Goal: Transaction & Acquisition: Purchase product/service

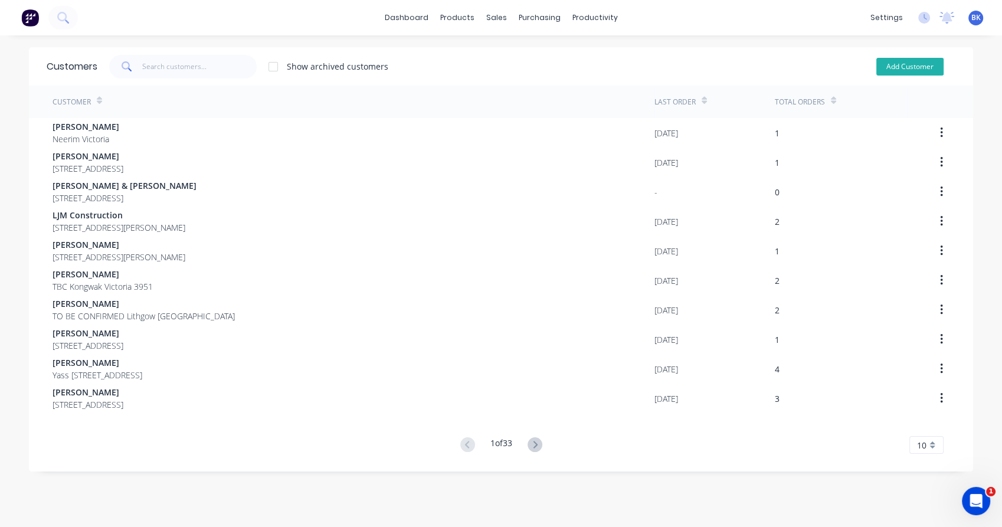
click at [908, 69] on button "Add Customer" at bounding box center [909, 67] width 67 height 18
select select "AU"
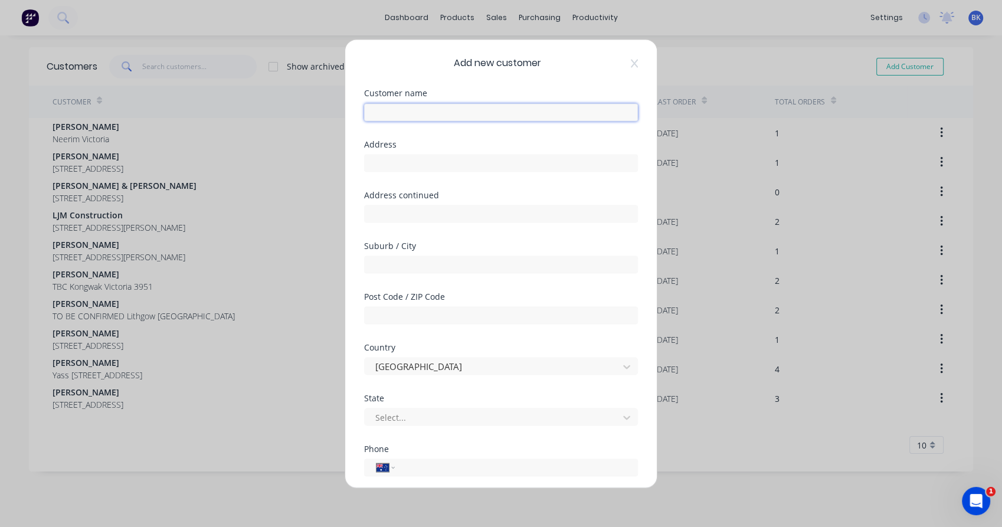
click at [423, 110] on input "text" at bounding box center [501, 112] width 274 height 18
paste input "sam@perrady.com.au"
drag, startPoint x: 397, startPoint y: 113, endPoint x: 355, endPoint y: 110, distance: 42.0
click at [355, 110] on div "Add new customer Customer name sam@perrady.com.au Address Address continued Sub…" at bounding box center [501, 264] width 312 height 448
drag, startPoint x: 401, startPoint y: 116, endPoint x: 454, endPoint y: 107, distance: 53.8
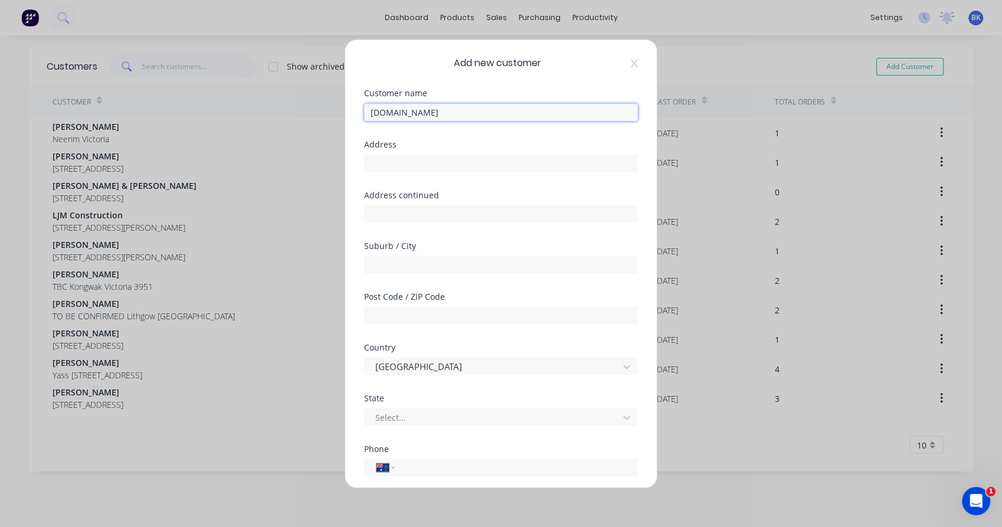
click at [454, 107] on input "Perrady.com.au" at bounding box center [501, 112] width 274 height 18
type input "Perrady Property Group"
click at [420, 467] on input "tel" at bounding box center [514, 467] width 223 height 14
drag, startPoint x: 430, startPoint y: 467, endPoint x: 385, endPoint y: 470, distance: 44.4
click at [384, 468] on div "International Afghanistan Åland Islands Albania Algeria American Samoa Andorra …" at bounding box center [501, 468] width 274 height 18
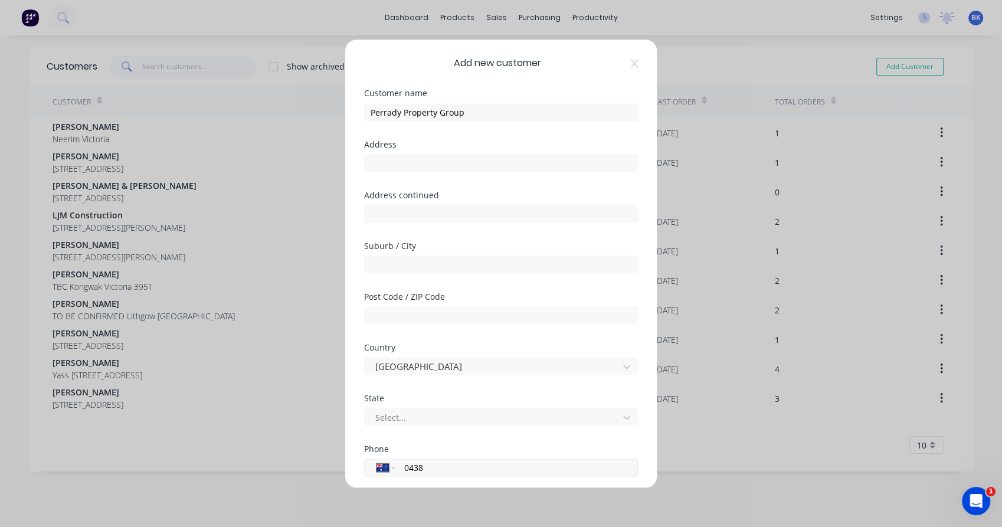
paste input "(03) 5352 3469"
type input "(03) 5352 3469"
click at [394, 165] on input "text" at bounding box center [501, 163] width 274 height 18
paste input "35 Baird St, Ararat VIC 3377"
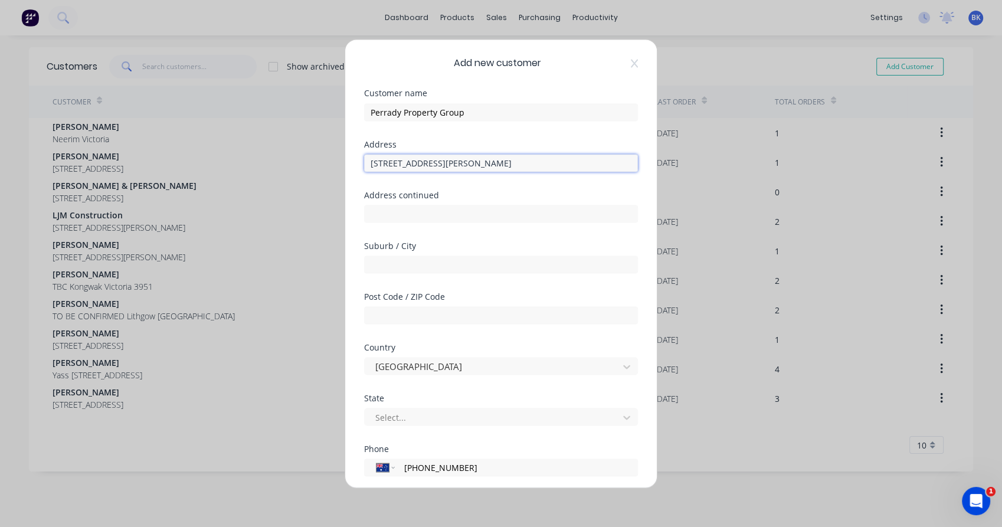
click at [464, 160] on input "35 Baird St, Ararat VIC 3377" at bounding box center [501, 163] width 274 height 18
type input "35 Baird St, Ararat VIC"
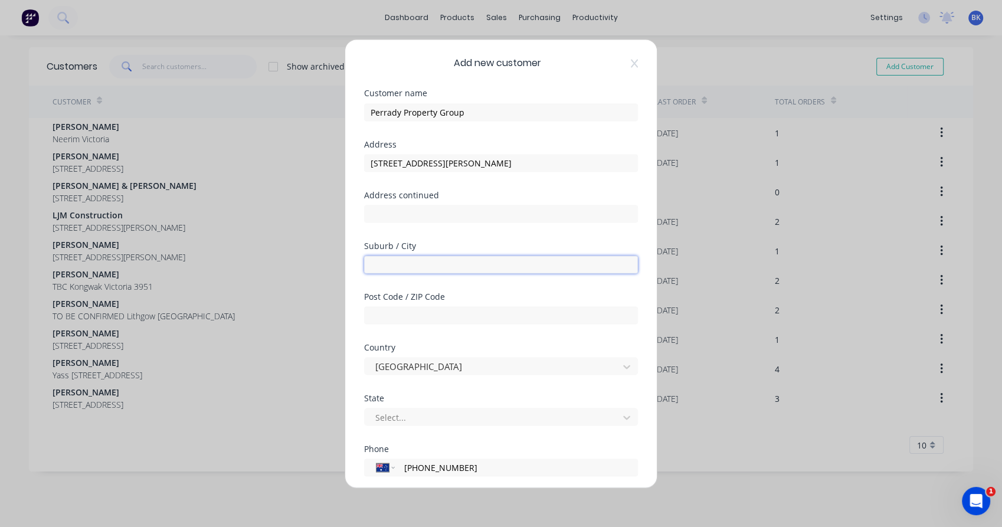
click at [399, 259] on input "text" at bounding box center [501, 265] width 274 height 18
paste input "3377"
type input "3377"
click at [388, 320] on input "text" at bounding box center [501, 315] width 274 height 18
paste input "3377"
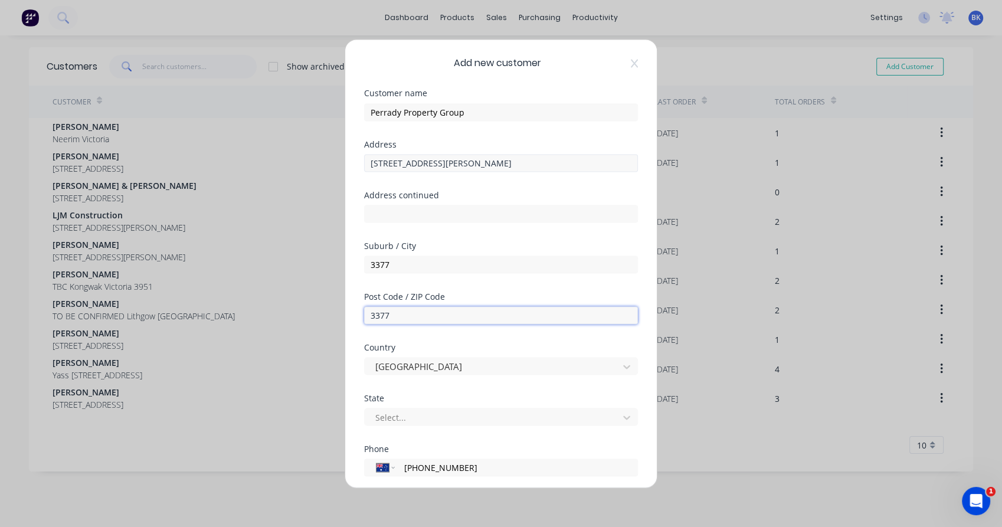
type input "3377"
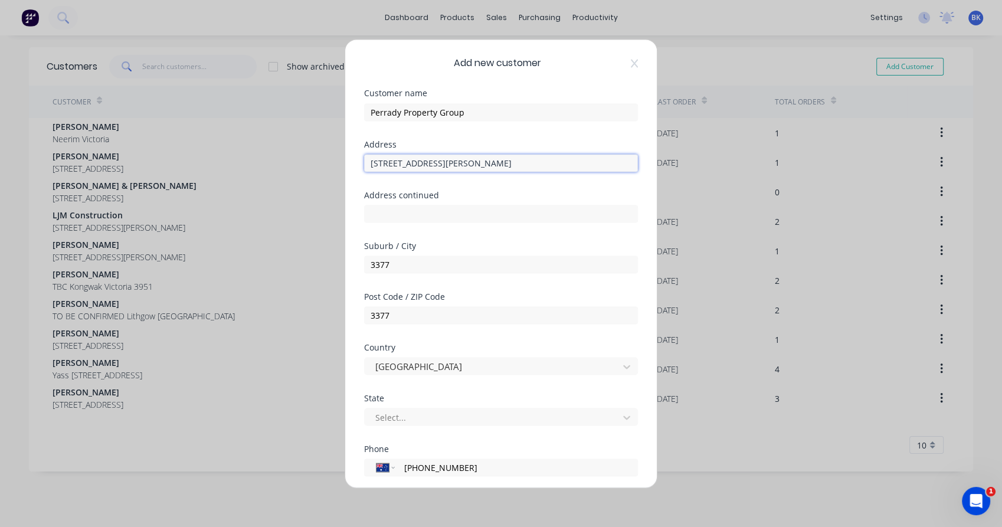
drag, startPoint x: 417, startPoint y: 164, endPoint x: 439, endPoint y: 169, distance: 22.5
click at [439, 169] on input "35 Baird St, Ararat VIC" at bounding box center [501, 163] width 274 height 18
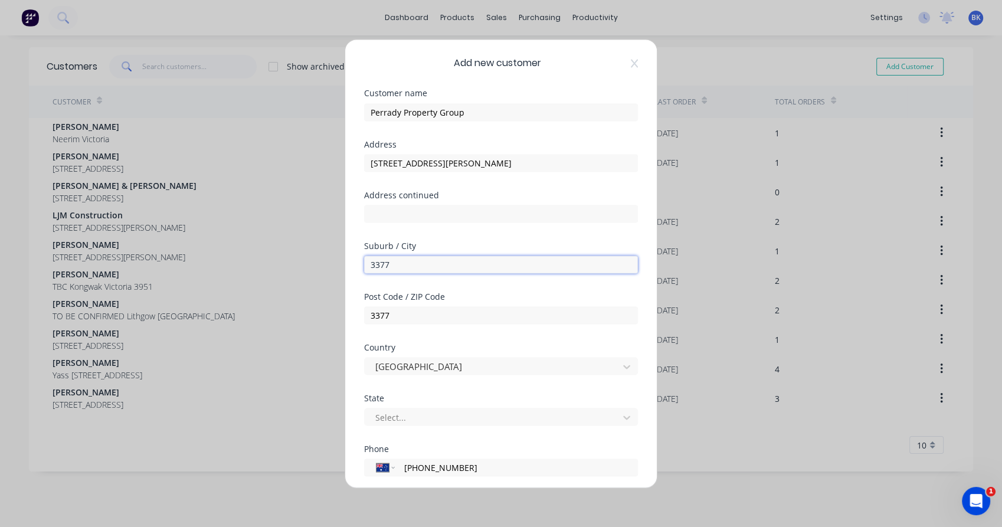
paste input "Ararat"
drag, startPoint x: 377, startPoint y: 264, endPoint x: 371, endPoint y: 264, distance: 6.5
click at [371, 264] on input "Ararat" at bounding box center [501, 265] width 274 height 18
type input "Ararat"
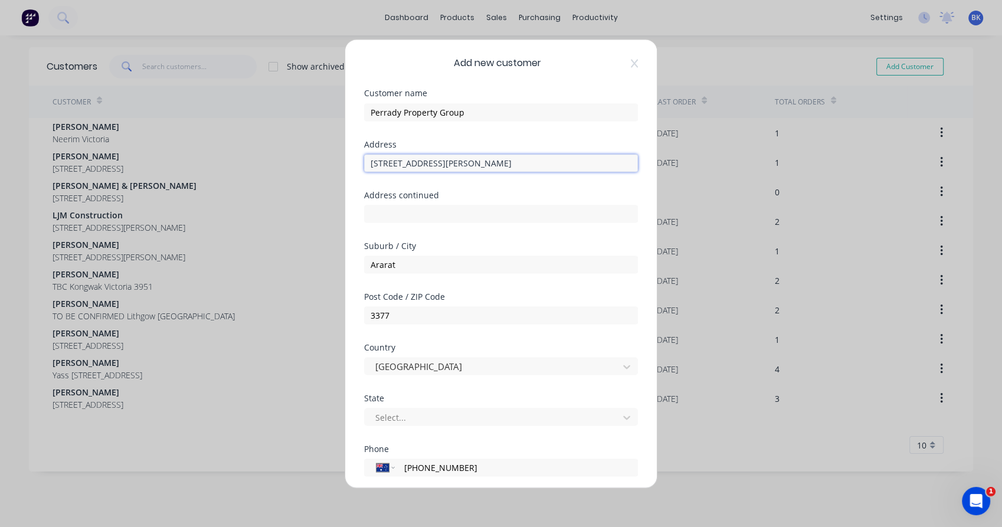
drag, startPoint x: 412, startPoint y: 165, endPoint x: 454, endPoint y: 166, distance: 41.9
click at [454, 166] on input "35 Baird St, Ararat VIC" at bounding box center [501, 163] width 274 height 18
type input "35 Baird St"
click at [411, 414] on div at bounding box center [493, 417] width 238 height 15
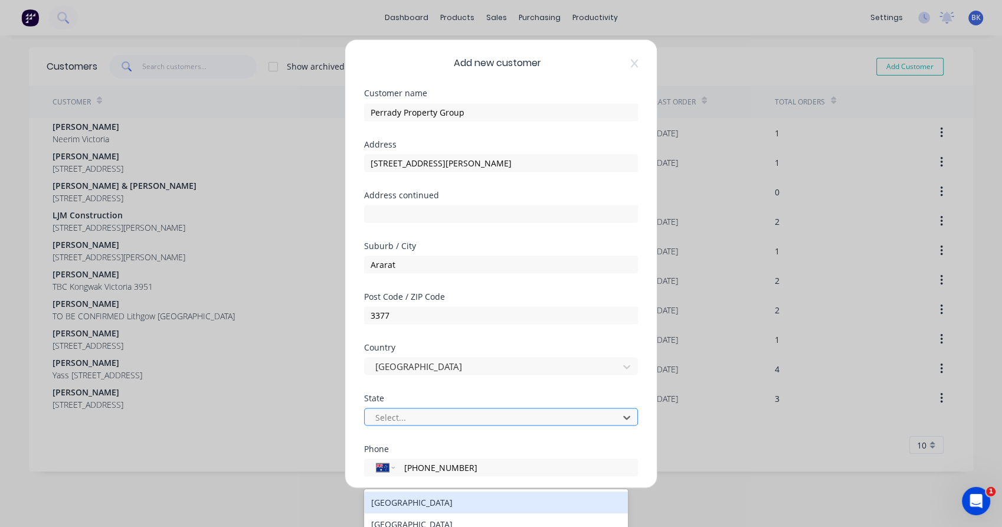
scroll to position [67, 0]
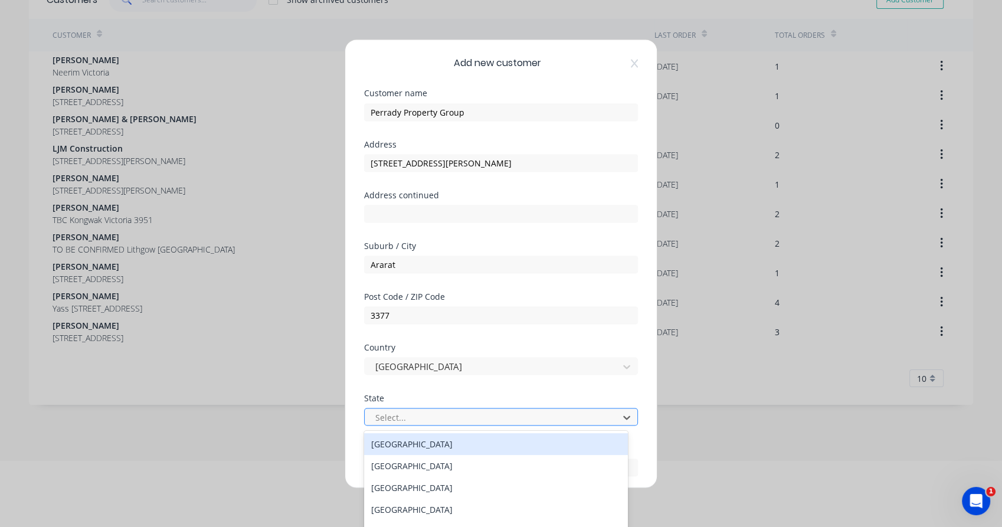
type input "v"
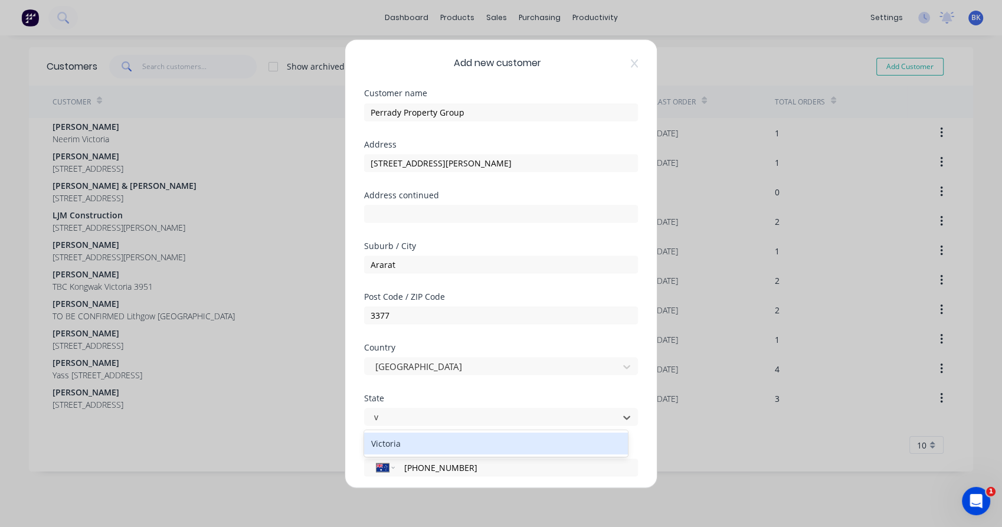
click at [392, 444] on div "Victoria" at bounding box center [496, 444] width 264 height 22
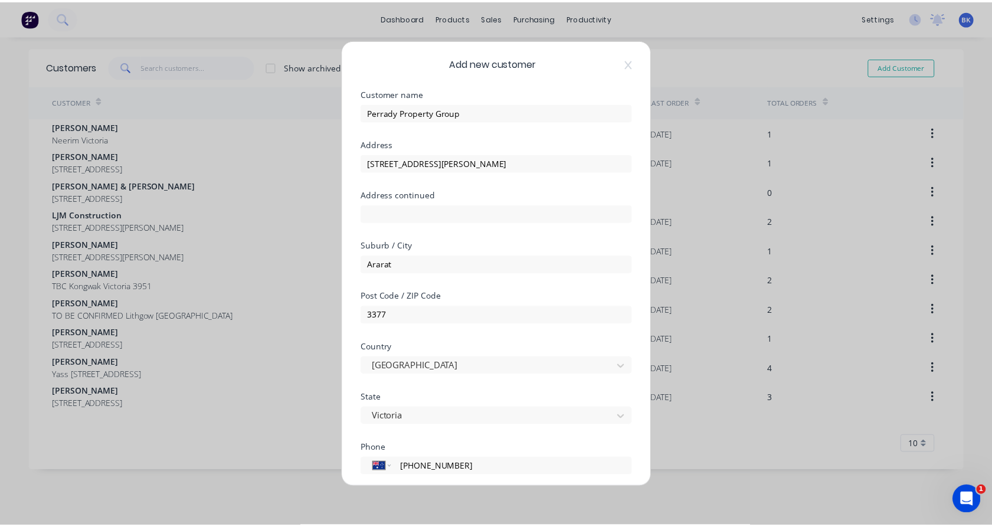
scroll to position [127, 0]
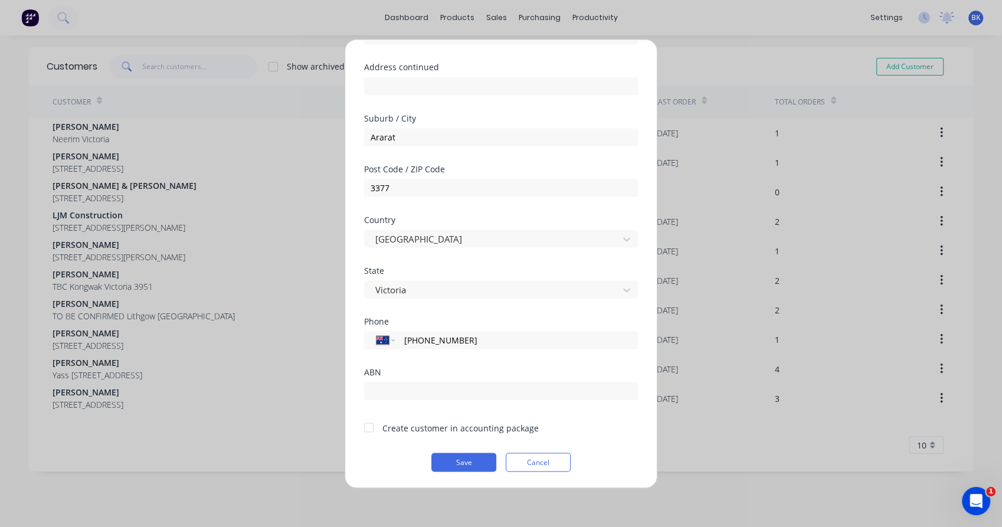
drag, startPoint x: 369, startPoint y: 427, endPoint x: 422, endPoint y: 442, distance: 54.7
click at [370, 427] on div at bounding box center [369, 428] width 24 height 24
click at [453, 462] on button "Save" at bounding box center [463, 462] width 65 height 19
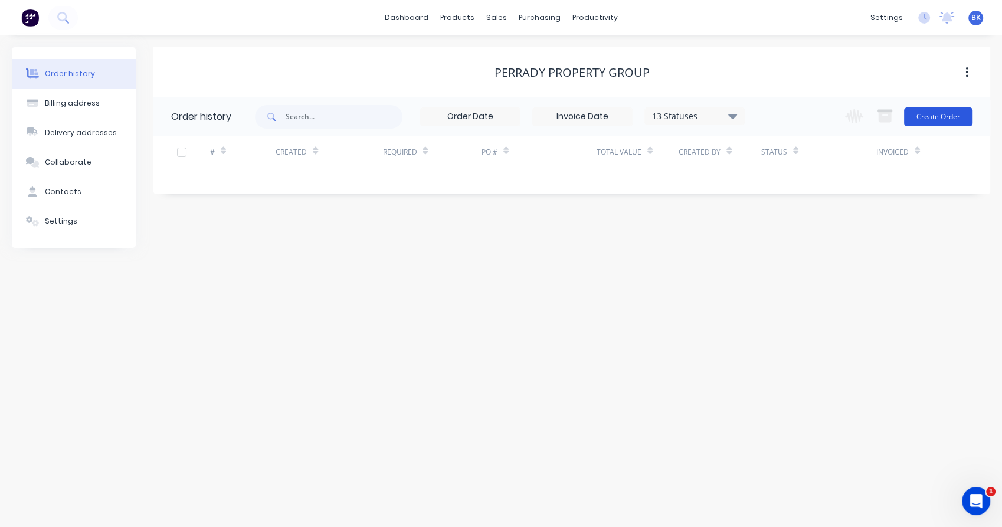
click at [940, 115] on button "Create Order" at bounding box center [938, 116] width 68 height 19
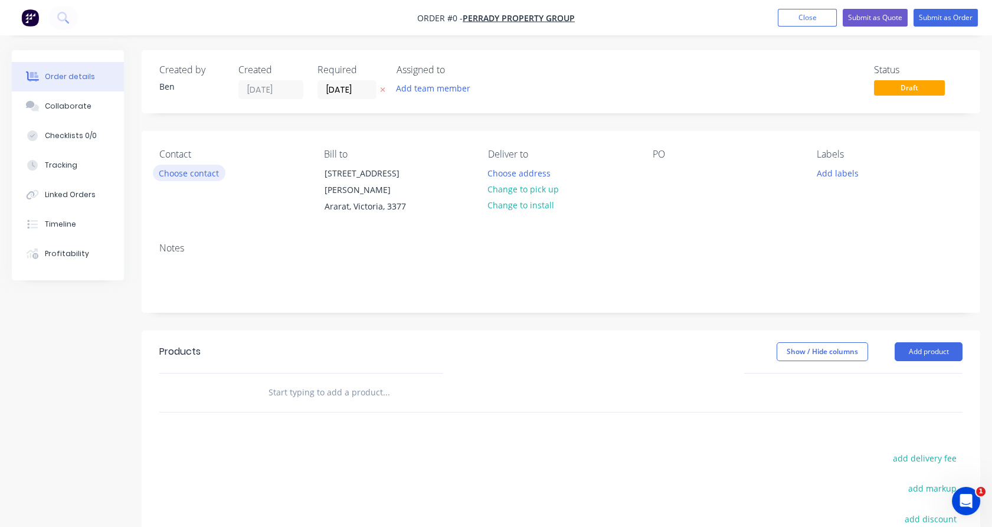
click at [206, 178] on button "Choose contact" at bounding box center [189, 173] width 73 height 16
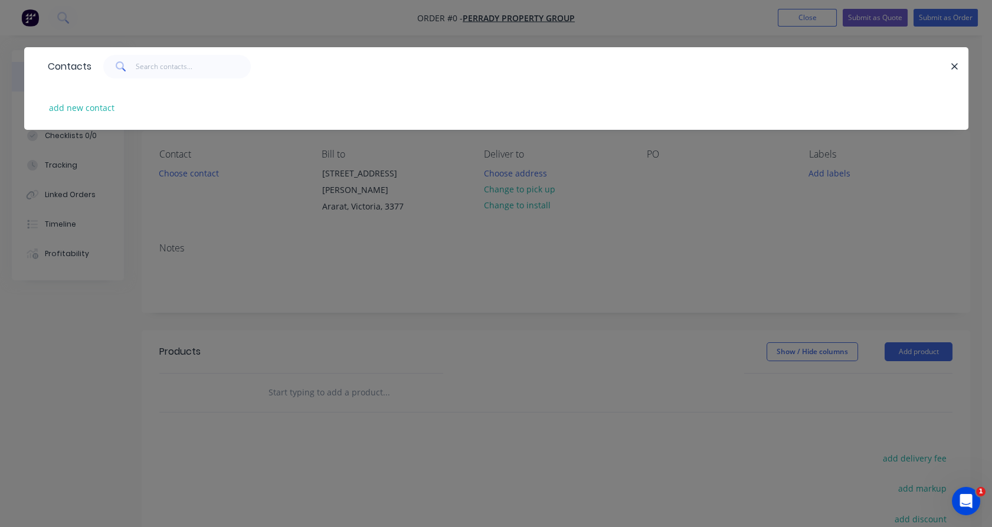
click at [61, 117] on div "add new contact" at bounding box center [496, 108] width 909 height 44
click at [85, 109] on button "add new contact" at bounding box center [82, 108] width 78 height 16
select select "AU"
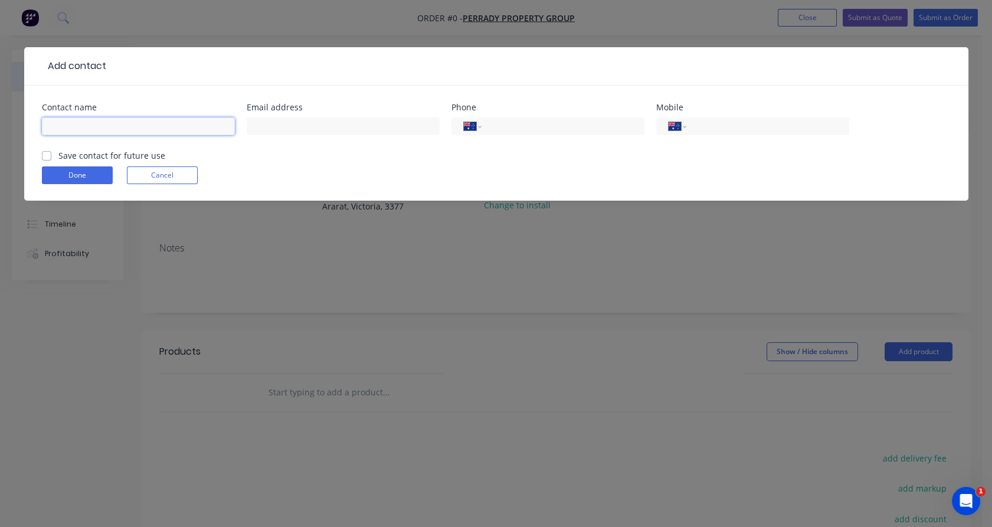
click at [109, 126] on input "text" at bounding box center [138, 126] width 193 height 18
type input "Samuel Perovich"
paste input "sam@perrady.com.au"
type input "sam@perrady.com.au"
drag, startPoint x: 521, startPoint y: 126, endPoint x: 541, endPoint y: 117, distance: 21.7
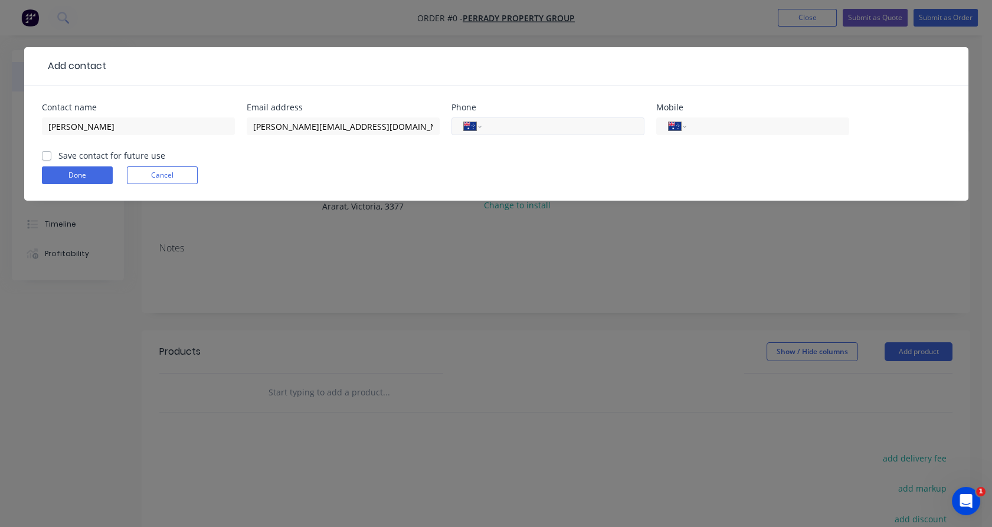
click at [521, 126] on input "tel" at bounding box center [561, 127] width 142 height 14
type input "0438 221 552"
click at [75, 151] on label "Save contact for future use" at bounding box center [111, 155] width 107 height 12
click at [51, 151] on input "Save contact for future use" at bounding box center [46, 154] width 9 height 11
checkbox input "true"
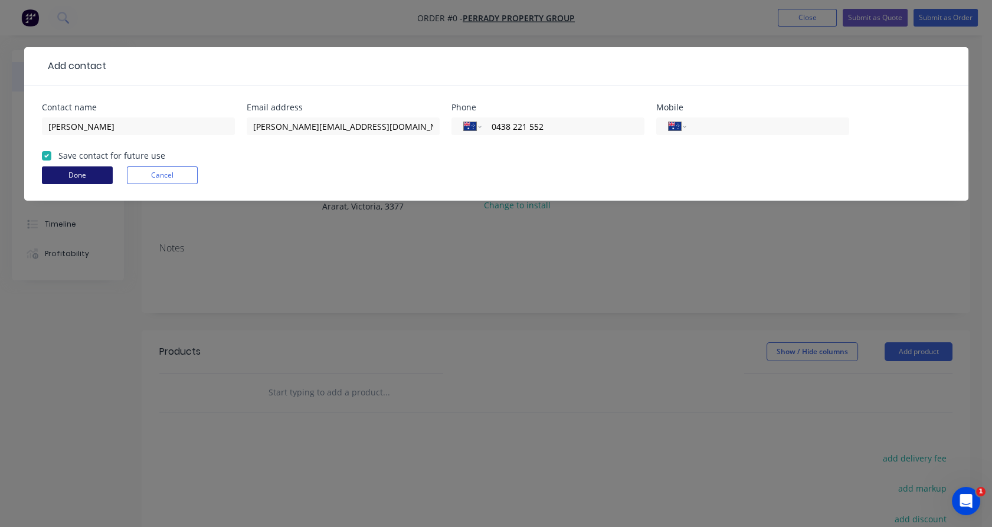
click at [67, 176] on button "Done" at bounding box center [77, 175] width 71 height 18
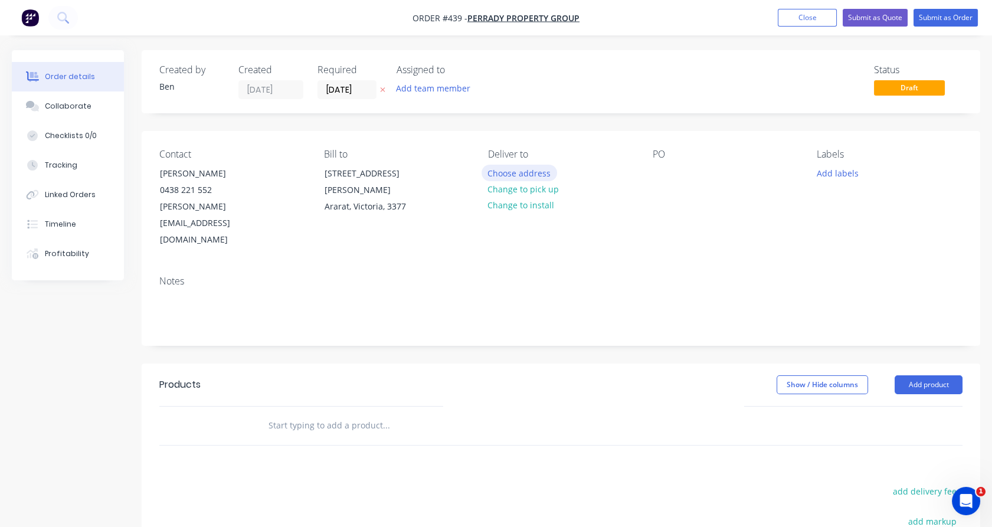
click at [521, 172] on button "Choose address" at bounding box center [520, 173] width 76 height 16
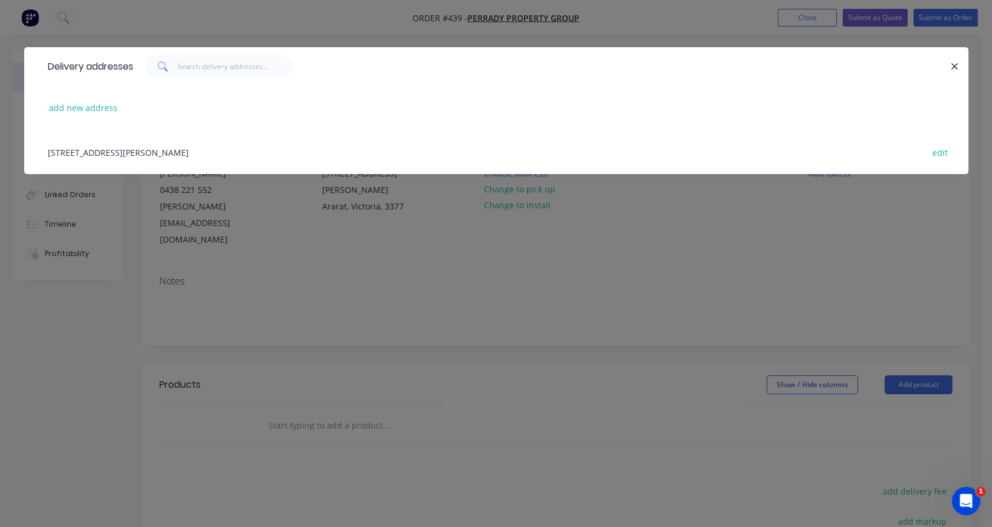
click at [120, 153] on div "35 Baird St , Ararat, Victoria, Australia, 3377 edit" at bounding box center [496, 152] width 909 height 44
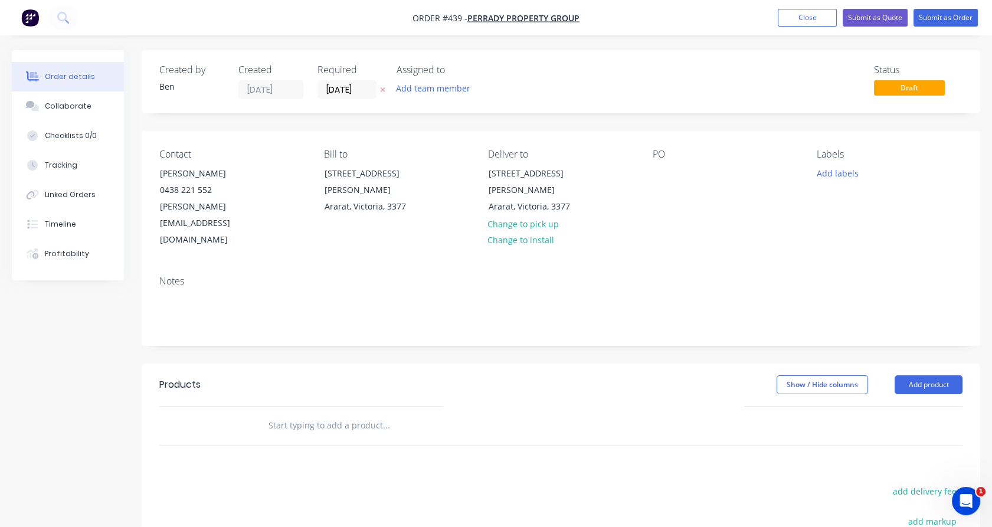
click at [342, 414] on input "text" at bounding box center [386, 426] width 236 height 24
click at [921, 375] on button "Add product" at bounding box center [929, 384] width 68 height 19
click at [308, 437] on div at bounding box center [301, 445] width 85 height 17
paste div
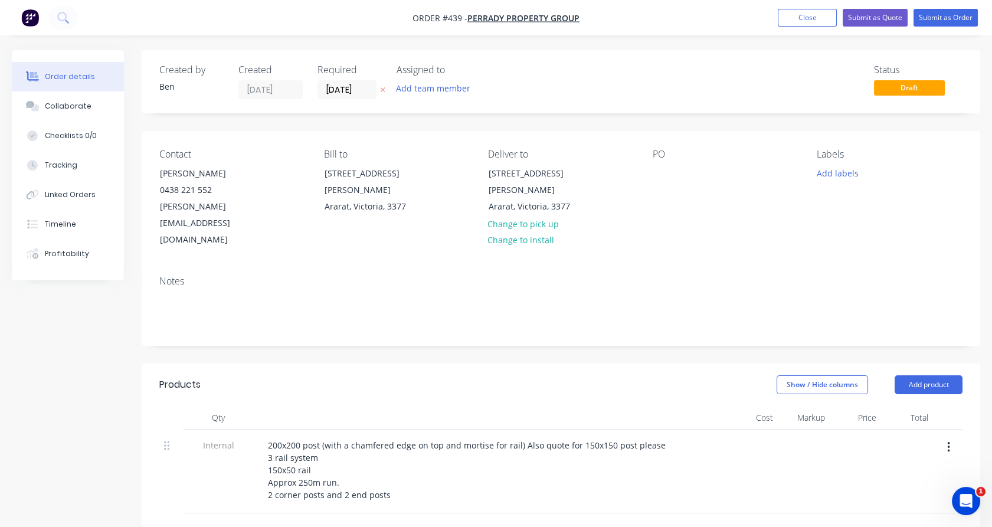
click at [187, 469] on div "Internal" at bounding box center [218, 472] width 71 height 84
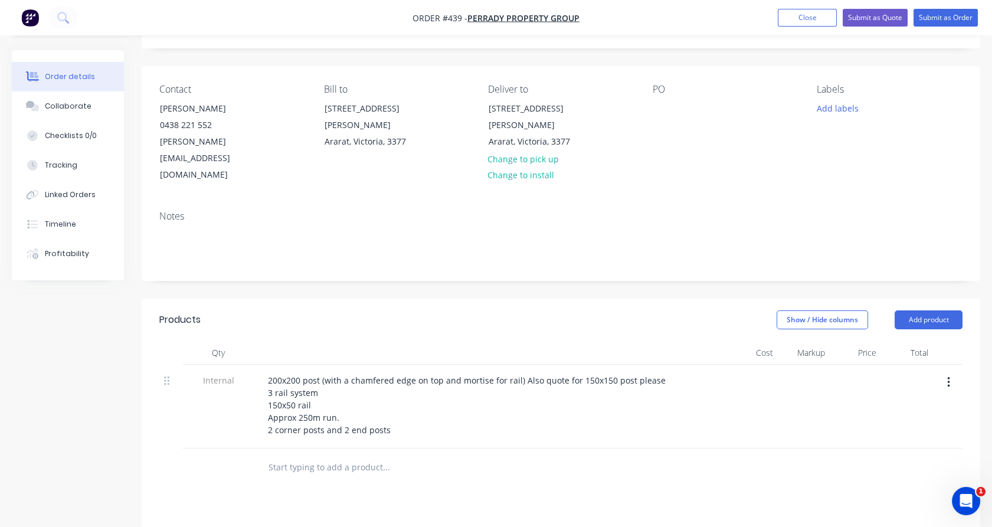
scroll to position [66, 0]
click at [316, 455] on input "text" at bounding box center [386, 467] width 236 height 24
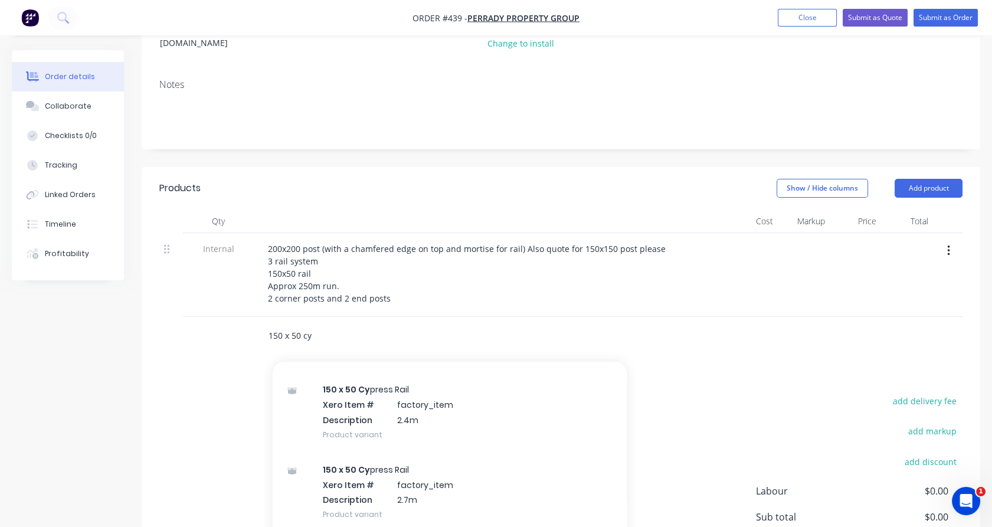
scroll to position [456, 0]
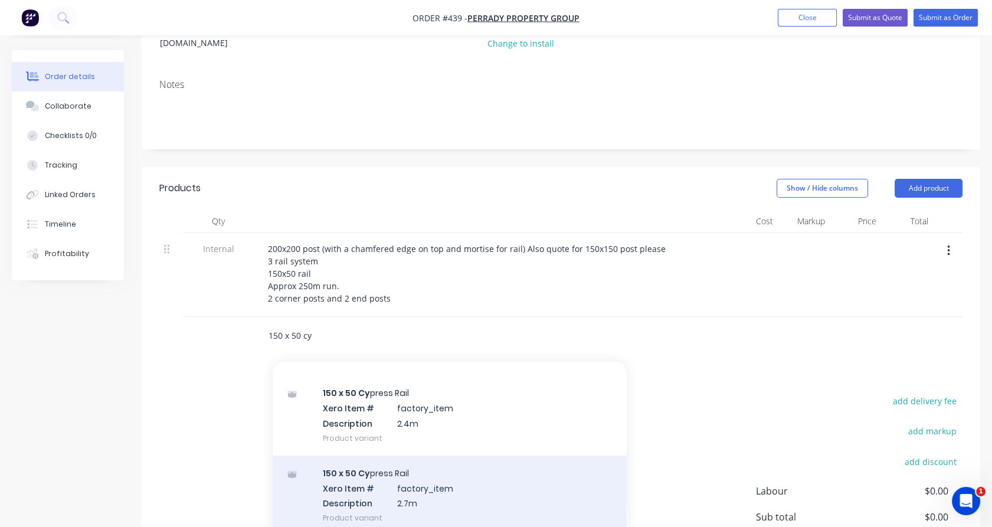
type input "150 x 50 cy"
click at [484, 458] on div "150 x 50 Cy press Rail Xero Item # factory_item Description 2.7m Product variant" at bounding box center [450, 496] width 354 height 80
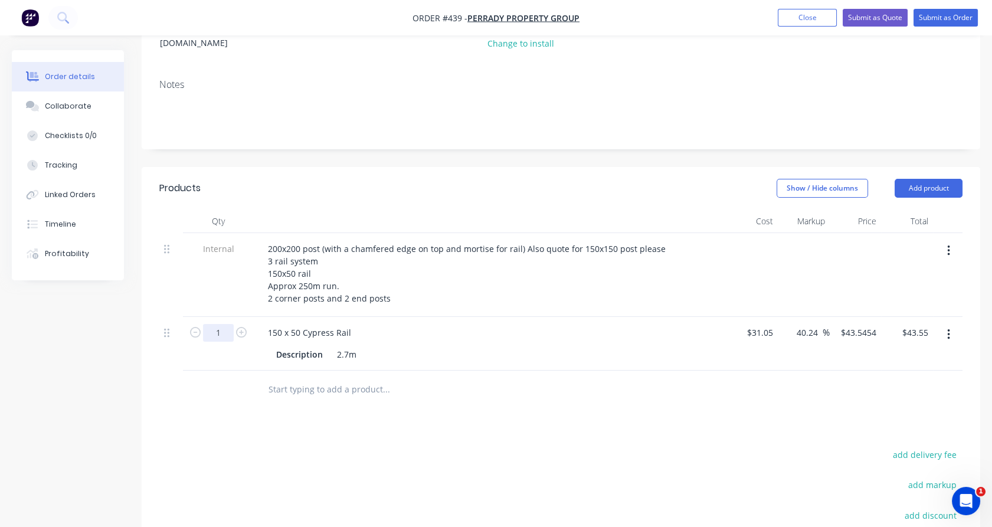
click at [226, 324] on input "1" at bounding box center [218, 333] width 31 height 18
type input "285"
type input "$12,410.44"
click at [212, 263] on div "Internal" at bounding box center [218, 275] width 71 height 84
click at [302, 378] on input "text" at bounding box center [386, 390] width 236 height 24
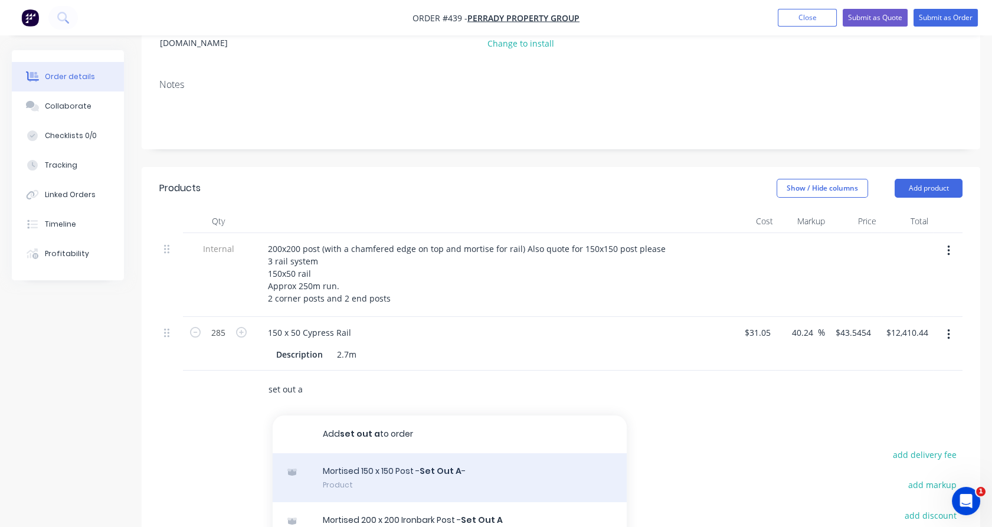
type input "set out a"
click at [410, 453] on div "Mortised 150 x 150 Post - Set Out A - Product" at bounding box center [450, 478] width 354 height 50
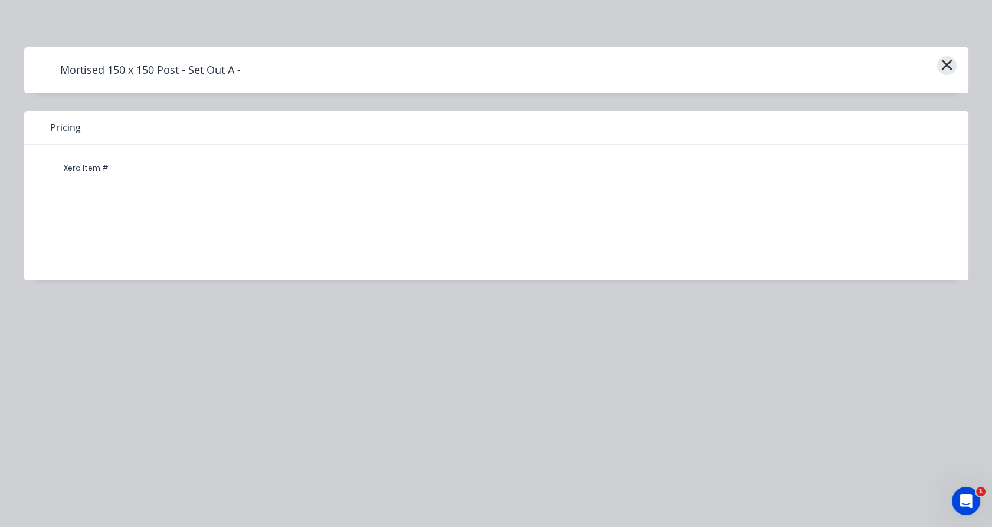
click at [944, 61] on icon "button" at bounding box center [947, 65] width 12 height 17
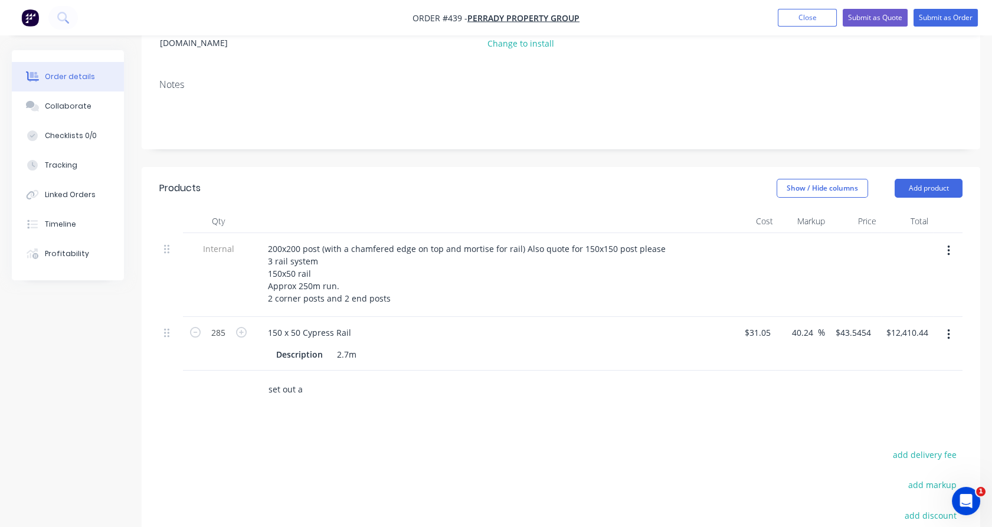
click at [316, 378] on input "set out a" at bounding box center [386, 390] width 236 height 24
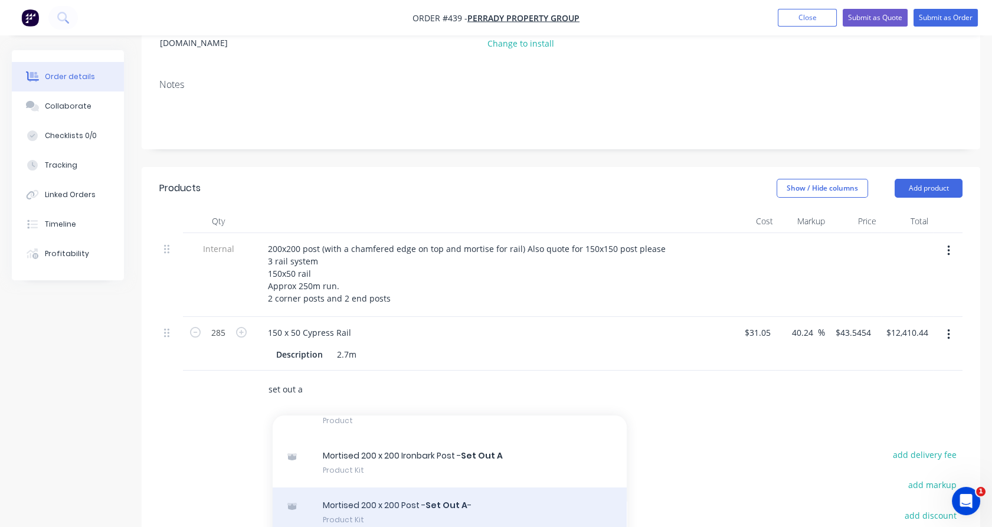
scroll to position [65, 0]
click at [399, 487] on div "Mortised 200 x 200 Post - Set Out A - Product Kit" at bounding box center [450, 512] width 354 height 50
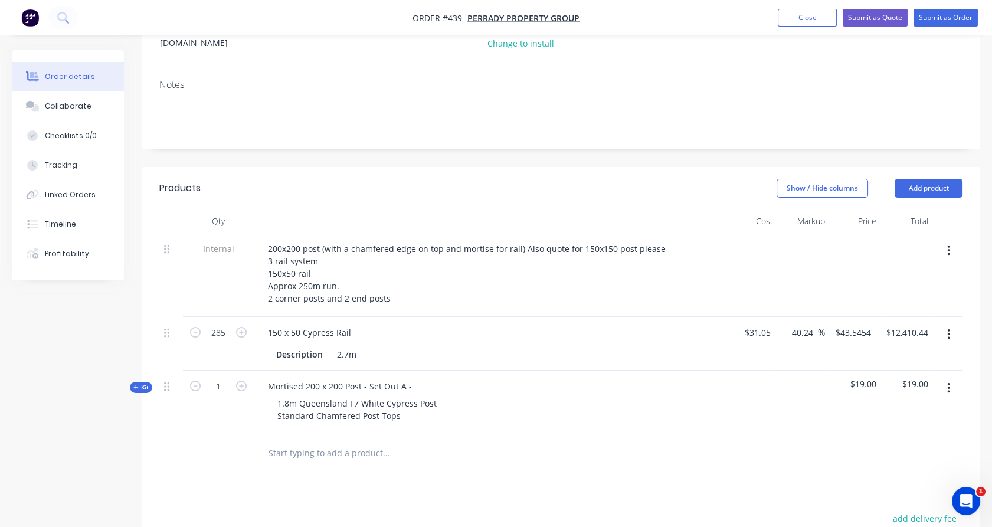
click at [144, 383] on span "Kit" at bounding box center [140, 387] width 15 height 9
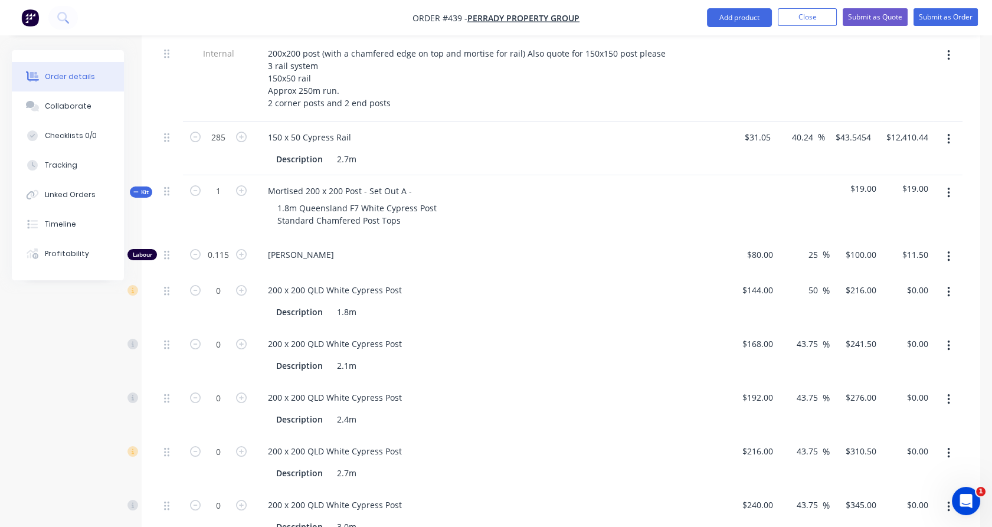
scroll to position [393, 0]
click at [241, 284] on icon "button" at bounding box center [241, 289] width 11 height 11
type input "1"
type input "$216.00"
click at [953, 334] on button "button" at bounding box center [949, 344] width 28 height 21
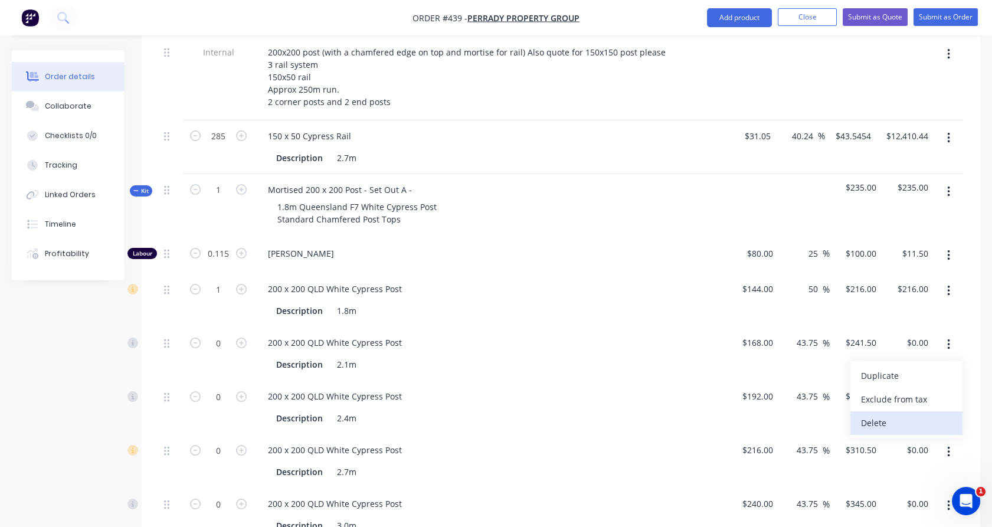
click at [933, 414] on div "Delete" at bounding box center [906, 422] width 91 height 17
drag, startPoint x: 954, startPoint y: 308, endPoint x: 951, endPoint y: 322, distance: 14.9
click at [954, 334] on button "button" at bounding box center [949, 344] width 28 height 21
click at [938, 414] on div "Delete" at bounding box center [906, 422] width 91 height 17
click at [949, 338] on icon "button" at bounding box center [948, 344] width 3 height 13
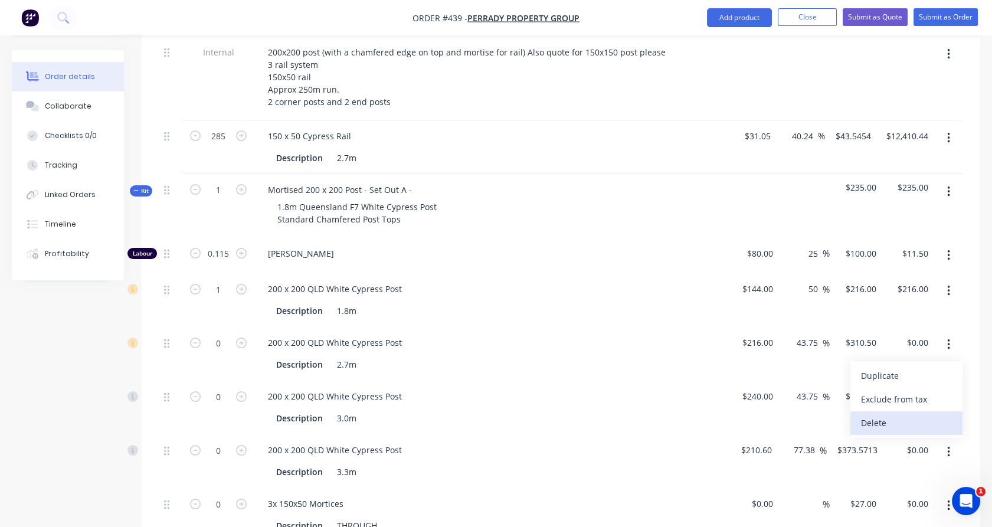
click at [929, 414] on div "Delete" at bounding box center [906, 422] width 91 height 17
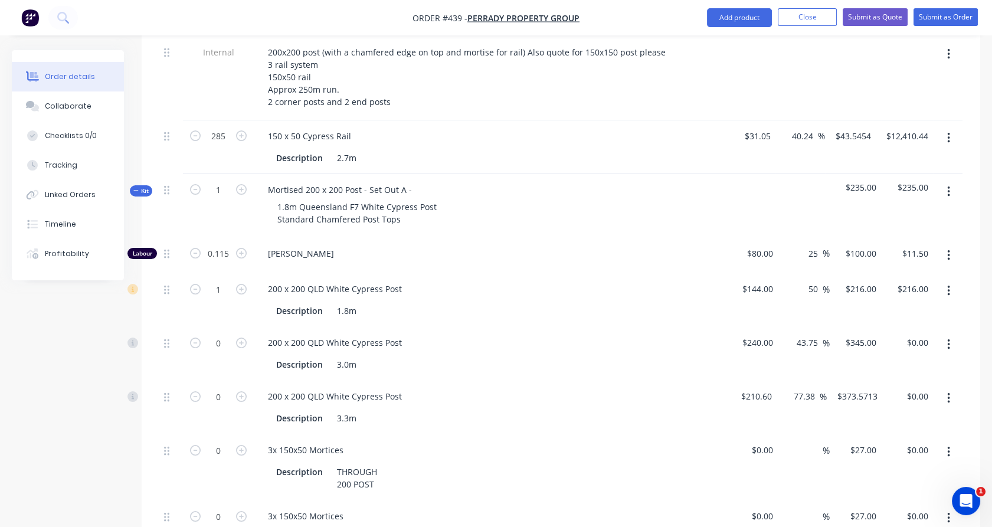
click at [952, 334] on button "button" at bounding box center [949, 344] width 28 height 21
click at [935, 414] on div "Delete" at bounding box center [906, 422] width 91 height 17
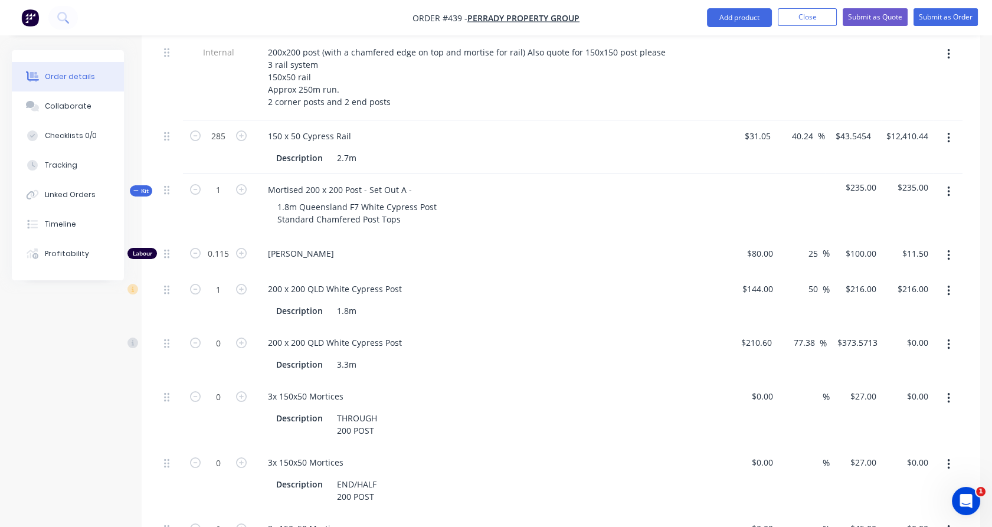
click at [953, 334] on button "button" at bounding box center [949, 344] width 28 height 21
click at [943, 414] on div "Delete" at bounding box center [906, 422] width 91 height 17
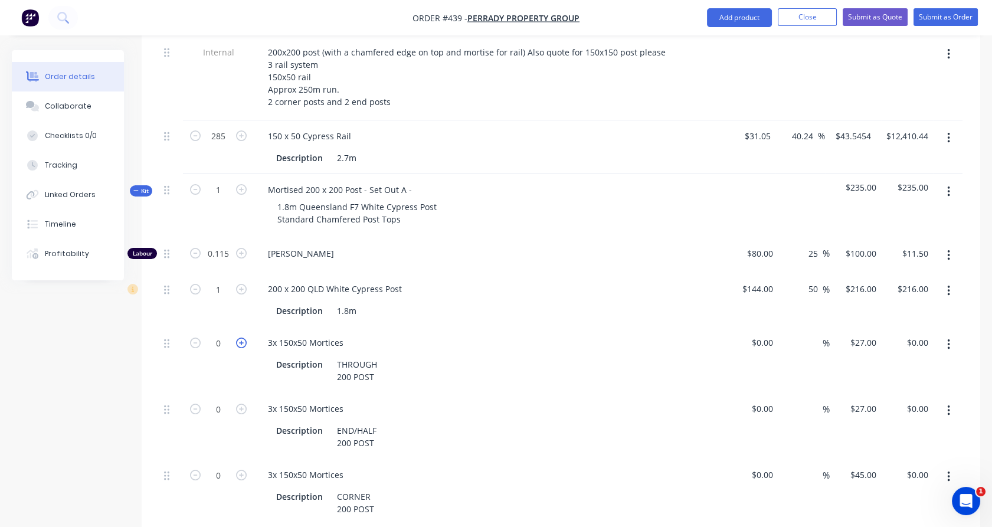
click at [243, 338] on icon "button" at bounding box center [241, 343] width 11 height 11
type input "1"
type input "$27.00"
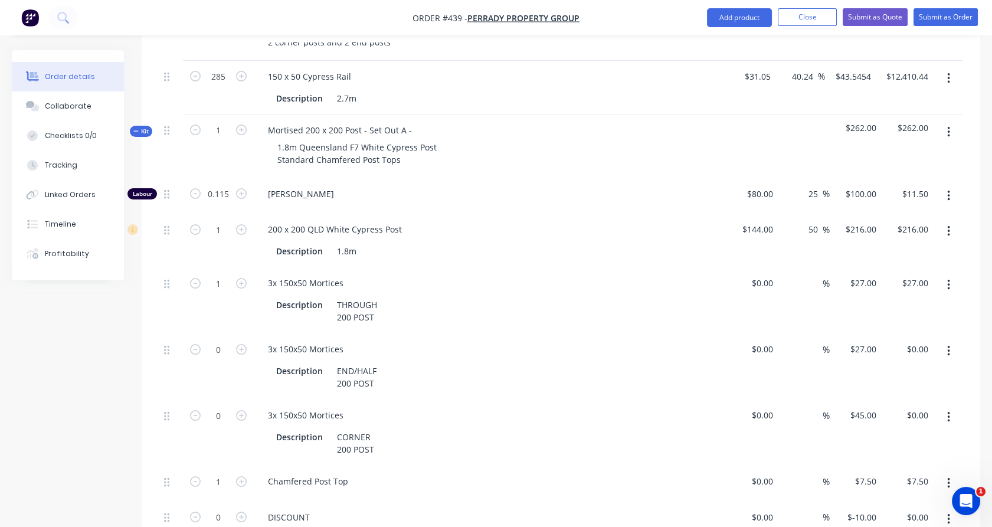
scroll to position [457, 0]
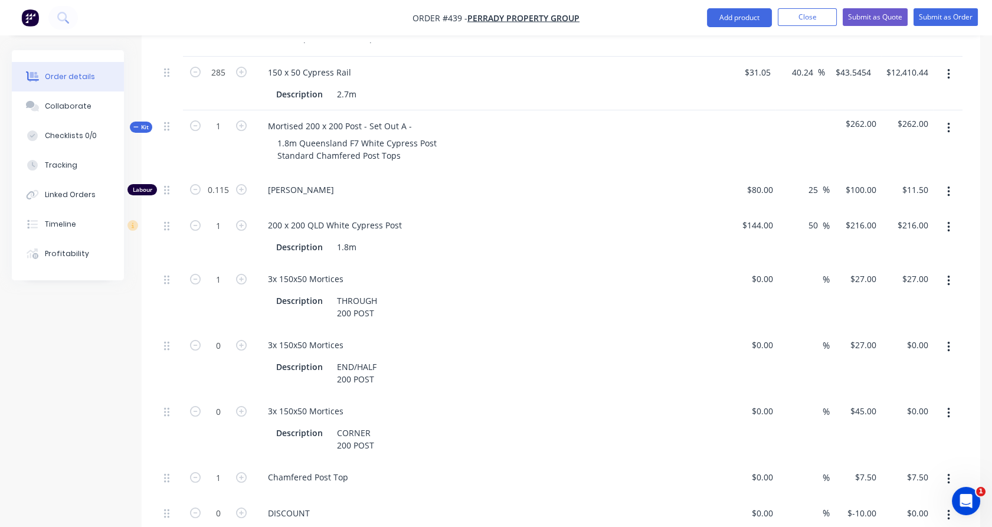
click at [953, 505] on button "button" at bounding box center [949, 515] width 28 height 21
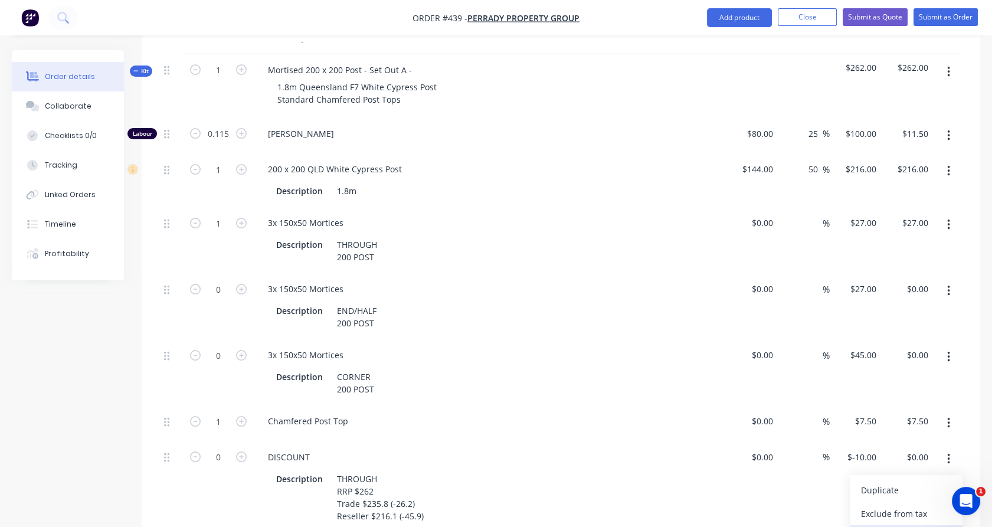
click at [910, 525] on button "Delete" at bounding box center [906, 537] width 112 height 24
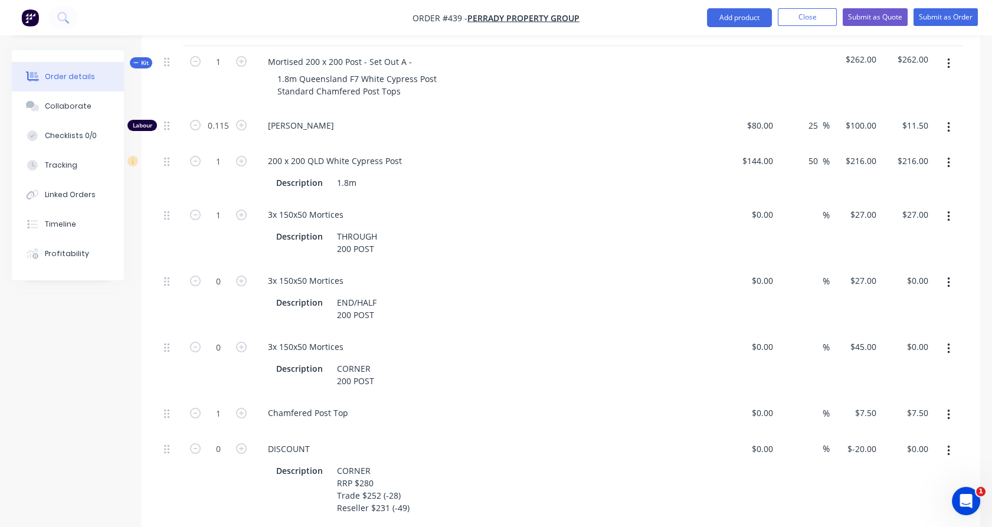
scroll to position [522, 0]
click at [945, 440] on button "button" at bounding box center [949, 450] width 28 height 21
click at [905, 520] on div "Delete" at bounding box center [906, 528] width 91 height 17
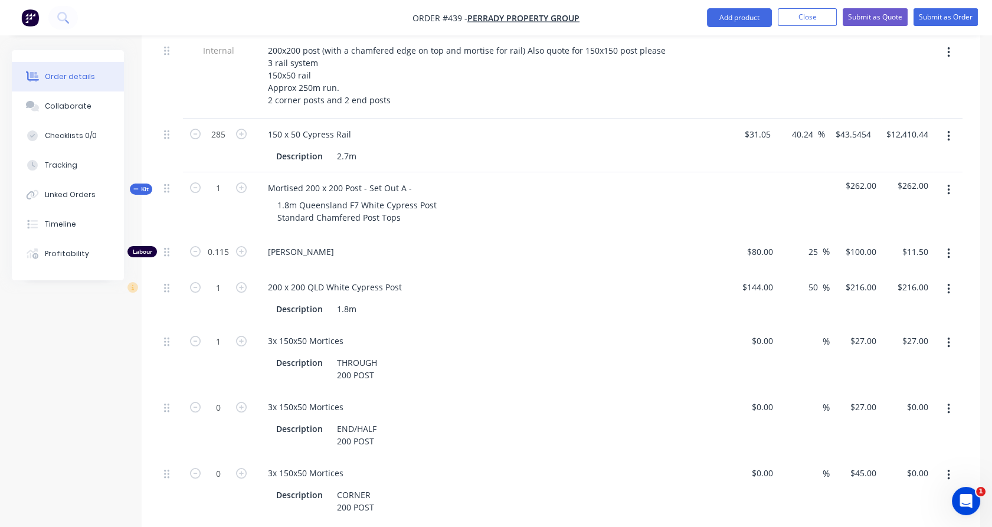
scroll to position [392, 0]
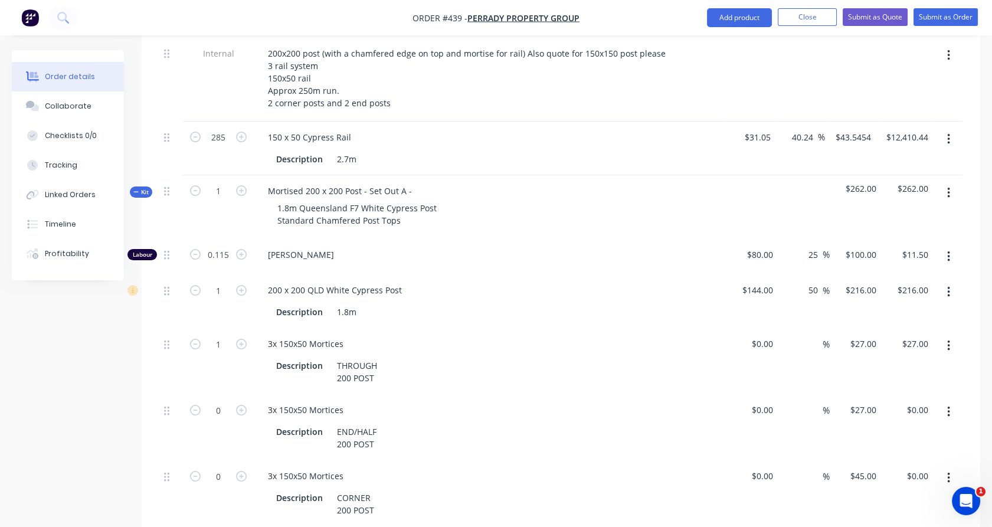
click at [949, 187] on icon "button" at bounding box center [948, 193] width 3 height 13
click at [924, 263] on div "Duplicate" at bounding box center [906, 271] width 91 height 17
click at [413, 182] on div "Mortised 200 x 200 Post - Set Out A -" at bounding box center [340, 190] width 163 height 17
click at [142, 188] on span "Kit" at bounding box center [140, 192] width 15 height 9
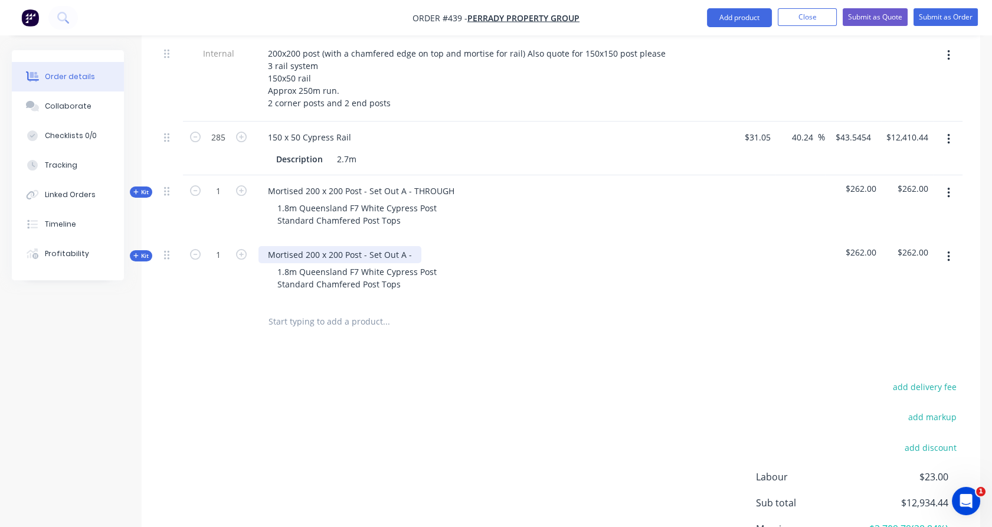
click at [413, 246] on div "Mortised 200 x 200 Post - Set Out A -" at bounding box center [340, 254] width 163 height 17
click at [137, 250] on div "Kit" at bounding box center [141, 255] width 22 height 11
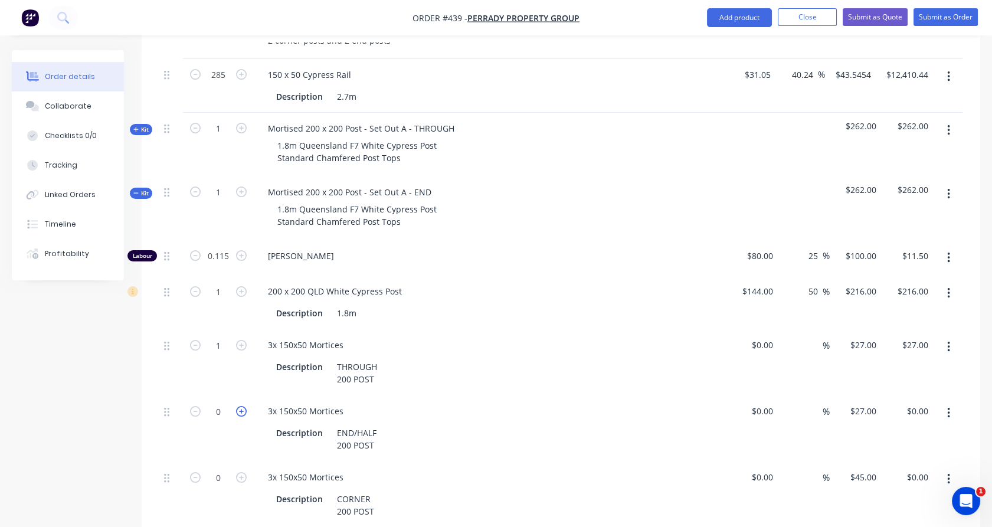
click at [241, 404] on button "button" at bounding box center [241, 410] width 15 height 12
type input "1"
type input "$27.00"
click at [947, 335] on button "button" at bounding box center [949, 345] width 28 height 21
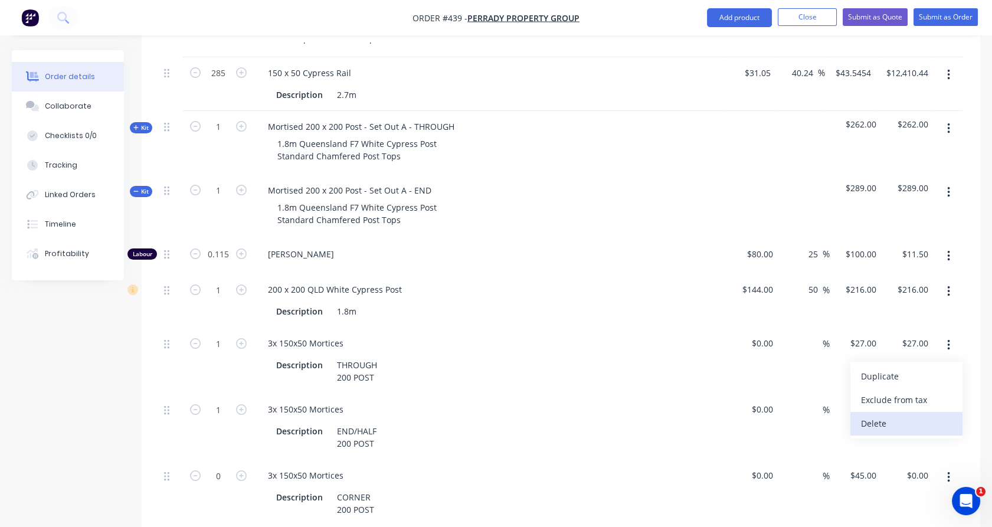
click at [947, 415] on div "Delete" at bounding box center [906, 423] width 91 height 17
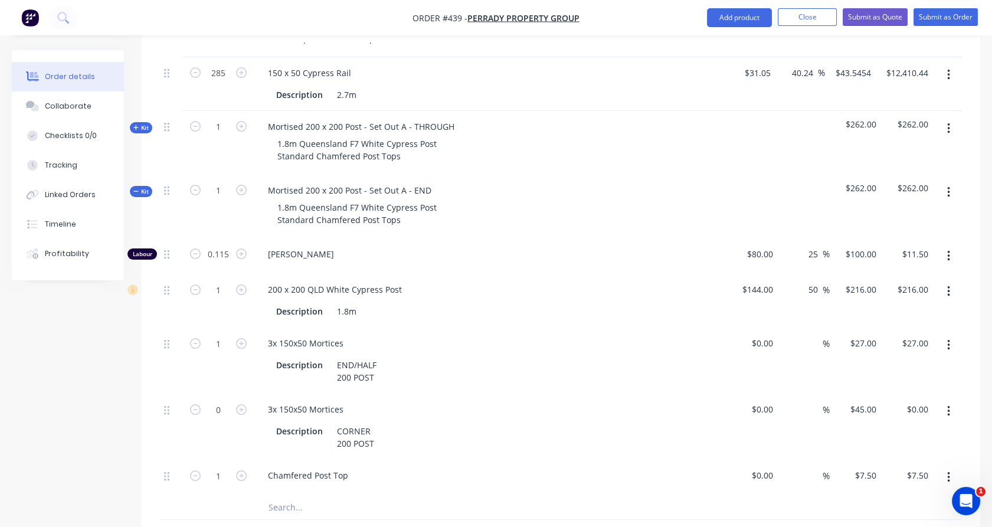
click at [948, 182] on button "button" at bounding box center [949, 192] width 28 height 21
click at [930, 262] on div "Duplicate" at bounding box center [906, 270] width 91 height 17
click at [146, 187] on span "Kit" at bounding box center [140, 191] width 15 height 9
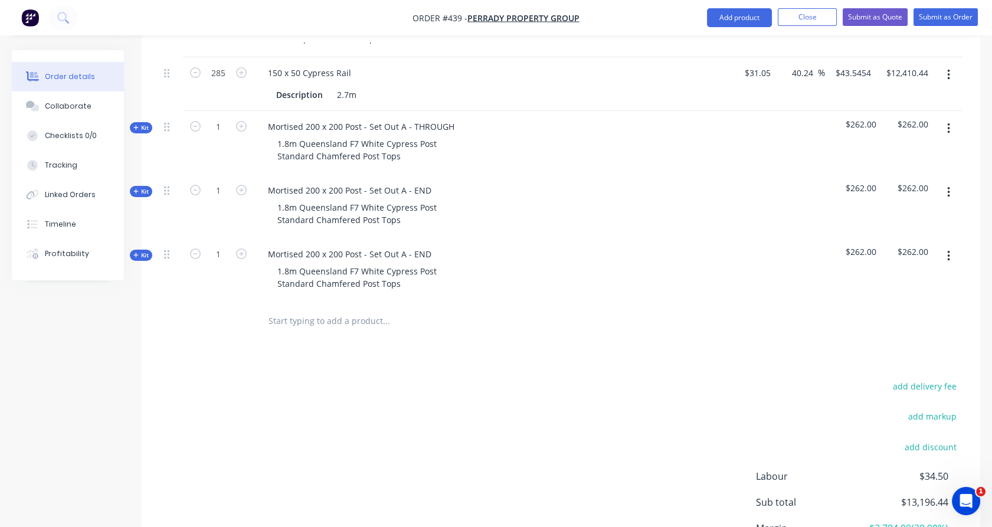
click at [141, 251] on span "Kit" at bounding box center [140, 255] width 15 height 9
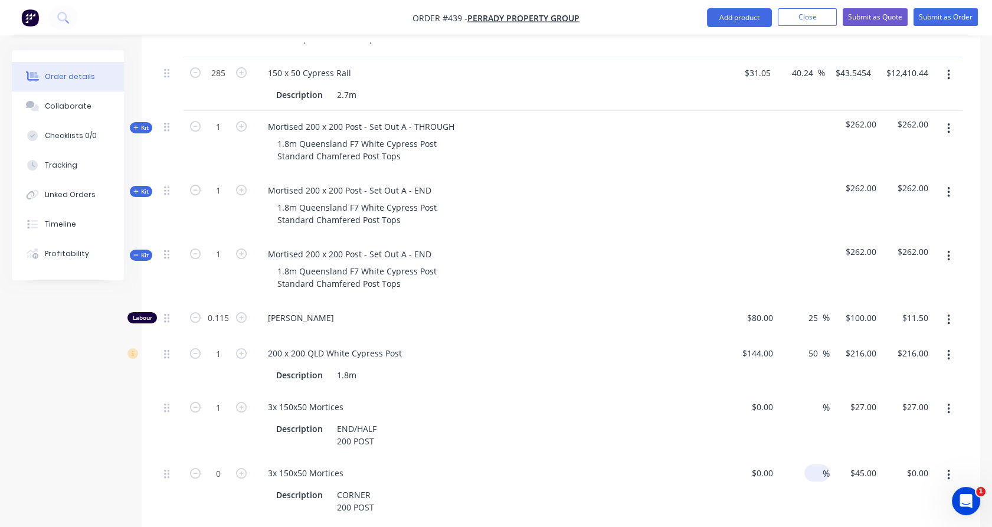
drag, startPoint x: 242, startPoint y: 441, endPoint x: 826, endPoint y: 437, distance: 583.7
click at [243, 468] on icon "button" at bounding box center [241, 473] width 11 height 11
type input "1"
type input "$45.00"
click at [950, 398] on button "button" at bounding box center [949, 408] width 28 height 21
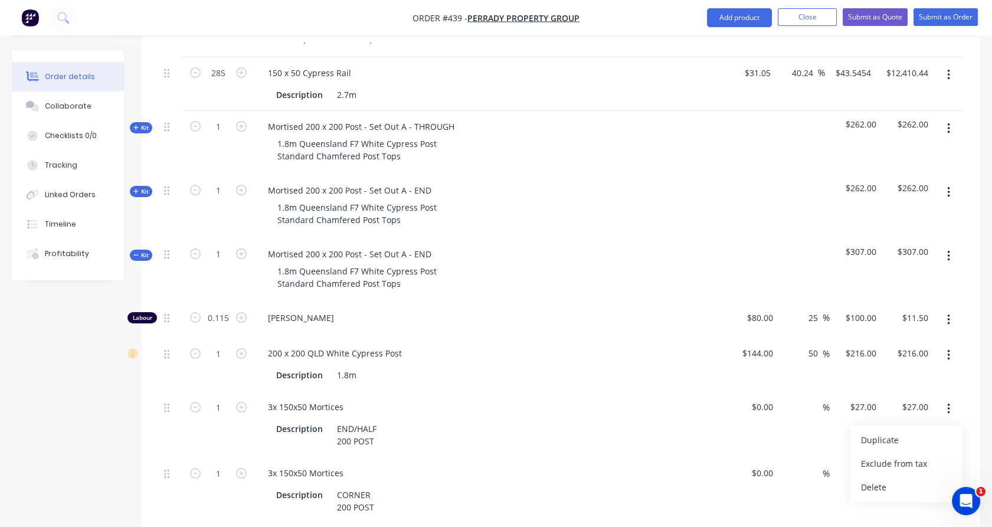
drag, startPoint x: 914, startPoint y: 452, endPoint x: 428, endPoint y: 314, distance: 505.6
click at [911, 479] on div "Delete" at bounding box center [906, 487] width 91 height 17
click at [140, 251] on span "Kit" at bounding box center [140, 255] width 15 height 9
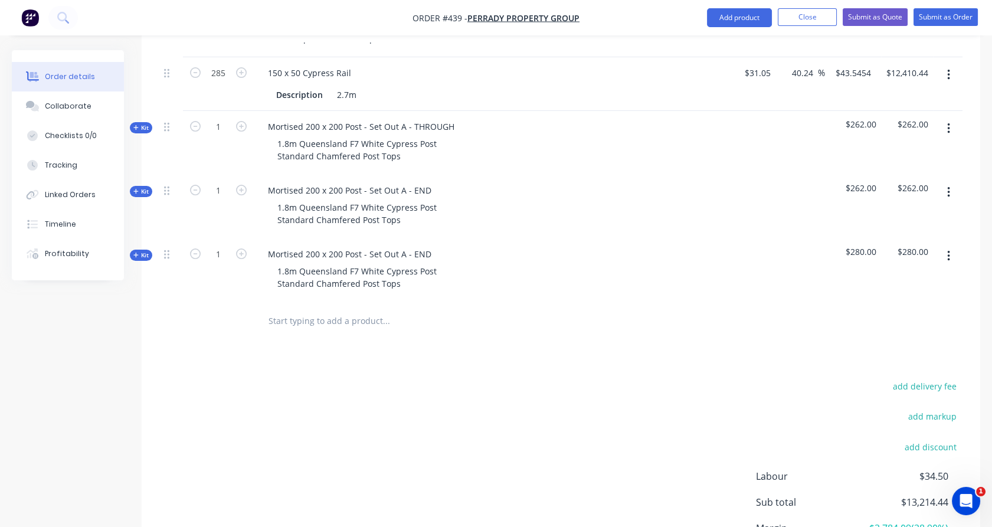
click at [143, 186] on div "Kit" at bounding box center [141, 191] width 22 height 11
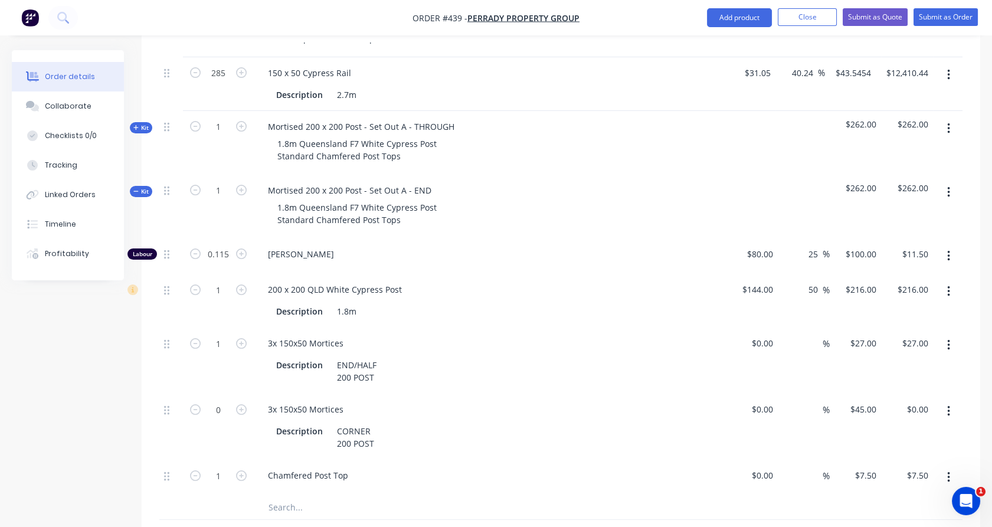
click at [950, 401] on button "button" at bounding box center [949, 411] width 28 height 21
click at [904, 481] on div "Delete" at bounding box center [906, 489] width 91 height 17
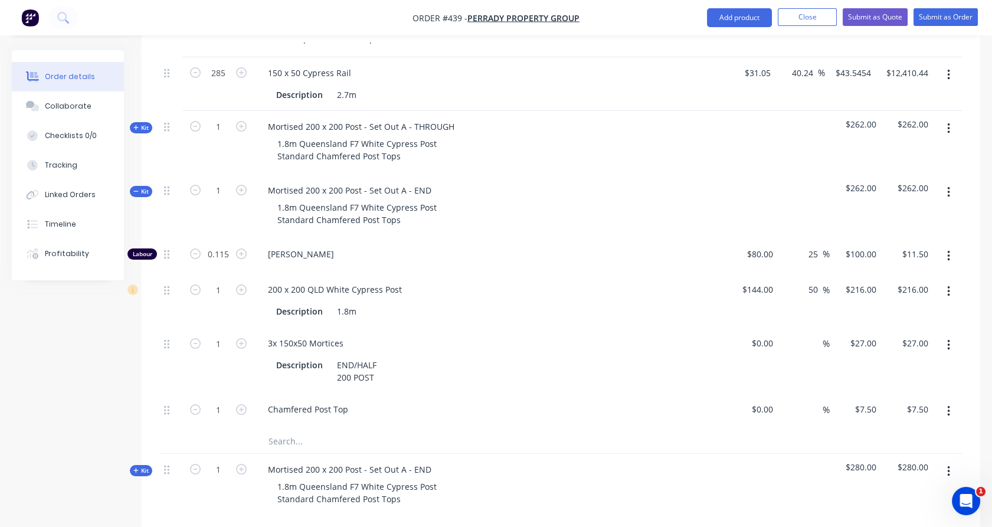
click at [148, 151] on div "Qty Cost Markup Price Total Internal 200x200 post (with a chamfered edge on top…" at bounding box center [561, 253] width 839 height 606
drag, startPoint x: 146, startPoint y: 146, endPoint x: 144, endPoint y: 98, distance: 48.5
click at [143, 123] on span "Kit" at bounding box center [140, 127] width 15 height 9
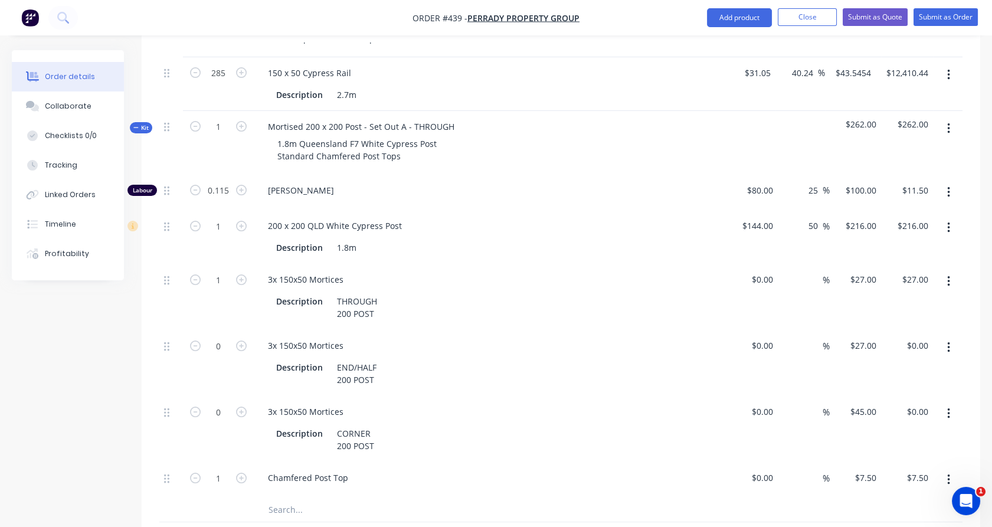
click at [951, 337] on button "button" at bounding box center [949, 347] width 28 height 21
drag, startPoint x: 910, startPoint y: 388, endPoint x: 930, endPoint y: 340, distance: 52.1
click at [910, 417] on div "Delete" at bounding box center [906, 425] width 91 height 17
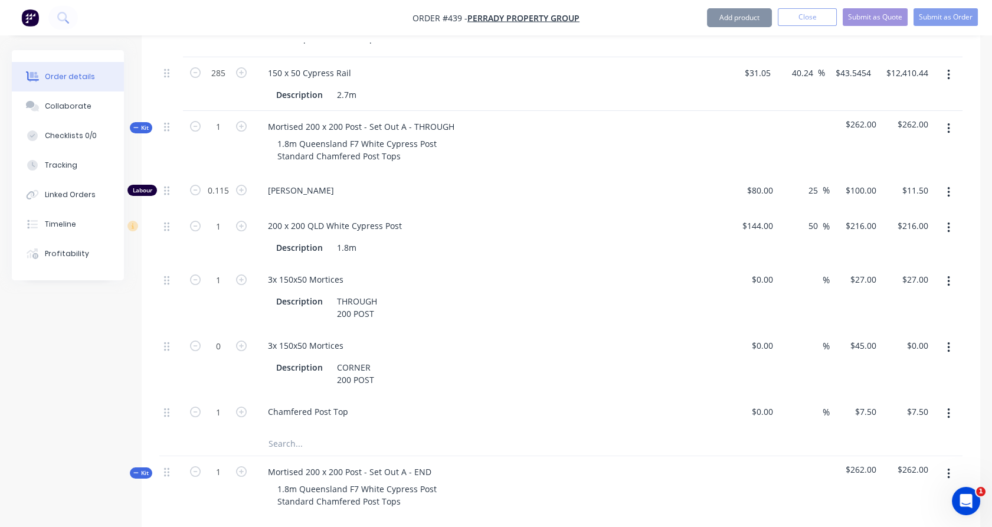
drag, startPoint x: 954, startPoint y: 316, endPoint x: 951, endPoint y: 328, distance: 12.2
click at [955, 337] on button "button" at bounding box center [949, 347] width 28 height 21
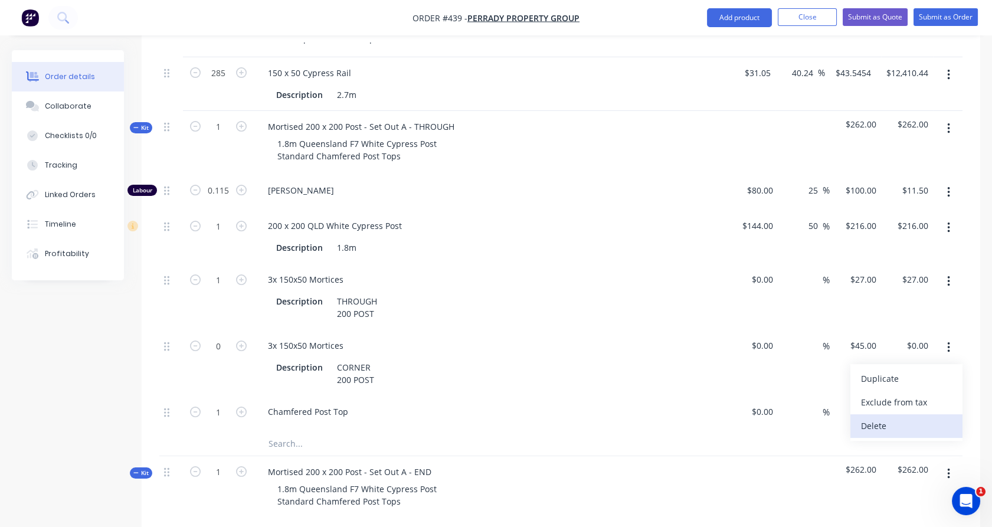
click at [918, 417] on div "Delete" at bounding box center [906, 425] width 91 height 17
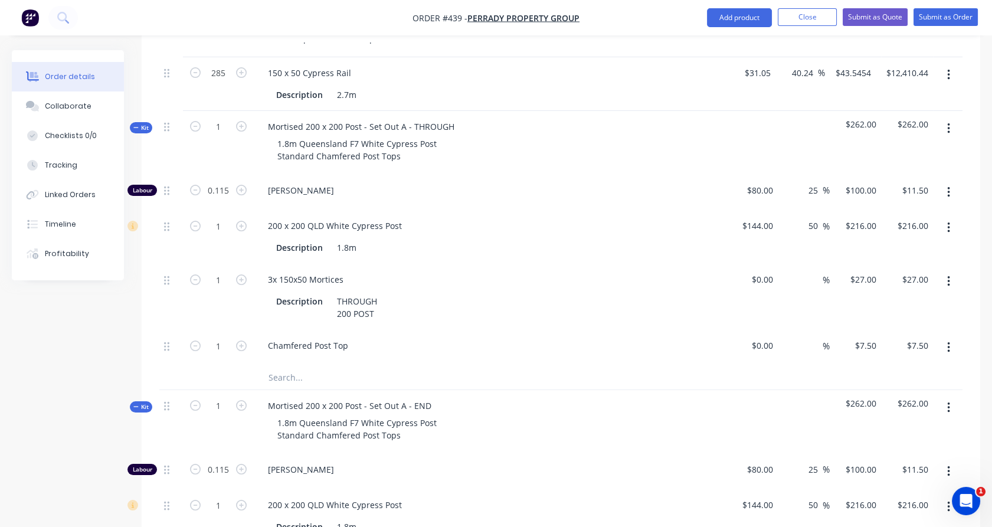
click at [142, 123] on span "Kit" at bounding box center [140, 127] width 15 height 9
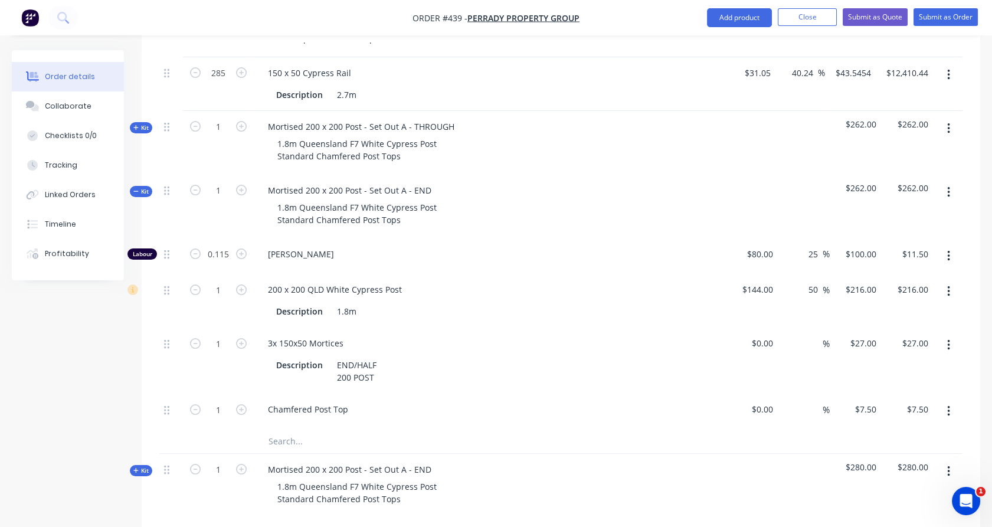
click at [139, 187] on span "Kit" at bounding box center [140, 191] width 15 height 9
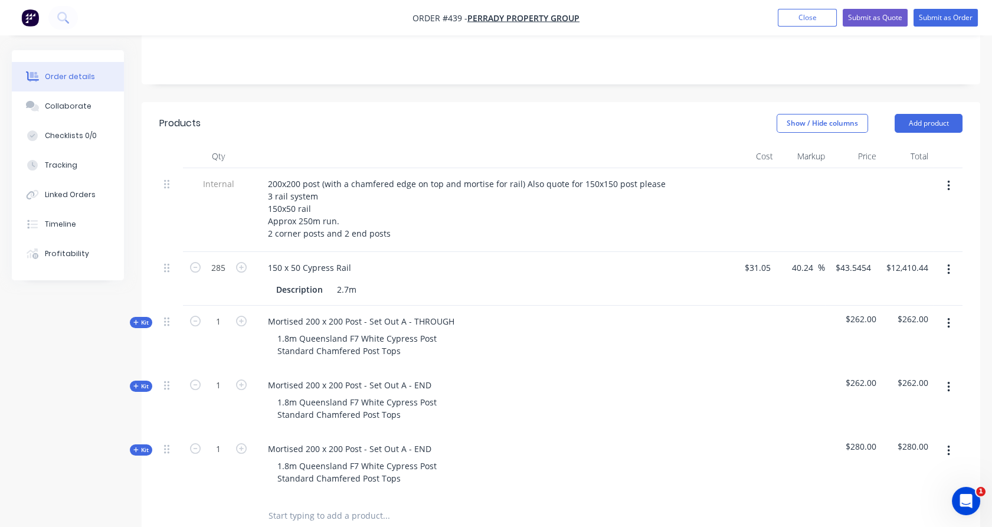
scroll to position [260, 0]
click at [430, 441] on div "Mortised 200 x 200 Post - Set Out A - END" at bounding box center [350, 449] width 182 height 17
click at [241, 457] on div "1" at bounding box center [218, 466] width 71 height 64
click at [244, 381] on icon "button" at bounding box center [241, 386] width 11 height 11
type input "2"
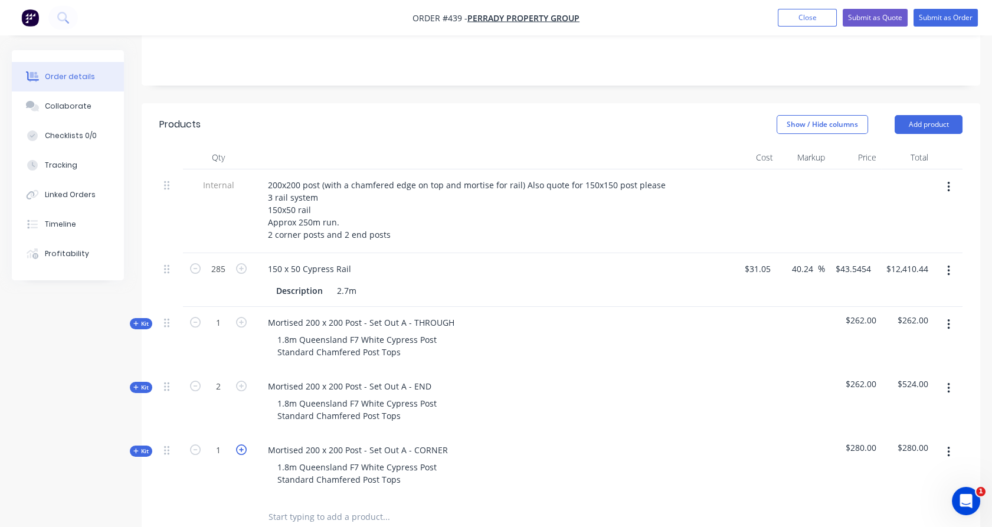
click at [244, 444] on icon "button" at bounding box center [241, 449] width 11 height 11
type input "2"
click at [222, 314] on input "1" at bounding box center [218, 323] width 31 height 18
type input "92"
click at [185, 259] on div "285" at bounding box center [218, 280] width 71 height 54
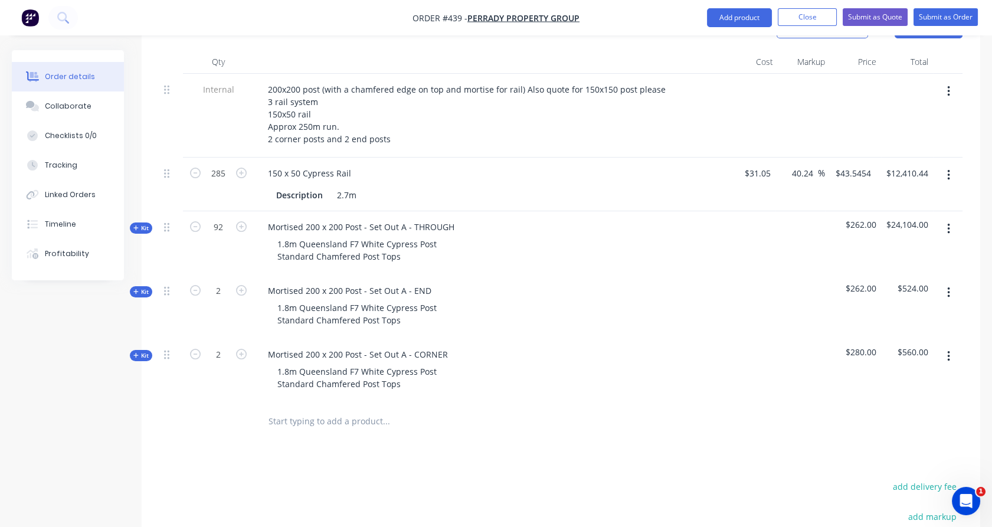
scroll to position [355, 0]
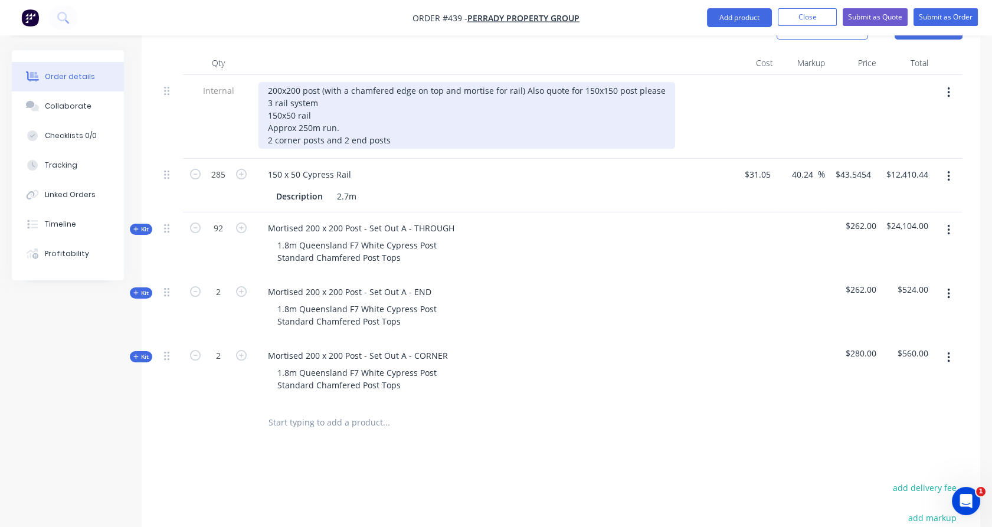
click at [402, 103] on div "200x200 post (with a chamfered edge on top and mortise for rail) Also quote for…" at bounding box center [467, 115] width 417 height 67
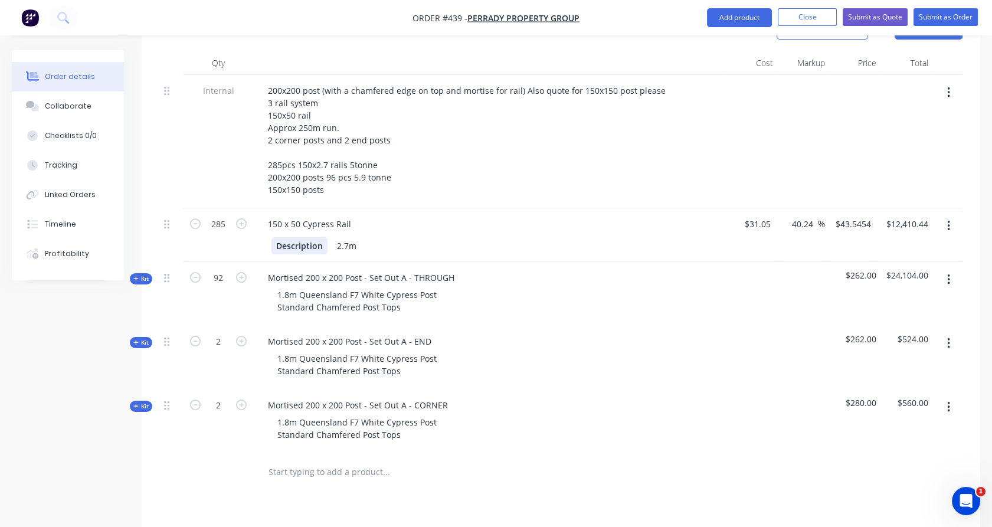
click at [290, 237] on div "Description" at bounding box center [299, 245] width 56 height 17
click at [229, 216] on div "285" at bounding box center [218, 235] width 71 height 54
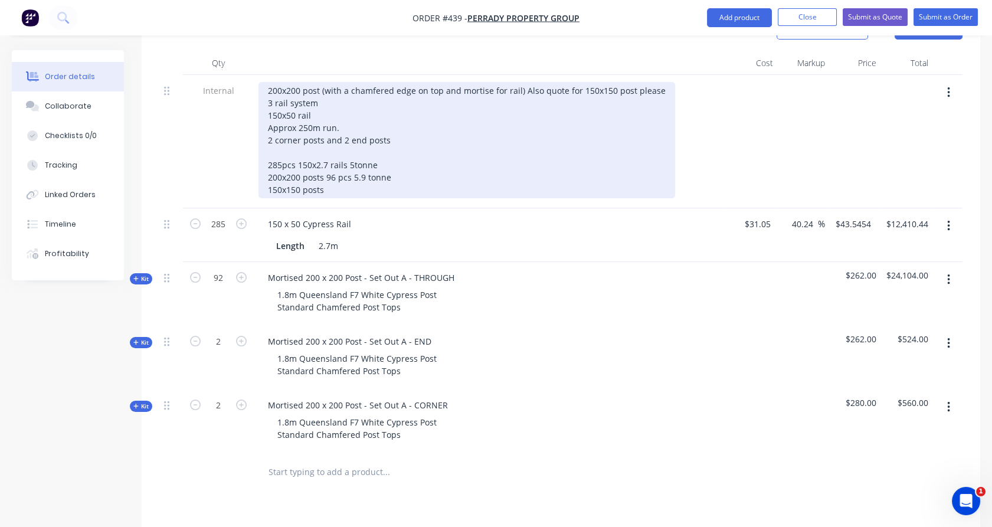
click at [354, 149] on div "200x200 post (with a chamfered edge on top and mortise for rail) Also quote for…" at bounding box center [467, 140] width 417 height 116
click at [347, 159] on div "200x200 post (with a chamfered edge on top and mortise for rail) Also quote for…" at bounding box center [467, 140] width 417 height 116
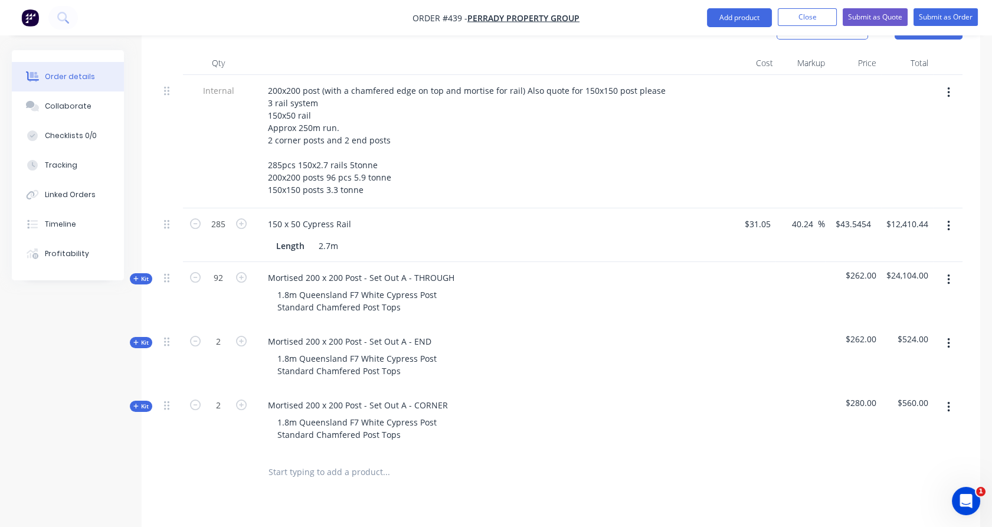
click at [205, 113] on div "Internal" at bounding box center [218, 141] width 71 height 133
click at [326, 460] on input "text" at bounding box center [386, 472] width 236 height 24
type input "a"
click at [139, 274] on span "Kit" at bounding box center [140, 278] width 15 height 9
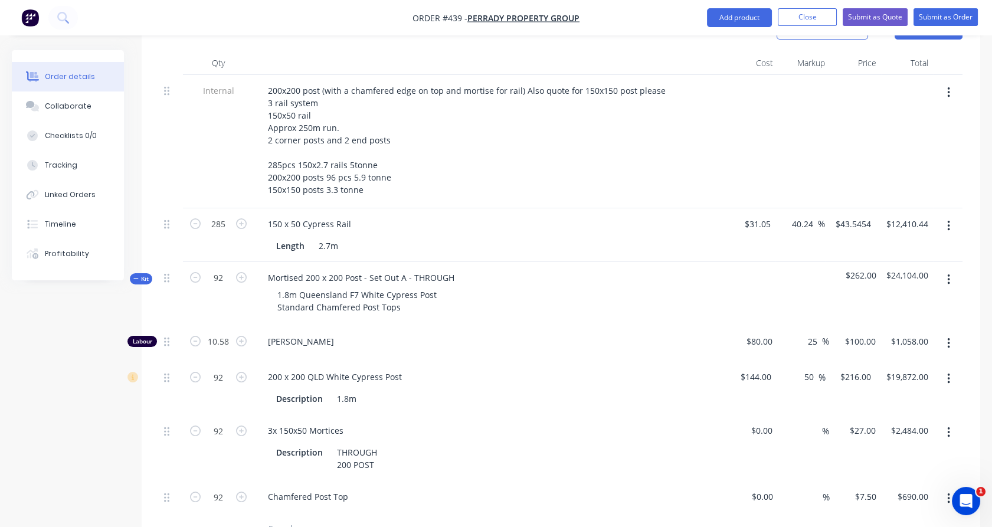
drag, startPoint x: 768, startPoint y: 360, endPoint x: 796, endPoint y: 357, distance: 27.3
click at [769, 361] on div "$144.00 $144.00" at bounding box center [751, 388] width 50 height 54
type input "216"
click at [856, 368] on input "216" at bounding box center [866, 376] width 20 height 17
type input "144"
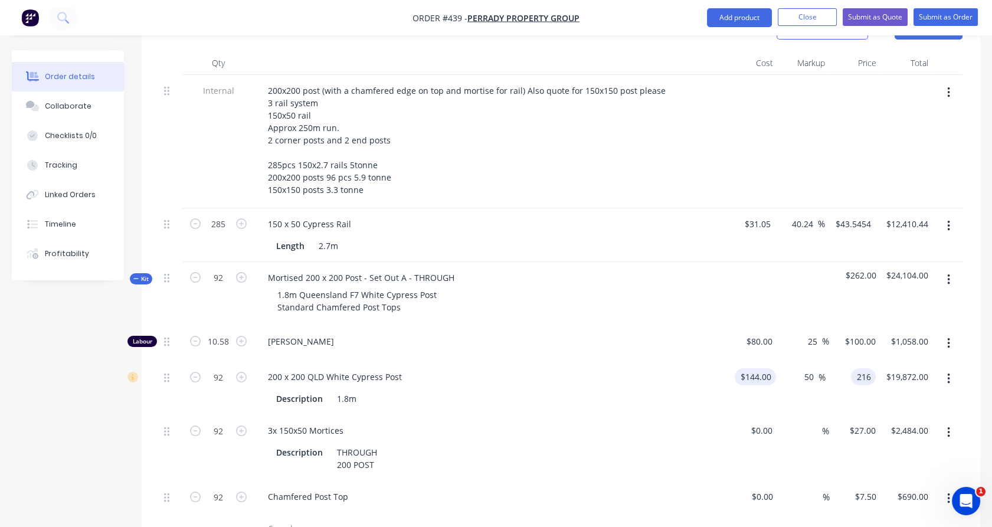
type input "$216.00"
click at [766, 368] on input "144" at bounding box center [758, 376] width 37 height 17
type input "$126.00"
type input "$189.00"
type input "$17,388.00"
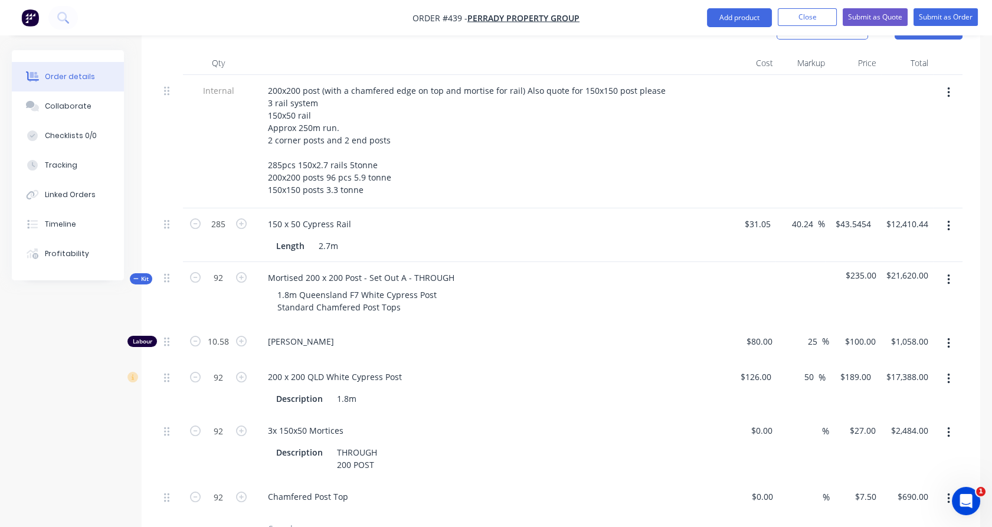
click at [850, 364] on div "$189.00 $189.00" at bounding box center [851, 388] width 50 height 54
click at [862, 368] on input "189" at bounding box center [866, 376] width 20 height 17
type input "$189.00"
click at [863, 367] on div "$189.00 189" at bounding box center [851, 388] width 50 height 54
click at [143, 274] on span "Kit" at bounding box center [140, 278] width 15 height 9
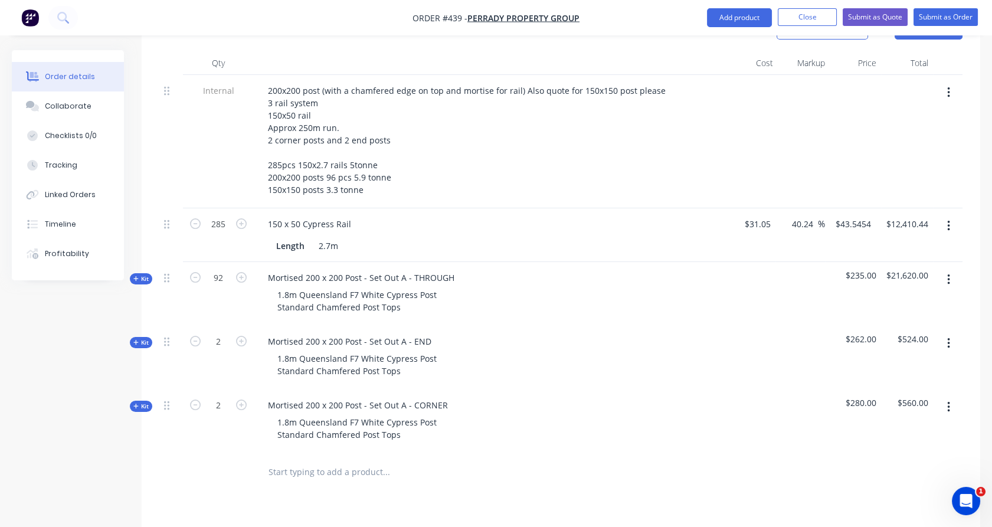
click at [138, 339] on icon at bounding box center [135, 342] width 5 height 6
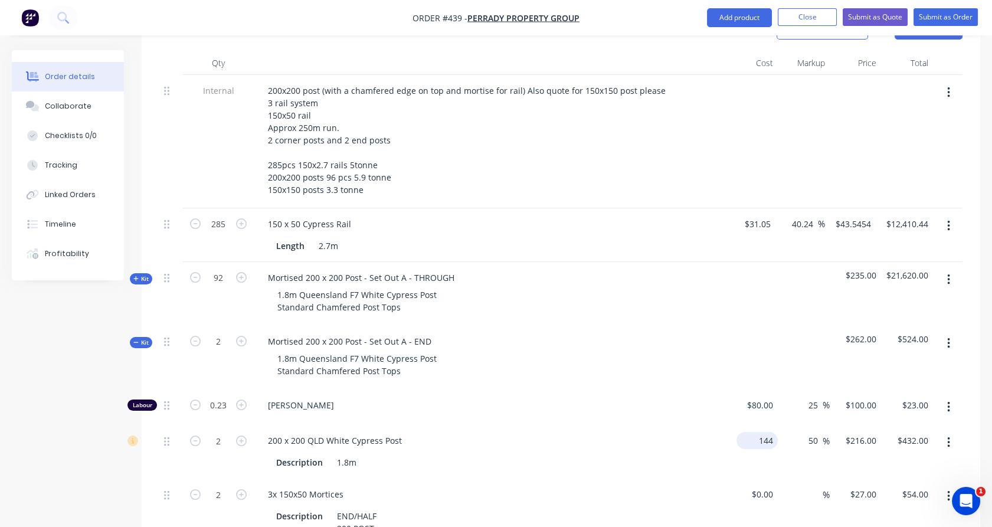
click at [760, 432] on input "144" at bounding box center [759, 440] width 37 height 17
type input "$126.00"
type input "$189.00"
type input "$378.00"
click at [175, 335] on div at bounding box center [171, 358] width 24 height 64
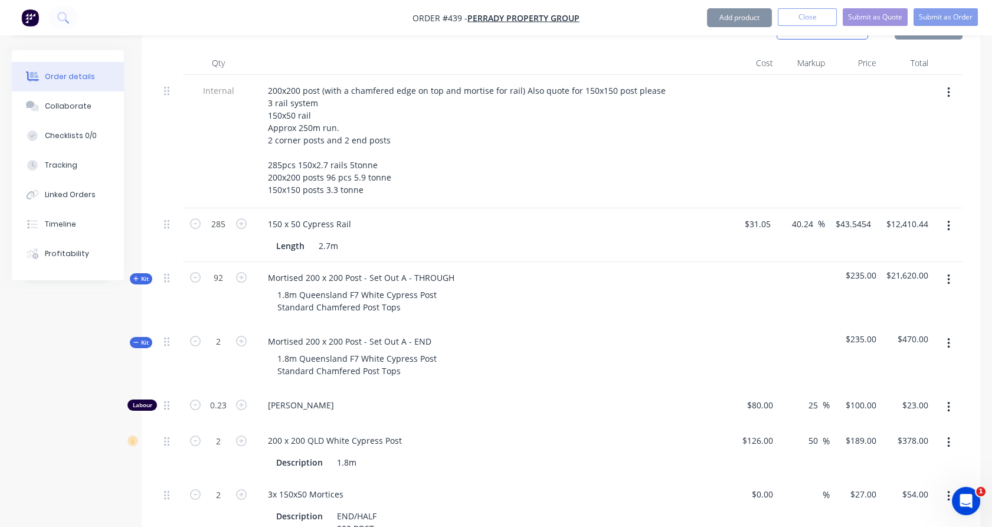
click at [142, 338] on span "Kit" at bounding box center [140, 342] width 15 height 9
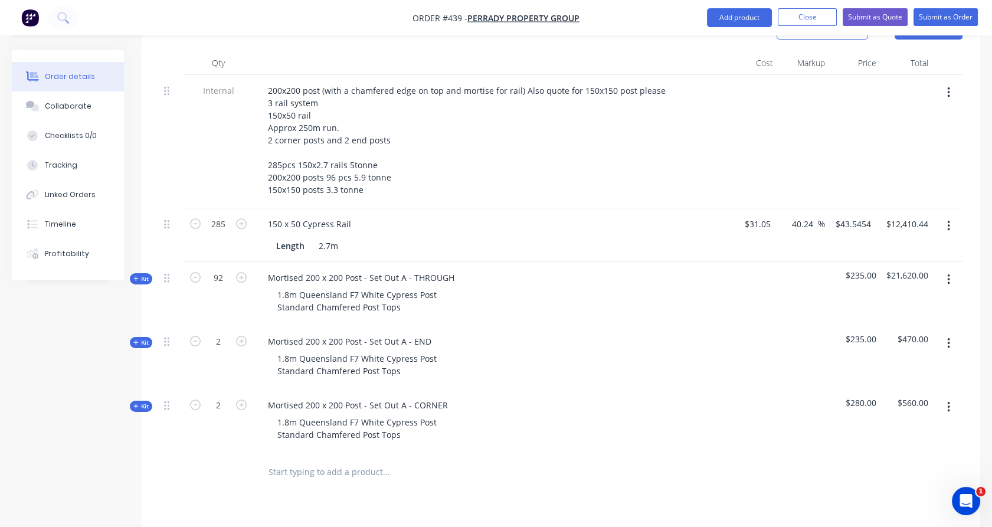
click at [142, 402] on span "Kit" at bounding box center [140, 406] width 15 height 9
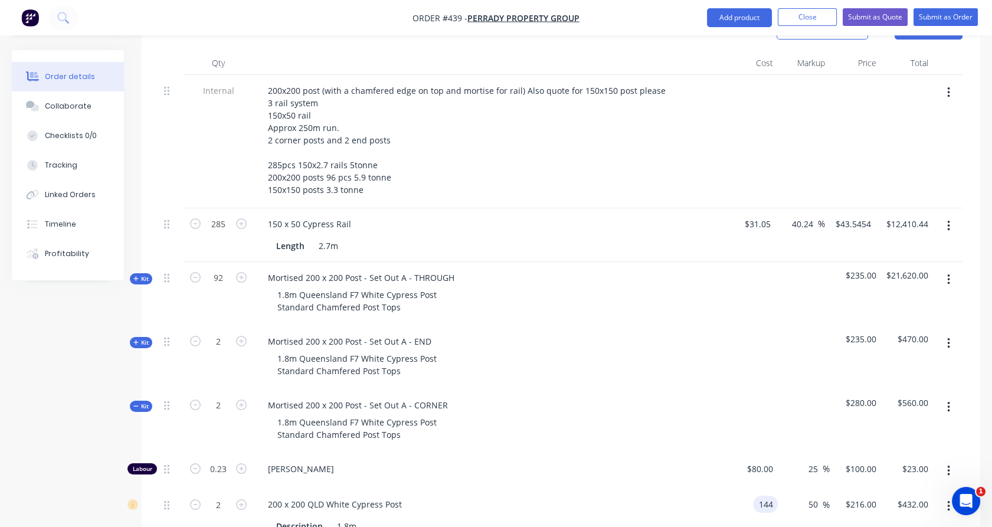
click at [770, 496] on input "144" at bounding box center [768, 504] width 20 height 17
type input "$126.00"
type input "$189.00"
type input "$378.00"
click at [719, 453] on div "Paul Kelly" at bounding box center [490, 471] width 472 height 36
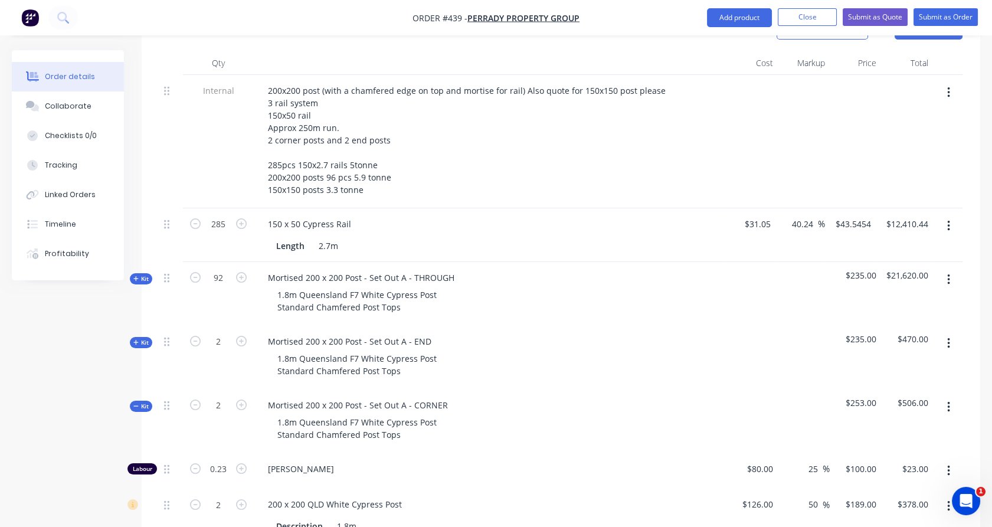
click at [140, 402] on span "Kit" at bounding box center [140, 406] width 15 height 9
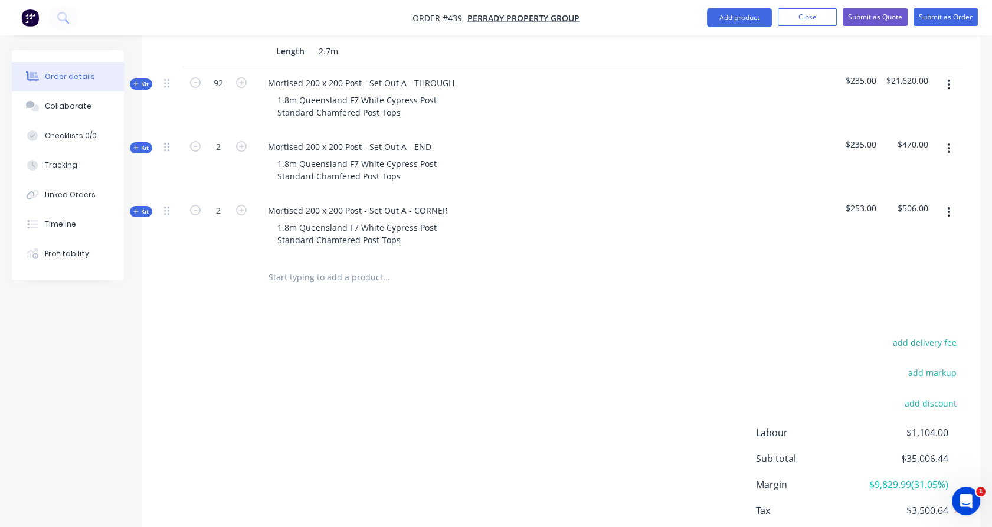
scroll to position [551, 0]
click at [257, 257] on div at bounding box center [466, 276] width 425 height 38
click at [293, 264] on input "text" at bounding box center [386, 276] width 236 height 24
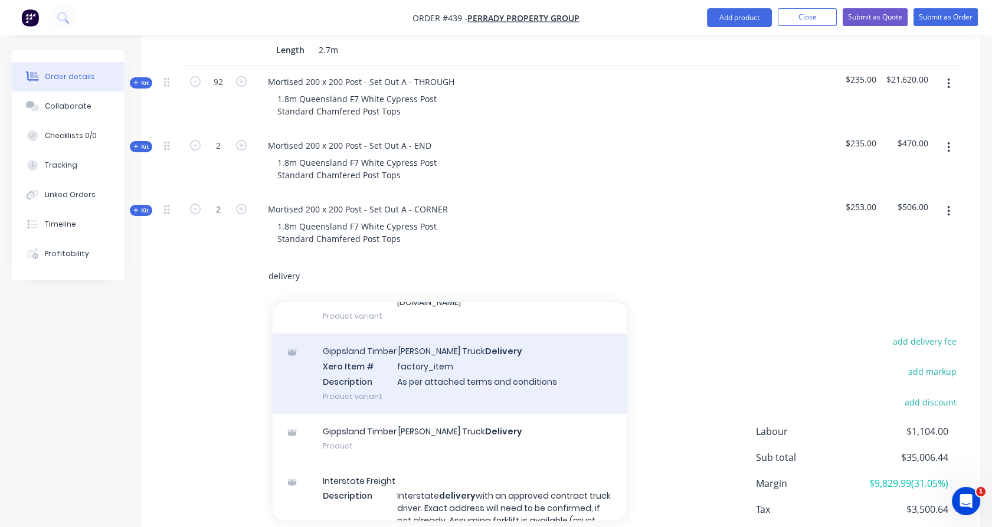
scroll to position [328, 0]
type input "delivery"
click at [405, 359] on div "Gippsland Timber Gates - Crane Truck Delivery Xero Item # factory_item Descript…" at bounding box center [450, 373] width 354 height 80
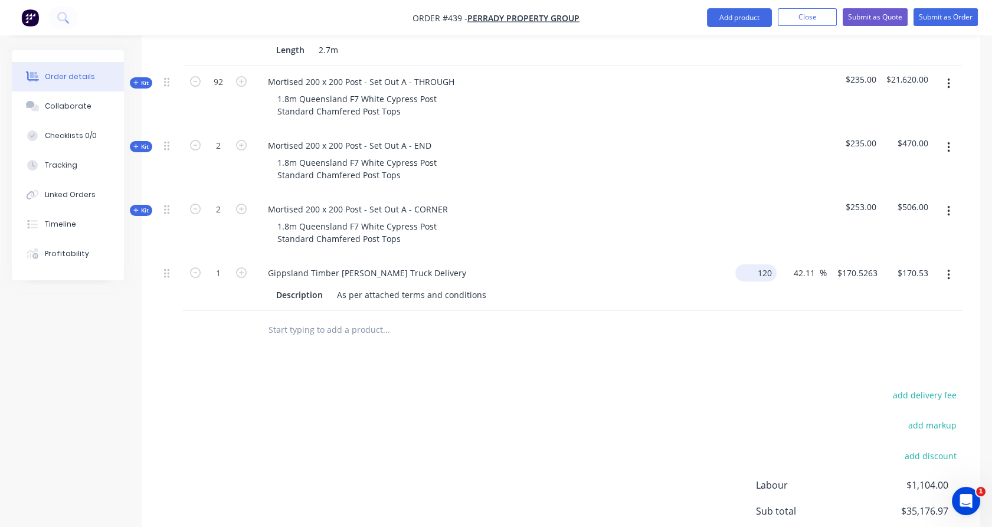
click at [760, 264] on input "120" at bounding box center [758, 272] width 37 height 17
type input "$1,000.00"
type input "$1,421.0525"
type input "$1,421.05"
click at [755, 257] on div "$1,000.00 $1,000.00" at bounding box center [752, 284] width 53 height 54
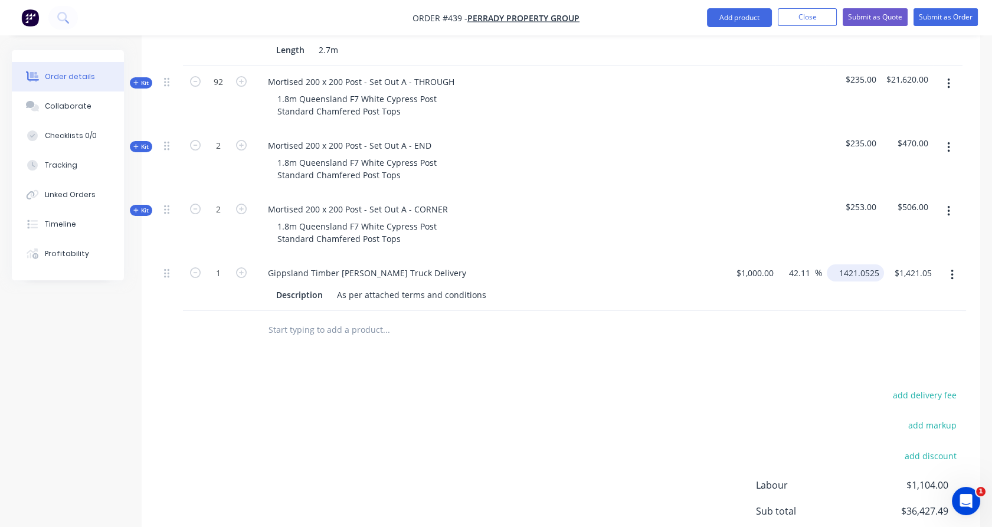
click at [859, 264] on input "1421.0525" at bounding box center [858, 272] width 53 height 17
type input "1450"
type input "45"
type input "$1,450.00"
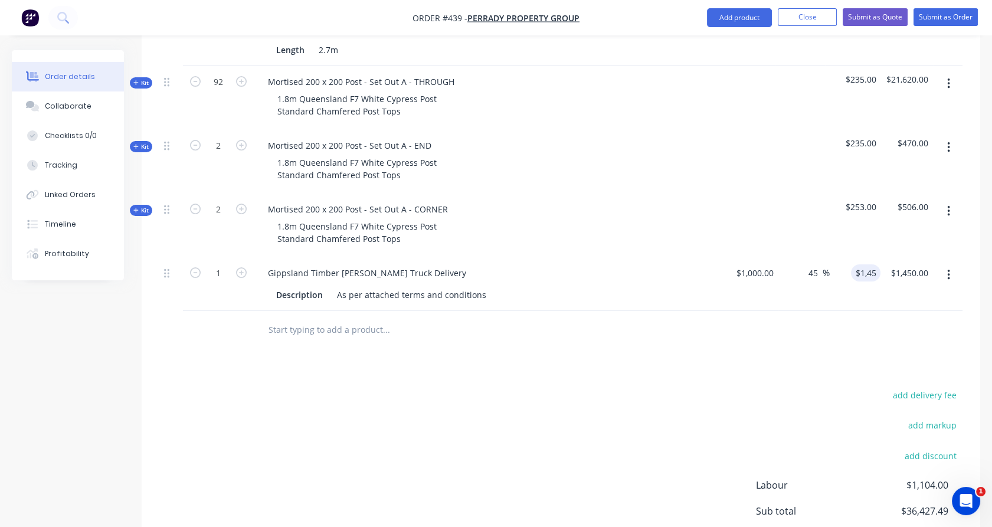
click at [862, 264] on div "$1,450.00 1450" at bounding box center [855, 284] width 51 height 54
click at [486, 286] on div "Description As per attached terms and conditions" at bounding box center [487, 294] width 432 height 17
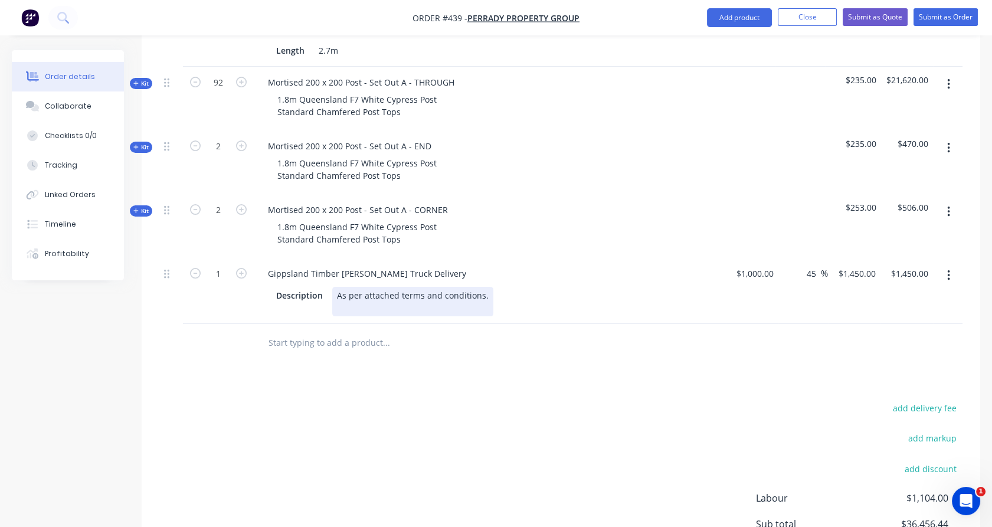
scroll to position [551, 0]
click at [287, 286] on div "Description As per attached terms and conditions. 11.5 tonne" at bounding box center [487, 301] width 432 height 30
click at [384, 286] on div "As per attached terms and conditions. 11.5 tonne" at bounding box center [412, 301] width 161 height 30
click at [287, 287] on div "Gippsland Timber Gates - Crane Truck Delivery Description As per attached terms…" at bounding box center [490, 290] width 472 height 66
click at [351, 331] on input "text" at bounding box center [386, 343] width 236 height 24
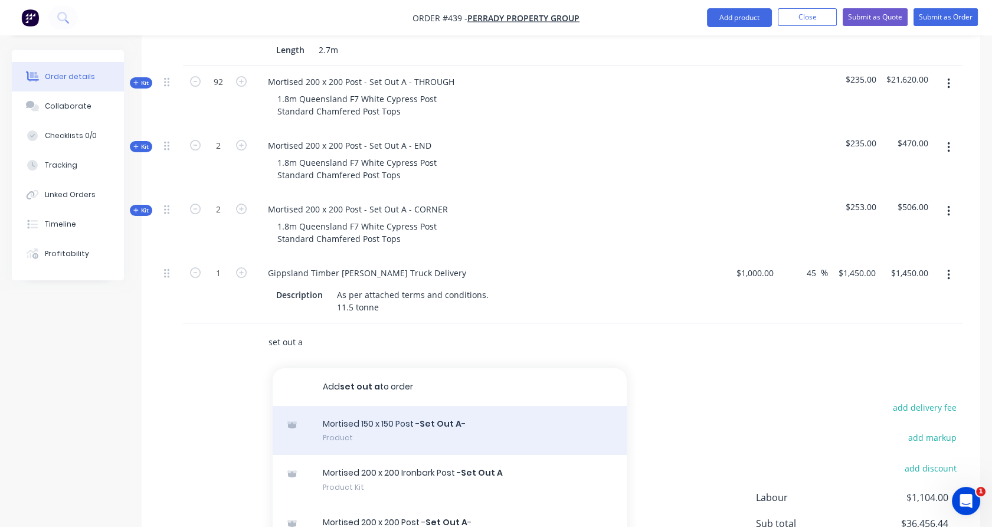
type input "set out a"
click at [392, 406] on div "Mortised 150 x 150 Post - Set Out A - Product" at bounding box center [450, 431] width 354 height 50
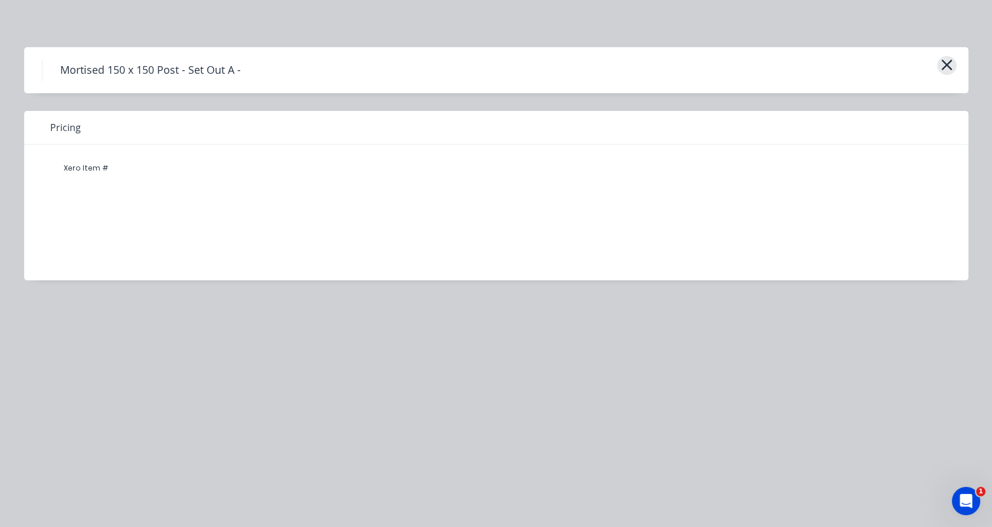
click at [950, 68] on icon "button" at bounding box center [946, 65] width 11 height 11
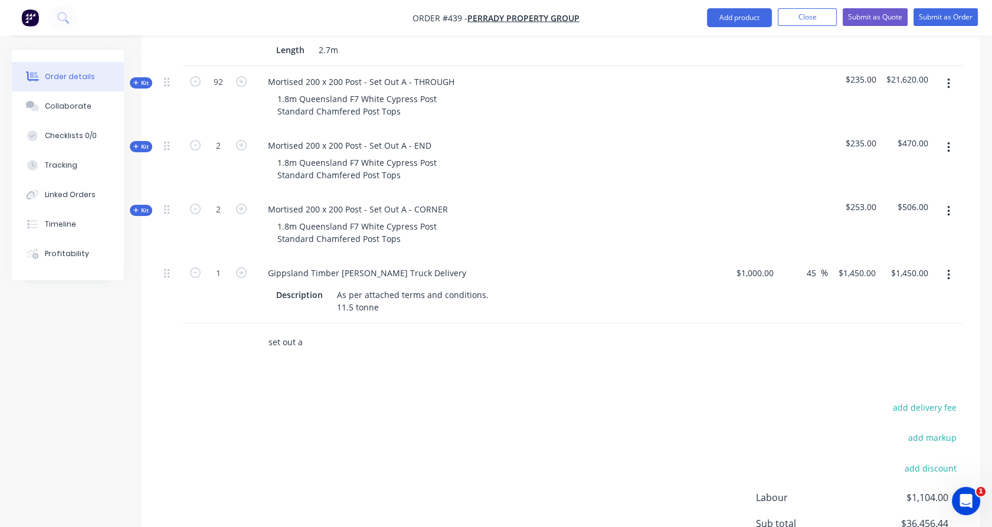
click at [313, 331] on input "set out a" at bounding box center [386, 343] width 236 height 24
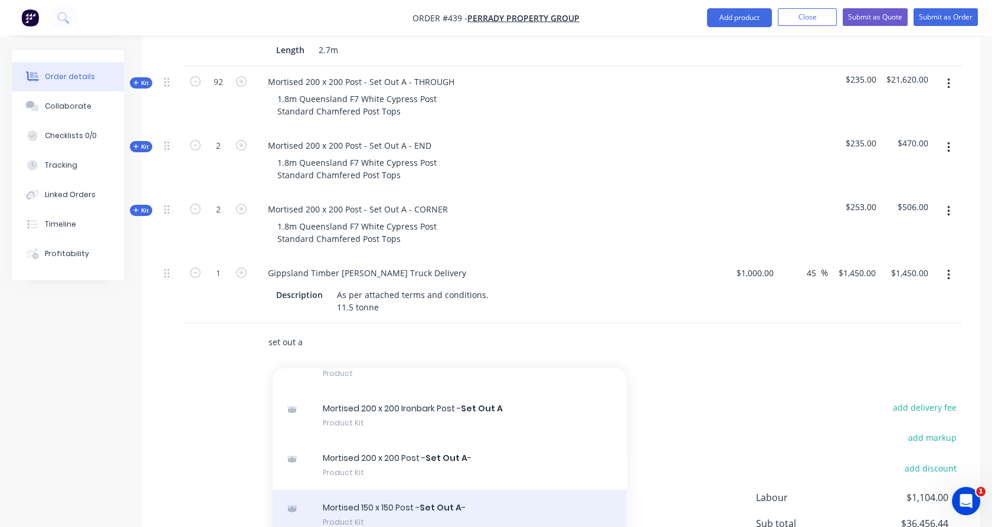
scroll to position [65, 0]
click at [406, 489] on div "Mortised 150 x 150 Post - Set Out A - Product Kit" at bounding box center [450, 514] width 354 height 50
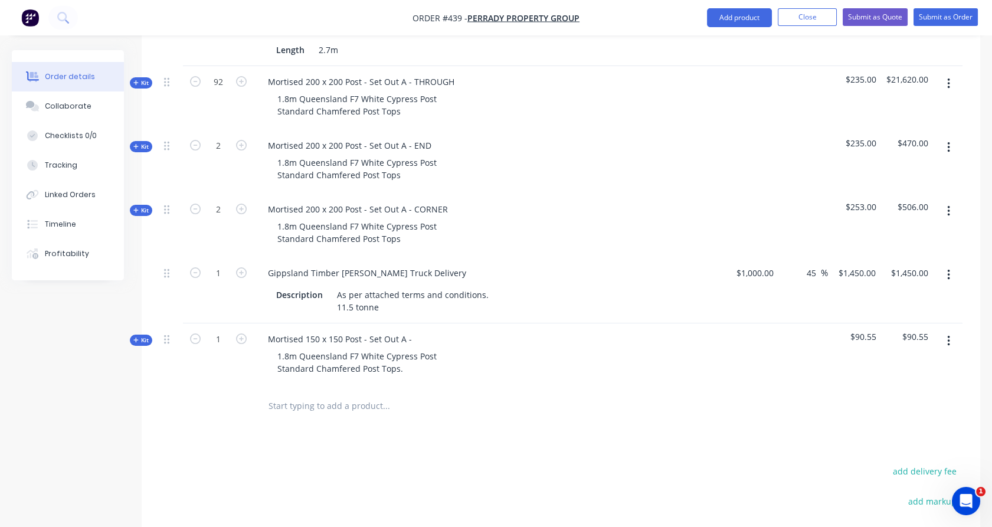
click at [146, 336] on span "Kit" at bounding box center [140, 340] width 15 height 9
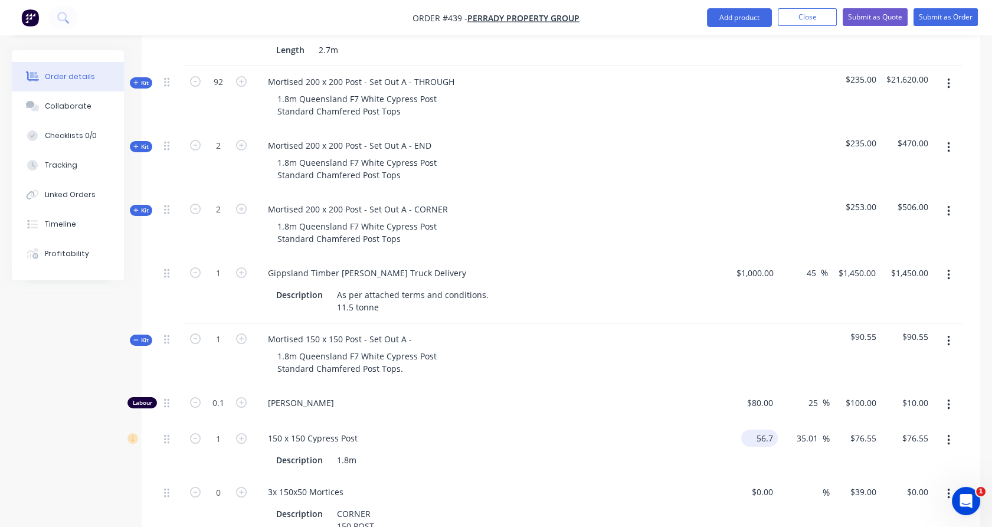
click at [761, 430] on input "56.7" at bounding box center [762, 438] width 32 height 17
type input "$50.40"
type input "$68.0444"
type input "$68.04"
click at [751, 323] on div at bounding box center [752, 355] width 52 height 64
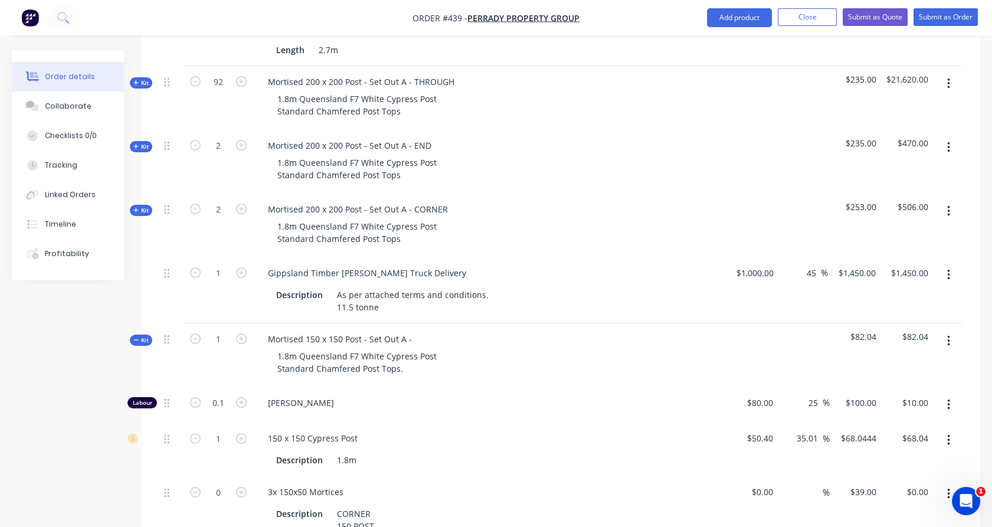
type input "1"
type input "$24.00"
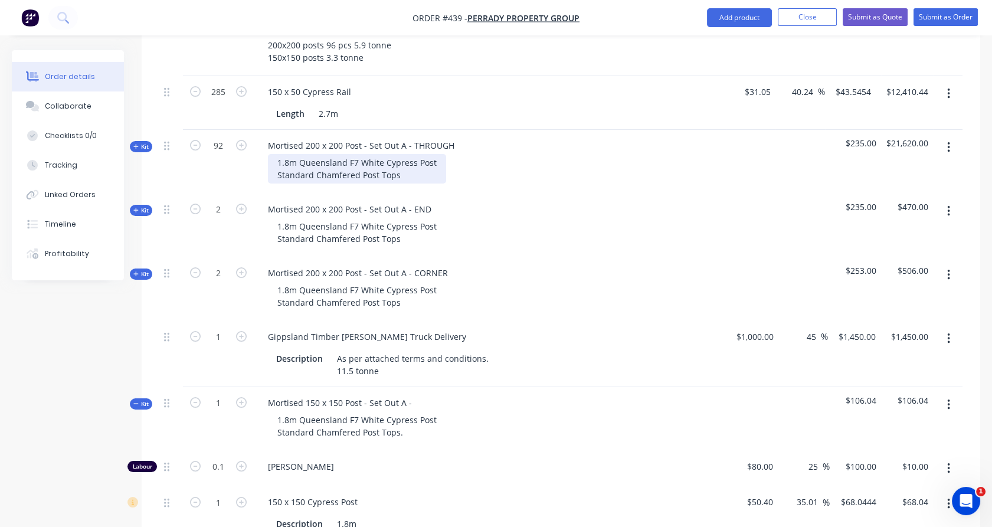
scroll to position [486, 0]
click at [403, 155] on div "1.8m Queensland F7 White Cypress Post Standard Chamfered Post Tops" at bounding box center [357, 170] width 178 height 30
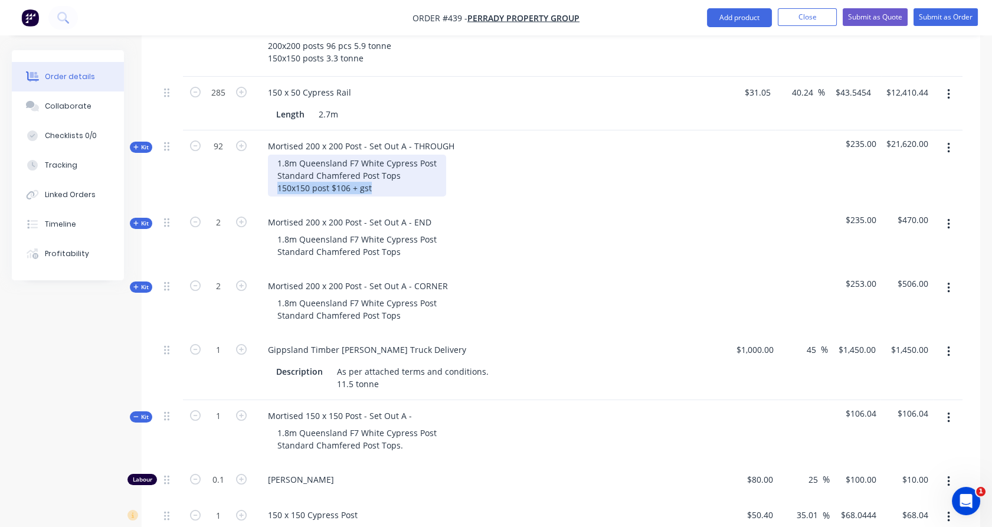
copy div "150x150 post $106 + gst"
drag, startPoint x: 382, startPoint y: 155, endPoint x: 362, endPoint y: 215, distance: 63.5
click at [279, 157] on div "1.8m Queensland F7 White Cypress Post Standard Chamfered Post Tops 150x150 post…" at bounding box center [357, 176] width 178 height 42
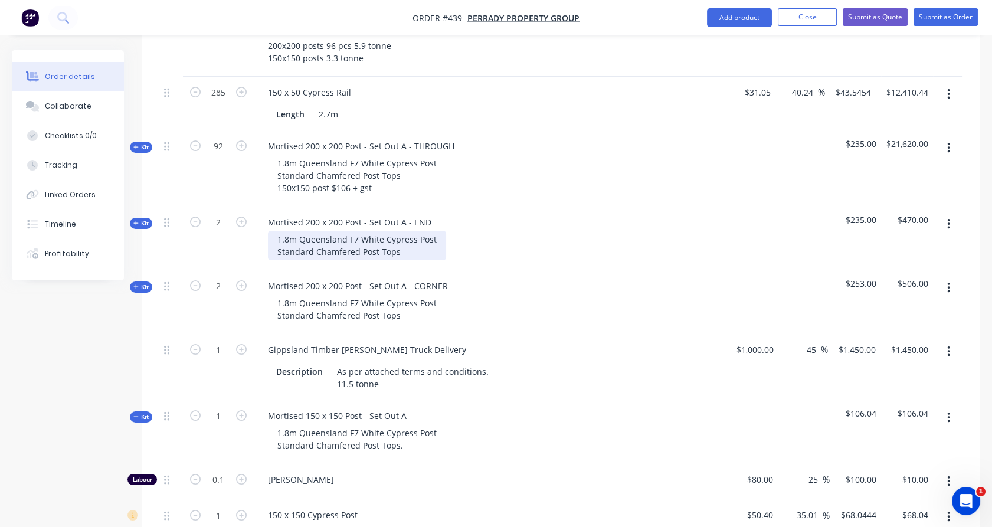
click at [400, 231] on div "1.8m Queensland F7 White Cypress Post Standard Chamfered Post Tops" at bounding box center [357, 246] width 178 height 30
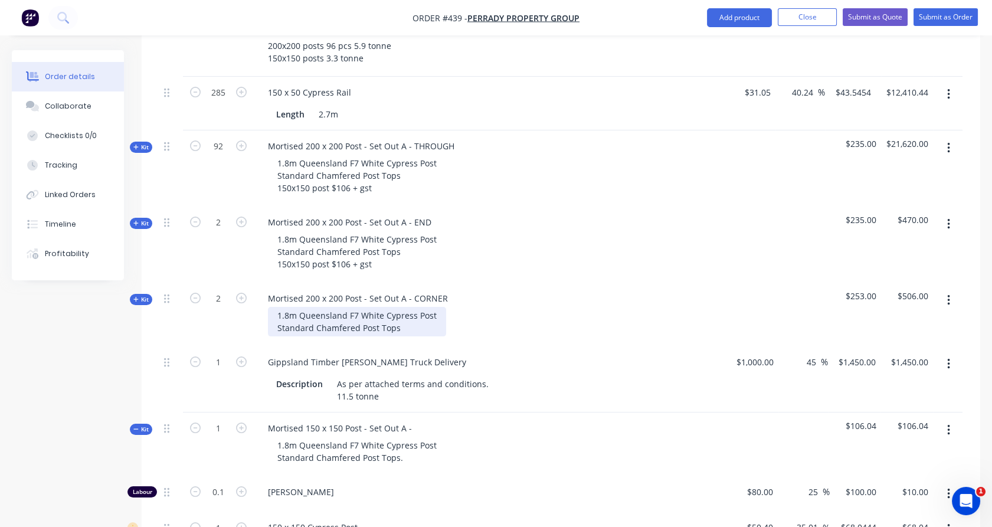
click at [417, 307] on div "1.8m Queensland F7 White Cypress Post Standard Chamfered Post Tops" at bounding box center [357, 322] width 178 height 30
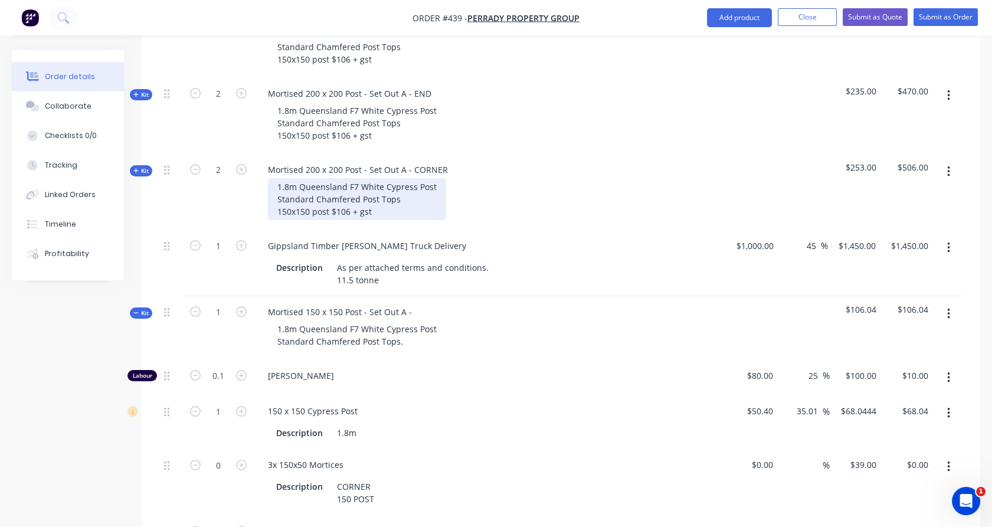
scroll to position [616, 0]
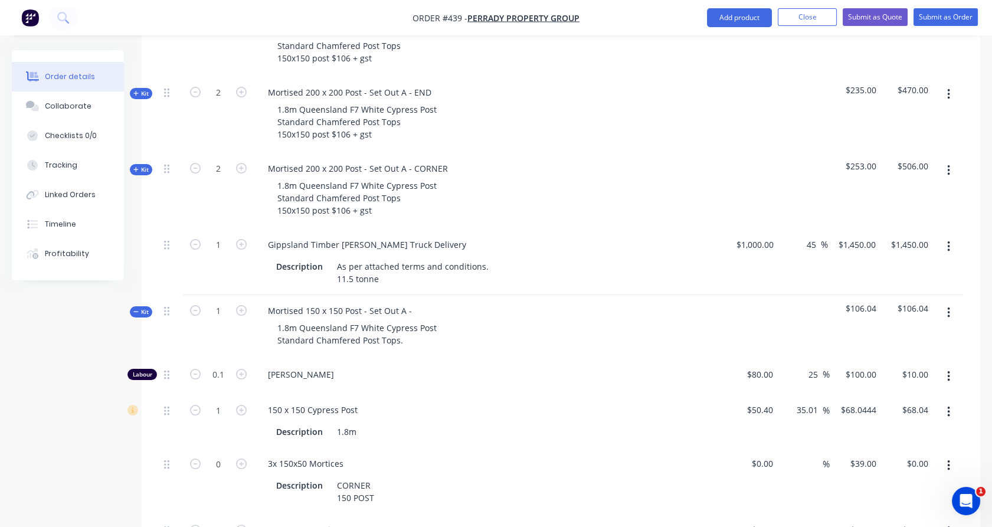
click at [238, 457] on button "button" at bounding box center [241, 463] width 15 height 12
type input "1"
type input "$39.00"
click at [197, 525] on icon "button" at bounding box center [195, 530] width 11 height 11
type input "0"
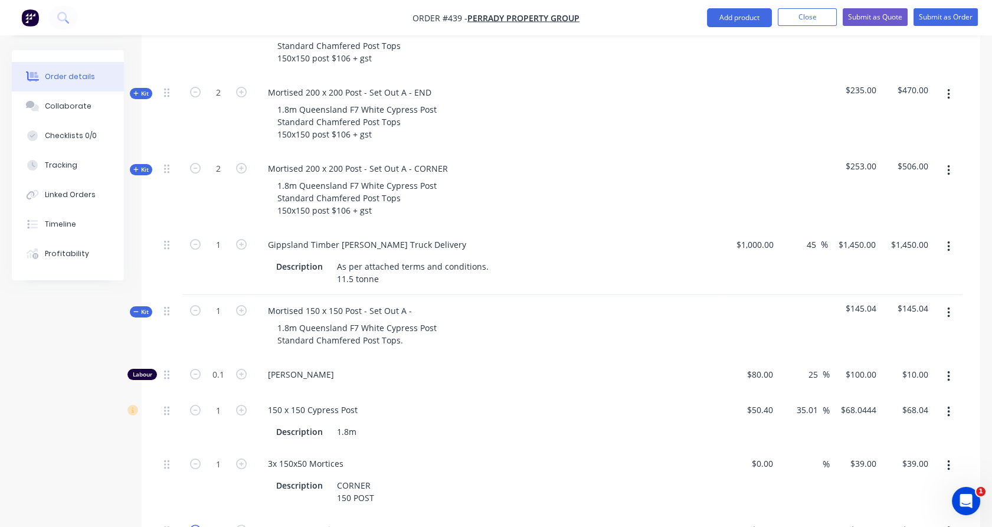
type input "$0.00"
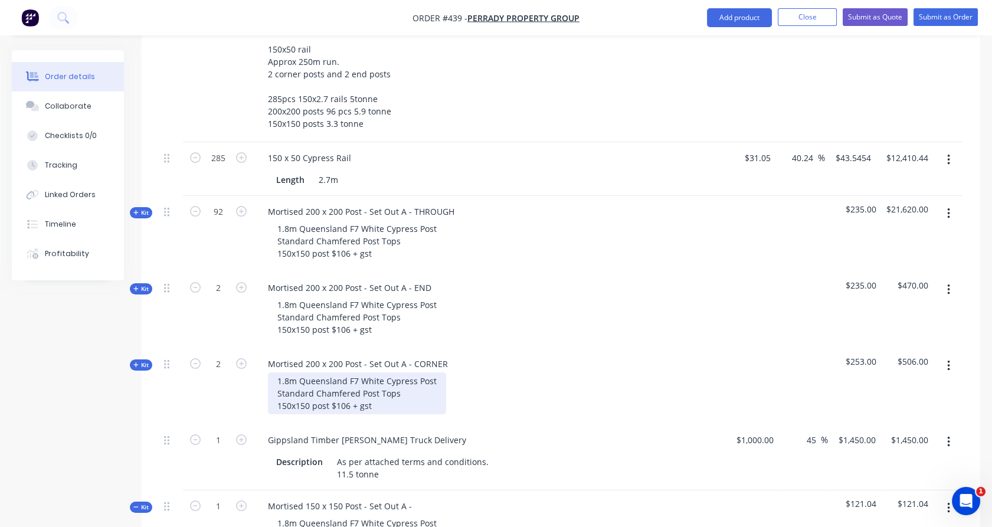
scroll to position [420, 0]
drag, startPoint x: 341, startPoint y: 374, endPoint x: 348, endPoint y: 374, distance: 7.1
click at [348, 374] on div "1.8m Queensland F7 White Cypress Post Standard Chamfered Post Tops 150x150 post…" at bounding box center [357, 394] width 178 height 42
click at [210, 362] on div "2" at bounding box center [218, 387] width 71 height 76
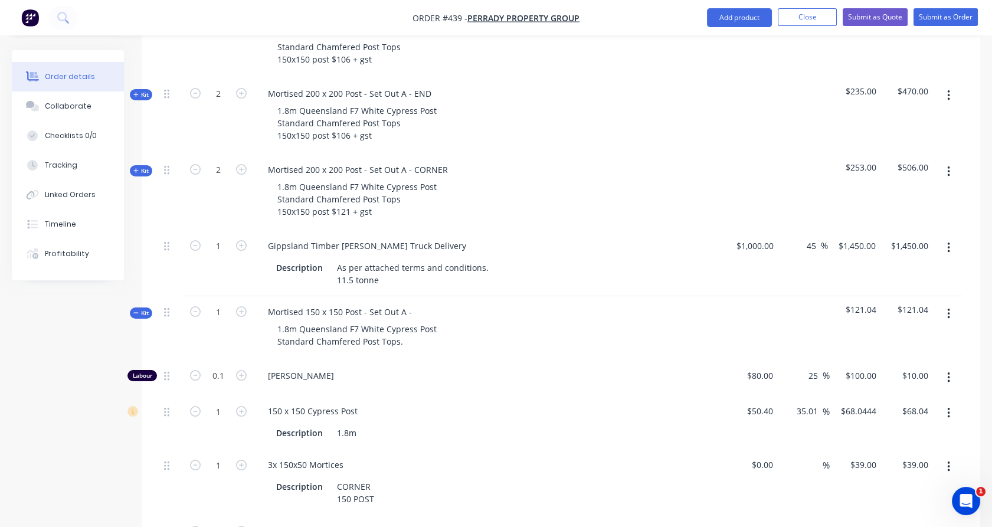
scroll to position [616, 0]
drag, startPoint x: 950, startPoint y: 283, endPoint x: 949, endPoint y: 292, distance: 8.3
click at [949, 306] on icon "button" at bounding box center [948, 312] width 3 height 13
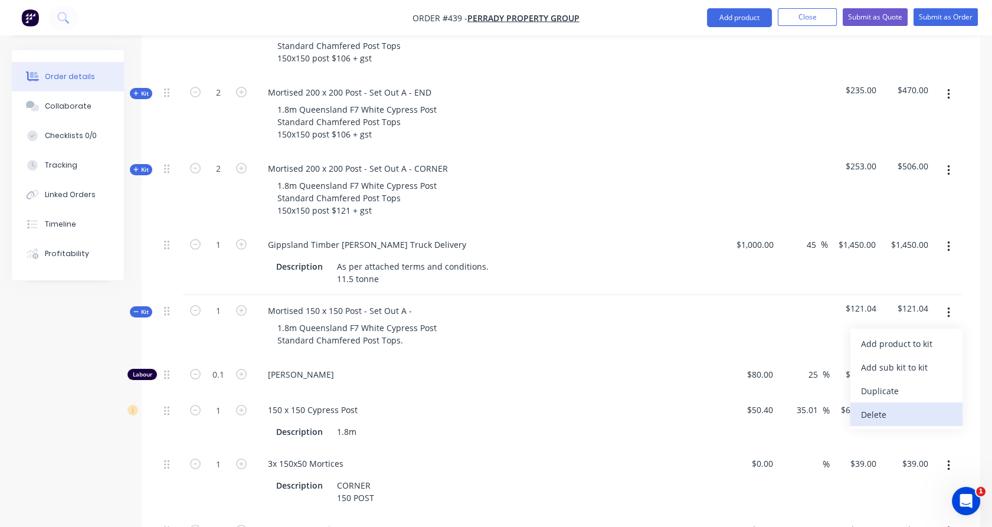
click at [915, 406] on div "Delete" at bounding box center [906, 414] width 91 height 17
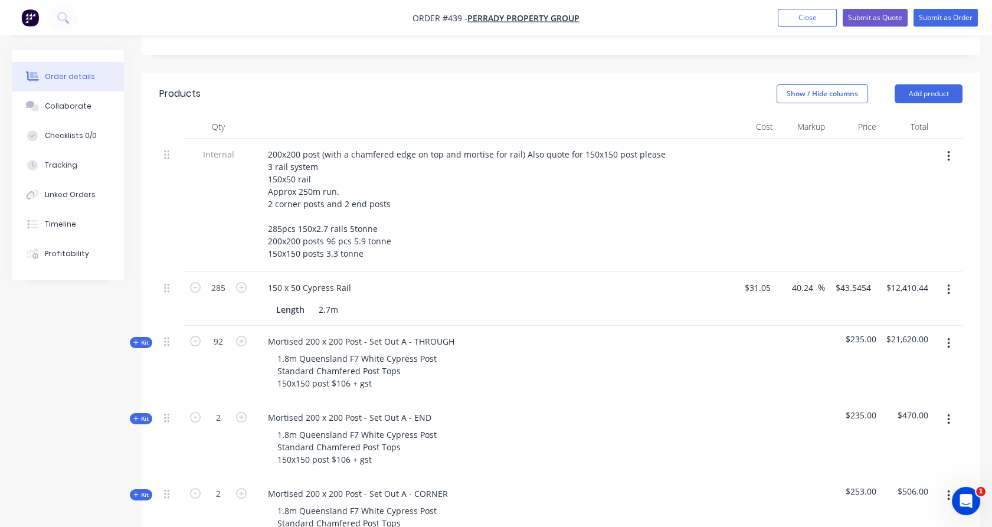
scroll to position [289, 0]
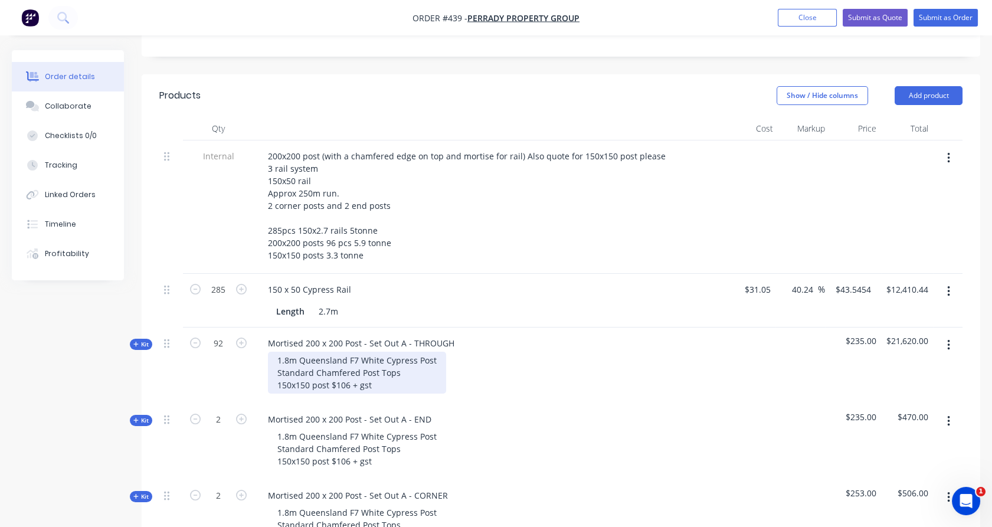
click at [393, 352] on div "1.8m Queensland F7 White Cypress Post Standard Chamfered Post Tops 150x150 post…" at bounding box center [357, 373] width 178 height 42
drag, startPoint x: 373, startPoint y: 351, endPoint x: 441, endPoint y: 356, distance: 68.7
click at [441, 356] on div "1.8m Queensland F7 White Cypress Post Standard Chamfered Post Tops 150x150 post…" at bounding box center [357, 373] width 178 height 42
copy div "(RRP $114 + gst)"
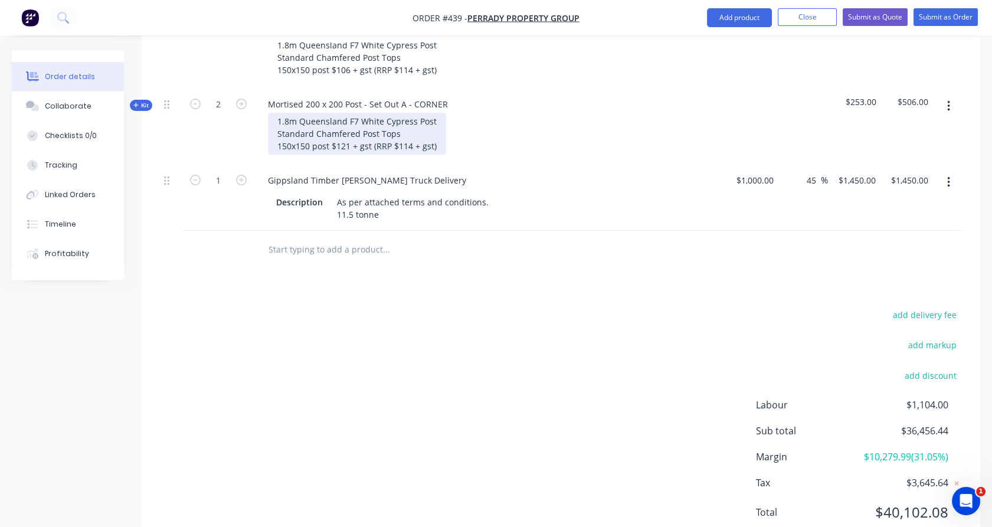
scroll to position [682, 0]
click at [349, 237] on input "text" at bounding box center [386, 249] width 236 height 24
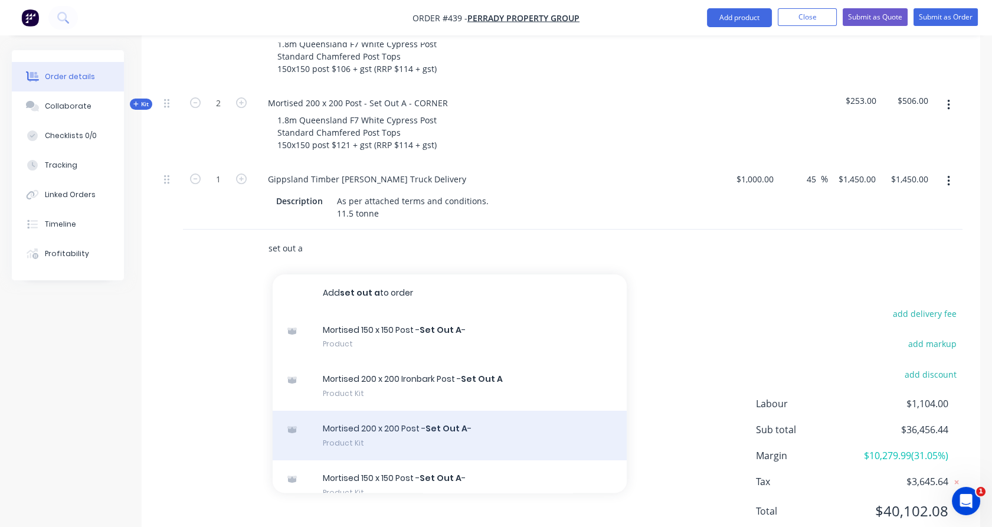
type input "set out a"
click at [374, 411] on div "Mortised 200 x 200 Post - Set Out A - Product Kit" at bounding box center [450, 436] width 354 height 50
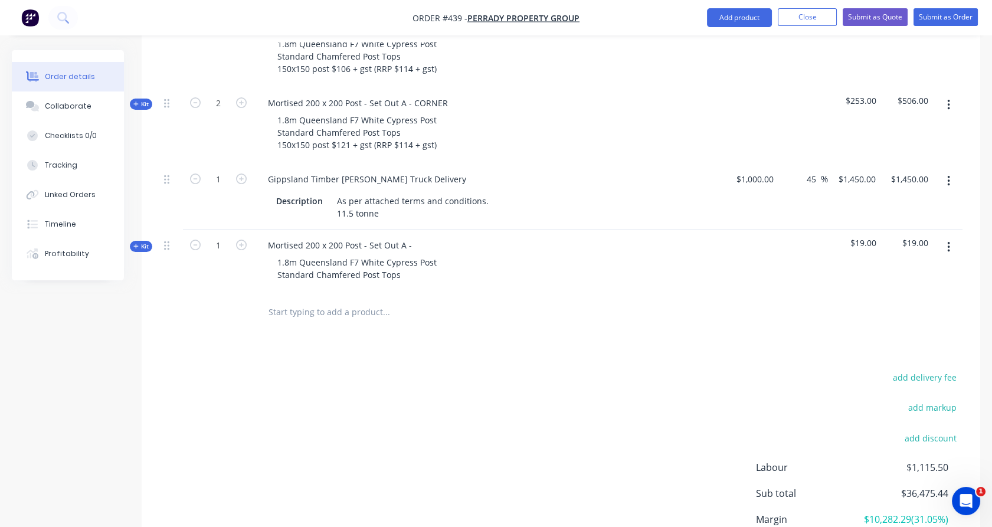
click at [142, 242] on span "Kit" at bounding box center [140, 246] width 15 height 9
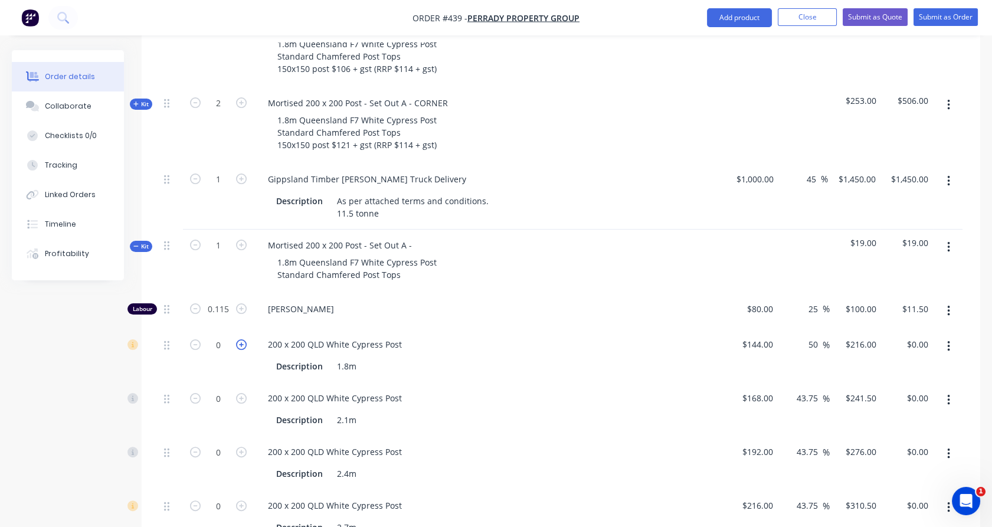
click at [236, 339] on icon "button" at bounding box center [241, 344] width 11 height 11
type input "1"
type input "$216.00"
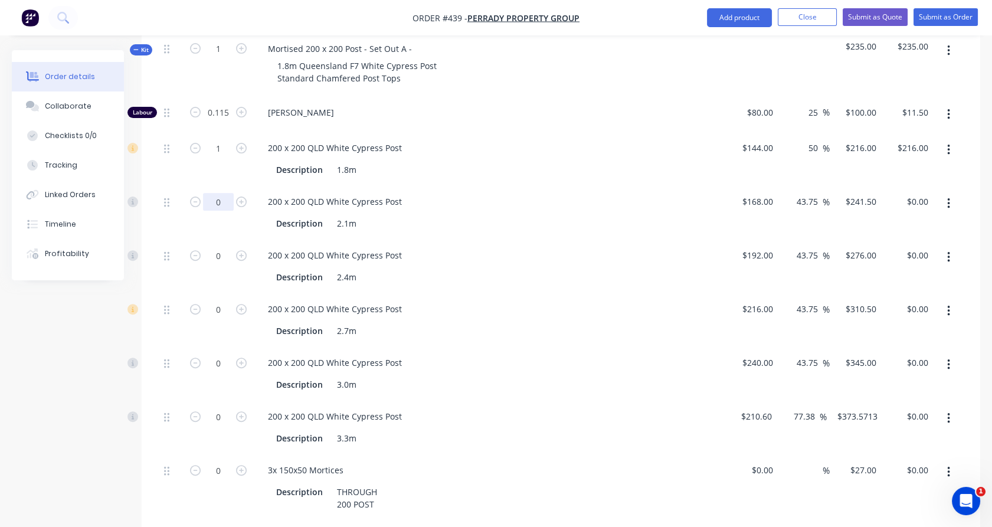
scroll to position [878, 0]
click at [241, 465] on icon "button" at bounding box center [241, 470] width 11 height 11
type input "1"
type input "$27.00"
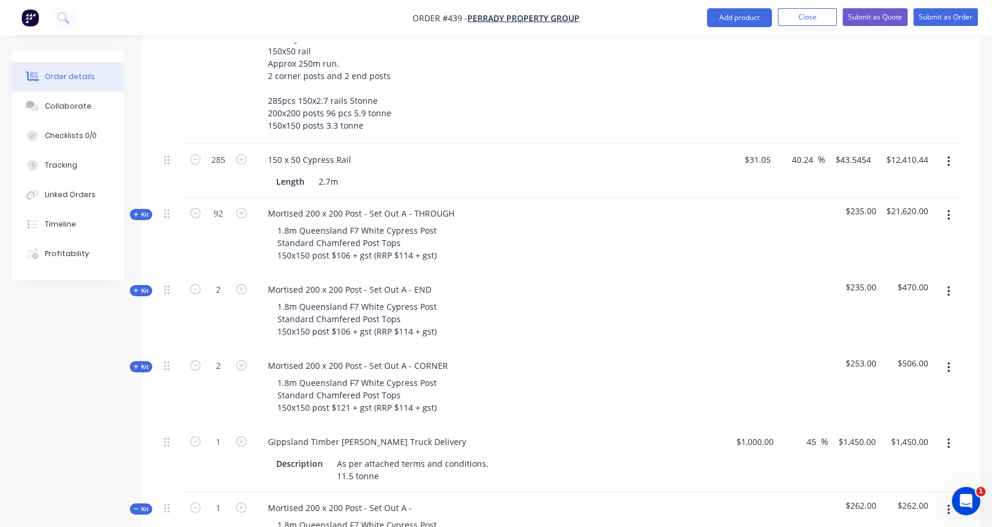
scroll to position [420, 0]
click at [455, 204] on div "Mortised 200 x 200 Post - Set Out A - THROUGH" at bounding box center [361, 212] width 205 height 17
click at [454, 204] on div "Mortised 200 x 200 Post - Set Out A - THROUGH (RRP $262 + gst)" at bounding box center [394, 212] width 270 height 17
drag, startPoint x: 466, startPoint y: 184, endPoint x: 540, endPoint y: 177, distance: 74.1
click at [540, 197] on div "Mortised 200 x 200 Post - Set Out A - THROUGH (RRP $262 + gst) 1.8m Queensland …" at bounding box center [490, 235] width 472 height 76
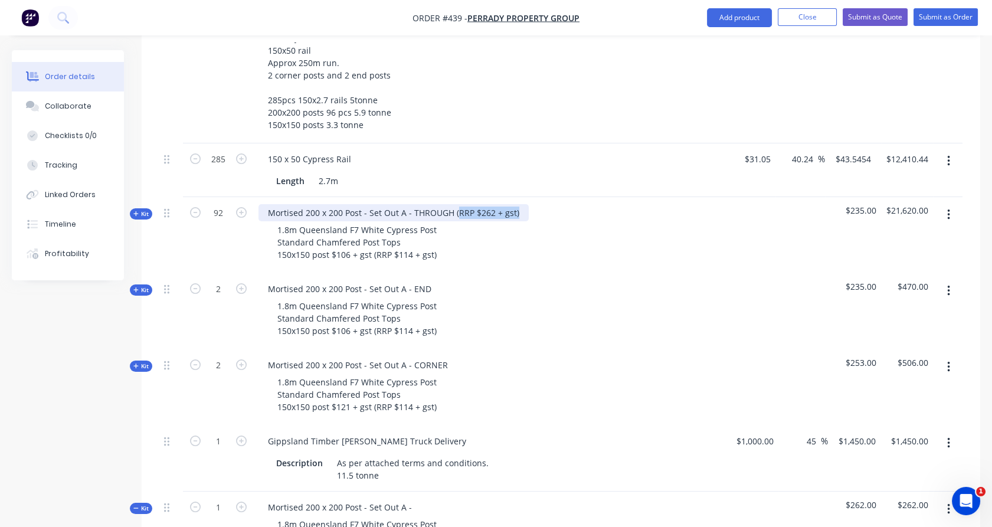
click at [519, 204] on div "Mortised 200 x 200 Post - Set Out A - THROUGH (RRP $262 + gst)" at bounding box center [394, 212] width 270 height 17
copy div "(RRP $262 + gst)"
drag, startPoint x: 519, startPoint y: 181, endPoint x: 453, endPoint y: 183, distance: 66.1
click at [453, 204] on div "Mortised 200 x 200 Post - Set Out A - THROUGH (RRP $262 + gst)" at bounding box center [394, 212] width 270 height 17
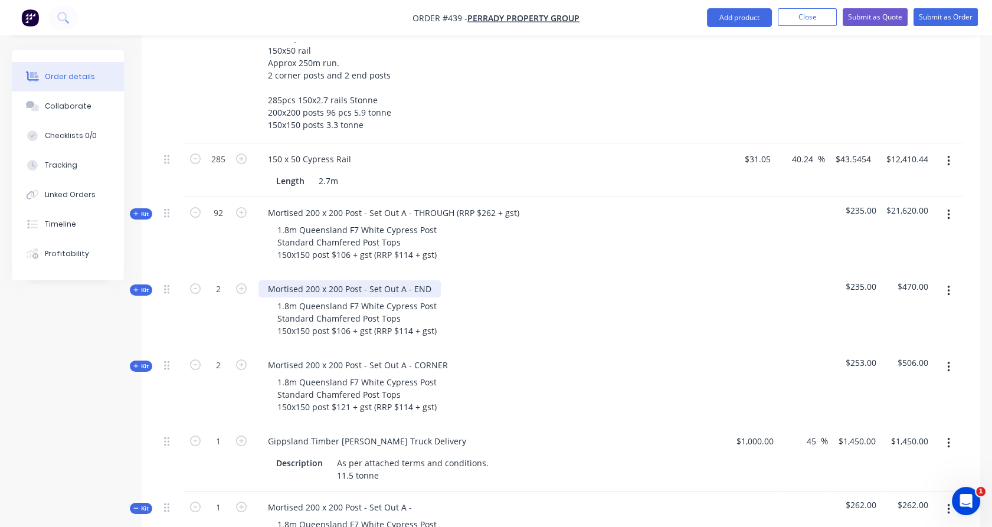
click at [430, 280] on div "Mortised 200 x 200 Post - Set Out A - END" at bounding box center [350, 288] width 182 height 17
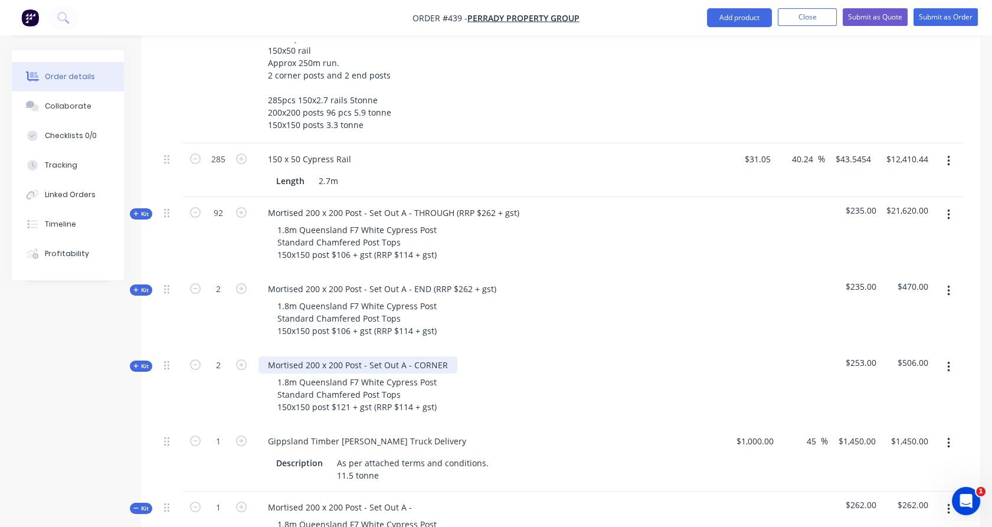
click at [449, 356] on div "Mortised 200 x 200 Post - Set Out A - CORNER" at bounding box center [358, 364] width 199 height 17
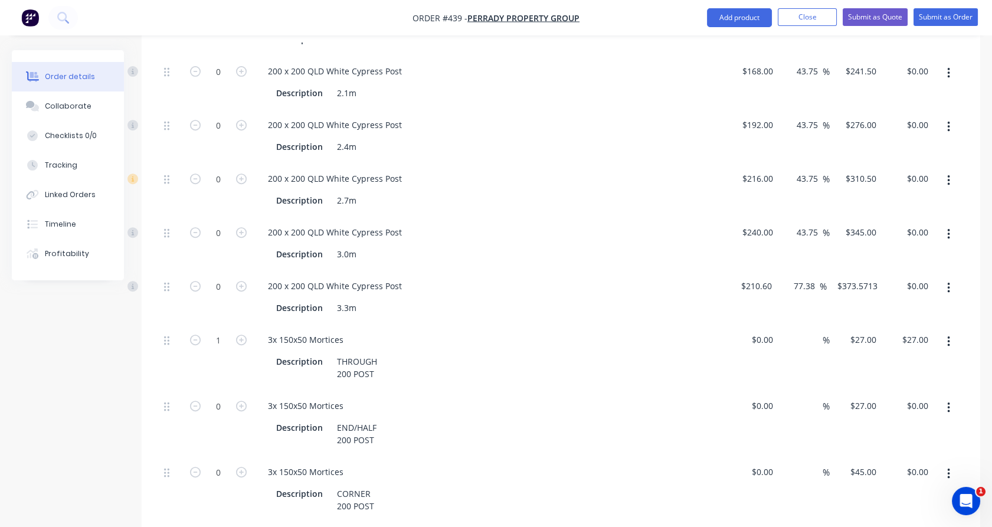
scroll to position [1009, 0]
click at [240, 466] on icon "button" at bounding box center [241, 471] width 11 height 11
type input "1"
type input "$45.00"
click at [197, 334] on icon "button" at bounding box center [195, 339] width 11 height 11
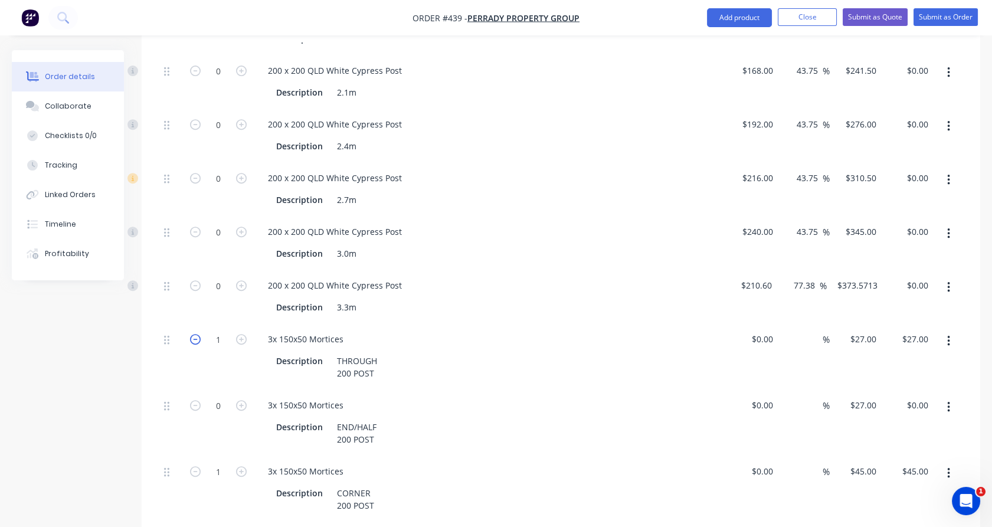
type input "0"
type input "$0.00"
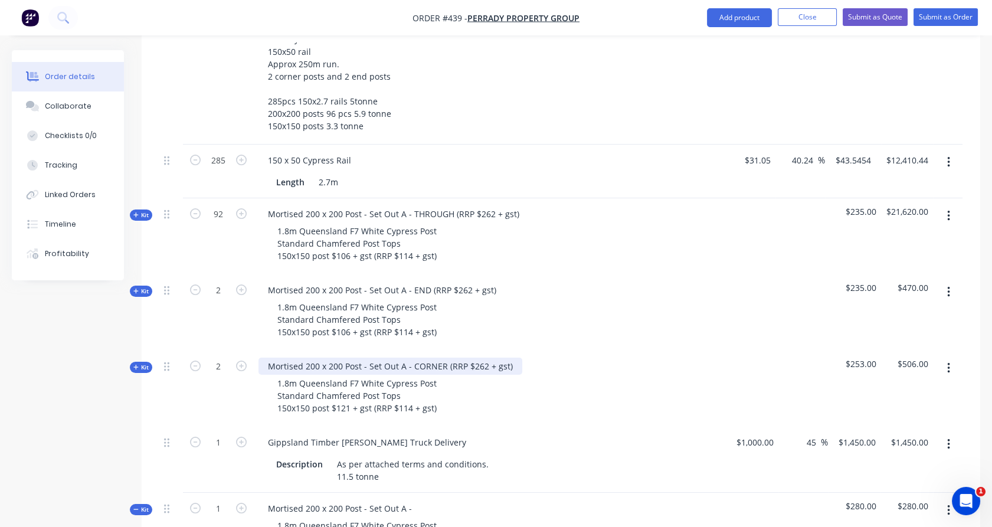
scroll to position [419, 0]
drag, startPoint x: 475, startPoint y: 332, endPoint x: 484, endPoint y: 332, distance: 9.5
click at [484, 357] on div "Mortised 200 x 200 Post - Set Out A - CORNER (RRP $262 + gst)" at bounding box center [391, 365] width 264 height 17
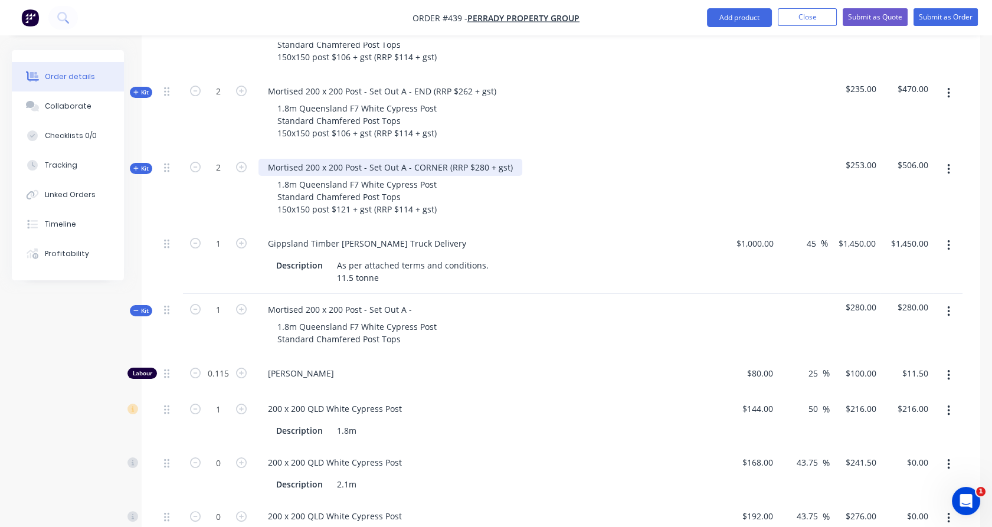
scroll to position [616, 0]
click at [941, 302] on button "button" at bounding box center [949, 312] width 28 height 21
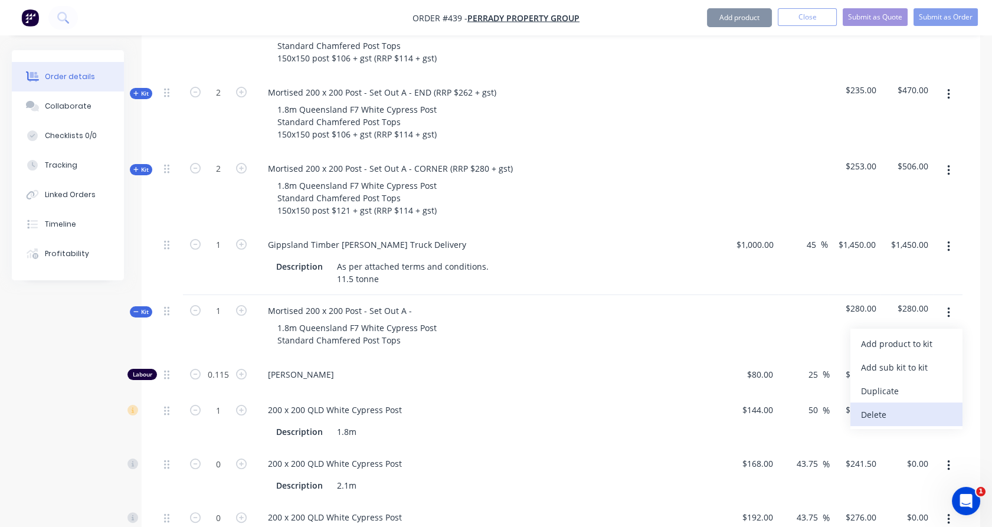
click at [885, 406] on div "Delete" at bounding box center [906, 414] width 91 height 17
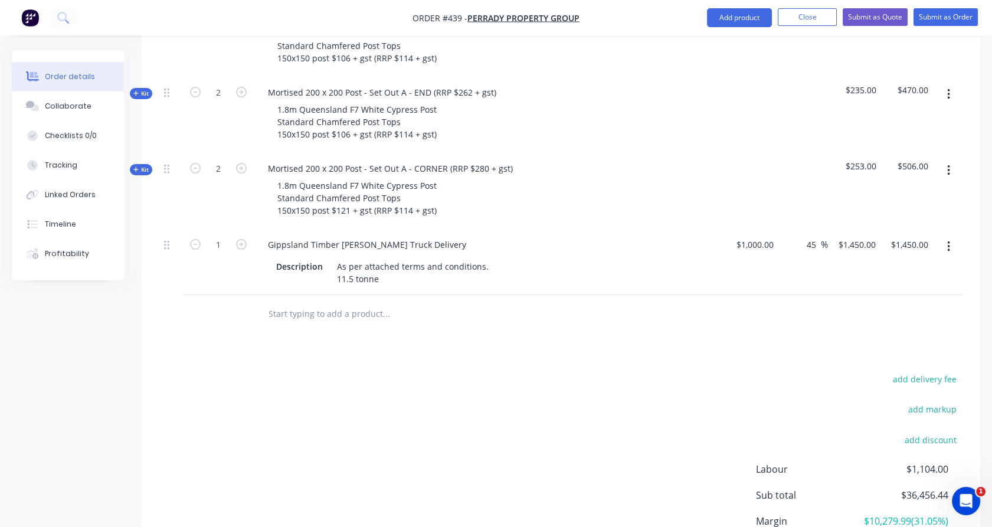
click at [300, 302] on input "text" at bounding box center [386, 314] width 236 height 24
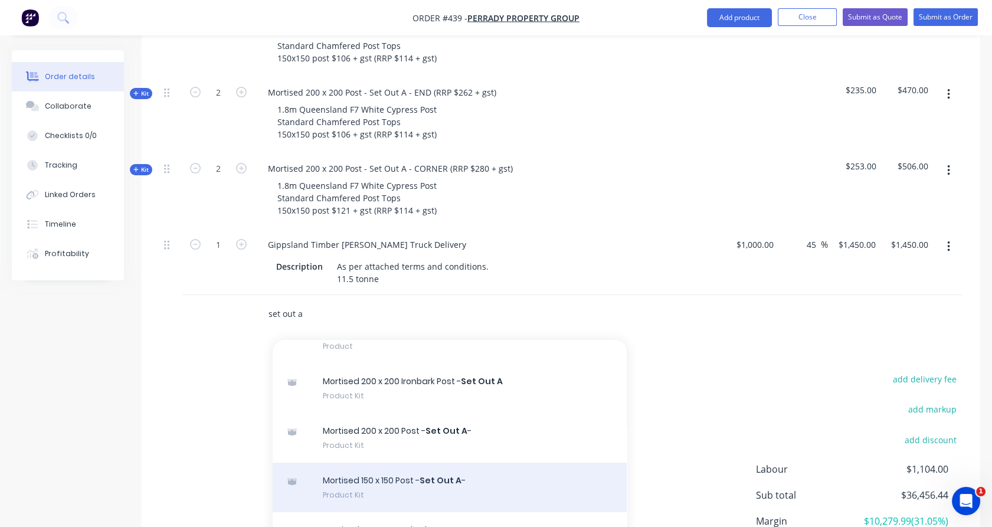
type input "set out a"
click at [373, 462] on div "Mortised 150 x 150 Post - Set Out A - Product Kit" at bounding box center [450, 487] width 354 height 50
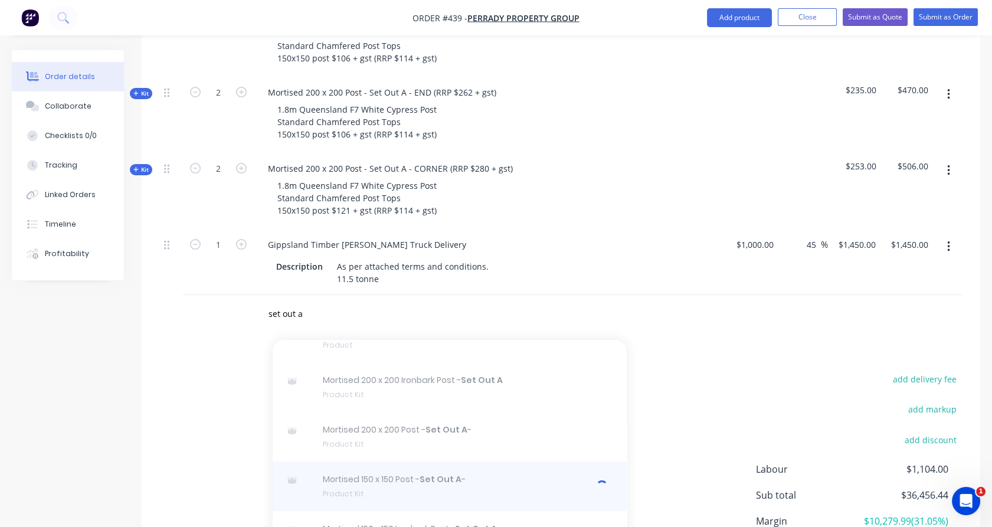
scroll to position [65, 0]
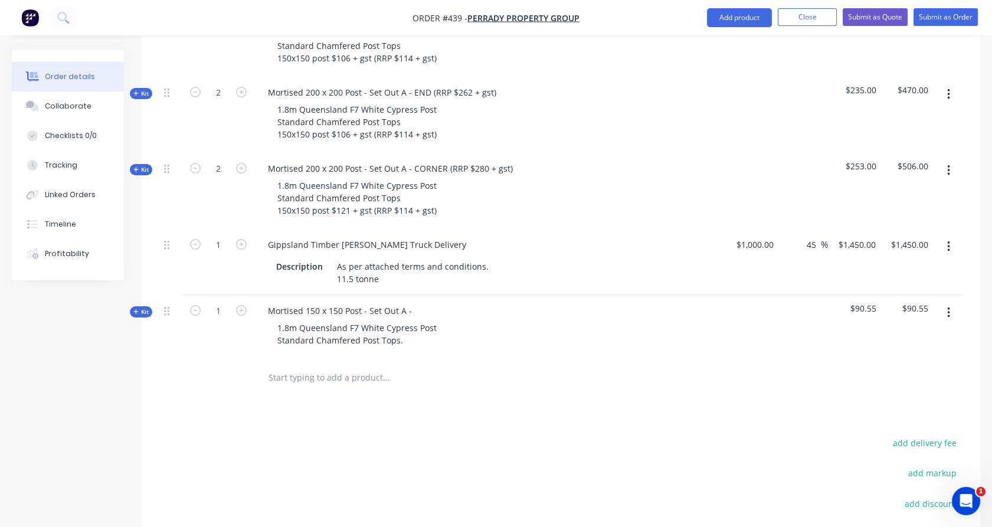
click at [139, 269] on div "Order details Collaborate Checklists 0/0 Tracking Linked Orders Timeline Profit…" at bounding box center [77, 165] width 130 height 230
click at [141, 308] on span "Kit" at bounding box center [140, 312] width 15 height 9
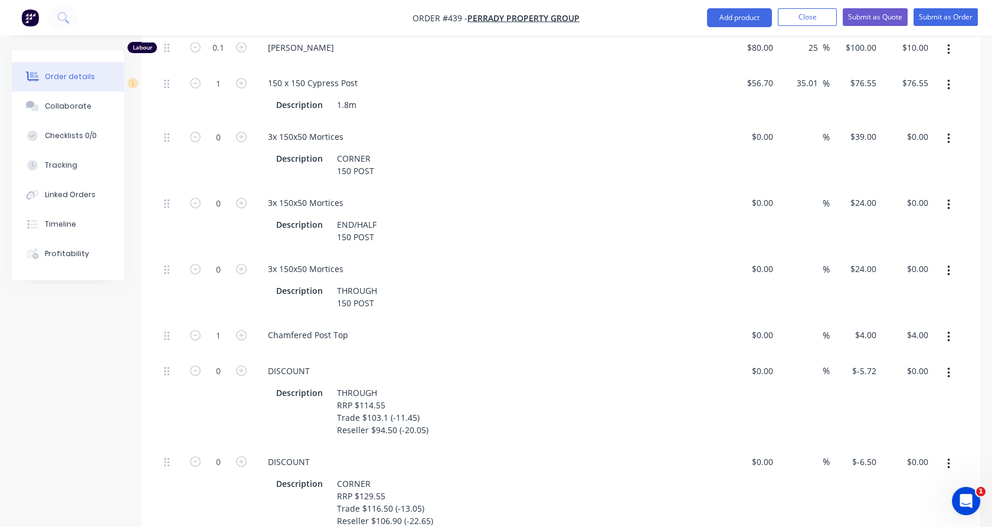
scroll to position [944, 0]
click at [241, 263] on icon "button" at bounding box center [241, 268] width 11 height 11
type input "1"
type input "$24.00"
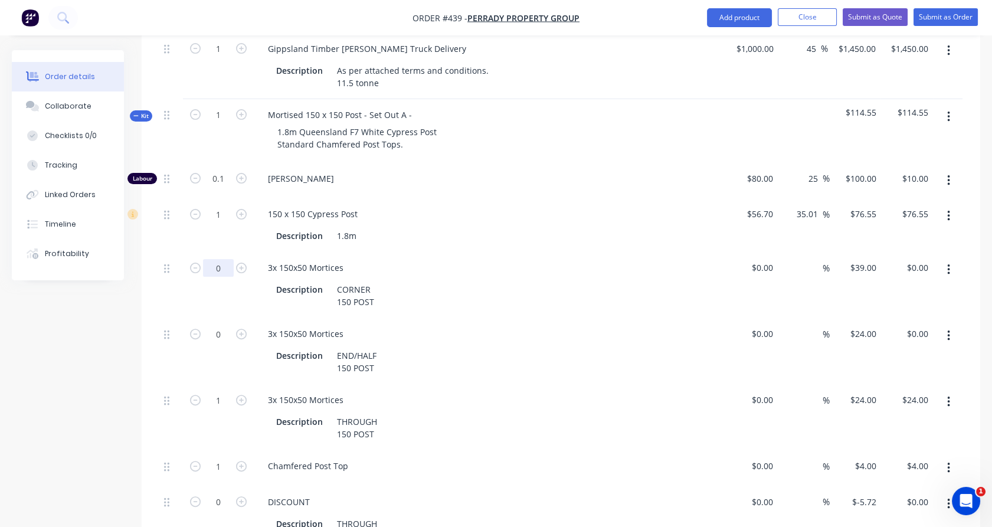
scroll to position [813, 0]
click at [241, 262] on icon "button" at bounding box center [241, 267] width 11 height 11
type input "1"
type input "$39.00"
click at [194, 394] on icon "button" at bounding box center [195, 399] width 11 height 11
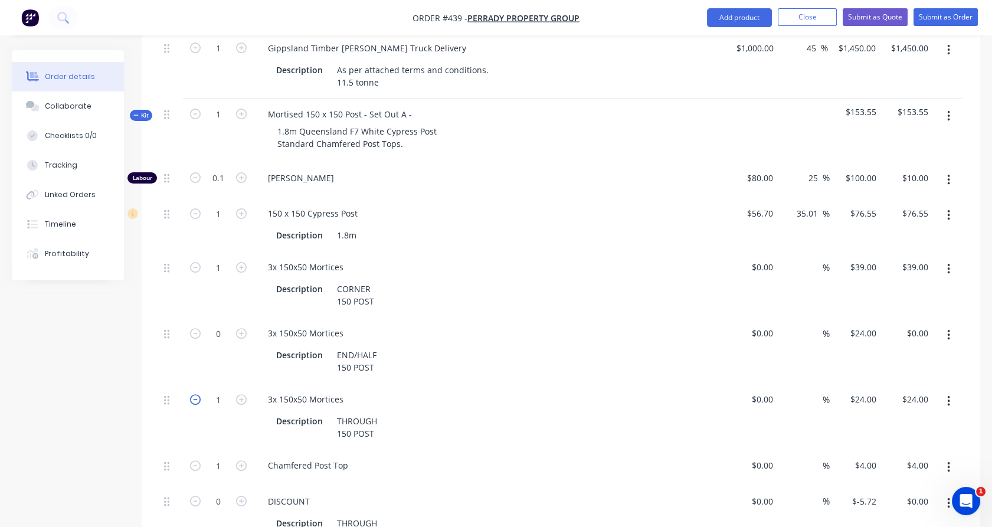
type input "0"
type input "$0.00"
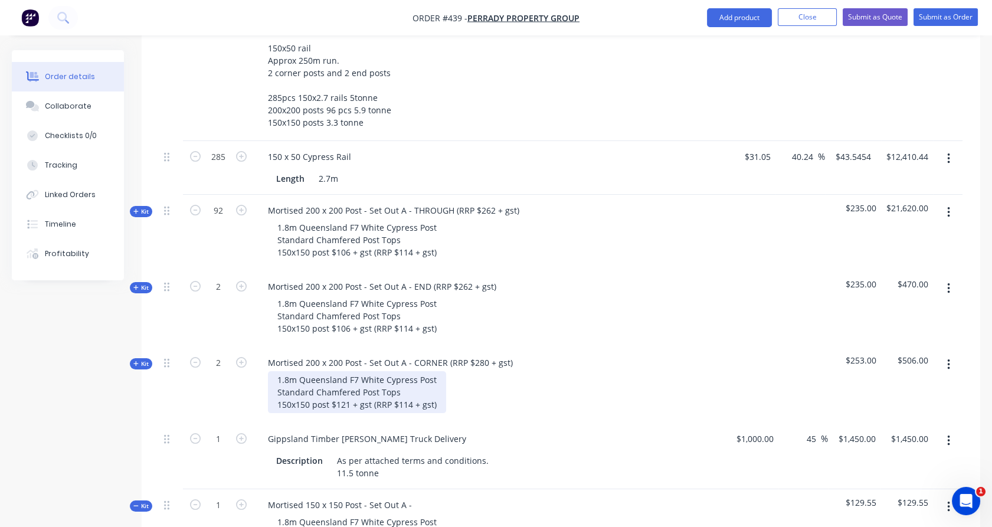
scroll to position [420, 0]
drag, startPoint x: 412, startPoint y: 372, endPoint x: 403, endPoint y: 367, distance: 10.3
click at [403, 373] on div "1.8m Queensland F7 White Cypress Post Standard Chamfered Post Tops 150x150 post…" at bounding box center [357, 394] width 178 height 42
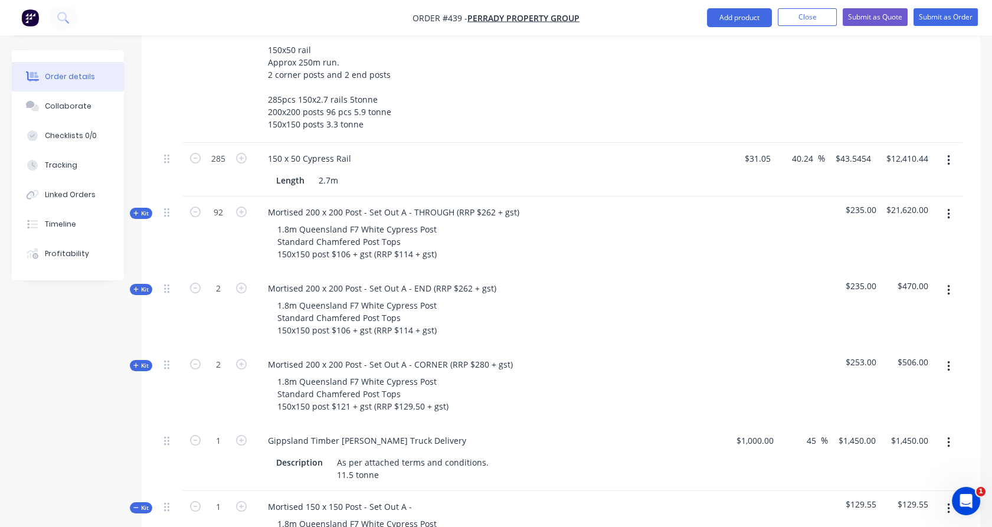
click at [422, 312] on div "Mortised 200 x 200 Post - Set Out A - END (RRP $262 + gst) 1.8m Queensland F7 W…" at bounding box center [490, 311] width 472 height 76
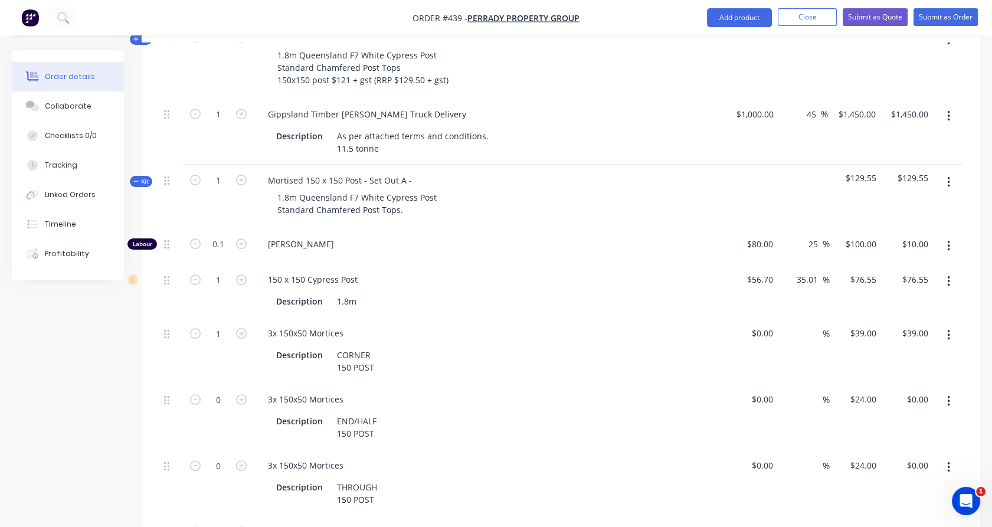
scroll to position [747, 0]
click at [817, 19] on button "Close" at bounding box center [807, 17] width 59 height 18
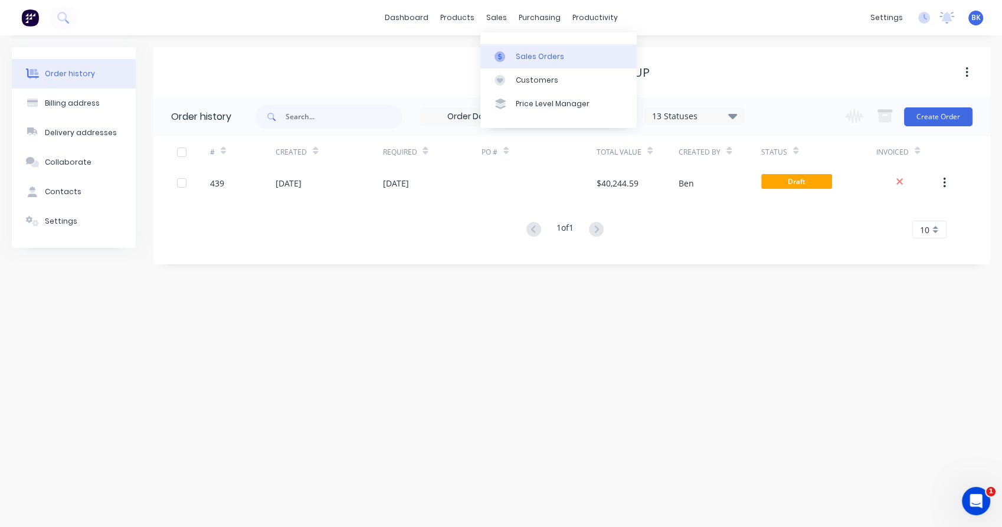
click at [528, 55] on div "Sales Orders" at bounding box center [540, 56] width 48 height 11
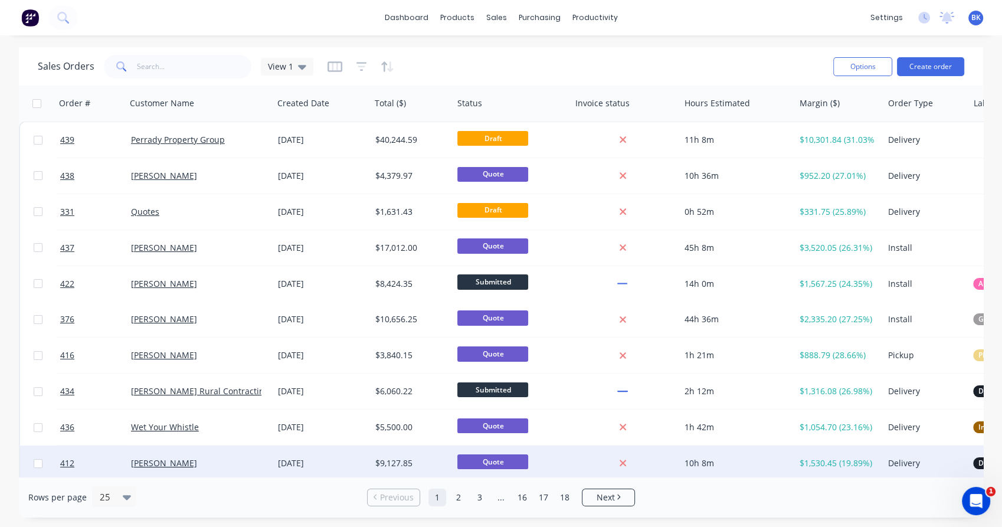
click at [236, 457] on div "Chris Husband" at bounding box center [196, 463] width 131 height 12
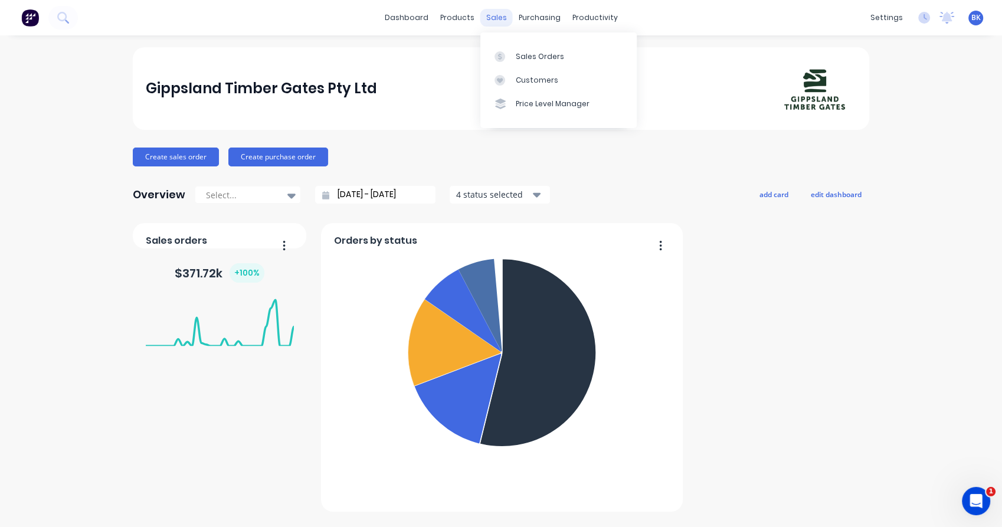
click at [497, 15] on div "sales" at bounding box center [496, 18] width 32 height 18
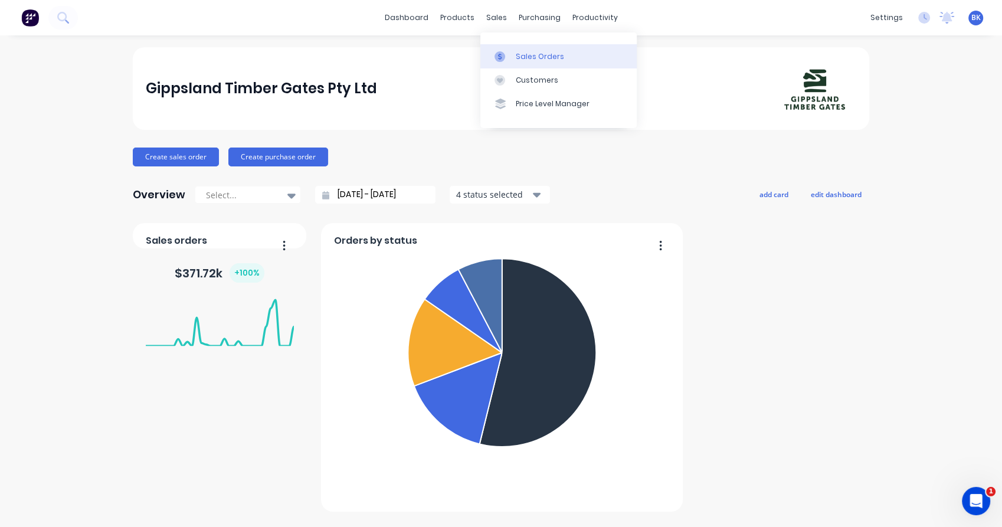
click at [513, 49] on link "Sales Orders" at bounding box center [558, 56] width 156 height 24
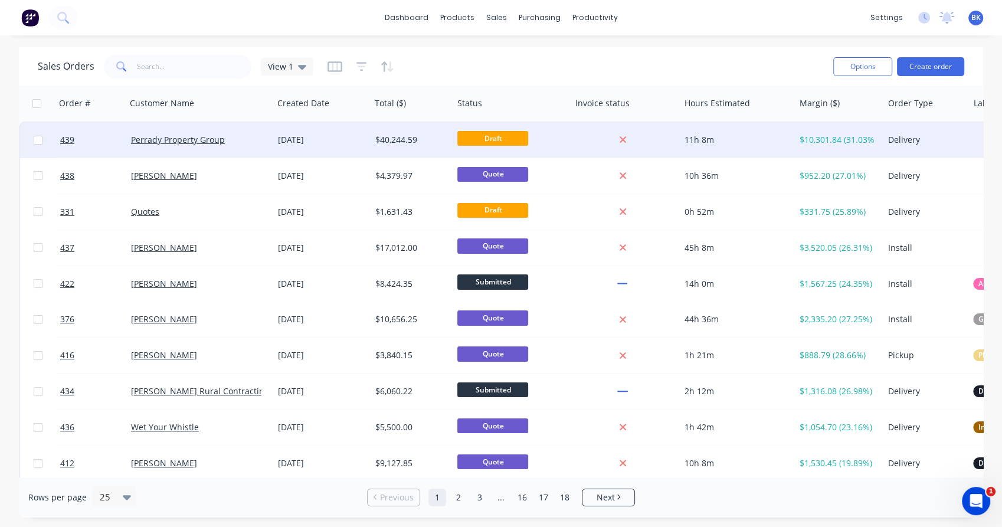
click at [240, 139] on div "Perrady Property Group" at bounding box center [196, 140] width 131 height 12
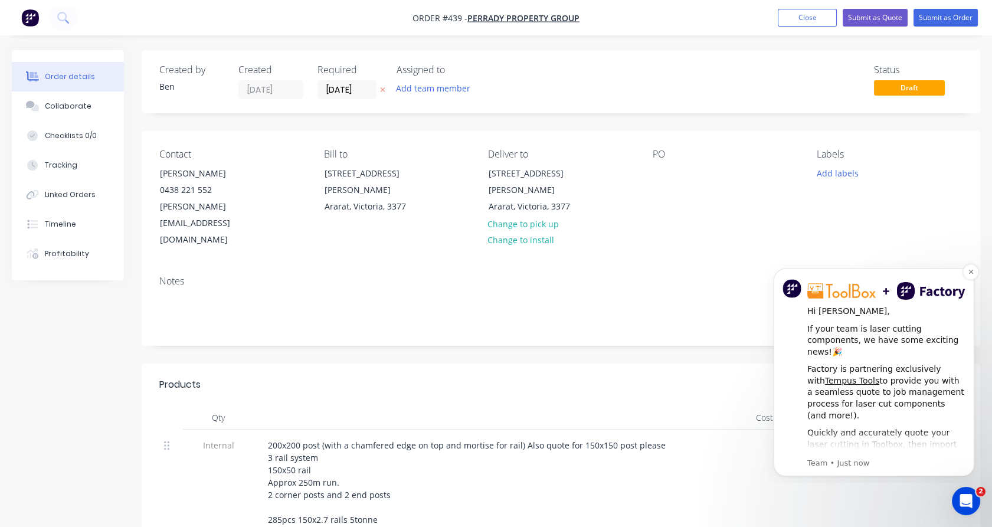
click at [830, 293] on img "Message content" at bounding box center [886, 291] width 158 height 18
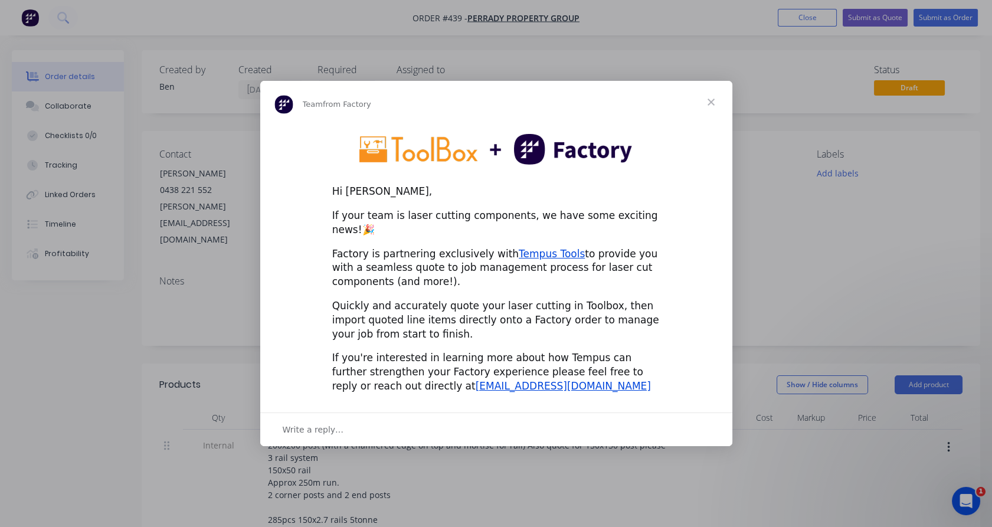
click at [711, 111] on span "Close" at bounding box center [711, 102] width 42 height 42
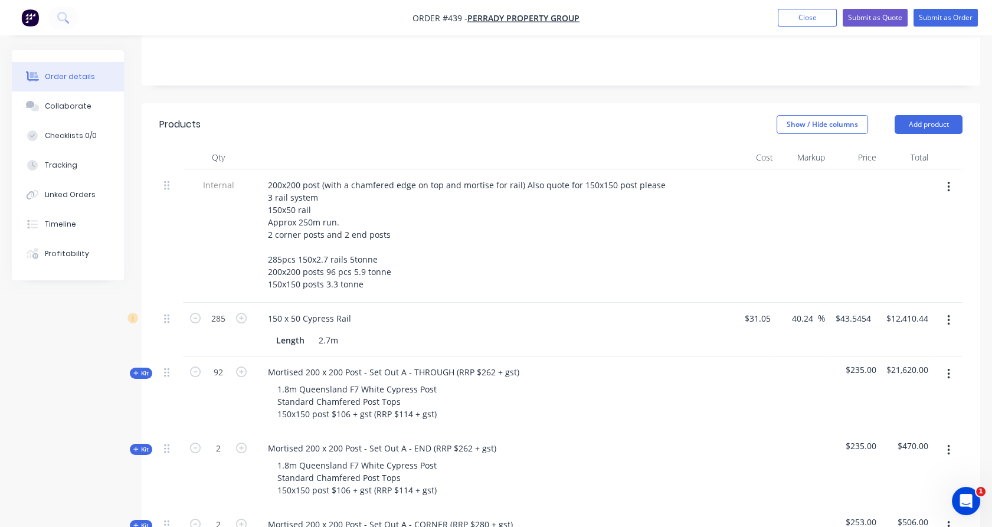
scroll to position [261, 0]
click at [354, 309] on div "150 x 50 Cypress Rail" at bounding box center [310, 317] width 102 height 17
drag, startPoint x: 464, startPoint y: 337, endPoint x: 517, endPoint y: 344, distance: 53.0
click at [519, 362] on div "Mortised 200 x 200 Post - Set Out A - THROUGH (RRP $262 + gst)" at bounding box center [394, 370] width 270 height 17
copy div "(RRP $262 + gst)"
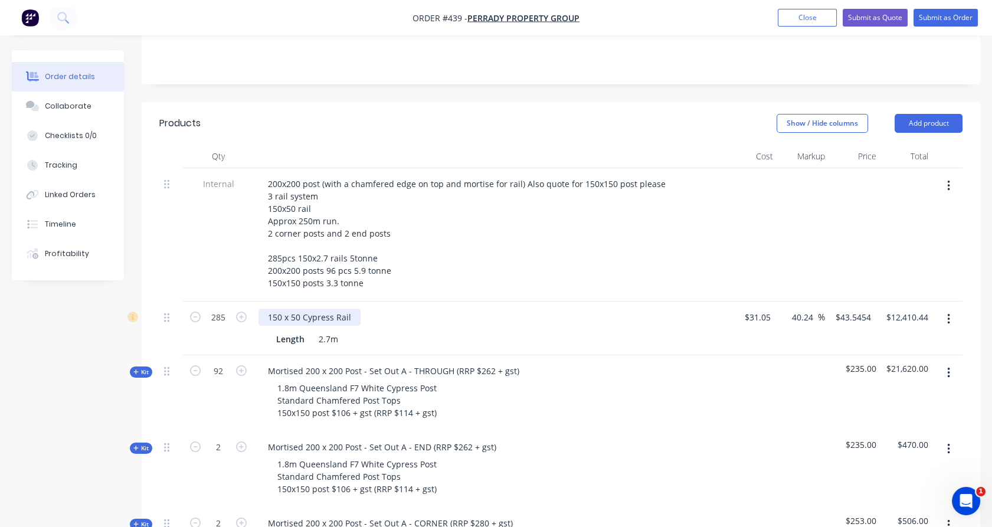
click at [356, 309] on div "150 x 50 Cypress Rail" at bounding box center [310, 317] width 102 height 17
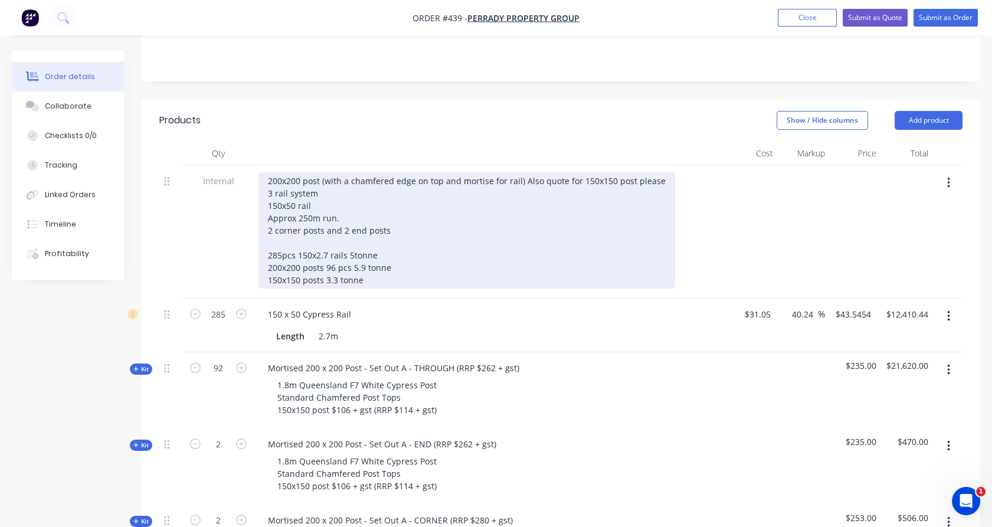
scroll to position [264, 0]
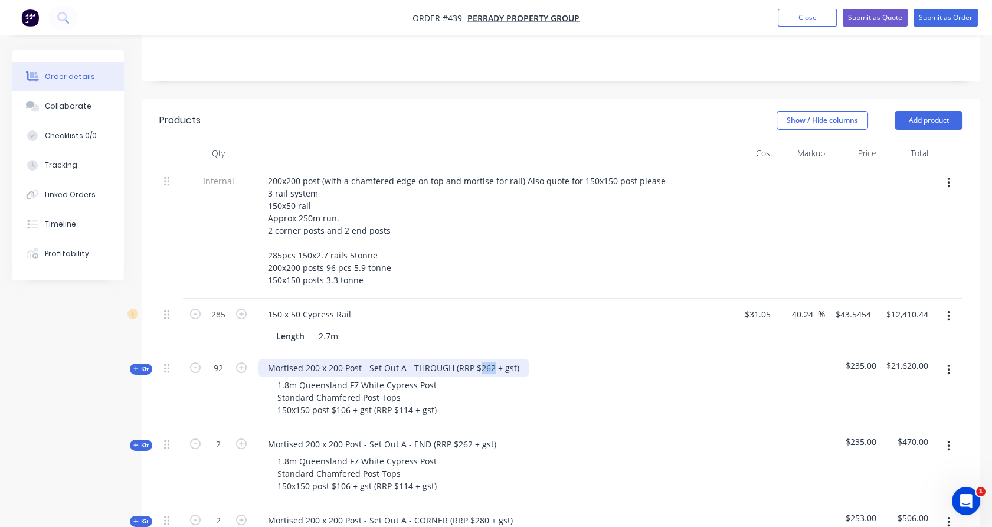
drag, startPoint x: 477, startPoint y: 335, endPoint x: 489, endPoint y: 334, distance: 11.8
click at [489, 359] on div "Mortised 200 x 200 Post - Set Out A - THROUGH (RRP $262 + gst)" at bounding box center [394, 367] width 270 height 17
click at [352, 306] on div "150 x 50 Cypress Rail" at bounding box center [310, 314] width 102 height 17
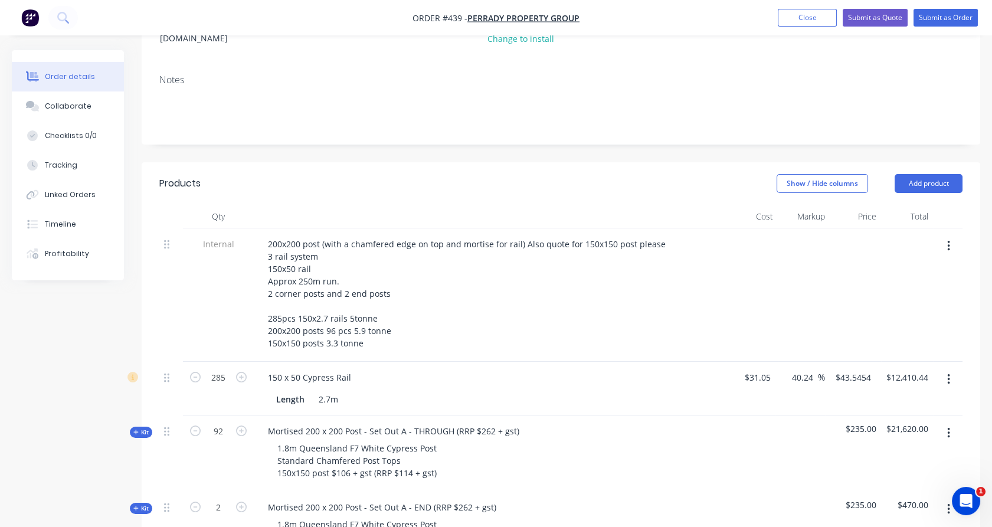
scroll to position [201, 0]
click at [353, 369] on div "150 x 50 Cypress Rail" at bounding box center [310, 377] width 102 height 17
click at [351, 369] on div "150 x 50 Cypress Rail" at bounding box center [310, 377] width 102 height 17
paste div
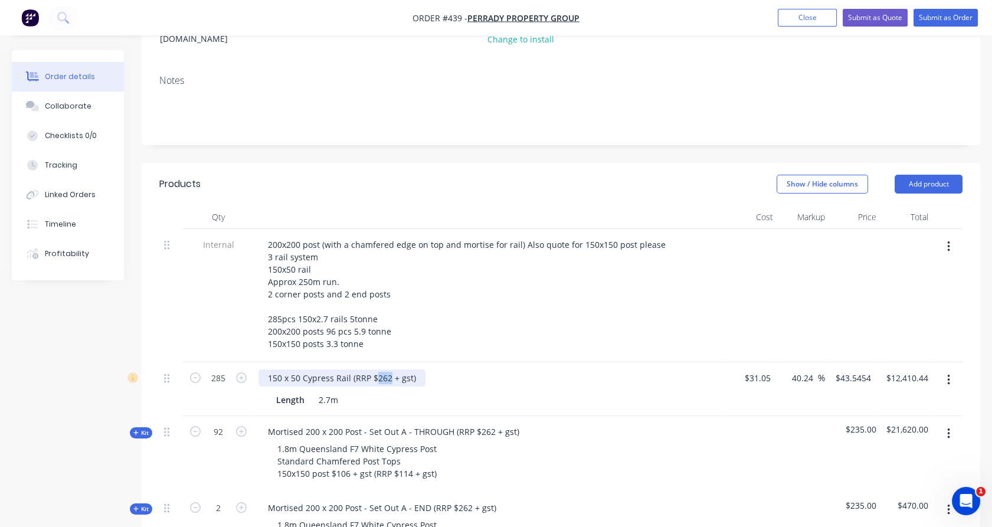
drag, startPoint x: 388, startPoint y: 344, endPoint x: 375, endPoint y: 345, distance: 13.6
click at [375, 369] on div "150 x 50 Cypress Rail (RRP $262 + gst)" at bounding box center [342, 377] width 167 height 17
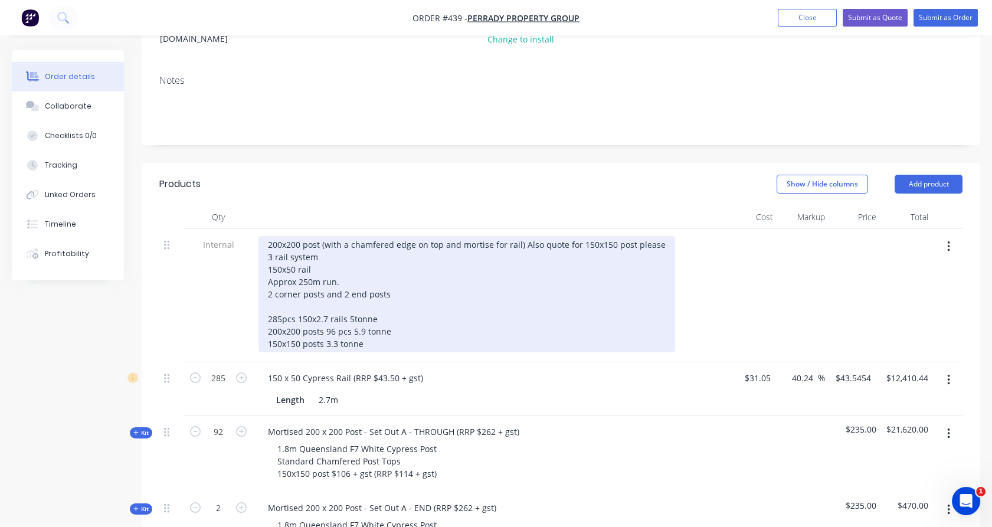
drag, startPoint x: 610, startPoint y: 305, endPoint x: 713, endPoint y: 359, distance: 116.7
click at [613, 305] on div "200x200 post (with a chamfered edge on top and mortise for rail) Also quote for…" at bounding box center [467, 294] width 417 height 116
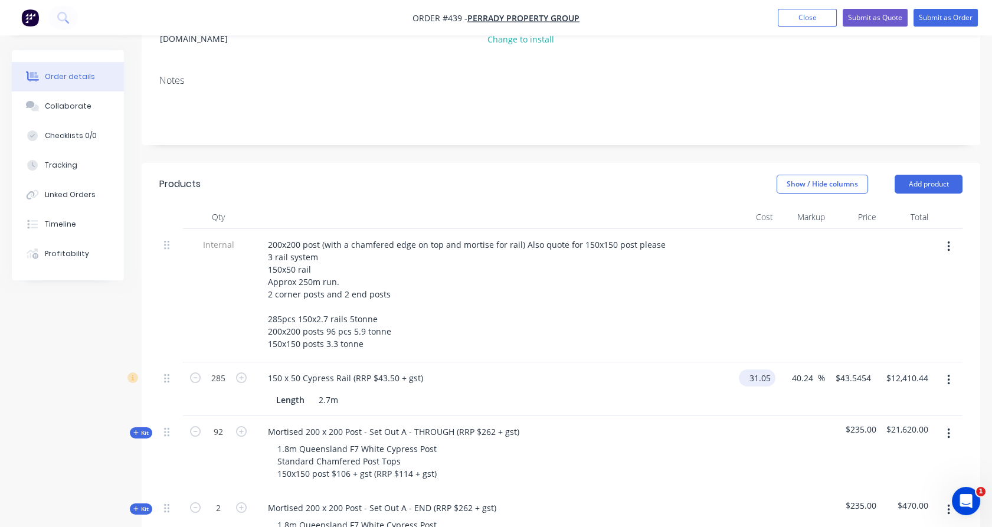
click at [770, 369] on input "31.05" at bounding box center [760, 377] width 32 height 17
type input "$25.00"
type input "$35.0607"
type input "$9,992.30"
click at [766, 295] on div at bounding box center [752, 295] width 52 height 133
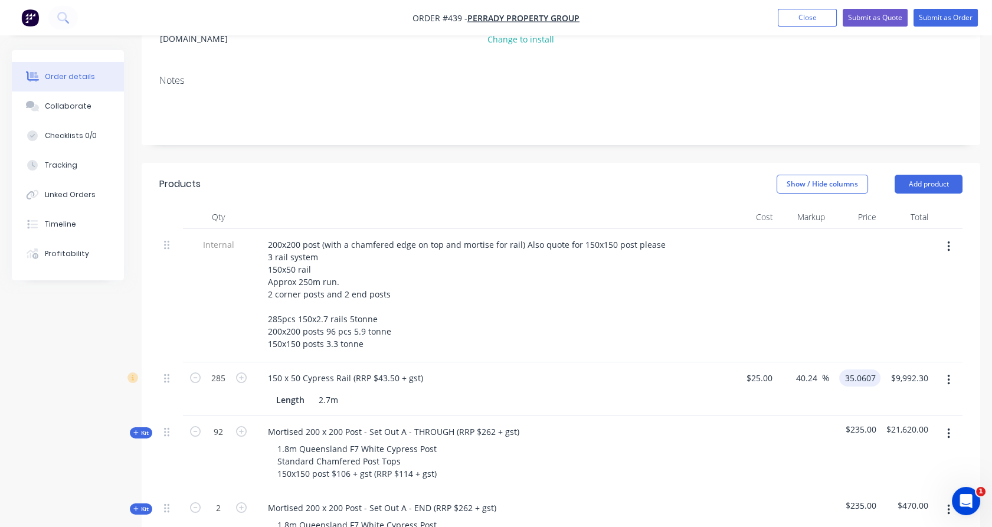
click at [858, 369] on input "35.0607" at bounding box center [862, 377] width 37 height 17
type input "37.5"
type input "50"
type input "$37.50"
type input "$10,687.50"
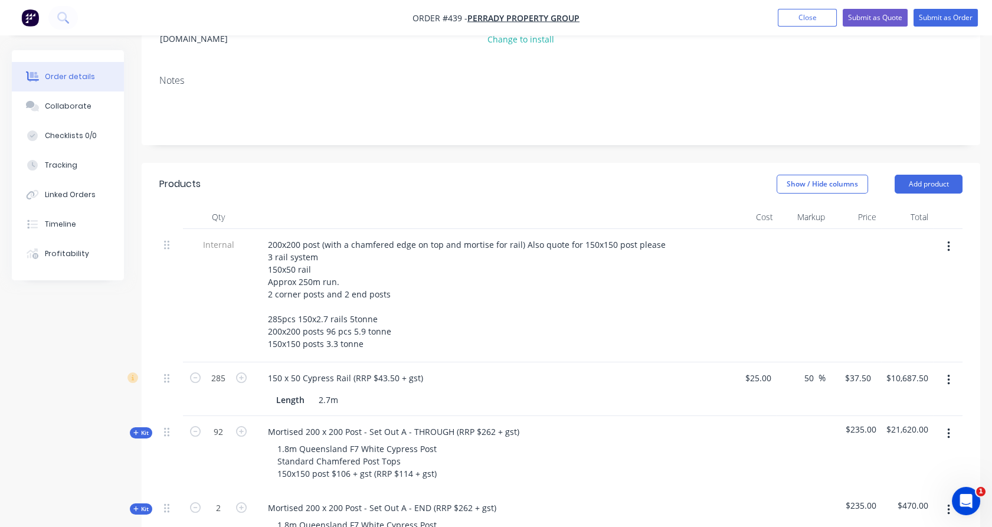
click at [876, 299] on div at bounding box center [856, 295] width 52 height 133
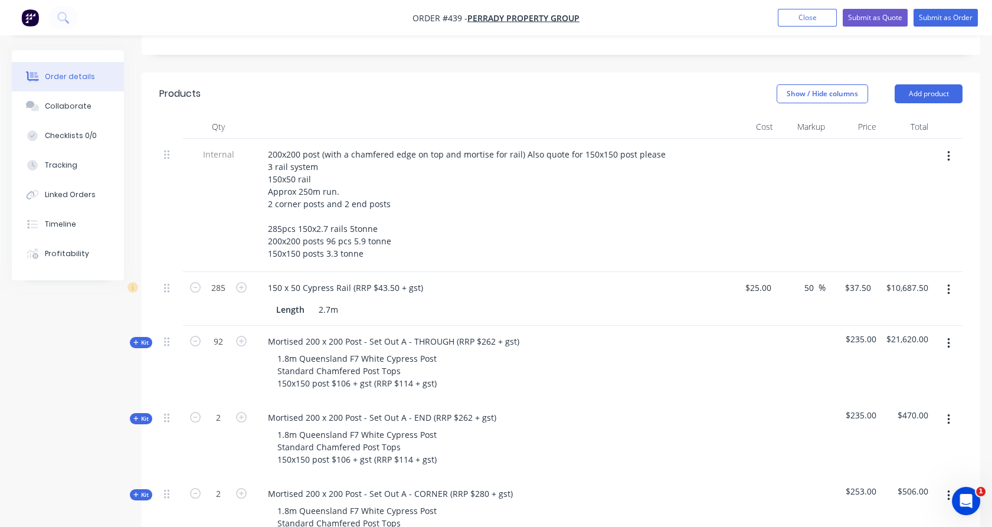
scroll to position [288, 0]
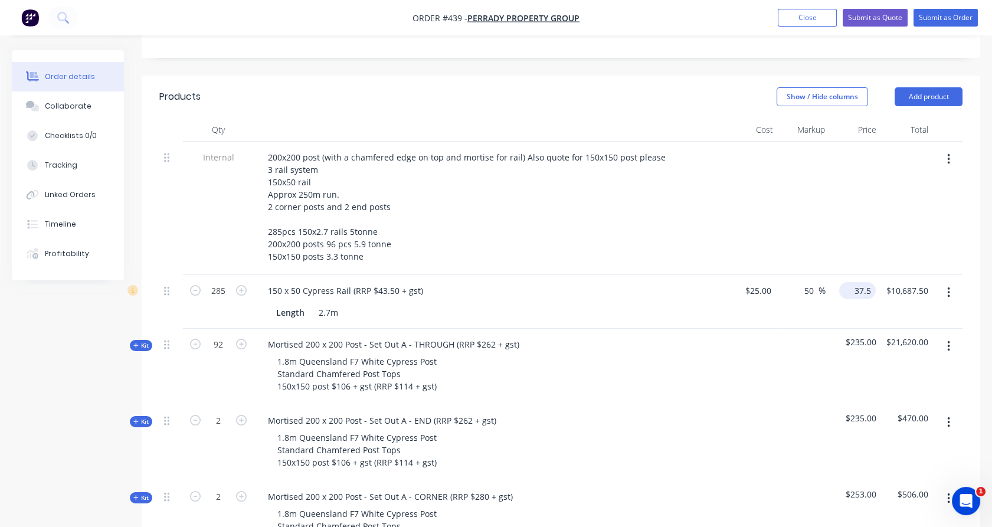
click at [867, 282] on input "37.5" at bounding box center [860, 290] width 32 height 17
type input "3"
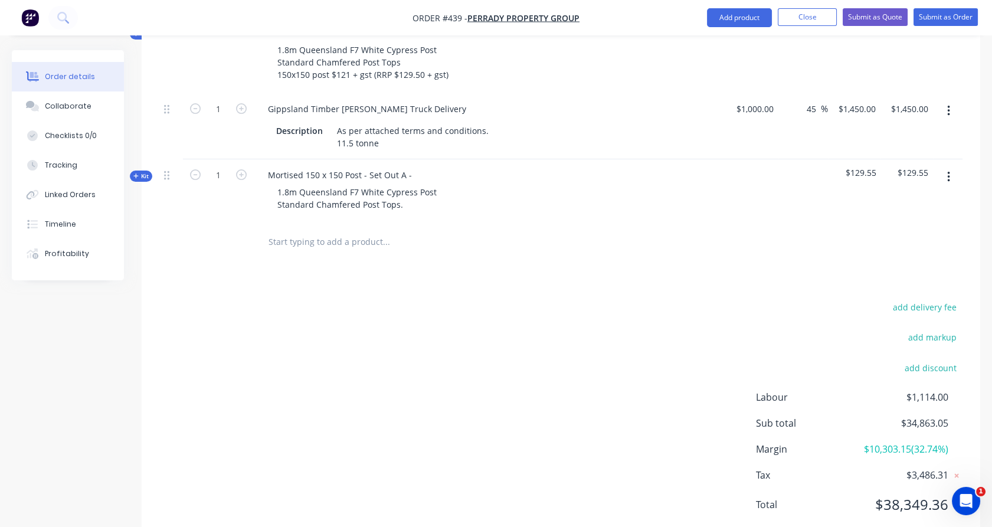
scroll to position [767, 0]
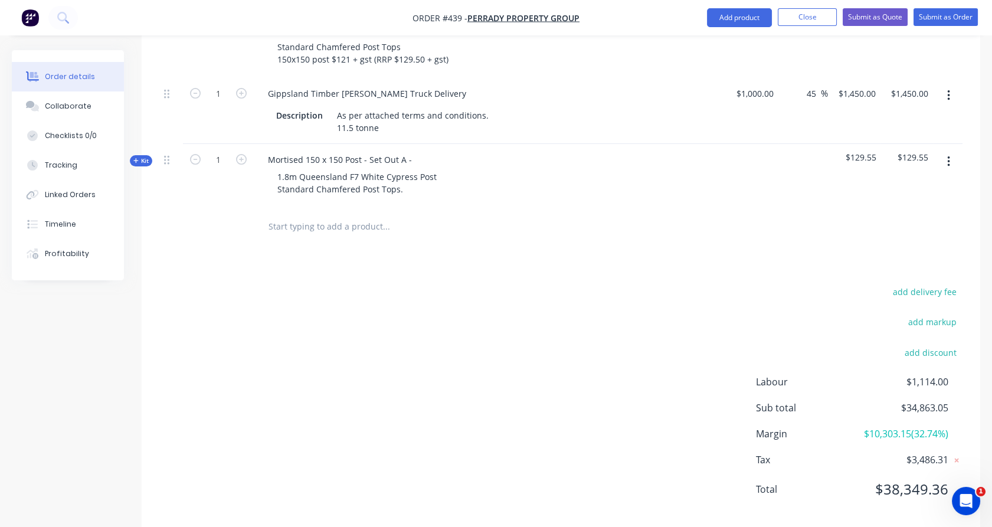
type input "43"
type input "72"
type input "$43.00"
type input "$12,255.00"
click at [628, 367] on div "add delivery fee add markup add discount Labour $1,114.00 Sub total $34,863.05 …" at bounding box center [560, 398] width 803 height 228
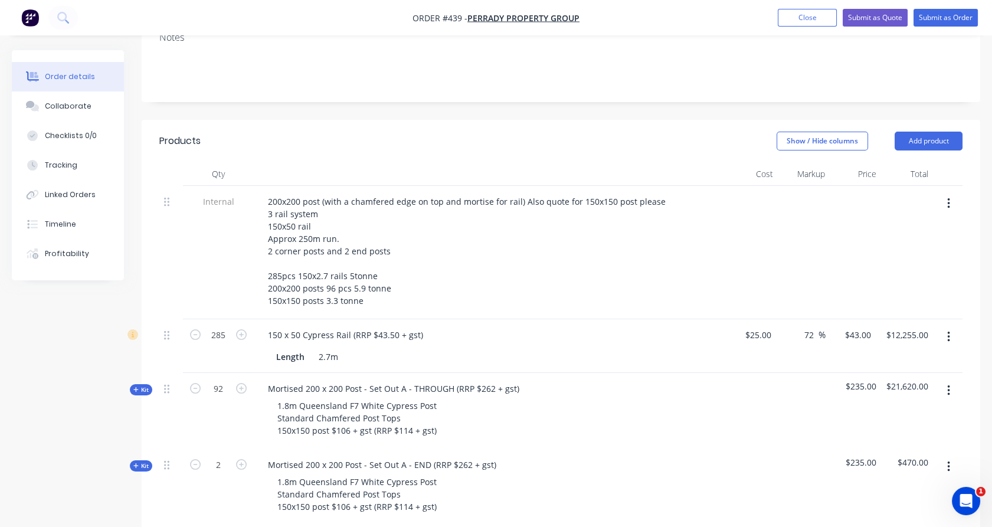
scroll to position [243, 0]
click at [871, 327] on input "43" at bounding box center [860, 335] width 32 height 17
type input "37.5"
type input "50"
type input "$37.50"
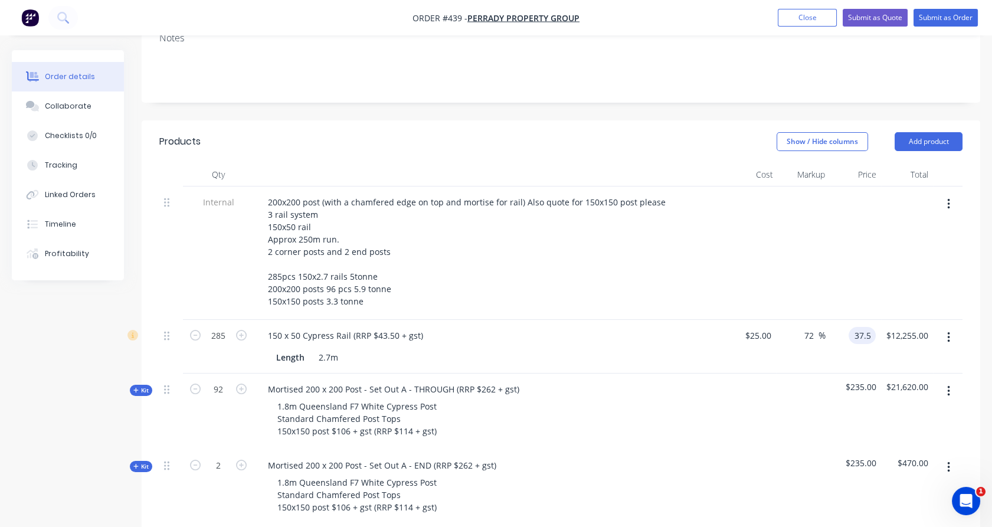
type input "$10,687.50"
click at [881, 244] on div at bounding box center [907, 253] width 52 height 133
click at [869, 327] on input "37.5" at bounding box center [864, 335] width 22 height 17
type input "35"
type input "40"
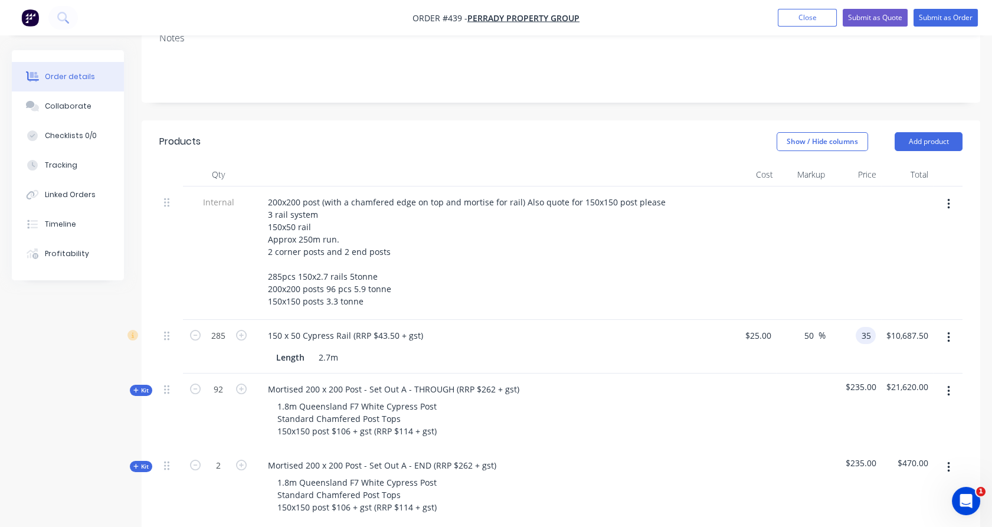
type input "$35.00"
type input "$9,975.00"
click at [881, 254] on div at bounding box center [907, 253] width 52 height 133
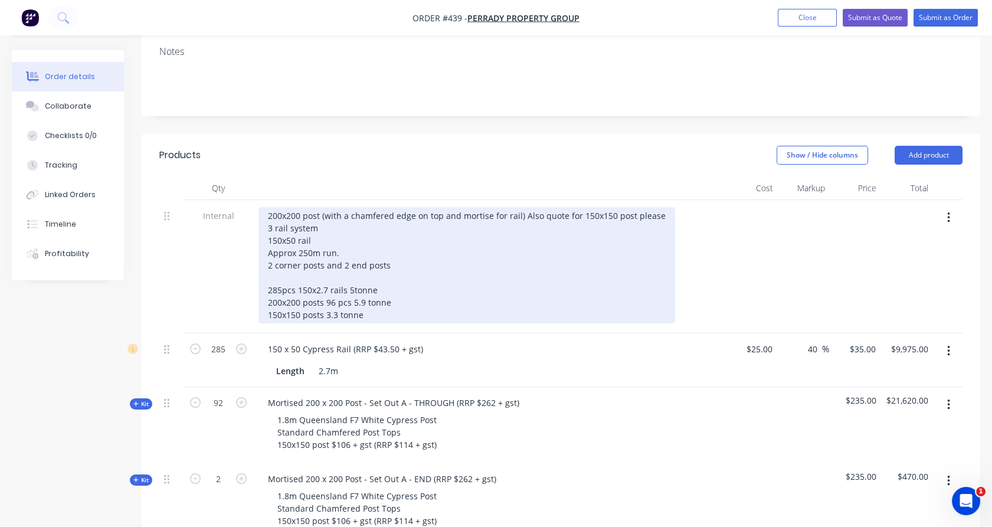
scroll to position [229, 0]
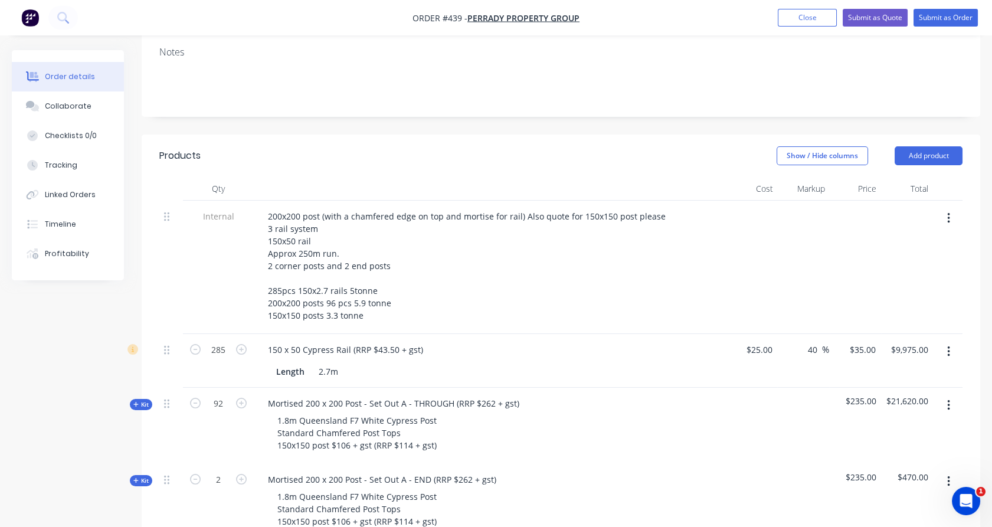
click at [202, 341] on div "285" at bounding box center [218, 361] width 71 height 54
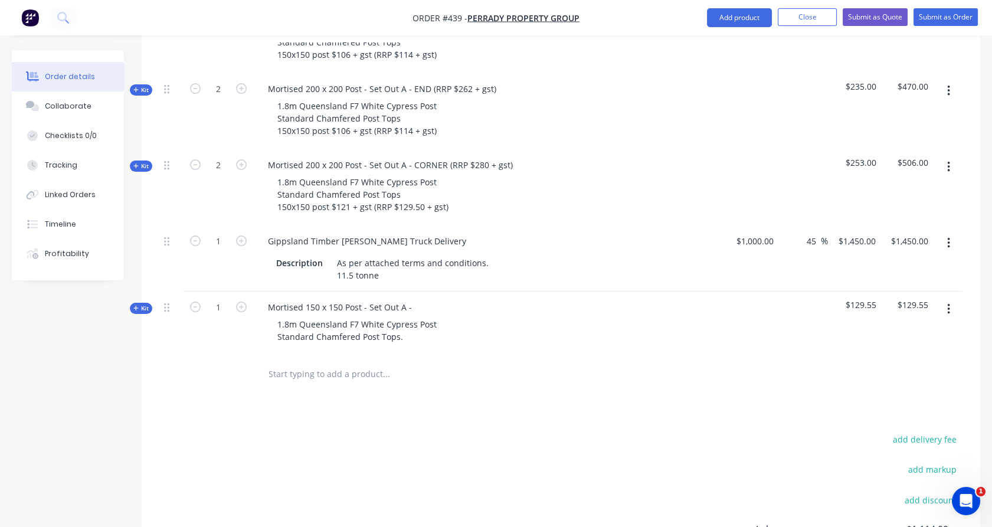
scroll to position [622, 0]
click at [750, 19] on button "Add product" at bounding box center [739, 17] width 65 height 19
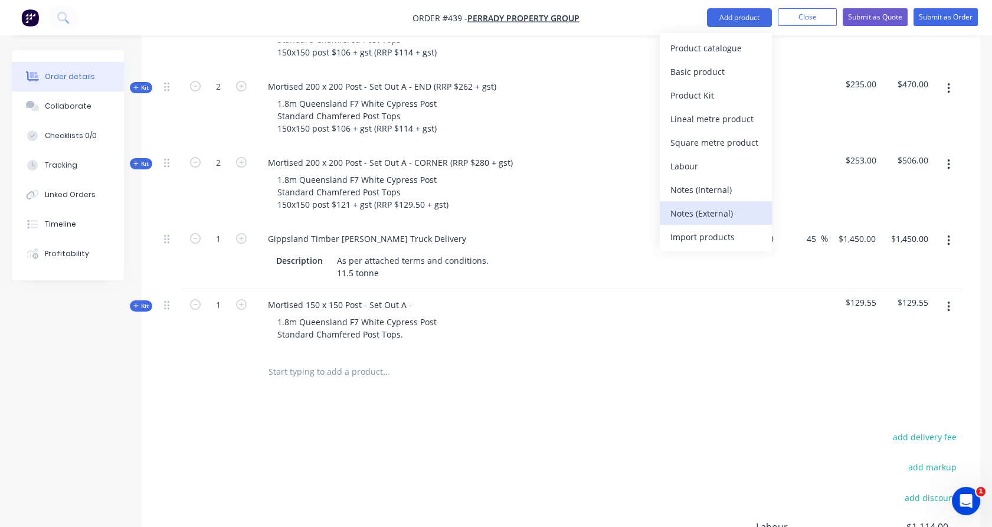
click at [746, 208] on div "Notes (External)" at bounding box center [715, 213] width 91 height 17
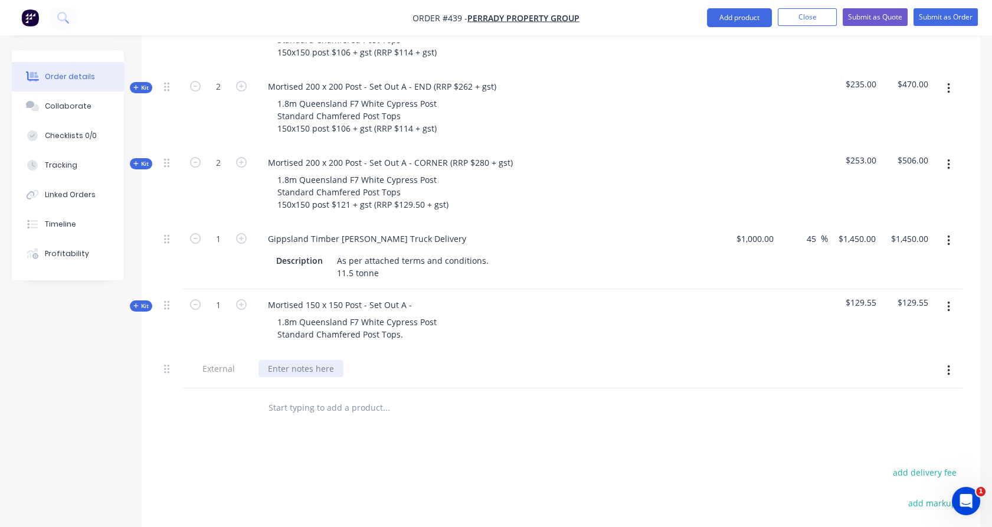
click at [334, 360] on div at bounding box center [301, 368] width 85 height 17
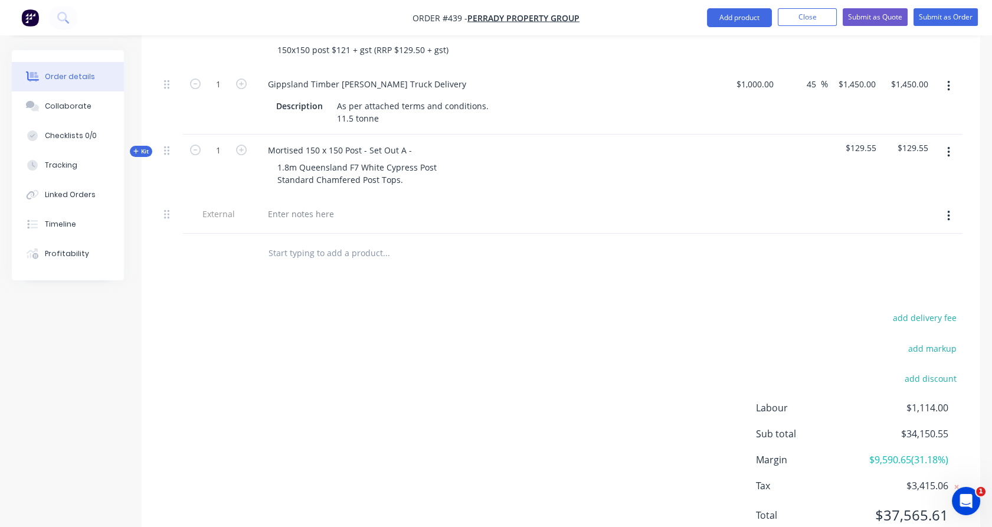
scroll to position [789, 0]
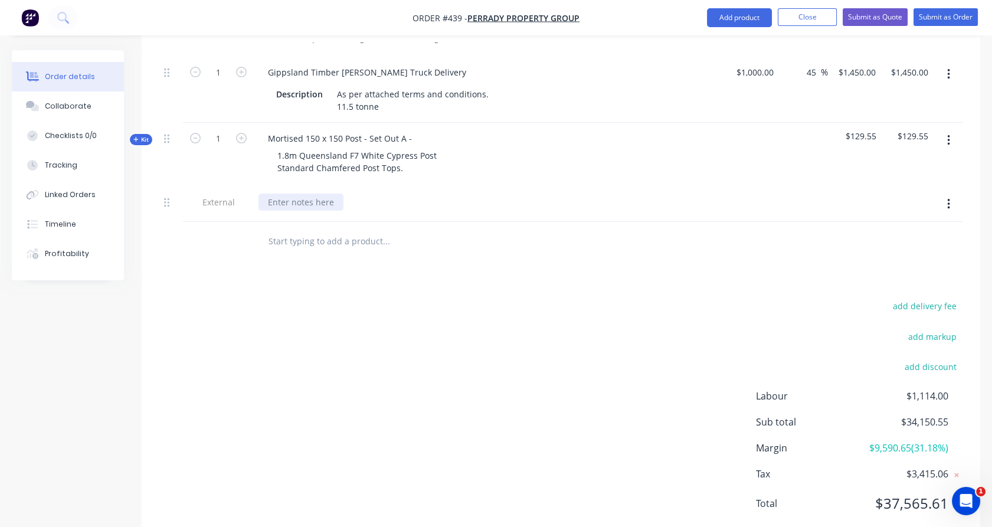
click at [282, 194] on div at bounding box center [301, 202] width 85 height 17
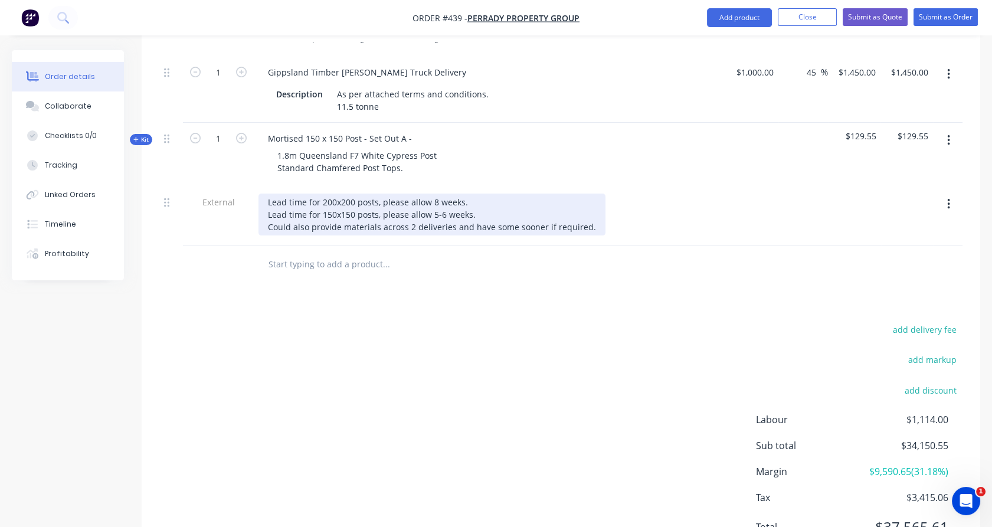
click at [448, 194] on div "Lead time for 200x200 posts, please allow 8 weeks. Lead time for 150x150 posts,…" at bounding box center [432, 215] width 347 height 42
click at [459, 195] on div "Lead time for 200x200 posts, please allow 8 weeks. Lead time for 150x150 posts,…" at bounding box center [486, 215] width 454 height 42
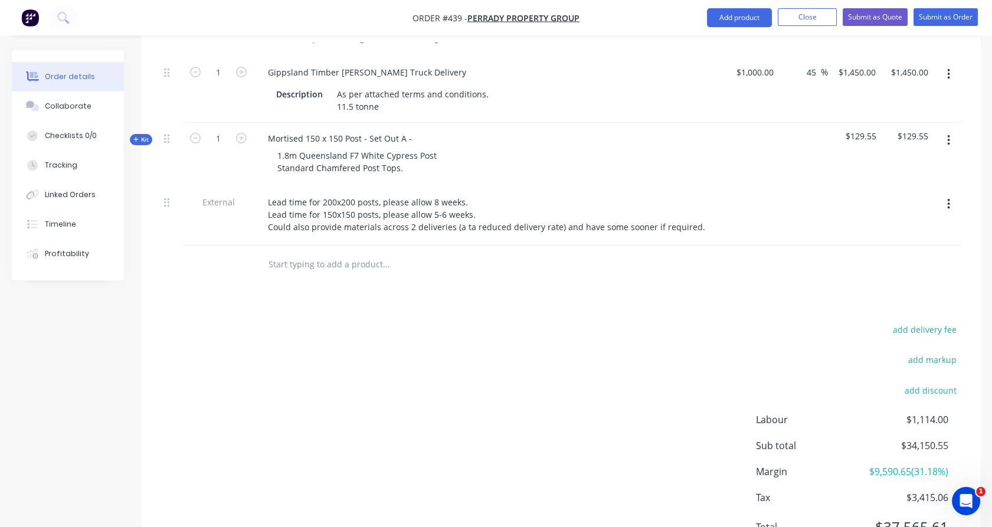
click at [451, 253] on input "text" at bounding box center [386, 265] width 236 height 24
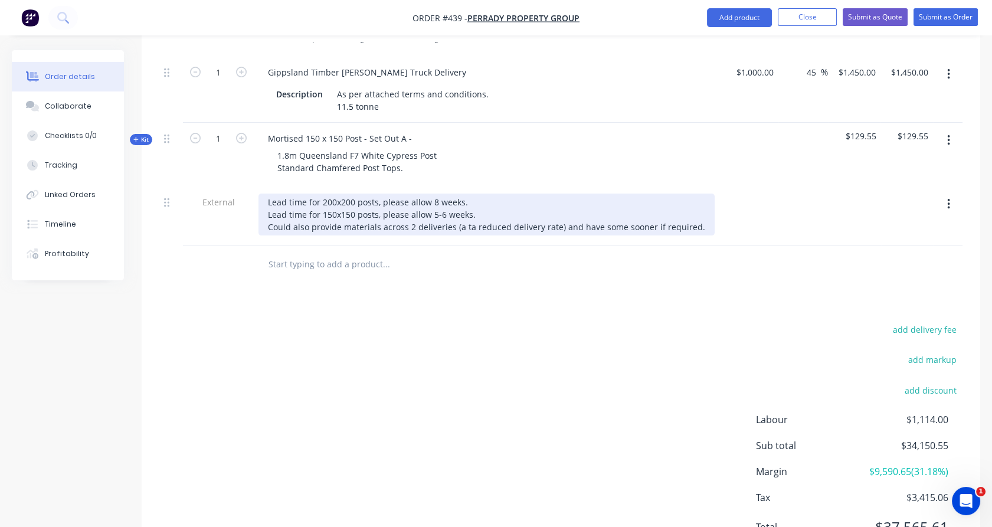
click at [463, 194] on div "Lead time for 200x200 posts, please allow 8 weeks. Lead time for 150x150 posts,…" at bounding box center [487, 215] width 456 height 42
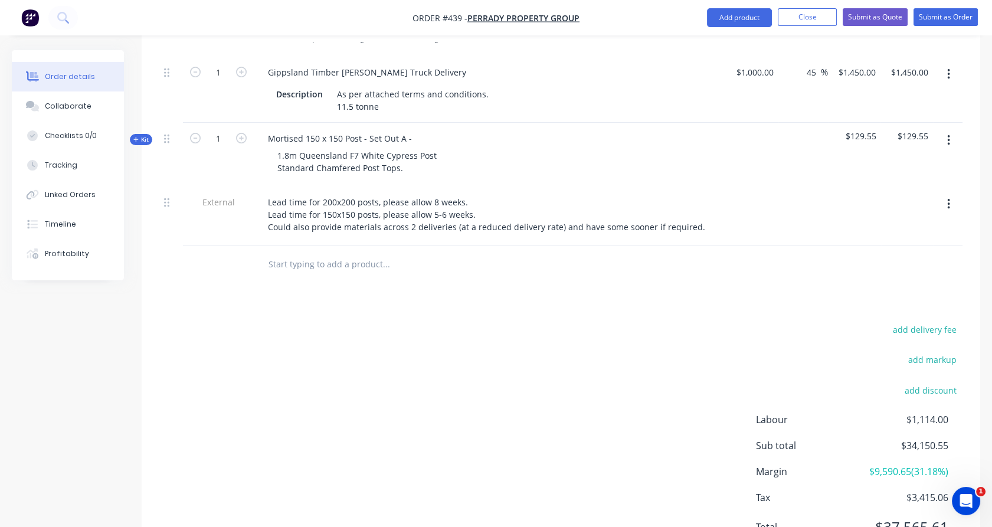
click at [476, 246] on div at bounding box center [466, 265] width 425 height 38
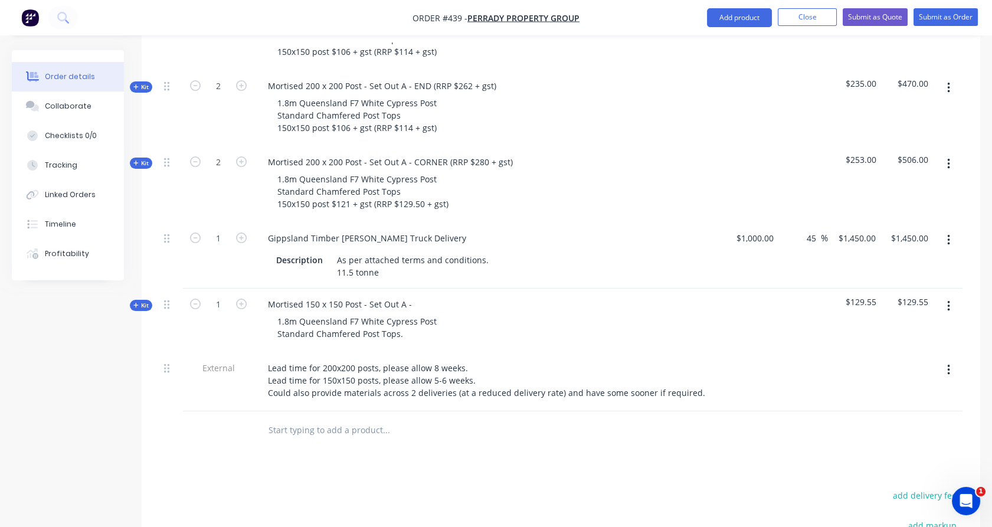
scroll to position [621, 0]
click at [950, 302] on icon "button" at bounding box center [948, 308] width 3 height 13
click at [933, 401] on div "Delete" at bounding box center [906, 409] width 91 height 17
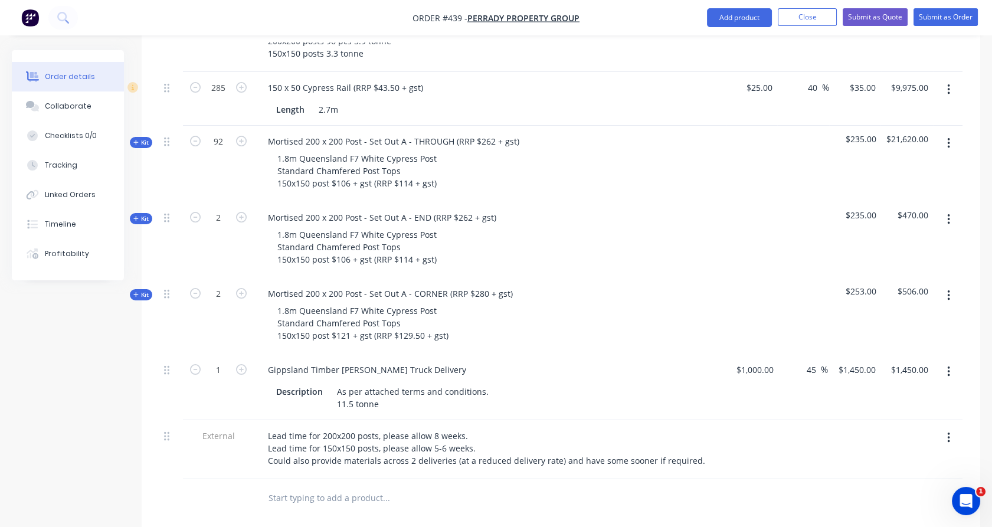
scroll to position [490, 0]
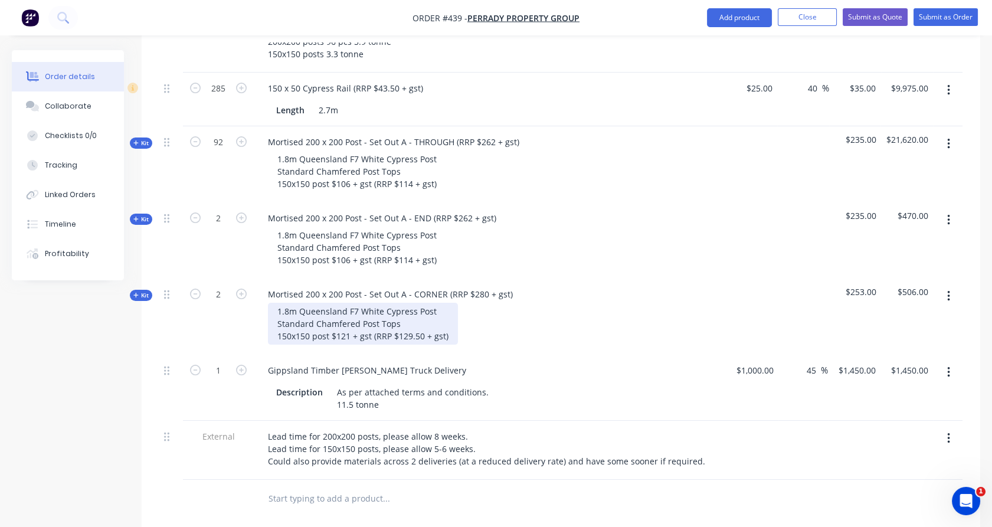
click at [399, 303] on div "1.8m Queensland F7 White Cypress Post Standard Chamfered Post Tops 150x150 post…" at bounding box center [363, 324] width 190 height 42
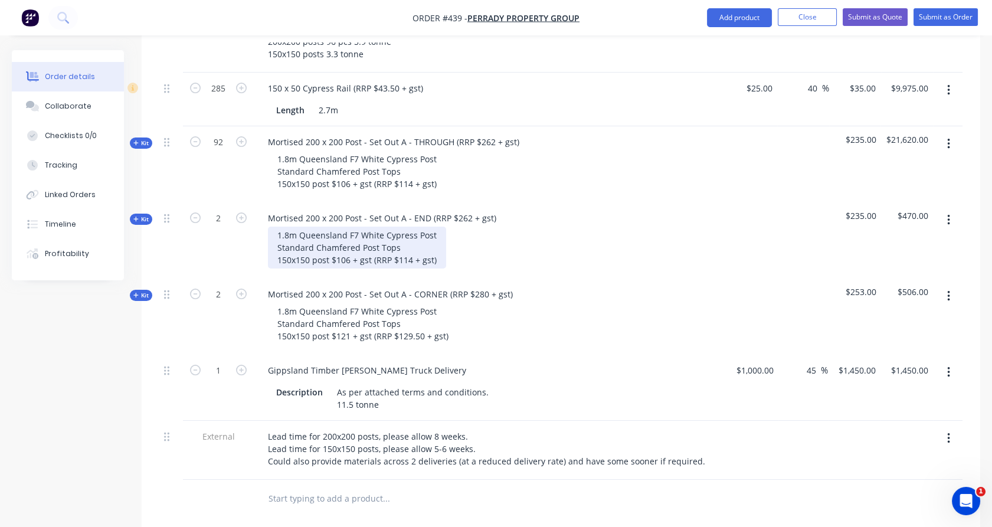
click at [410, 227] on div "1.8m Queensland F7 White Cypress Post Standard Chamfered Post Tops 150x150 post…" at bounding box center [357, 248] width 178 height 42
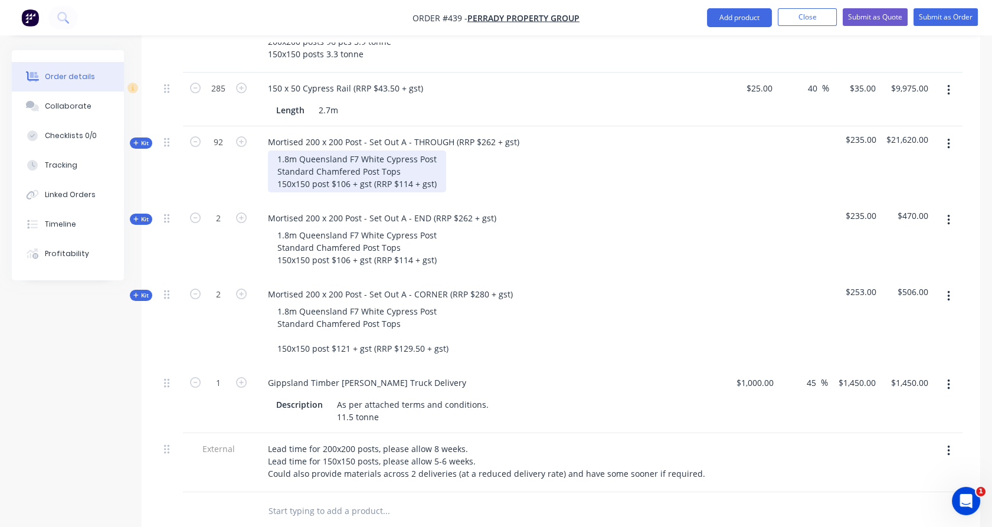
click at [418, 151] on div "1.8m Queensland F7 White Cypress Post Standard Chamfered Post Tops 150x150 post…" at bounding box center [357, 172] width 178 height 42
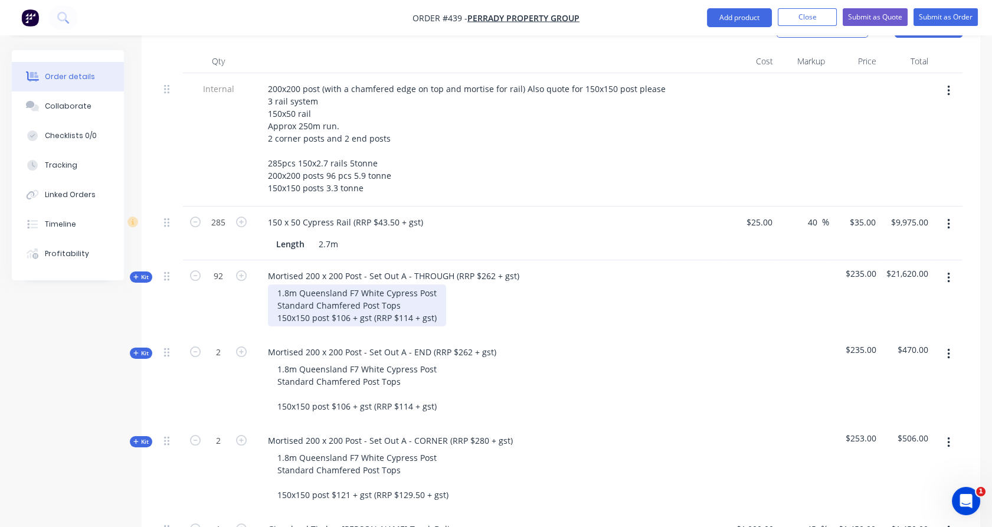
scroll to position [359, 0]
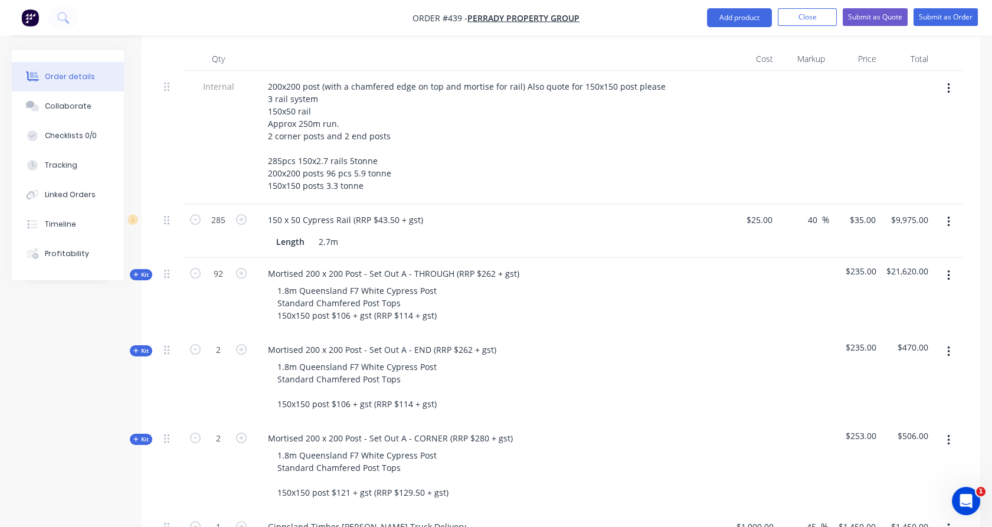
click at [175, 295] on div at bounding box center [171, 296] width 24 height 76
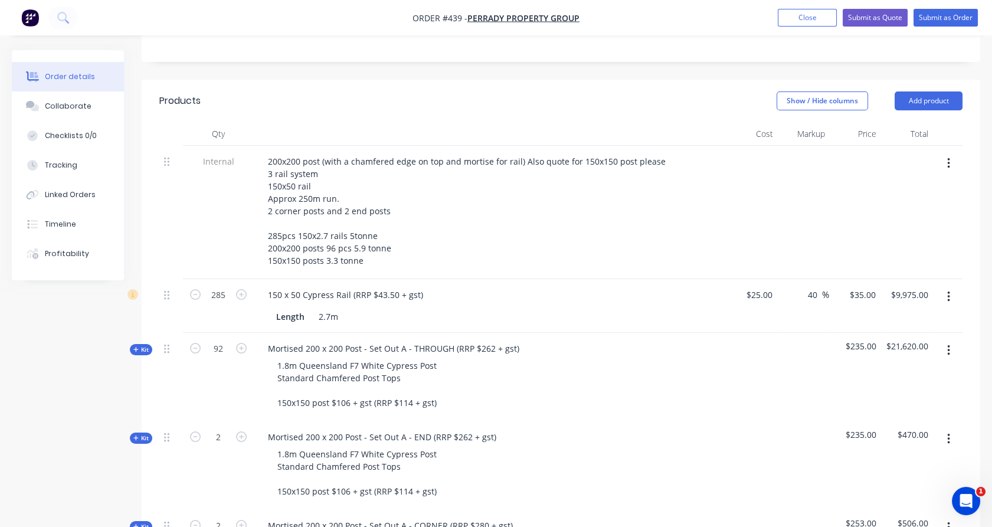
scroll to position [287, 0]
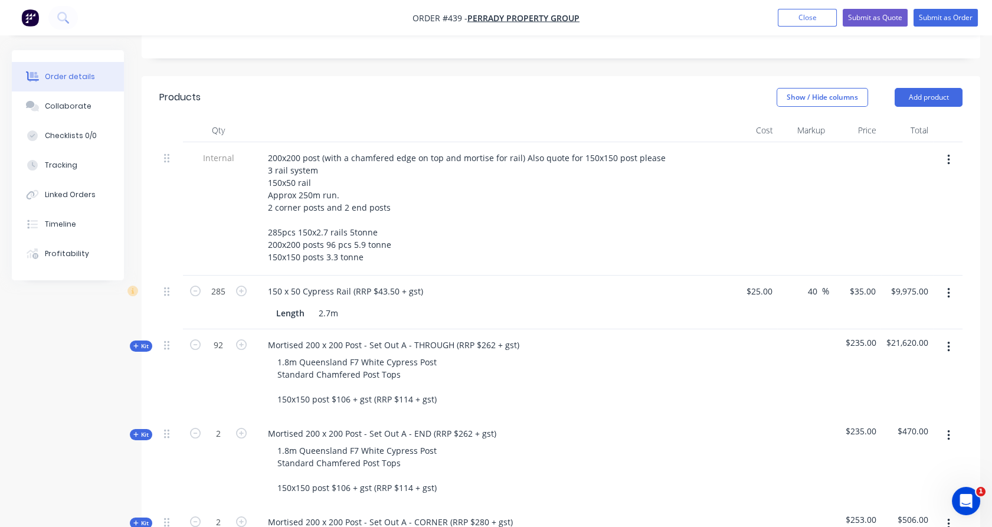
click at [138, 343] on icon at bounding box center [135, 346] width 5 height 6
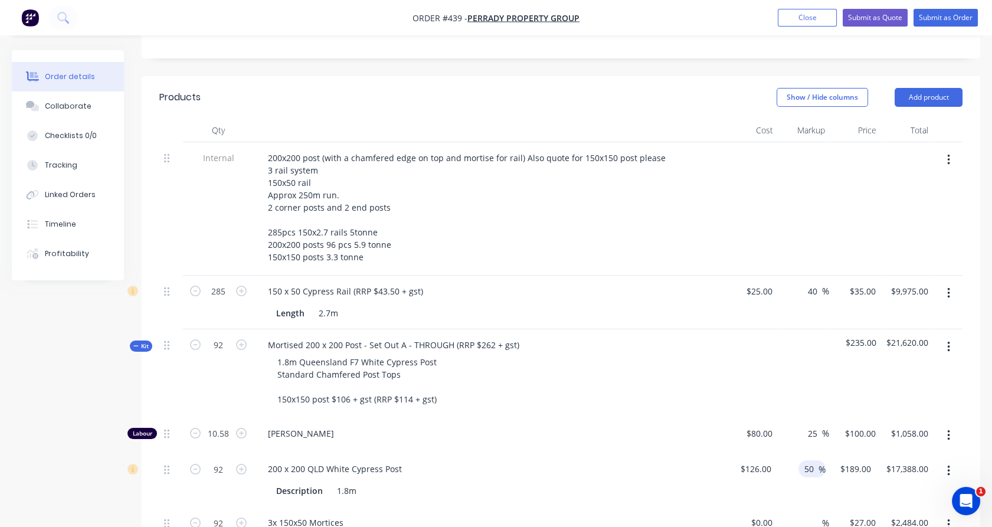
click at [809, 460] on input "50" at bounding box center [810, 468] width 15 height 17
type input "40"
type input "$176.40"
type input "$16,228.80"
click at [809, 418] on div "25 25 %" at bounding box center [802, 436] width 51 height 36
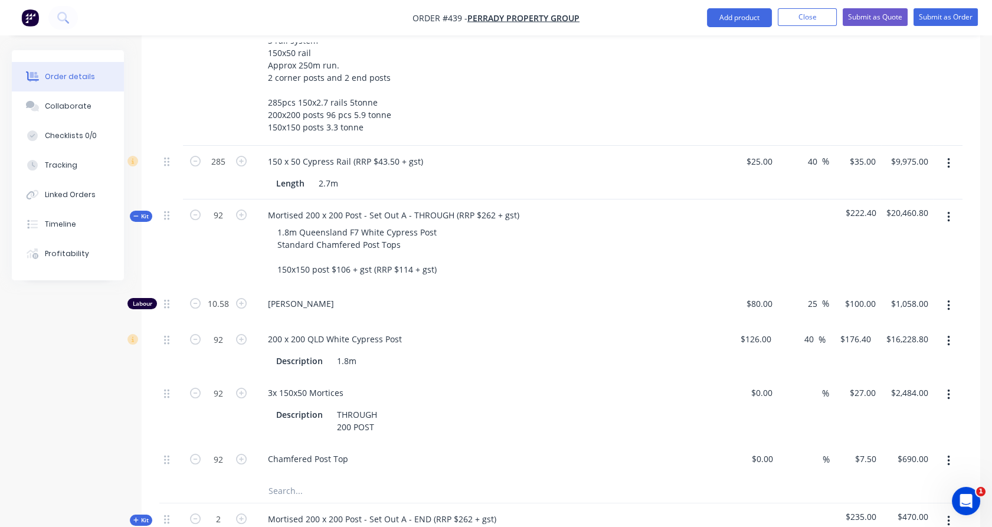
scroll to position [418, 0]
click at [146, 211] on span "Kit" at bounding box center [140, 215] width 15 height 9
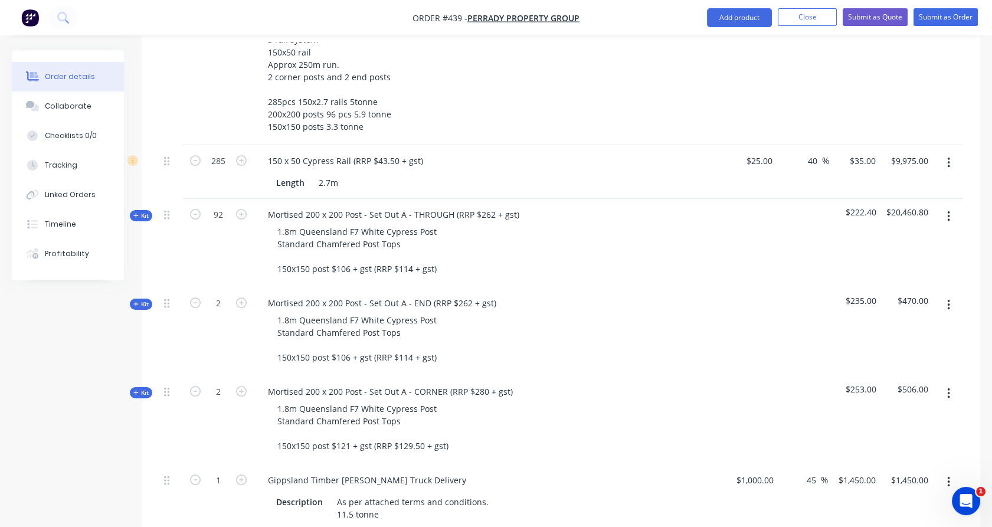
click at [142, 300] on span "Kit" at bounding box center [140, 304] width 15 height 9
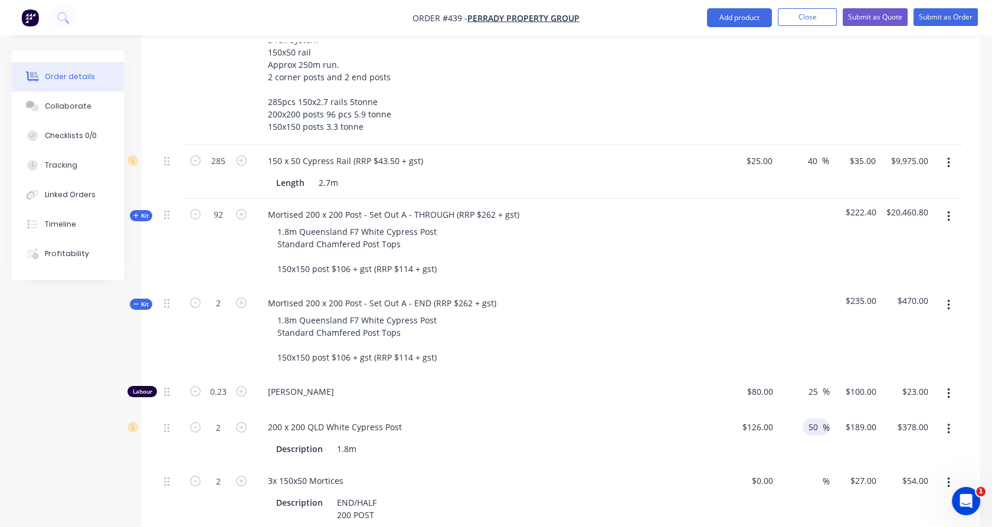
click at [809, 418] on input "50" at bounding box center [814, 426] width 15 height 17
type input "40"
type input "$176.40"
type input "$352.80"
click at [750, 287] on div at bounding box center [752, 331] width 52 height 89
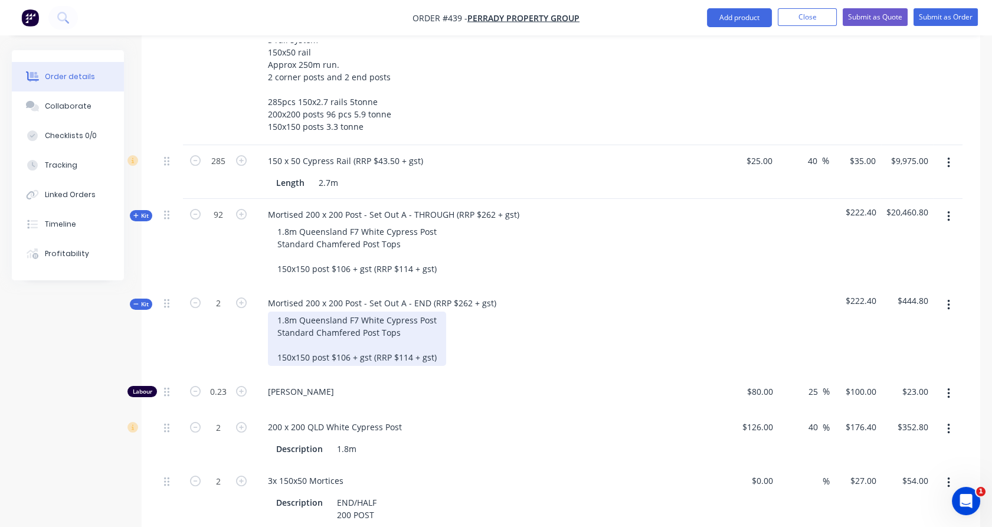
drag, startPoint x: 142, startPoint y: 263, endPoint x: 319, endPoint y: 286, distance: 178.0
click at [146, 258] on div "Qty Cost Markup Price Total Internal 200x200 post (with a chamfered edge on top…" at bounding box center [561, 415] width 839 height 855
drag, startPoint x: 145, startPoint y: 269, endPoint x: 297, endPoint y: 309, distance: 158.0
click at [144, 300] on span "Kit" at bounding box center [140, 304] width 15 height 9
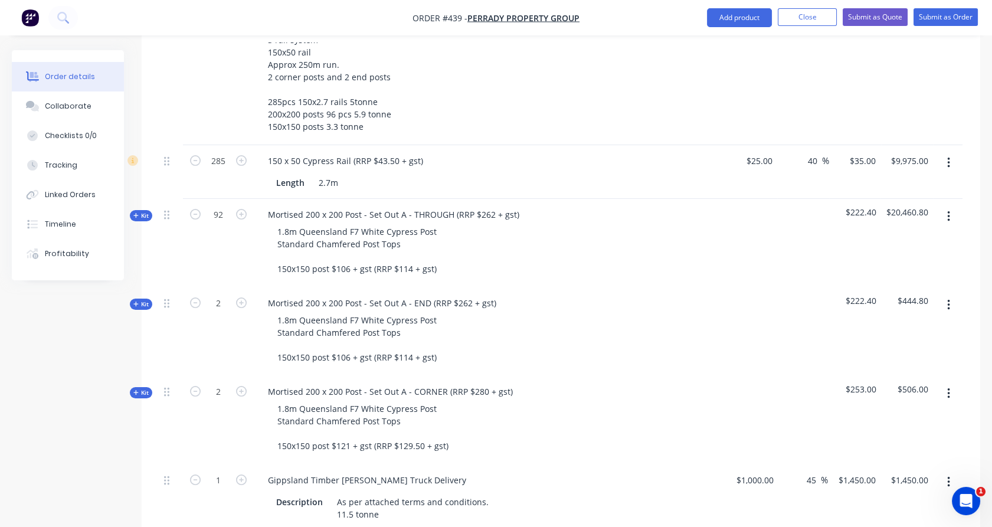
click at [138, 390] on icon at bounding box center [135, 393] width 5 height 6
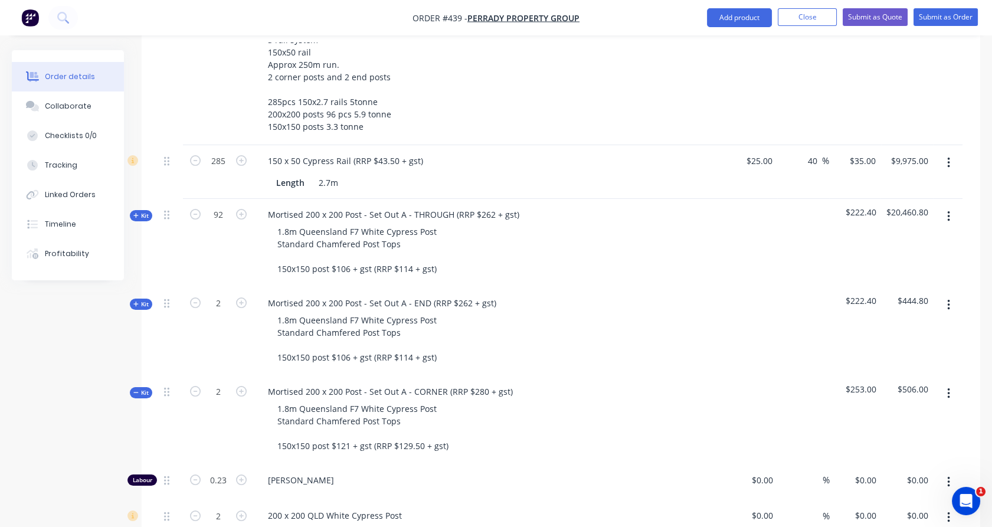
type input "$80.00"
type input "25"
type input "$100.00"
type input "$23.00"
type input "$126.00"
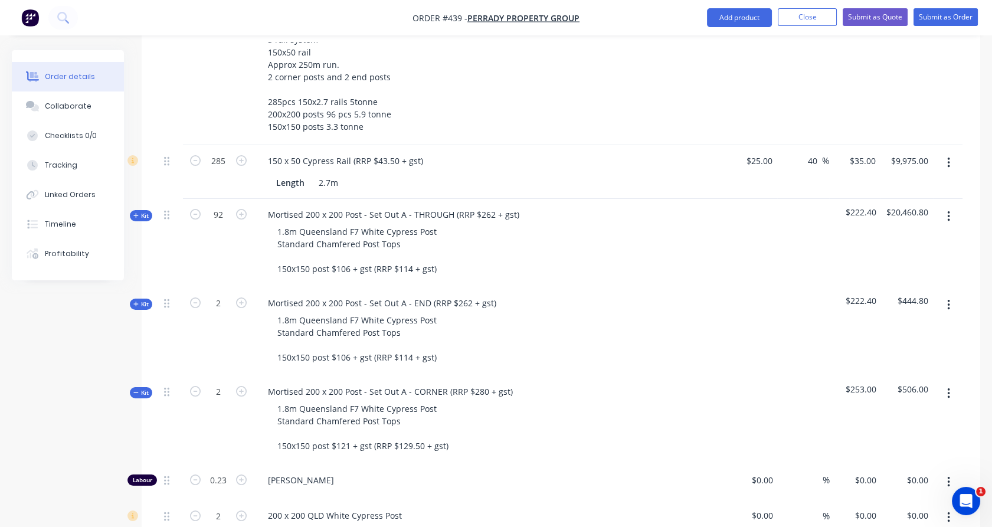
type input "50"
type input "$189.00"
type input "$378.00"
type input "$45.00"
type input "$90.00"
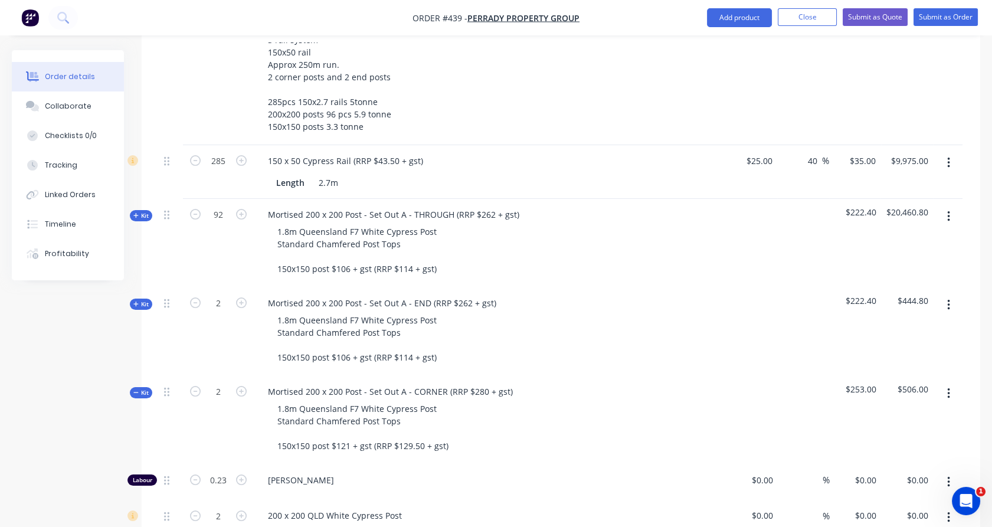
type input "$7.50"
type input "$15.00"
drag, startPoint x: 812, startPoint y: 483, endPoint x: 804, endPoint y: 485, distance: 7.5
click at [804, 507] on div "50 50 %" at bounding box center [816, 515] width 27 height 17
type input "40"
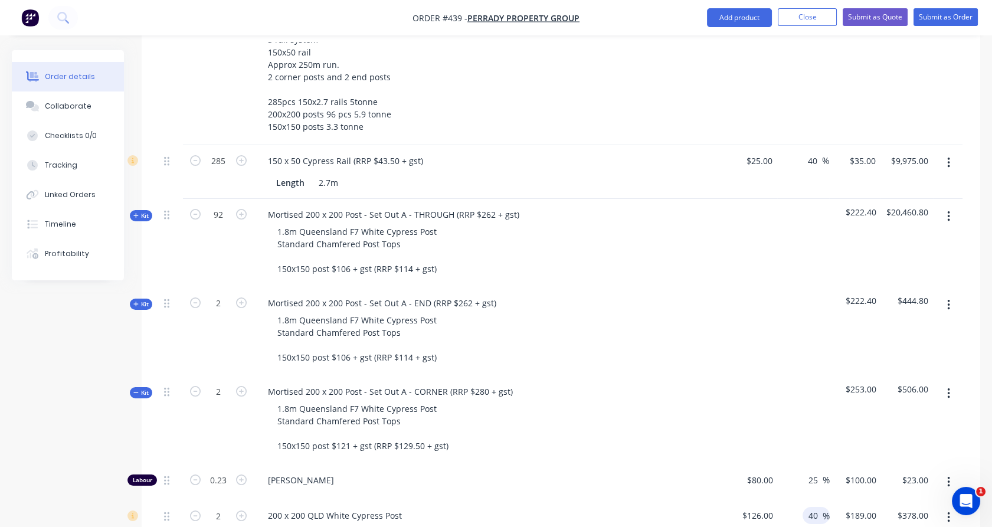
type input "$176.40"
type input "$352.80"
click at [787, 383] on div at bounding box center [804, 420] width 52 height 89
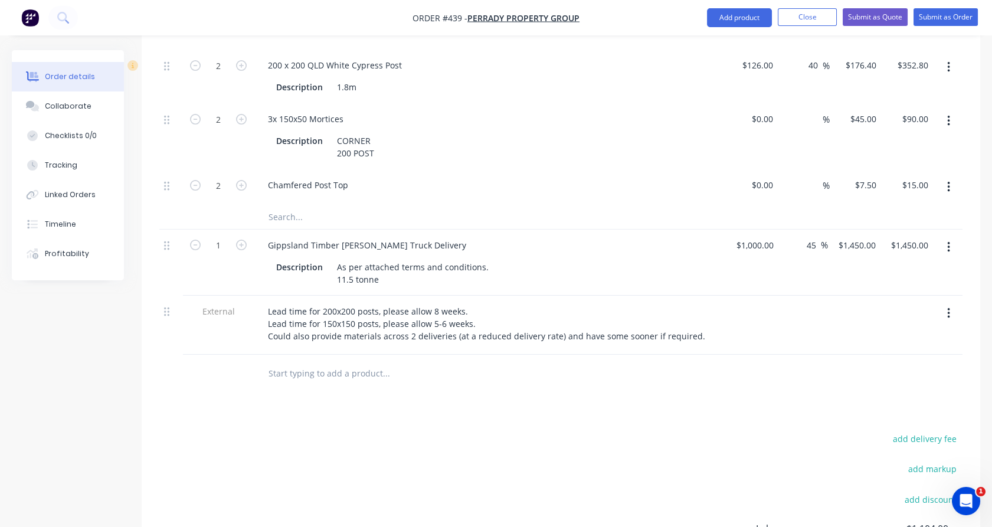
scroll to position [869, 0]
click at [296, 258] on div "Description As per attached terms and conditions. 11.5 tonne" at bounding box center [487, 273] width 432 height 30
click at [376, 236] on div "Gippsland Timber [PERSON_NAME] Truck Delivery" at bounding box center [367, 244] width 217 height 17
click at [218, 243] on div "1" at bounding box center [218, 262] width 71 height 66
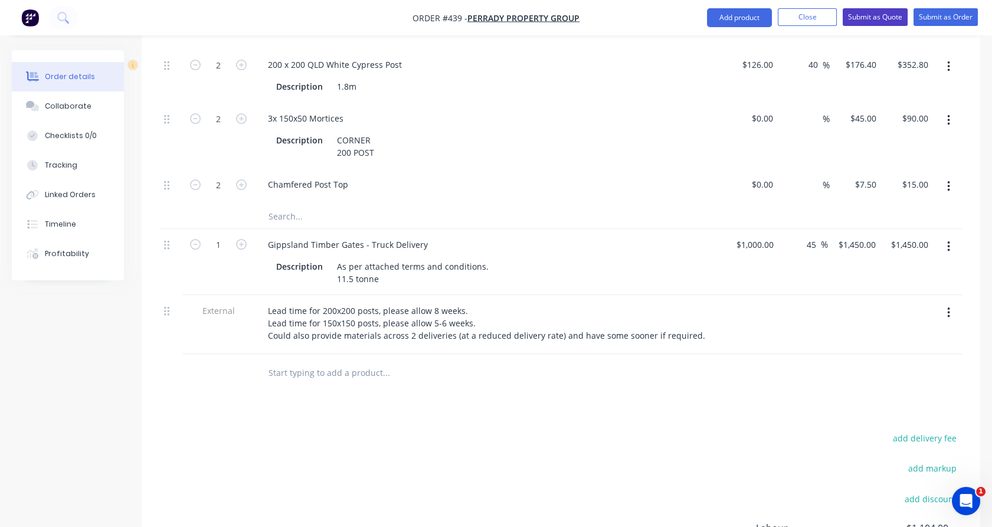
click at [885, 19] on button "Submit as Quote" at bounding box center [875, 17] width 65 height 18
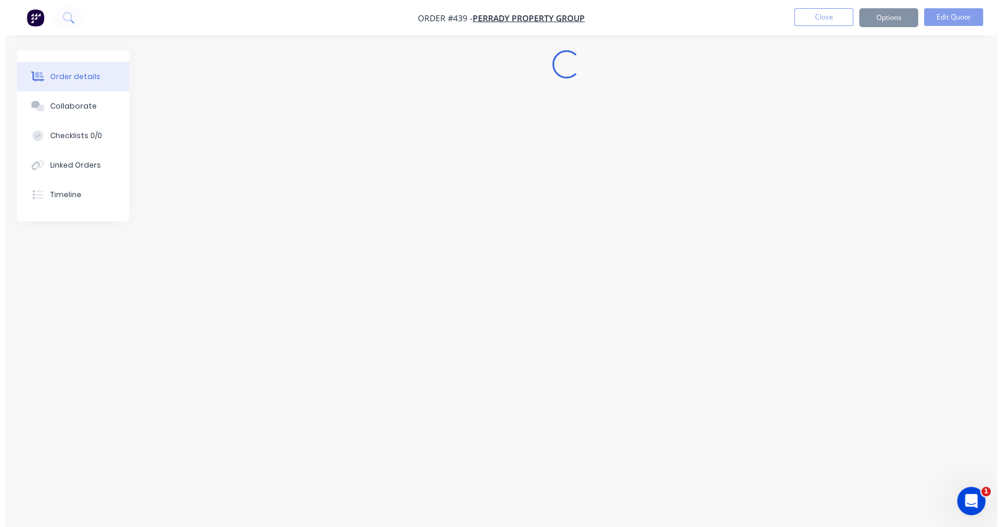
scroll to position [0, 0]
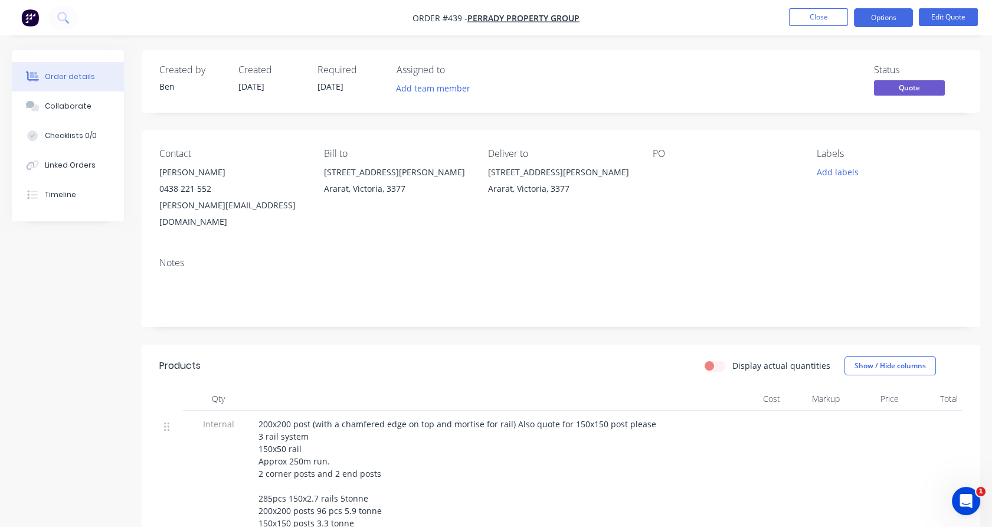
click at [658, 165] on div at bounding box center [726, 172] width 146 height 17
click at [943, 19] on button "Edit Quote" at bounding box center [948, 17] width 59 height 18
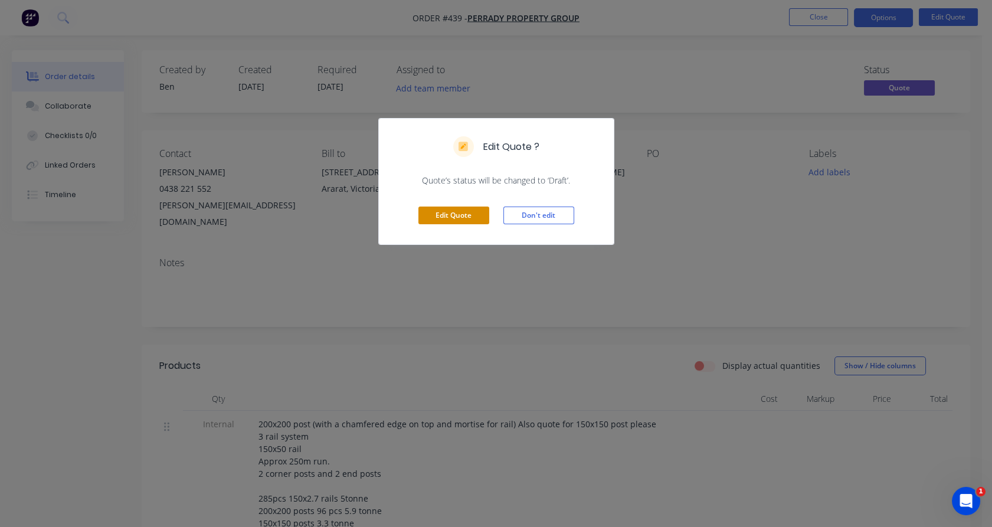
click at [463, 220] on button "Edit Quote" at bounding box center [453, 216] width 71 height 18
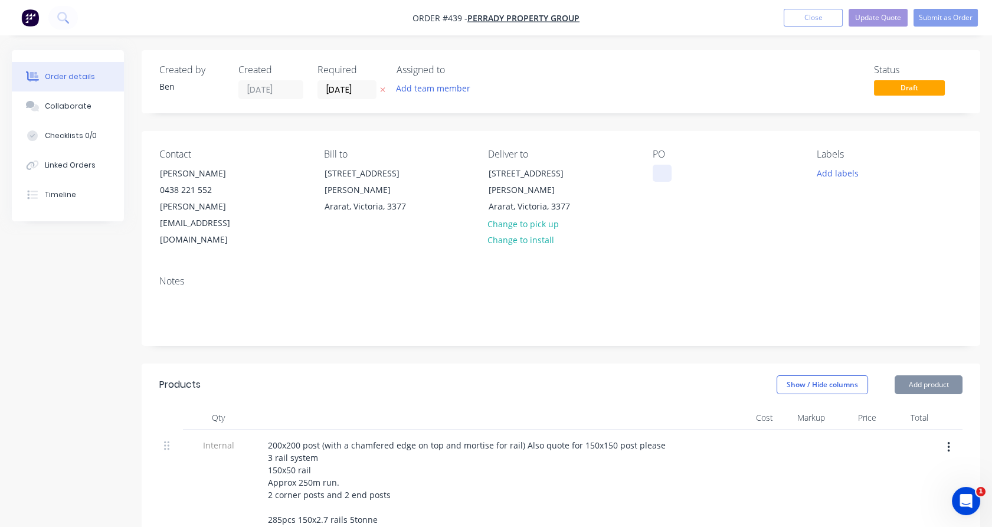
click at [659, 171] on div at bounding box center [662, 173] width 19 height 17
paste div
drag, startPoint x: 664, startPoint y: 214, endPoint x: 691, endPoint y: 185, distance: 39.3
click at [665, 214] on div "PO GHLEA" at bounding box center [726, 199] width 146 height 100
click at [882, 19] on button "Update Quote" at bounding box center [878, 18] width 59 height 18
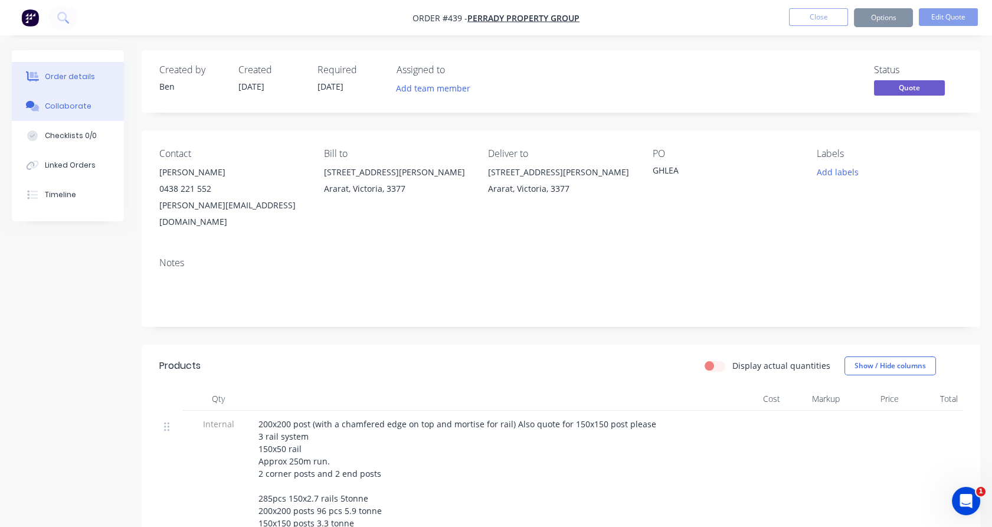
click at [33, 113] on button "Collaborate" at bounding box center [68, 106] width 112 height 30
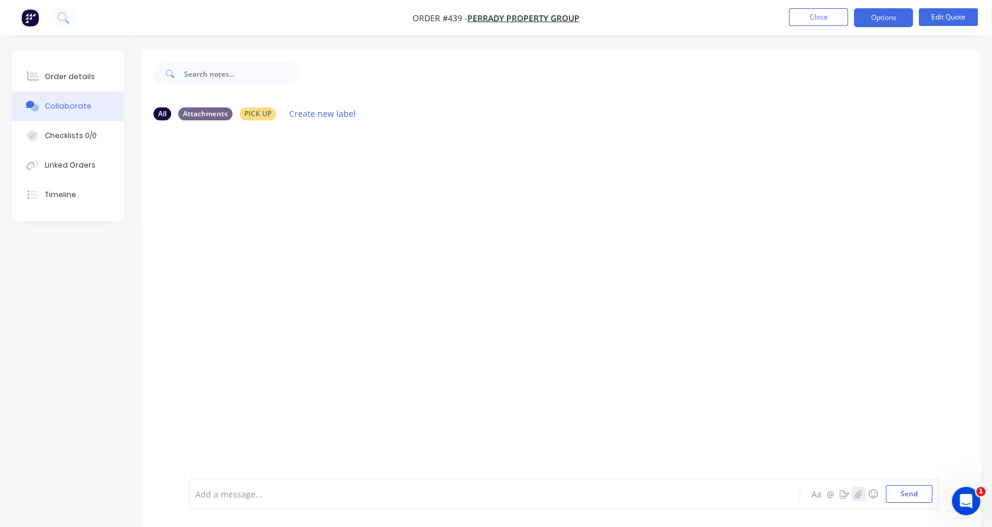
click at [859, 496] on icon "button" at bounding box center [858, 494] width 7 height 8
click at [911, 500] on button "Send" at bounding box center [909, 494] width 47 height 18
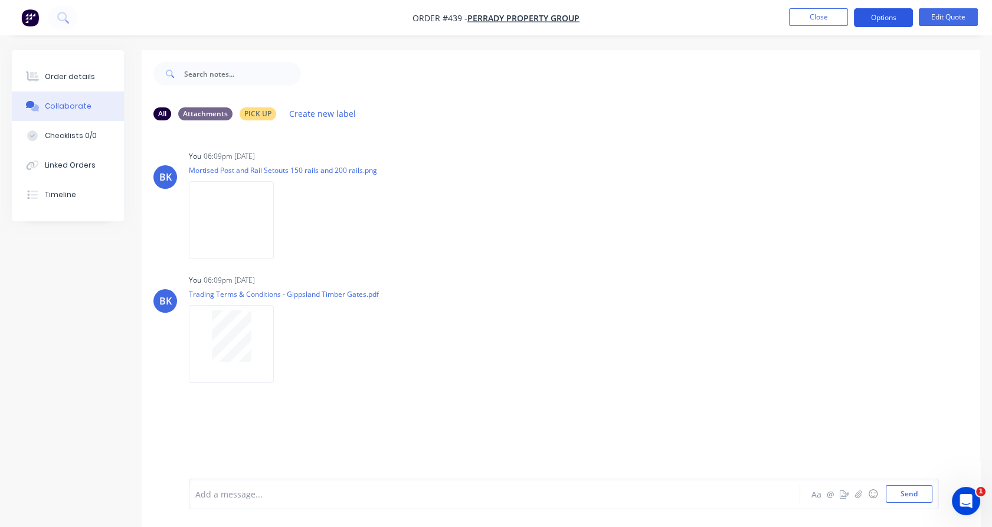
click at [887, 18] on button "Options" at bounding box center [883, 17] width 59 height 19
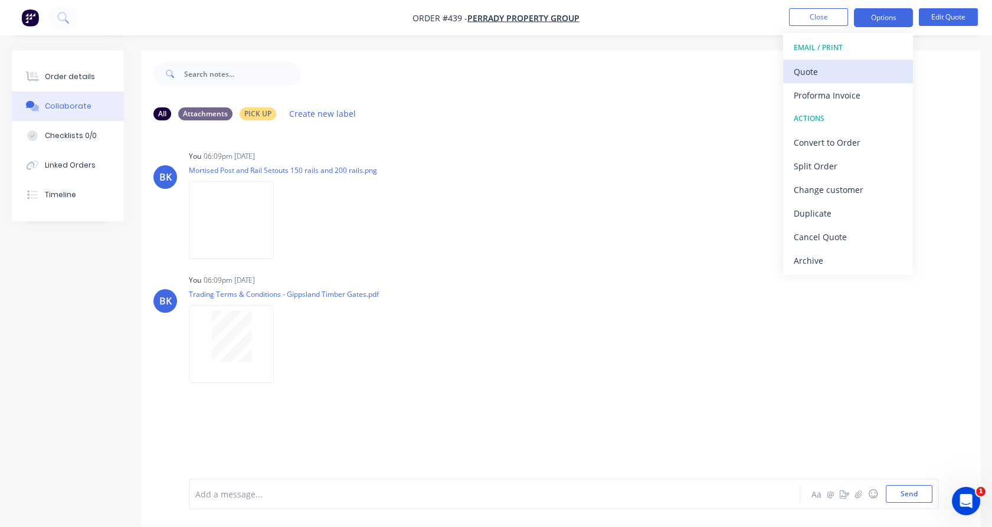
click at [859, 77] on div "Quote" at bounding box center [848, 71] width 109 height 17
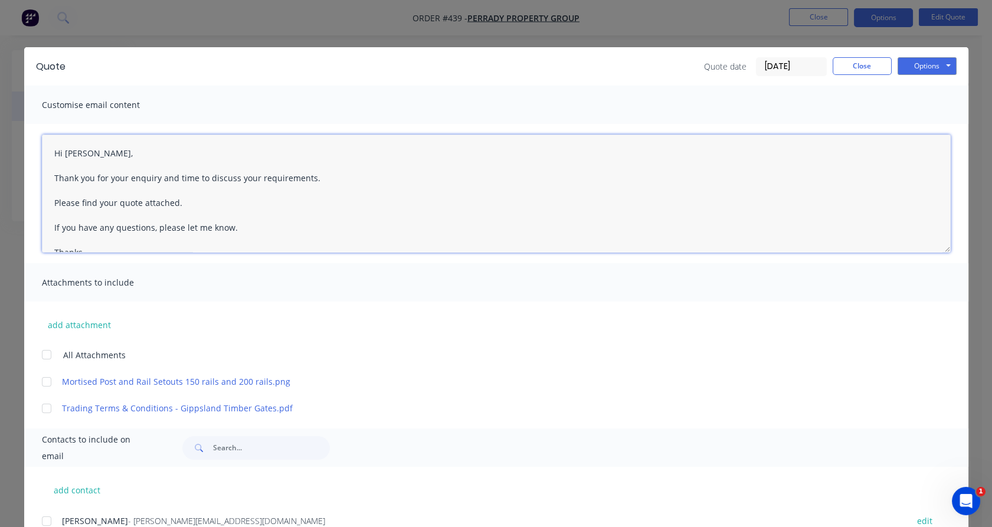
click at [137, 175] on textarea "Hi Sam, Thank you for your enquiry and time to discuss your requirements. Pleas…" at bounding box center [496, 194] width 909 height 118
drag, startPoint x: 42, startPoint y: 356, endPoint x: 49, endPoint y: 479, distance: 123.6
click at [42, 356] on div at bounding box center [47, 355] width 24 height 24
click at [42, 521] on div at bounding box center [47, 521] width 24 height 24
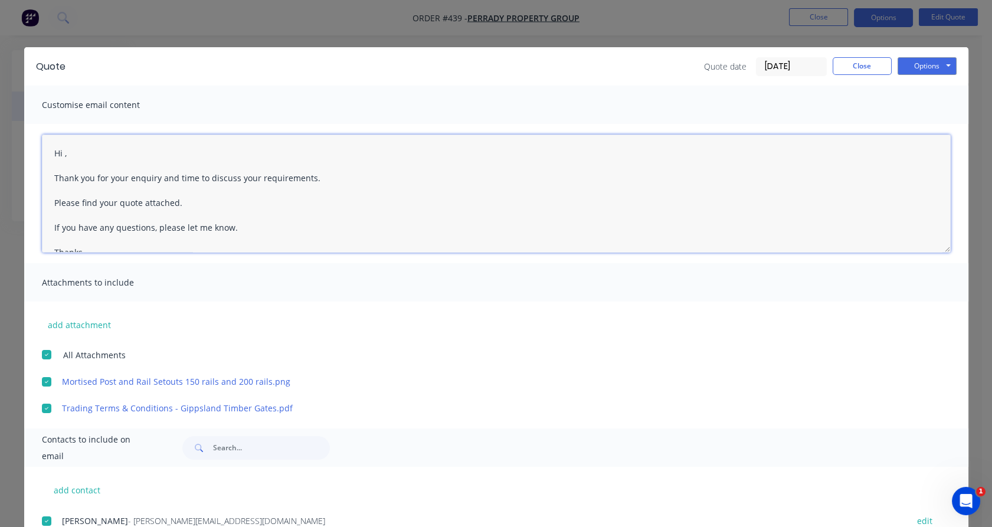
click at [60, 156] on textarea "Hi , Thank you for your enquiry and time to discuss your requirements. Please f…" at bounding box center [496, 194] width 909 height 118
click at [142, 175] on textarea "Hi Sam, Thank you for your enquiry and time to discuss your requirements. Pleas…" at bounding box center [496, 194] width 909 height 118
click at [204, 178] on textarea "Hi Sam, Thank you for your call earlier today and time to discuss your requirem…" at bounding box center [496, 194] width 909 height 118
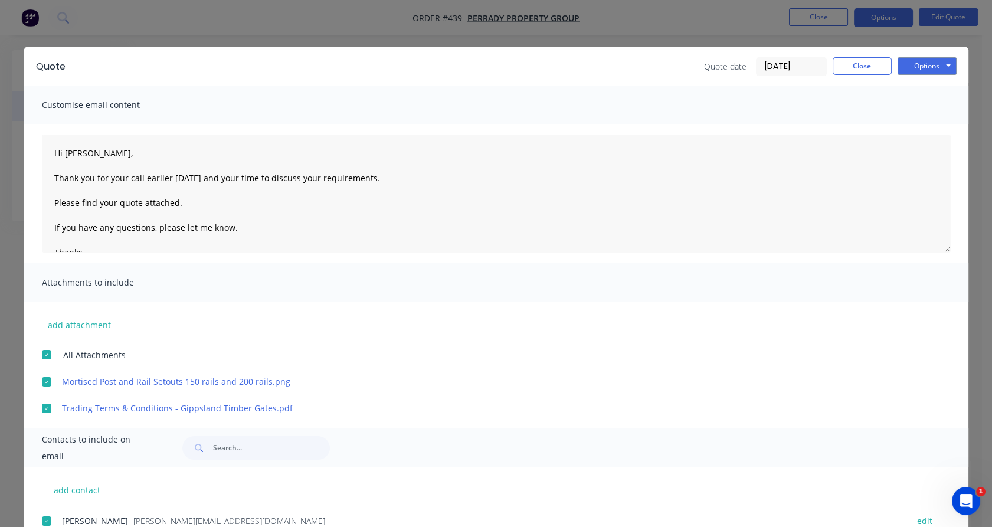
click at [954, 71] on div "Quote Quote date 02/09/25 Close Options Preview Print Email" at bounding box center [496, 66] width 944 height 38
click at [939, 70] on button "Options" at bounding box center [927, 66] width 59 height 18
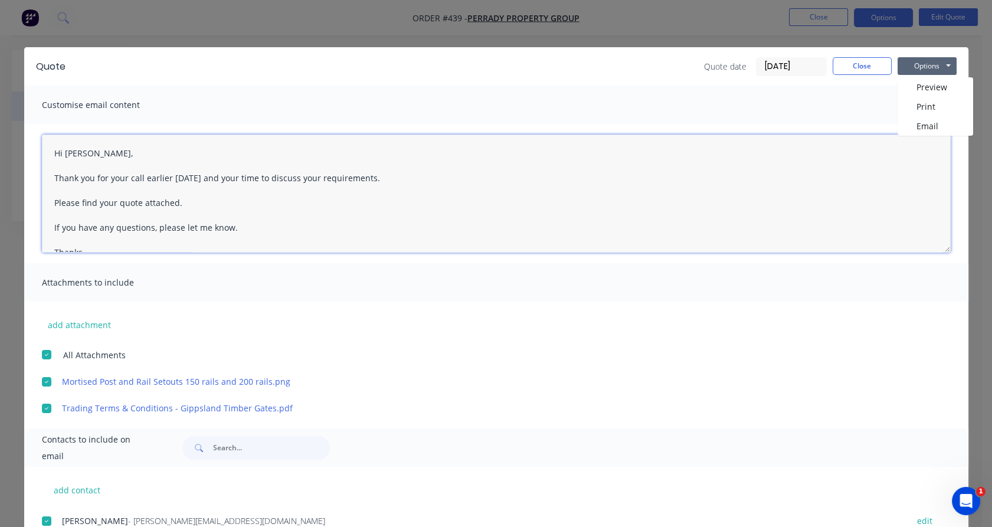
click at [381, 174] on textarea "Hi Sam, Thank you for your call earlier today and your time to discuss your req…" at bounding box center [496, 194] width 909 height 118
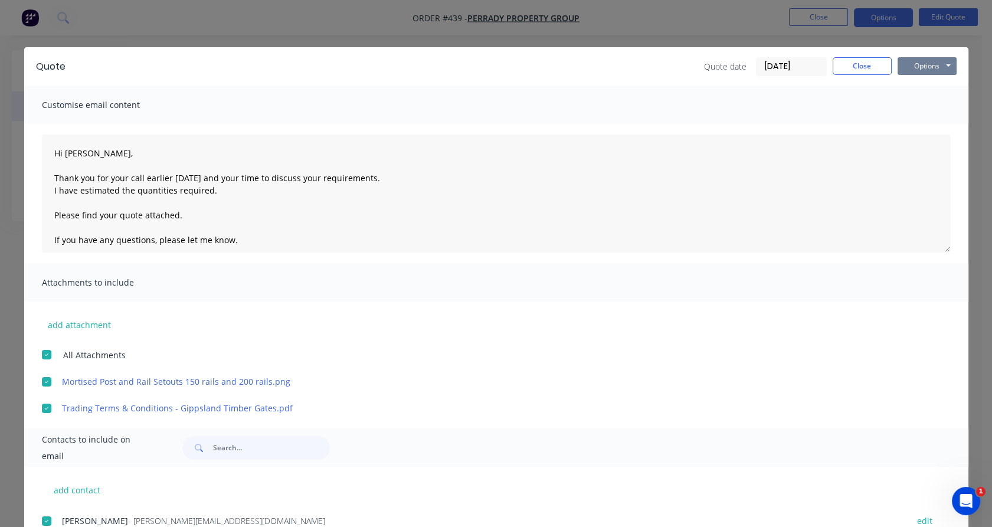
click at [912, 68] on button "Options" at bounding box center [927, 66] width 59 height 18
click at [907, 125] on button "Email" at bounding box center [936, 125] width 76 height 19
type textarea "Hi , Thank you for your enquiry and time to discuss your requirements. Please f…"
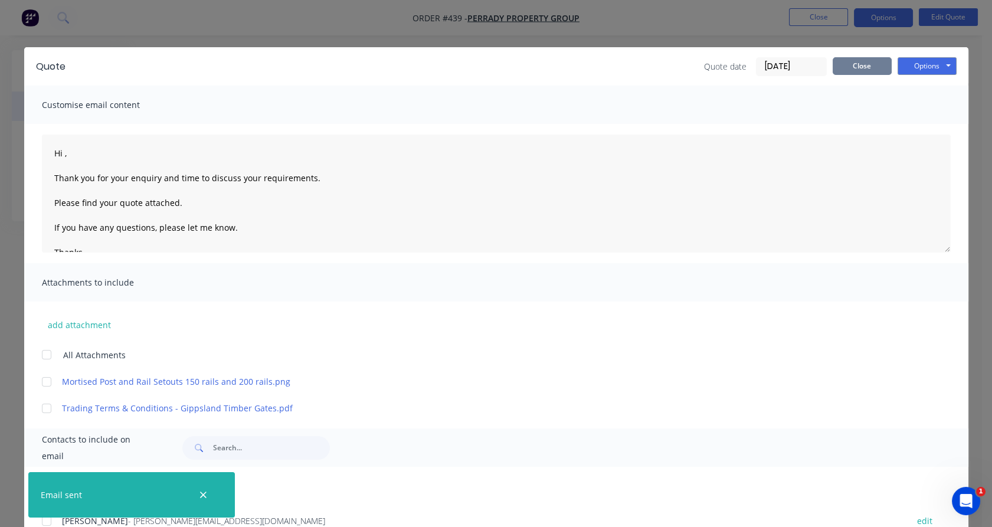
click at [846, 68] on button "Close" at bounding box center [862, 66] width 59 height 18
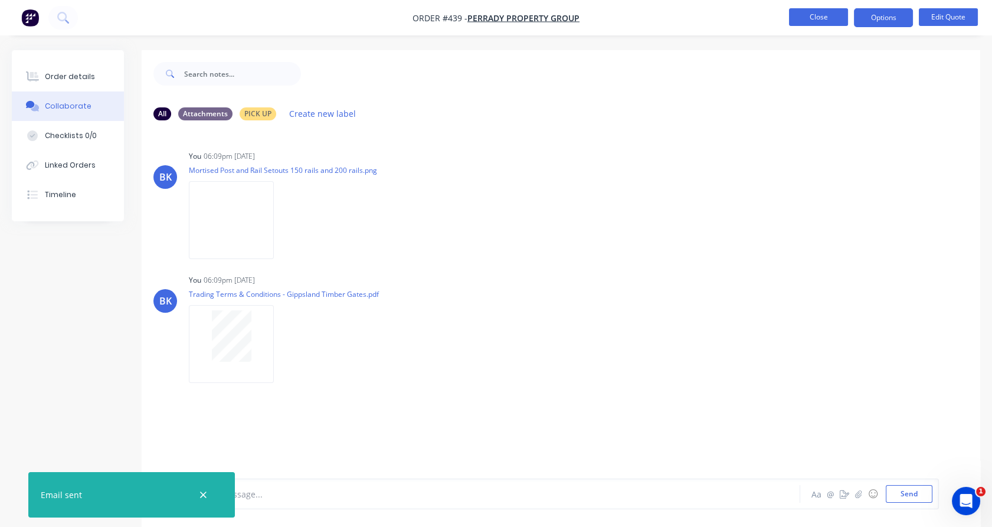
click at [825, 24] on button "Close" at bounding box center [818, 17] width 59 height 18
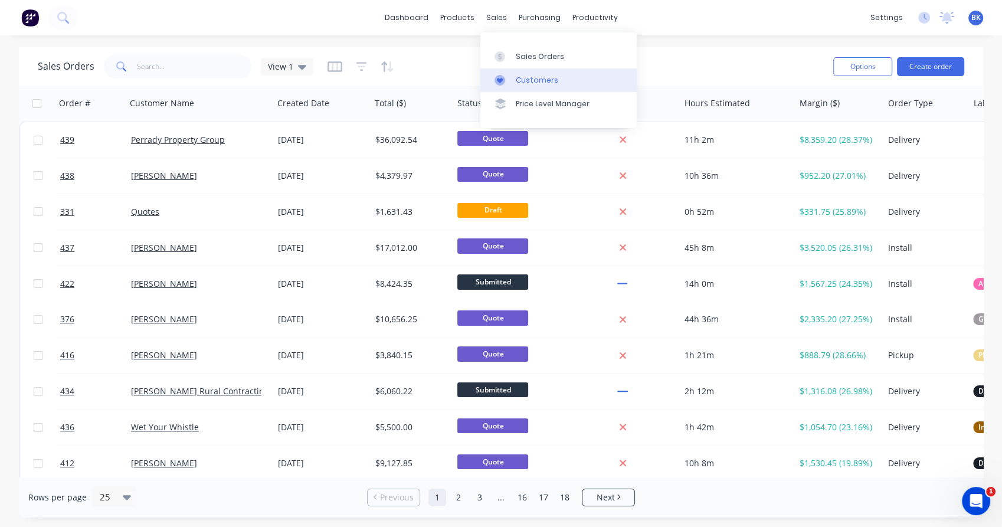
click at [538, 85] on div "Customers" at bounding box center [537, 80] width 42 height 11
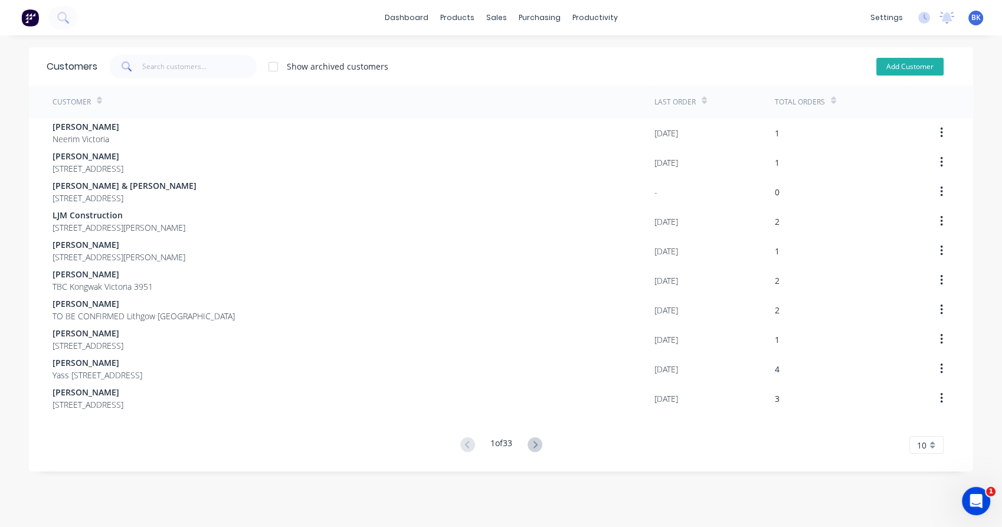
click at [906, 75] on div "Add Customer" at bounding box center [901, 67] width 107 height 24
click at [906, 71] on button "Add Customer" at bounding box center [909, 67] width 67 height 18
select select "AU"
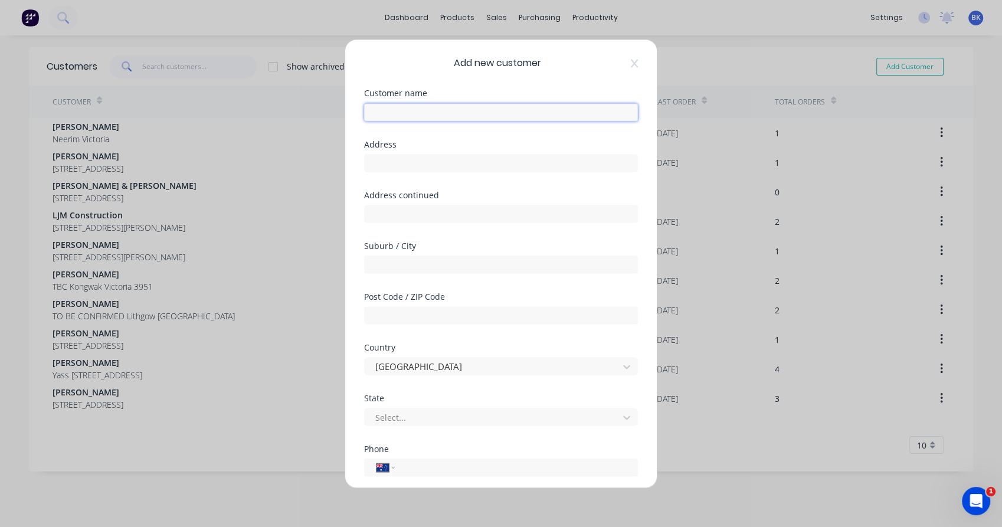
click at [420, 114] on input "text" at bounding box center [501, 112] width 274 height 18
paste input "[PERSON_NAME]"
type input "[PERSON_NAME]"
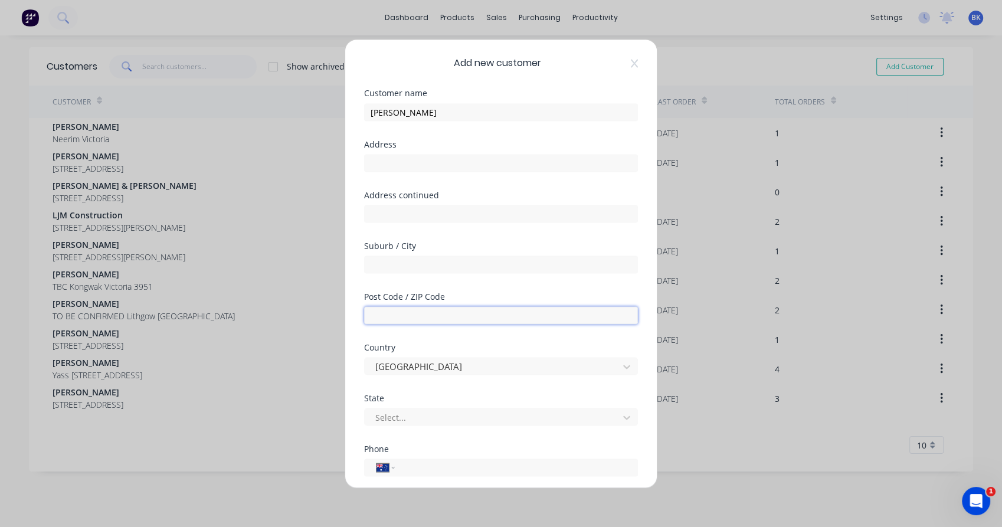
click at [427, 309] on input "text" at bounding box center [501, 315] width 274 height 18
click at [424, 273] on div "Suburb / City" at bounding box center [501, 266] width 274 height 51
click at [426, 266] on input "text" at bounding box center [501, 265] width 274 height 18
paste input "[PERSON_NAME]"
type input "[PERSON_NAME]"
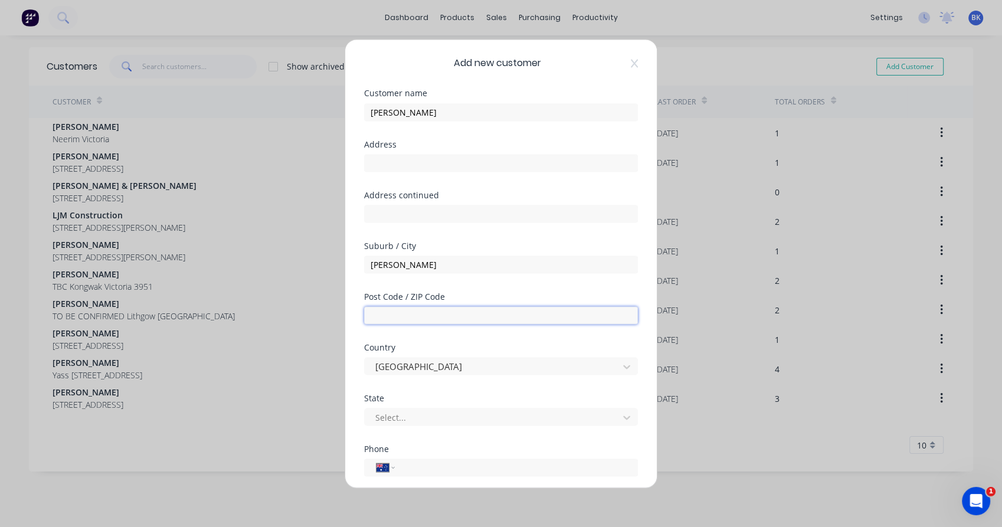
click at [419, 314] on input "text" at bounding box center [501, 315] width 274 height 18
paste input "3458"
type input "3458"
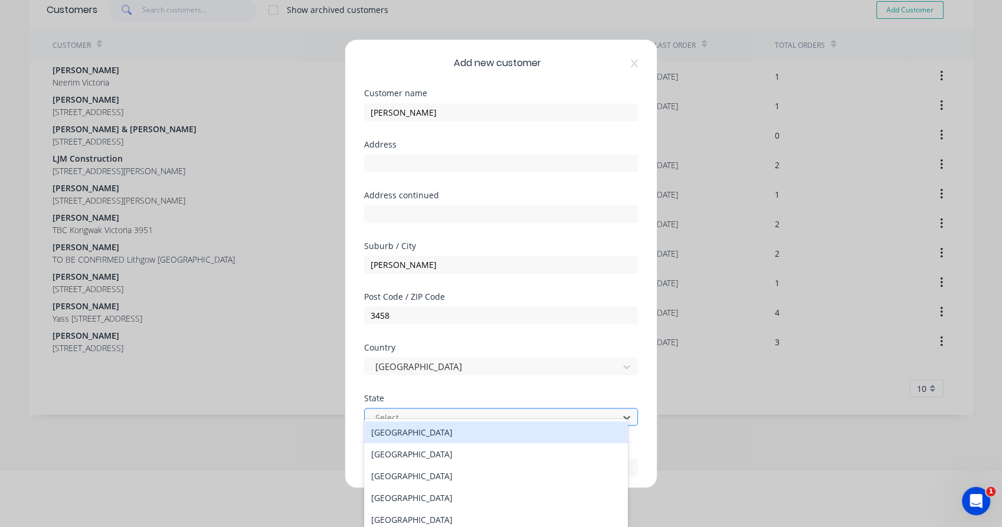
click at [399, 410] on div at bounding box center [493, 417] width 238 height 15
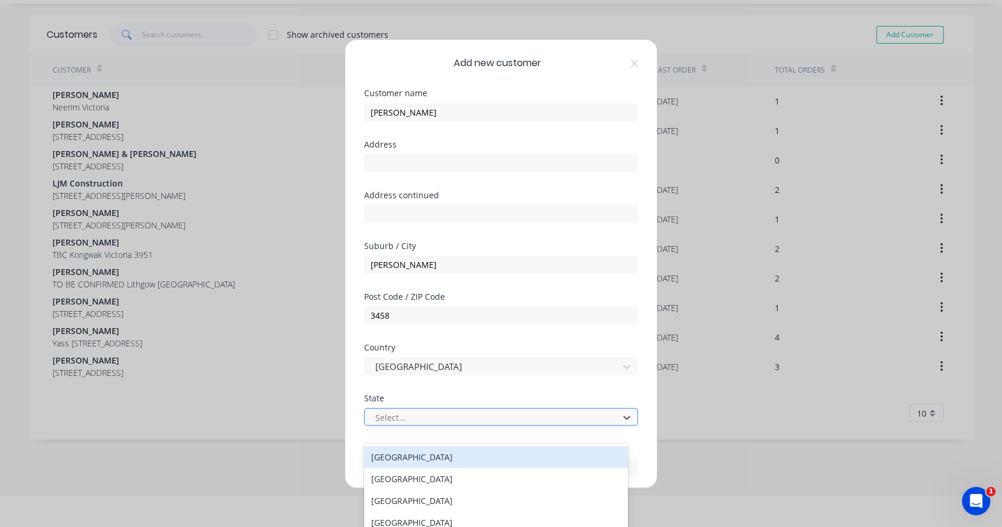
type input "v"
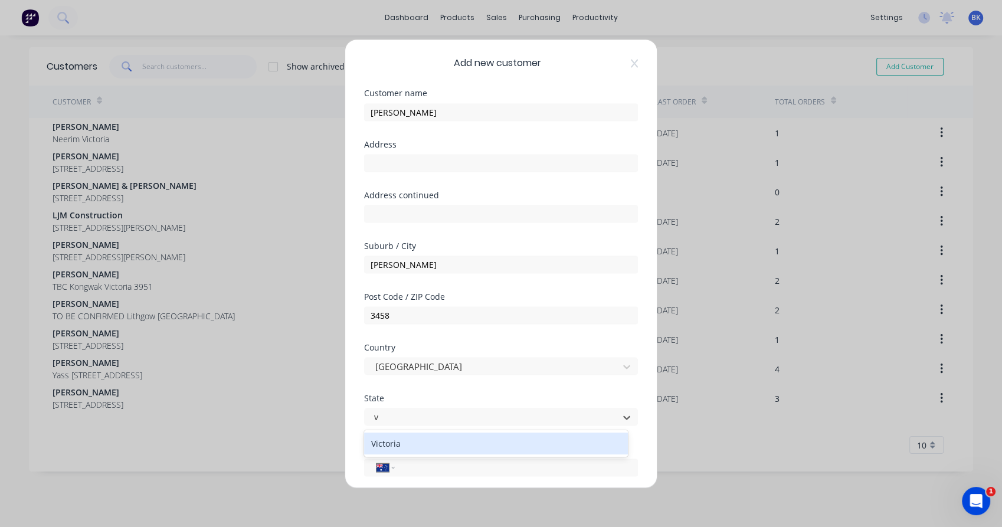
click at [397, 439] on div "Victoria" at bounding box center [496, 444] width 264 height 22
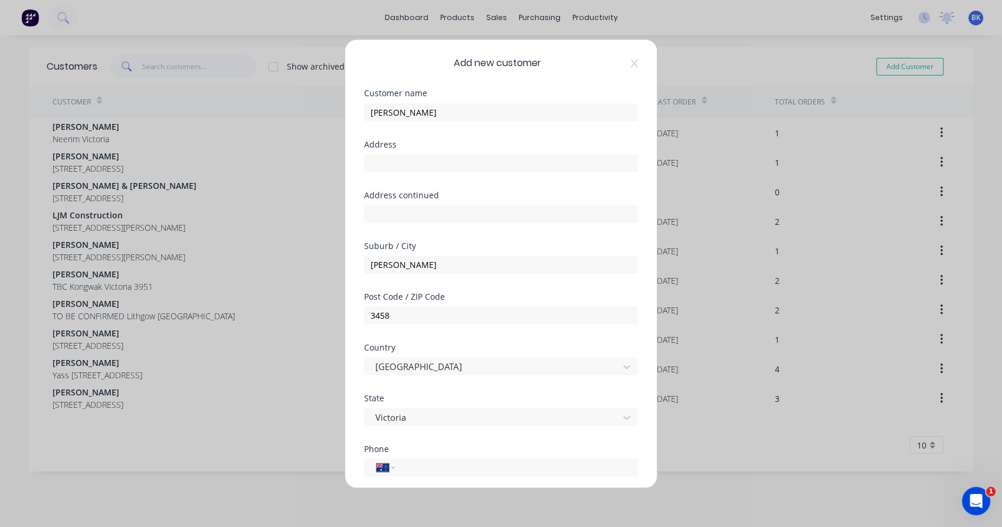
click at [439, 456] on div "International Afghanistan Åland Islands Albania Algeria American Samoa Andorra …" at bounding box center [501, 466] width 274 height 21
click at [431, 463] on input "tel" at bounding box center [514, 467] width 223 height 14
paste input "0417 654 251"
type input "0417 654 251"
click at [414, 450] on div "Phone" at bounding box center [501, 448] width 274 height 8
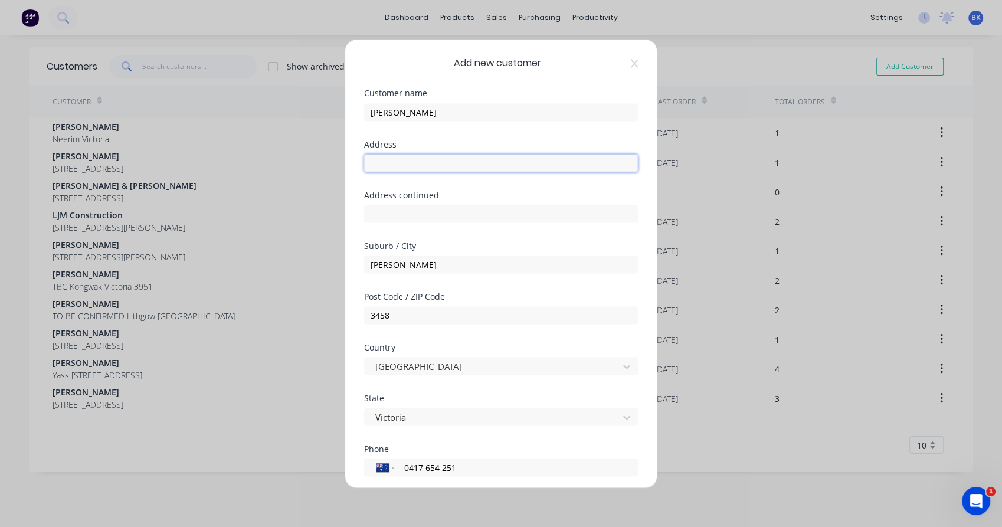
click at [407, 161] on input "text" at bounding box center [501, 163] width 274 height 18
type input "TO BE CONFIRMED"
click at [454, 136] on div "Customer name Jenna Davison" at bounding box center [501, 114] width 274 height 51
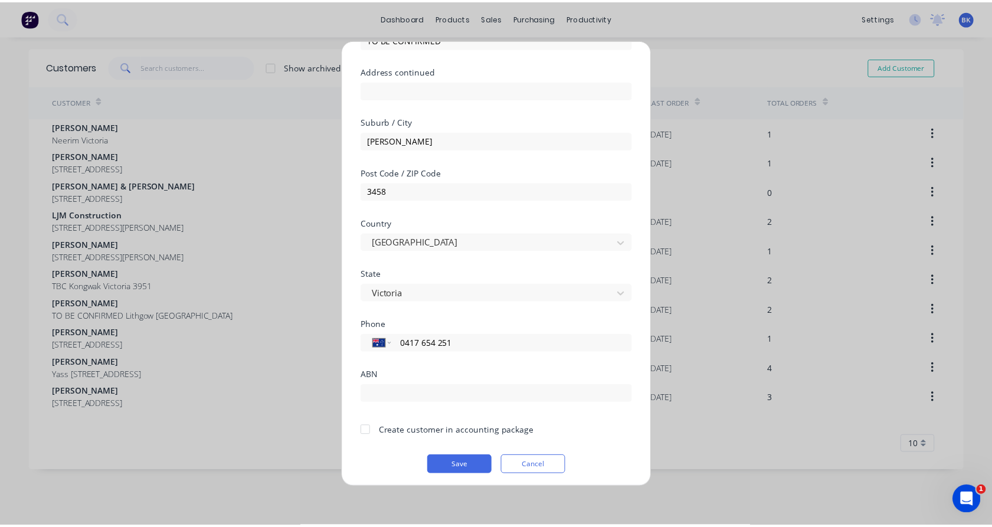
scroll to position [127, 0]
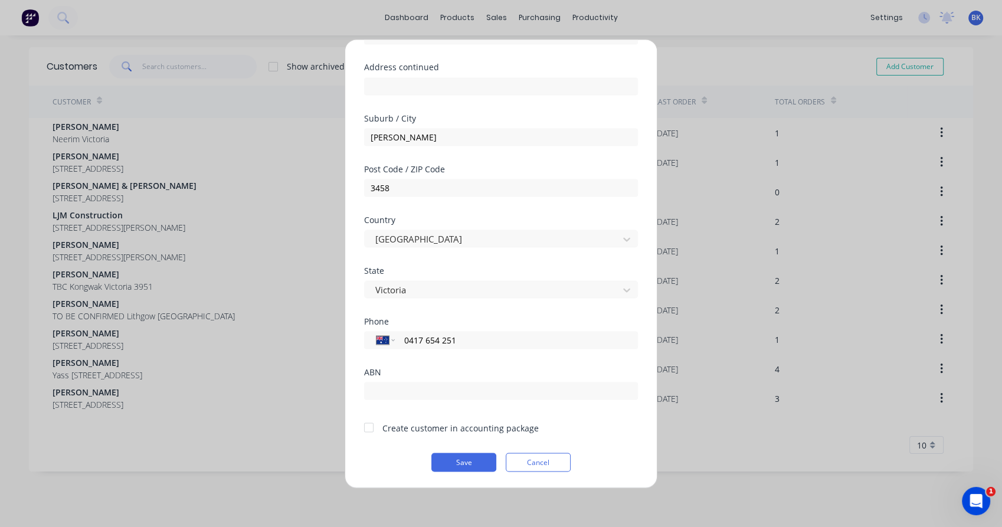
click at [375, 431] on div at bounding box center [369, 428] width 24 height 24
click at [454, 466] on button "Save" at bounding box center [463, 462] width 65 height 19
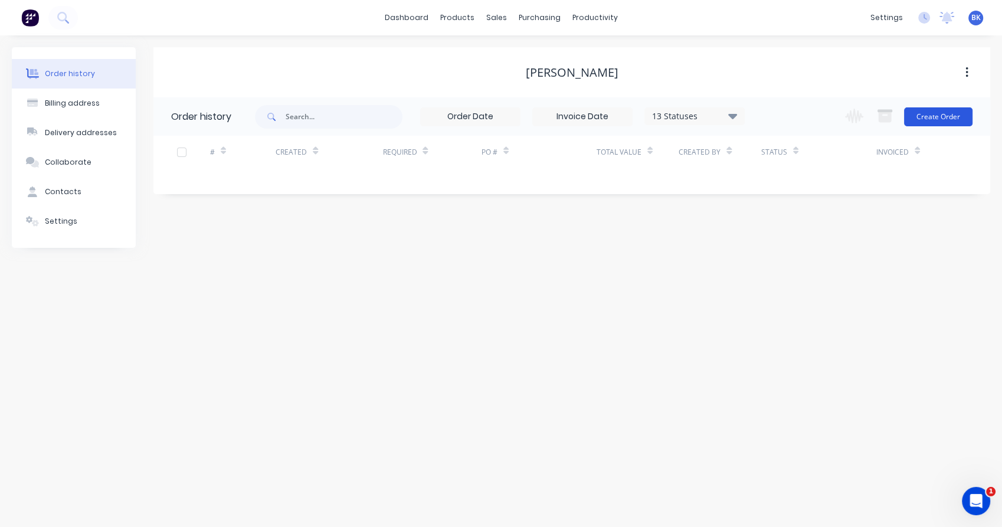
click at [940, 114] on button "Create Order" at bounding box center [938, 116] width 68 height 19
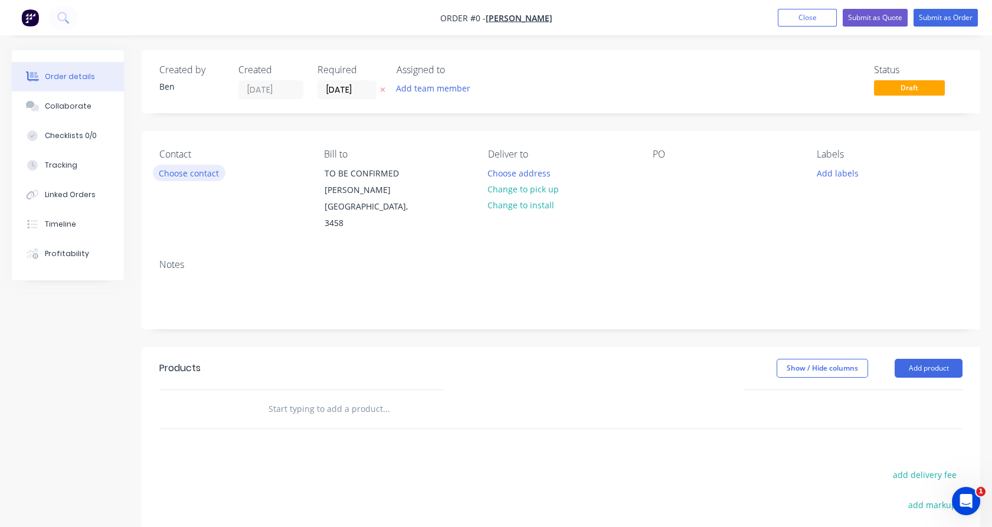
click at [194, 176] on button "Choose contact" at bounding box center [189, 173] width 73 height 16
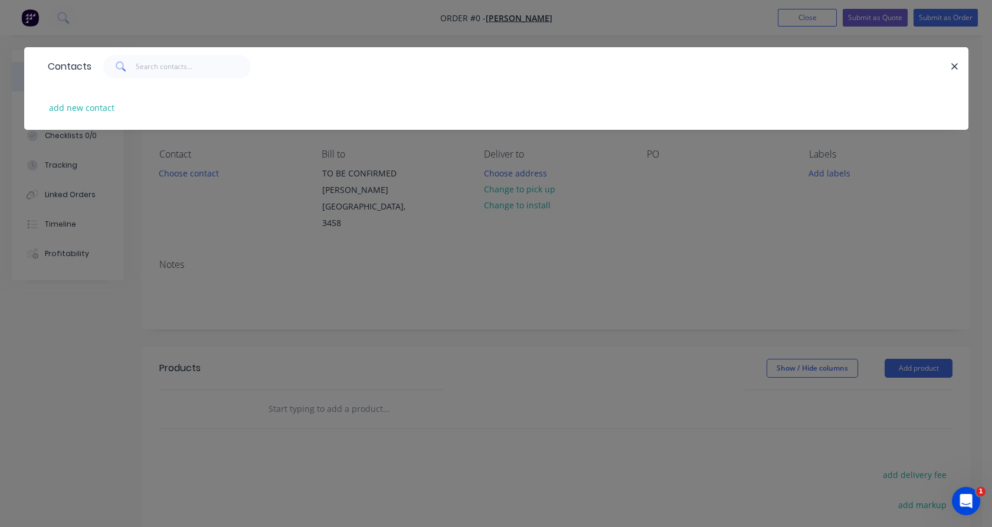
click at [104, 117] on div "add new contact" at bounding box center [496, 108] width 909 height 44
click at [99, 112] on button "add new contact" at bounding box center [82, 108] width 78 height 16
select select "AU"
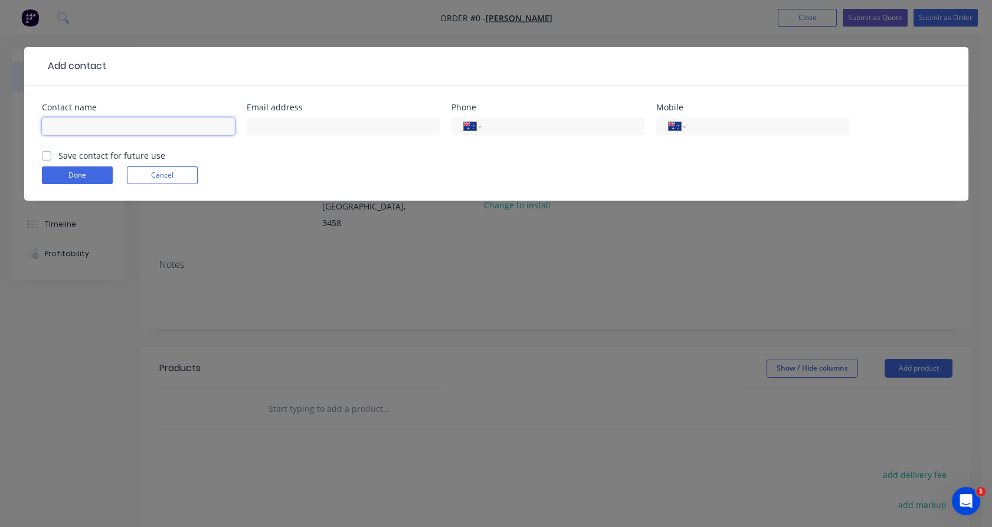
click at [118, 123] on input "text" at bounding box center [138, 126] width 193 height 18
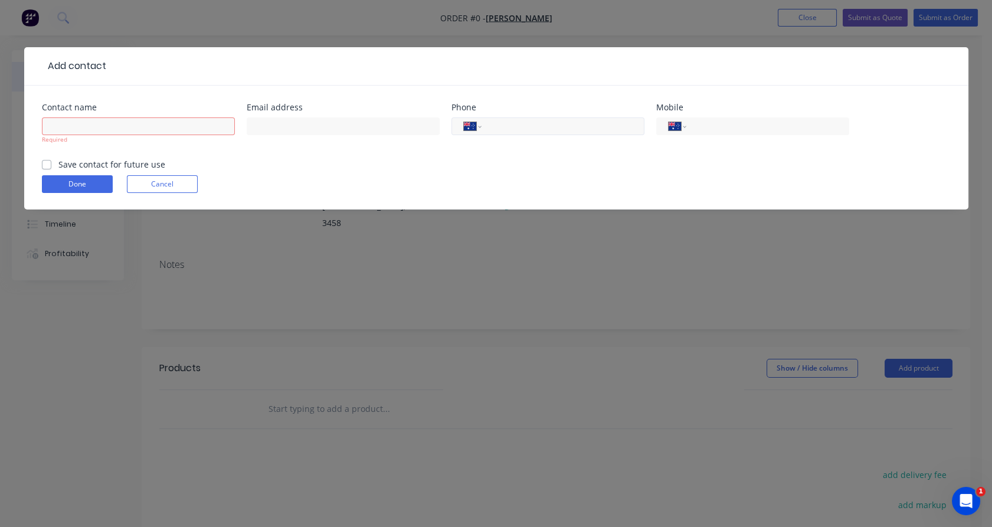
click at [512, 127] on input "tel" at bounding box center [561, 127] width 142 height 14
paste input "0417 654 251"
type input "0417 654 251"
click at [169, 131] on input "text" at bounding box center [138, 126] width 193 height 18
paste input "[PERSON_NAME]"
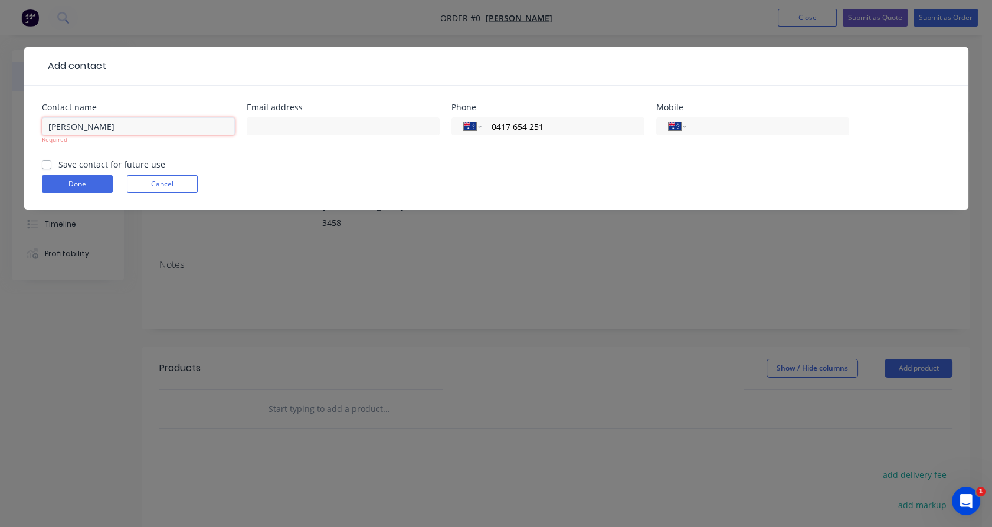
type input "[PERSON_NAME]"
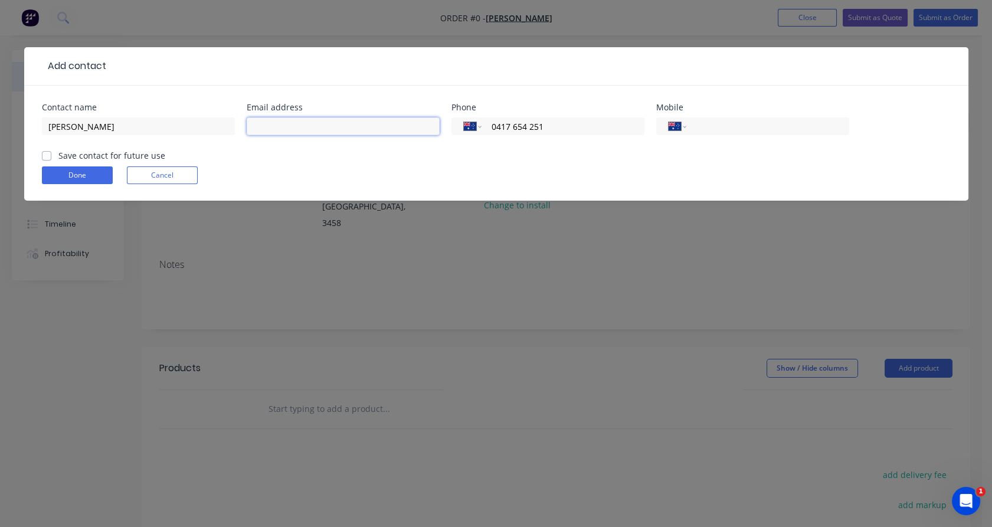
click at [297, 125] on input "text" at bounding box center [343, 126] width 193 height 18
paste input "[EMAIL_ADDRESS][DOMAIN_NAME]"
type input "[EMAIL_ADDRESS][DOMAIN_NAME]"
click at [109, 156] on label "Save contact for future use" at bounding box center [111, 155] width 107 height 12
click at [51, 156] on input "Save contact for future use" at bounding box center [46, 154] width 9 height 11
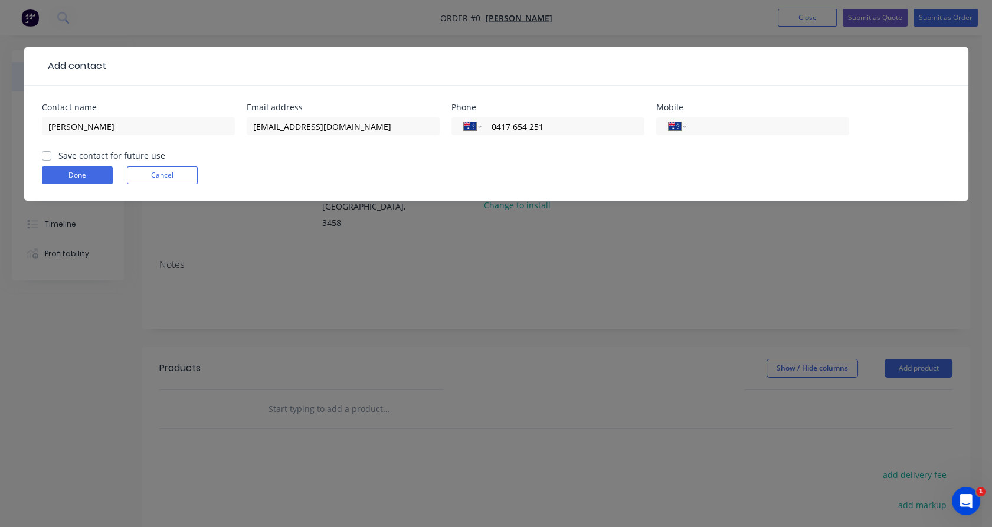
checkbox input "true"
click at [90, 171] on button "Done" at bounding box center [77, 175] width 71 height 18
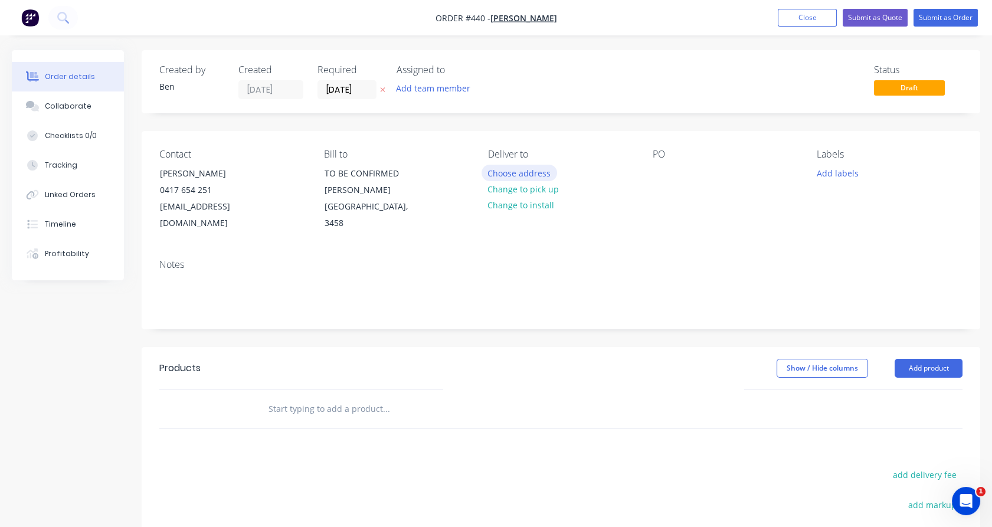
click at [522, 168] on button "Choose address" at bounding box center [520, 173] width 76 height 16
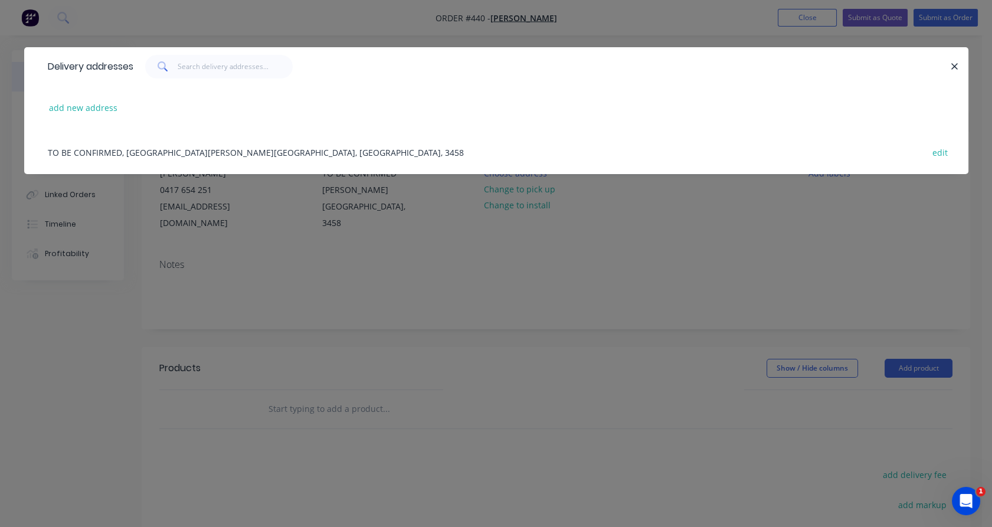
click at [233, 161] on div "TO BE CONFIRMED, Trentham, Victoria, Australia, 3458 edit" at bounding box center [496, 152] width 909 height 44
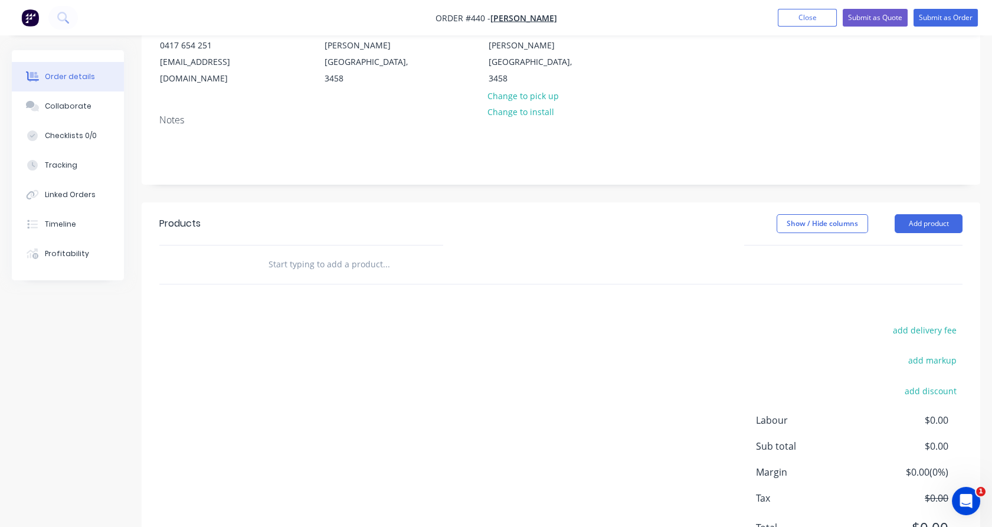
scroll to position [185, 0]
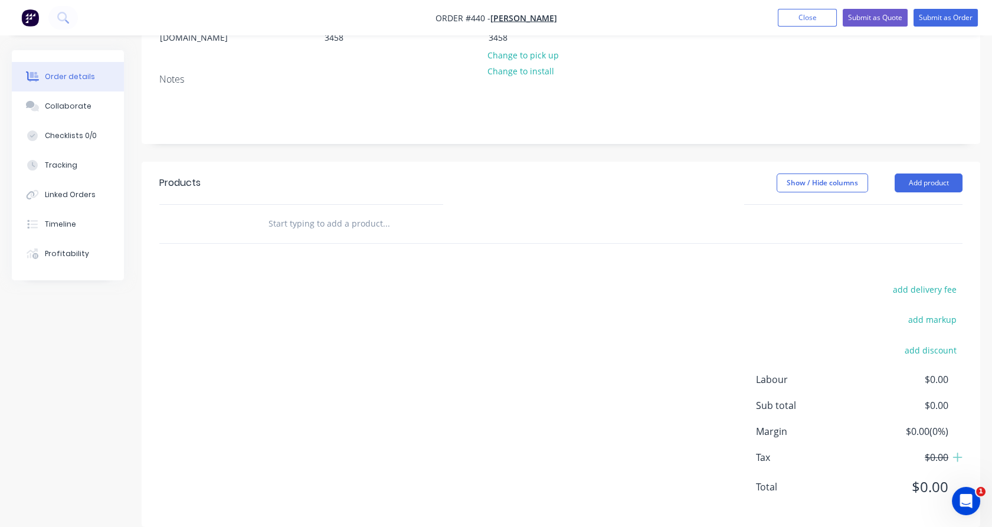
click at [332, 212] on input "text" at bounding box center [386, 224] width 236 height 24
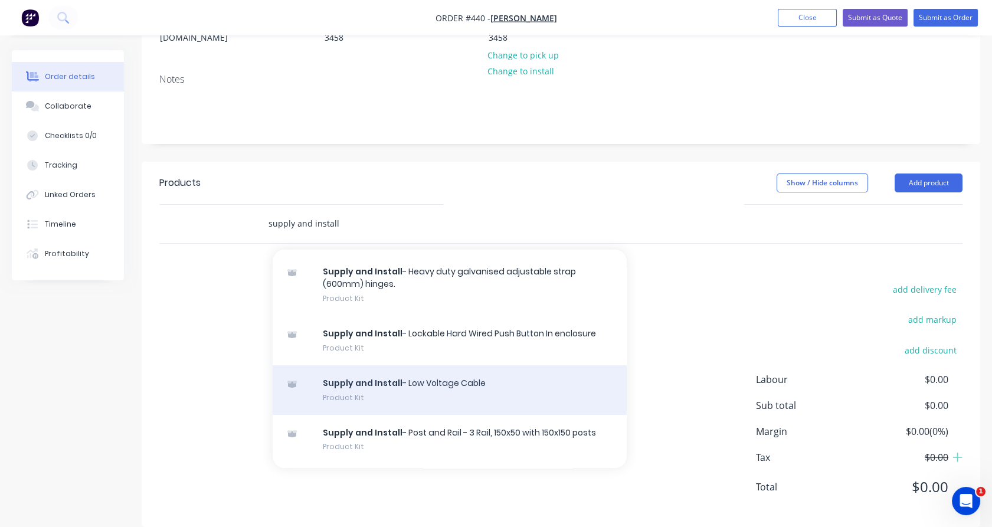
scroll to position [132, 0]
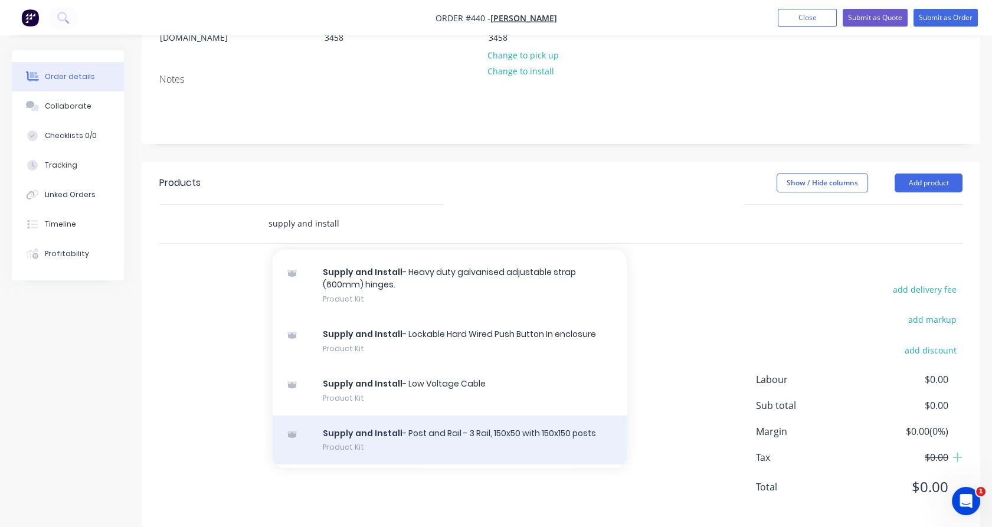
type input "supply and install"
click at [416, 428] on div "Supply and Install - Post and Rail - 3 Rail, 150x50 with 150x150 posts Product …" at bounding box center [450, 441] width 354 height 50
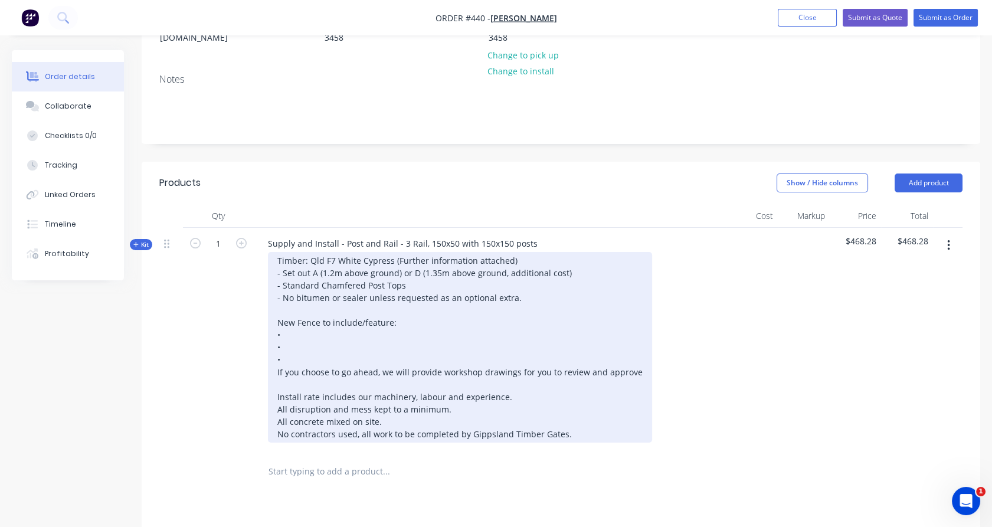
click at [296, 317] on div "Timber: Qld F7 White Cypress (Further information attached) - Set out A (1.2m a…" at bounding box center [460, 347] width 384 height 191
click at [289, 329] on div "Timber: Qld F7 White Cypress (Further information attached) - Set out A (1.2m a…" at bounding box center [460, 347] width 384 height 191
click at [293, 344] on div "Timber: Qld F7 White Cypress (Further information attached) - Set out A (1.2m a…" at bounding box center [460, 347] width 384 height 191
click at [323, 354] on div "Timber: Qld F7 White Cypress (Further information attached) - Set out A (1.2m a…" at bounding box center [460, 347] width 384 height 191
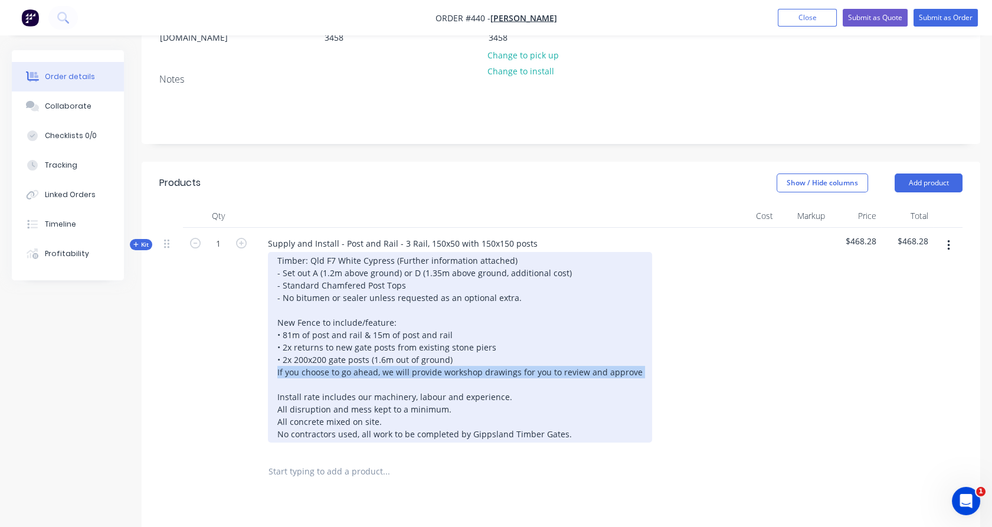
click at [323, 354] on div "Timber: Qld F7 White Cypress (Further information attached) - Set out A (1.2m a…" at bounding box center [460, 347] width 384 height 191
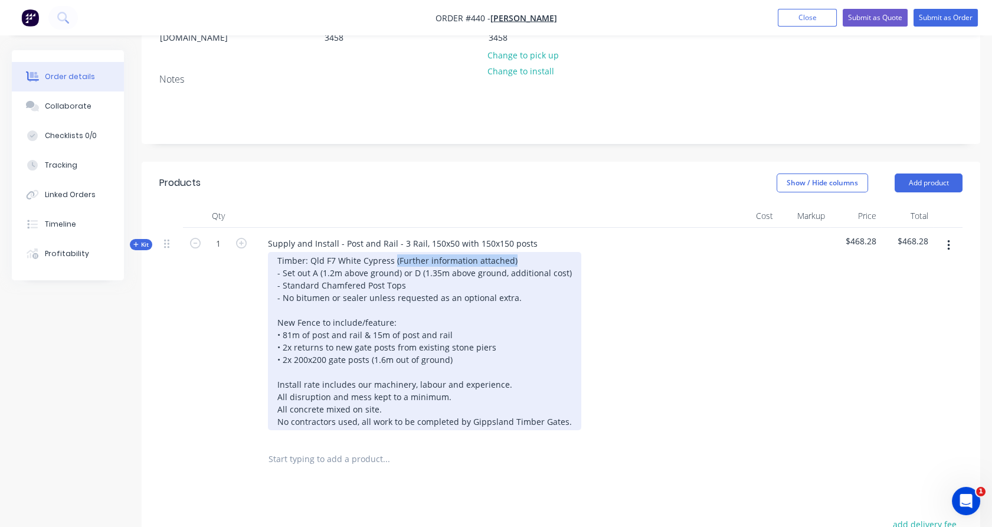
drag, startPoint x: 392, startPoint y: 245, endPoint x: 513, endPoint y: 238, distance: 121.2
click at [513, 252] on div "Timber: Qld F7 White Cypress (Further information attached) - Set out A (1.2m a…" at bounding box center [424, 341] width 313 height 178
drag, startPoint x: 401, startPoint y: 257, endPoint x: 564, endPoint y: 255, distance: 163.5
click at [564, 255] on div "Timber: Qld F7 White Cypress - Set out A (1.2m above ground) or D (1.35m above …" at bounding box center [424, 341] width 313 height 178
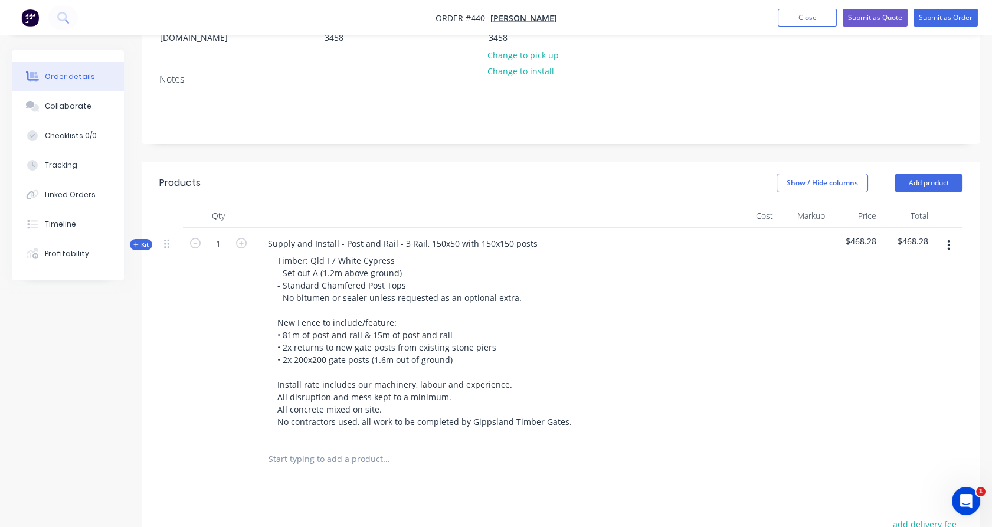
click at [141, 240] on span "Kit" at bounding box center [140, 244] width 15 height 9
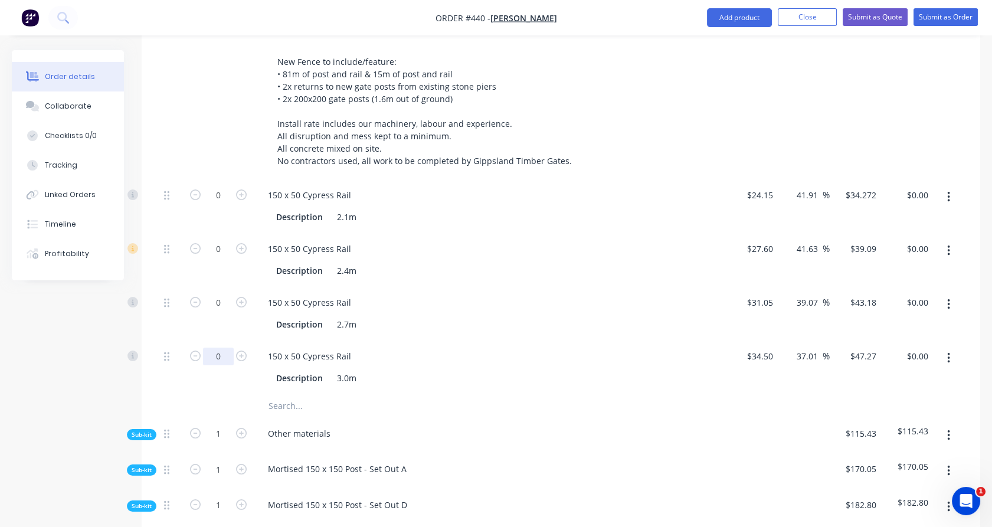
scroll to position [447, 0]
drag, startPoint x: 220, startPoint y: 284, endPoint x: 228, endPoint y: 282, distance: 8.0
click at [220, 203] on input "0" at bounding box center [218, 194] width 31 height 18
type input "90"
type input "$3,886.20"
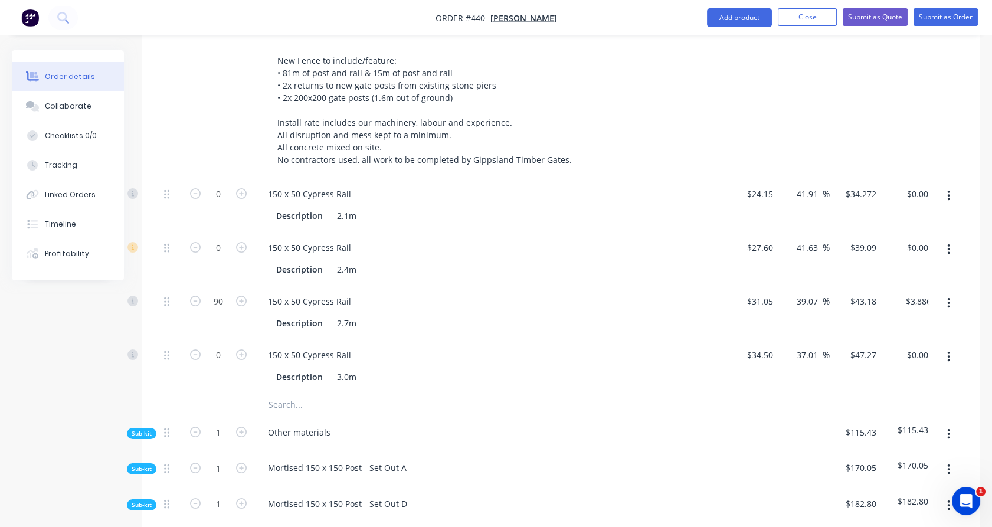
click at [222, 256] on div "0" at bounding box center [218, 259] width 71 height 54
click at [946, 495] on button "button" at bounding box center [949, 505] width 28 height 21
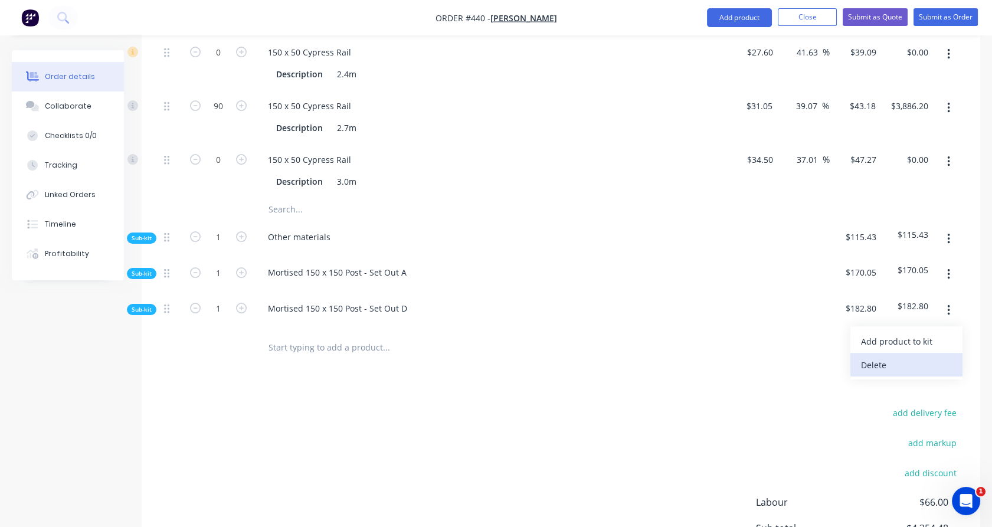
scroll to position [644, 0]
drag, startPoint x: 863, startPoint y: 348, endPoint x: 871, endPoint y: 356, distance: 11.7
click at [864, 355] on div "Delete" at bounding box center [906, 363] width 91 height 17
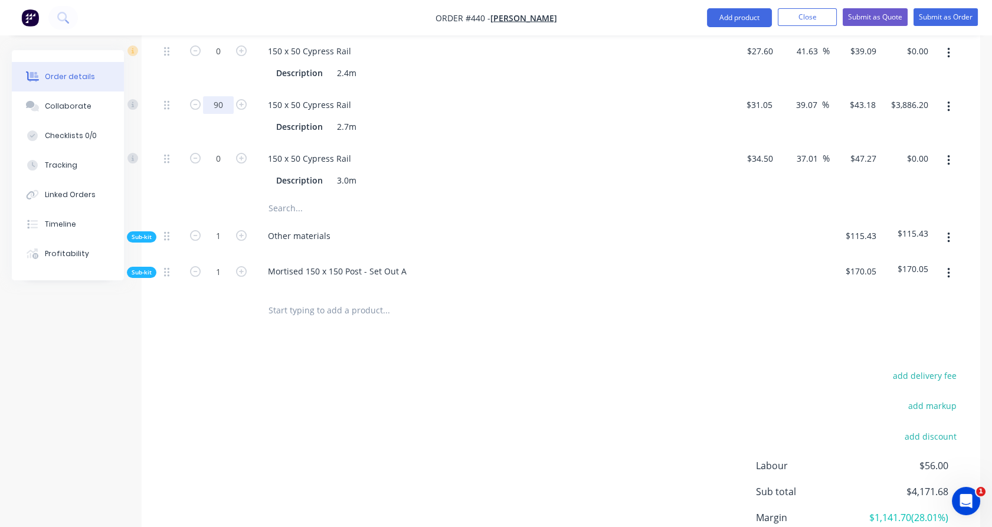
type input "108"
type input "$4,663.44"
click at [208, 65] on div "0" at bounding box center [218, 62] width 71 height 54
click at [241, 153] on icon "button" at bounding box center [241, 158] width 11 height 11
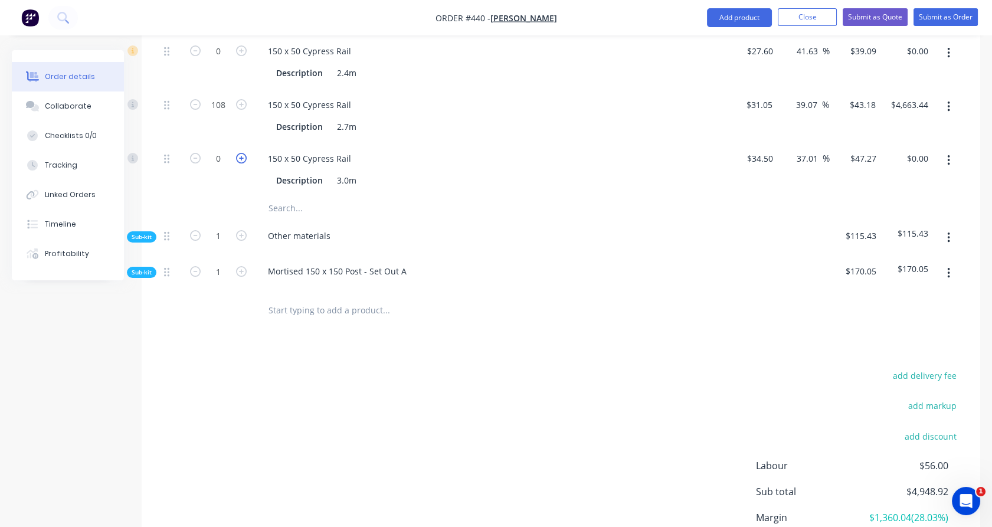
type input "1"
type input "$47.27"
click at [242, 153] on icon "button" at bounding box center [241, 158] width 11 height 11
type input "2"
type input "$94.54"
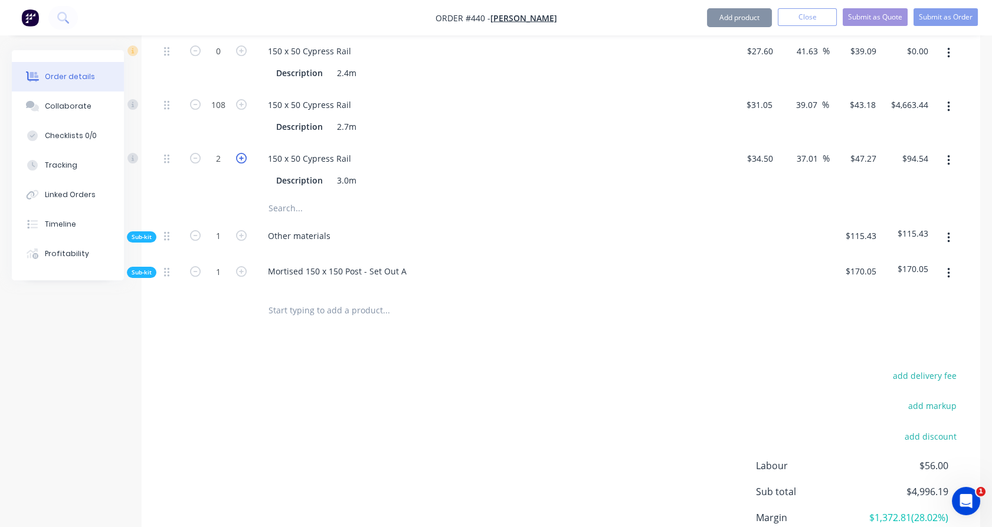
click at [244, 153] on icon "button" at bounding box center [241, 158] width 11 height 11
type input "3"
type input "$141.81"
click at [244, 153] on icon "button" at bounding box center [241, 158] width 11 height 11
type input "4"
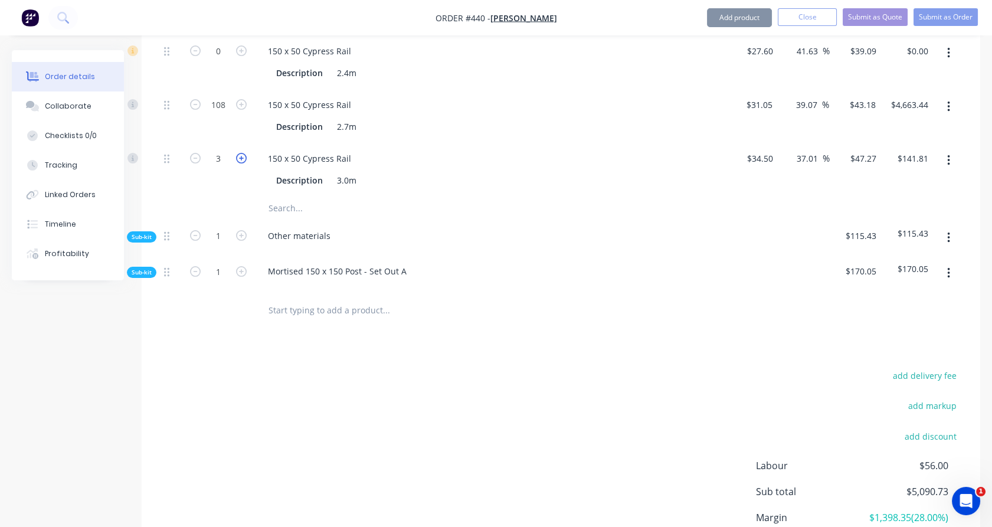
type input "$189.08"
click at [244, 153] on icon "button" at bounding box center [241, 158] width 11 height 11
type input "5"
type input "$236.35"
drag, startPoint x: 244, startPoint y: 139, endPoint x: 234, endPoint y: 156, distance: 19.5
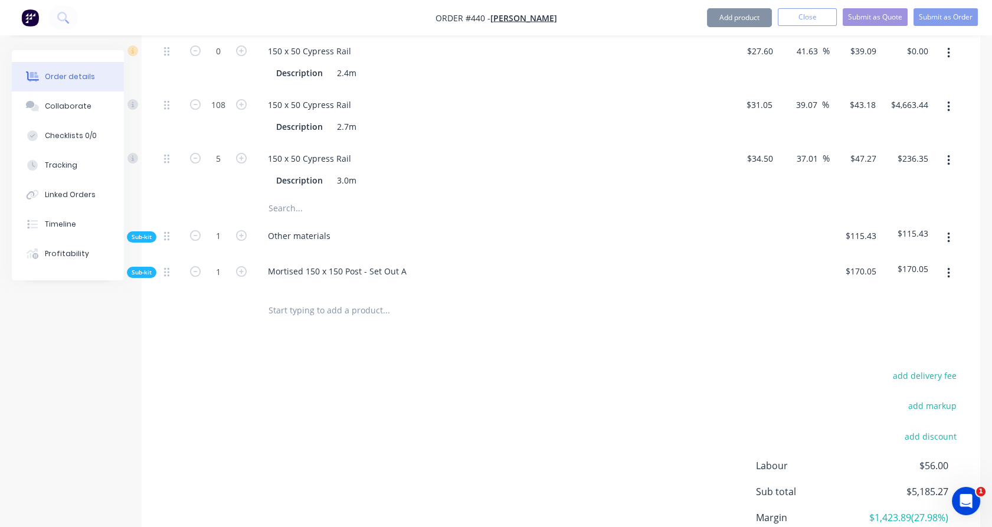
click at [244, 153] on icon "button" at bounding box center [241, 158] width 11 height 11
type input "6"
type input "$283.62"
click at [225, 167] on div "6" at bounding box center [218, 170] width 71 height 54
click at [150, 233] on span "Sub-kit" at bounding box center [142, 237] width 20 height 9
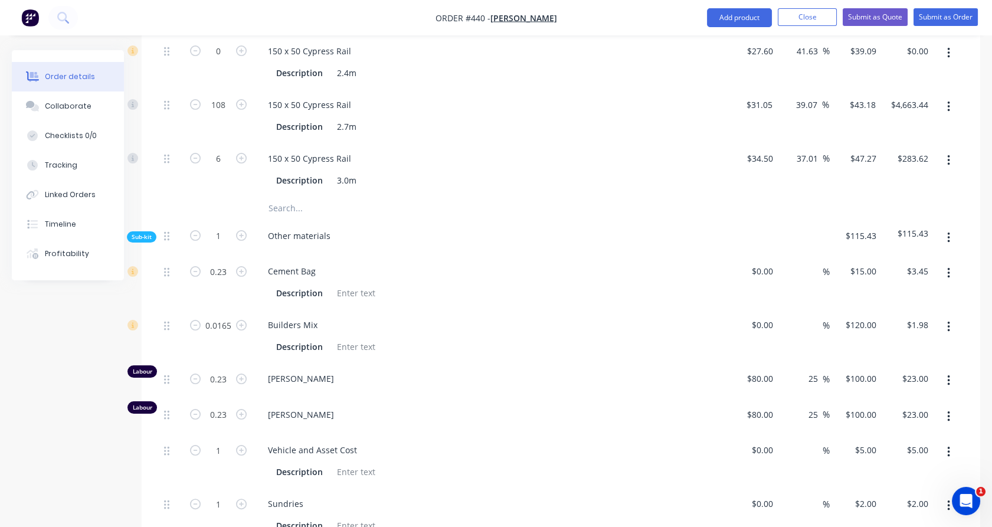
click at [145, 211] on div "Qty Cost Markup Price Total Kit 1 Supply and Install - Post and Rail - 3 Rail, …" at bounding box center [561, 220] width 839 height 948
click at [146, 233] on span "Sub-kit" at bounding box center [142, 237] width 20 height 9
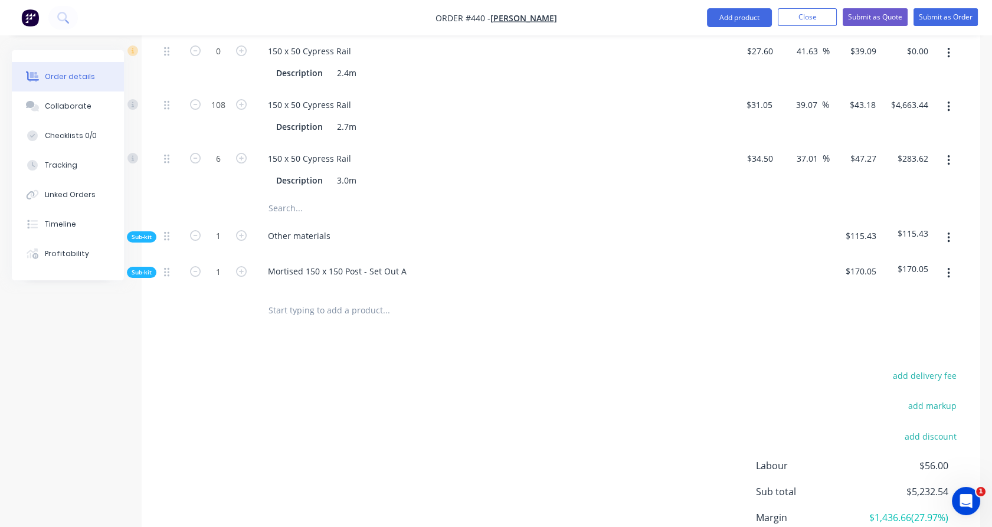
click at [151, 268] on span "Sub-kit" at bounding box center [142, 272] width 20 height 9
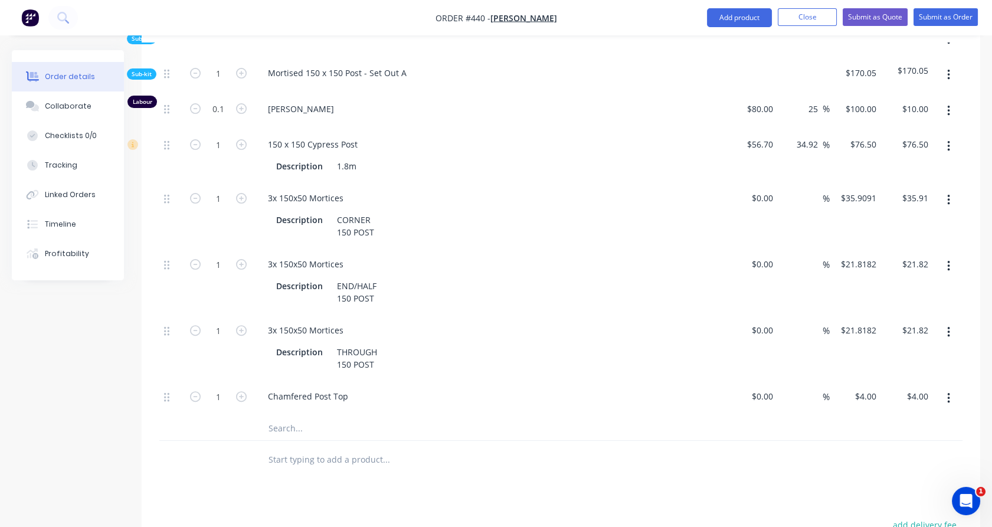
scroll to position [841, 0]
click at [950, 191] on button "button" at bounding box center [949, 201] width 28 height 21
click at [887, 271] on div "Delete" at bounding box center [906, 279] width 91 height 17
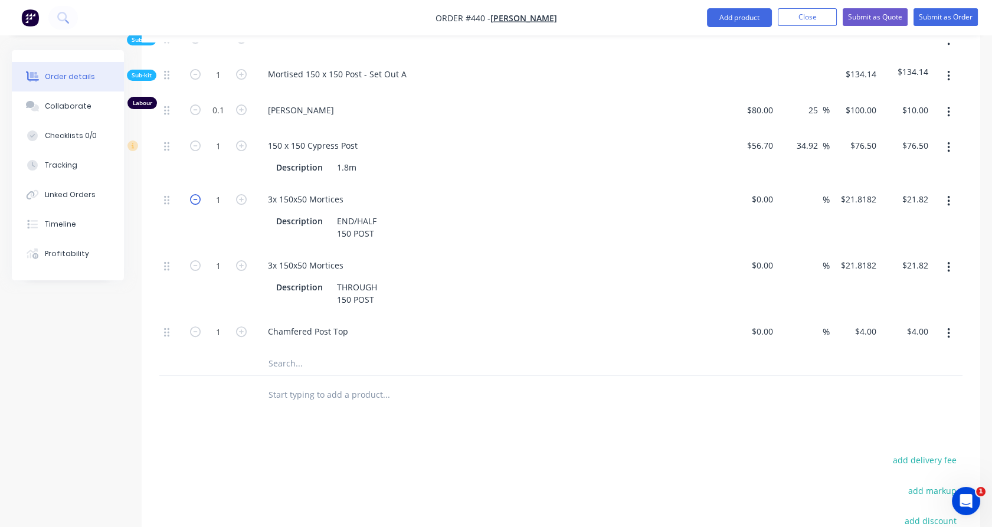
click at [194, 194] on icon "button" at bounding box center [195, 199] width 11 height 11
type input "0"
type input "$0.00"
click at [218, 48] on input "1" at bounding box center [218, 39] width 31 height 18
type input "36"
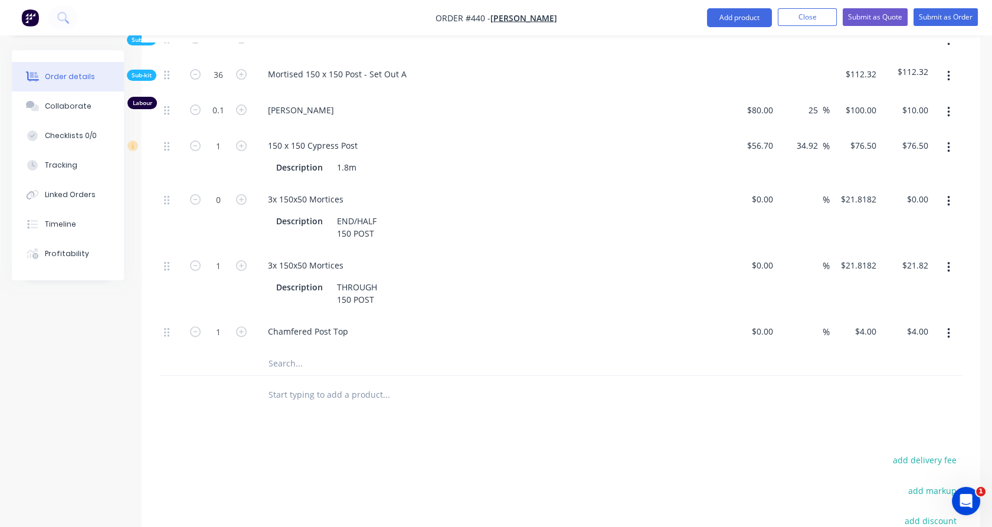
type input "3.6"
type input "$360.00"
type input "36"
type input "$2,754.00"
type input "36"
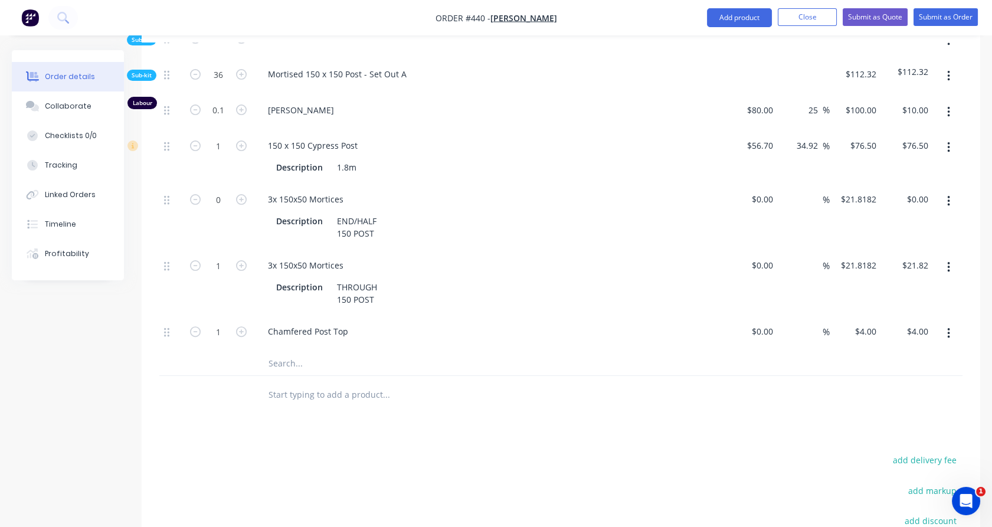
type input "$785.46"
type input "36"
type input "$144.00"
click at [181, 73] on div at bounding box center [171, 76] width 24 height 36
click at [240, 194] on icon "button" at bounding box center [241, 199] width 11 height 11
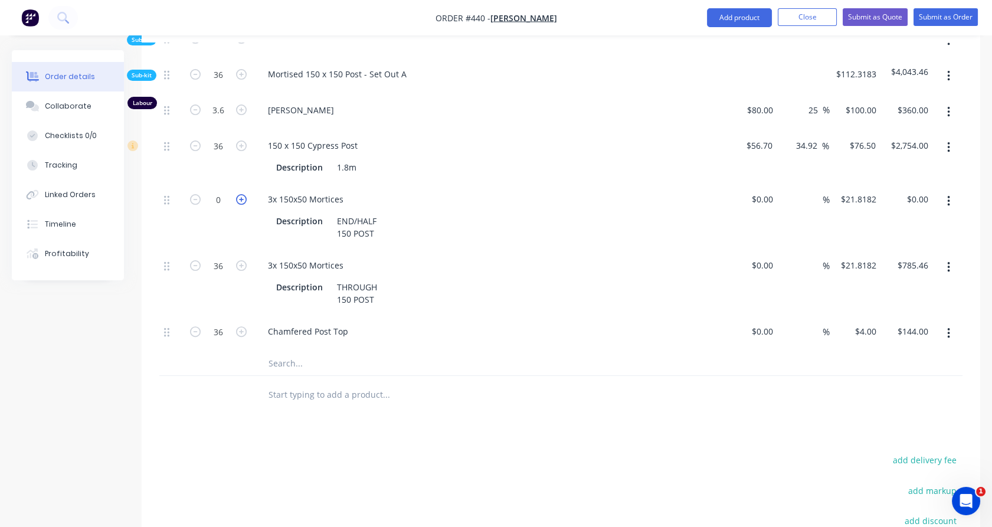
type input "1"
type input "$21.82"
click at [240, 194] on icon "button" at bounding box center [241, 199] width 11 height 11
type input "2"
type input "$43.64"
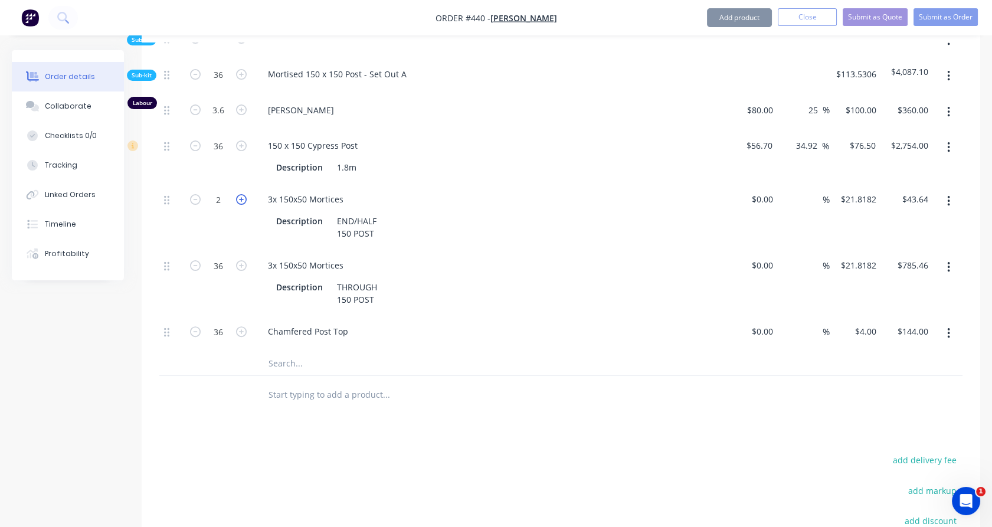
click at [240, 194] on icon "button" at bounding box center [241, 199] width 11 height 11
type input "3"
type input "$65.45"
click at [240, 194] on icon "button" at bounding box center [241, 199] width 11 height 11
type input "4"
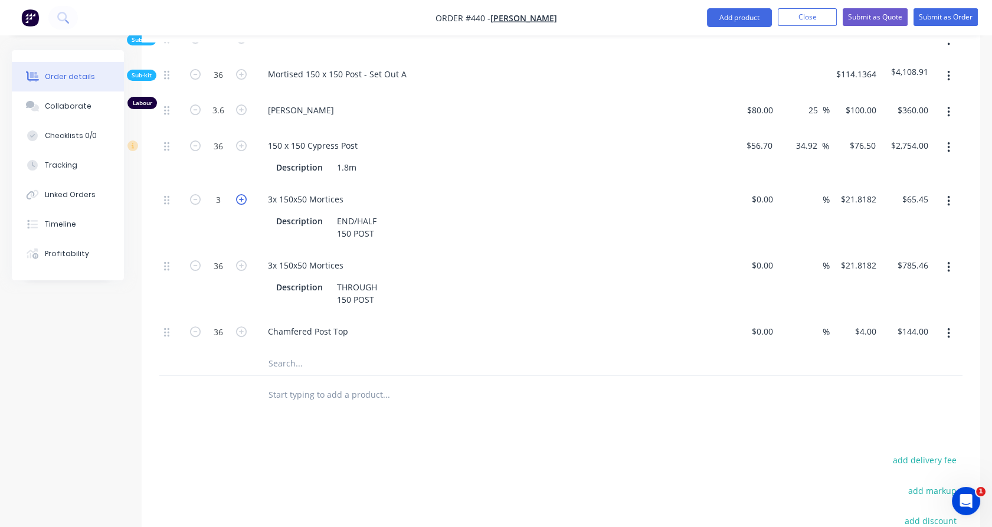
type input "$87.27"
click at [197, 260] on icon "button" at bounding box center [195, 265] width 11 height 11
type input "35"
type input "$763.64"
click at [197, 260] on icon "button" at bounding box center [195, 265] width 11 height 11
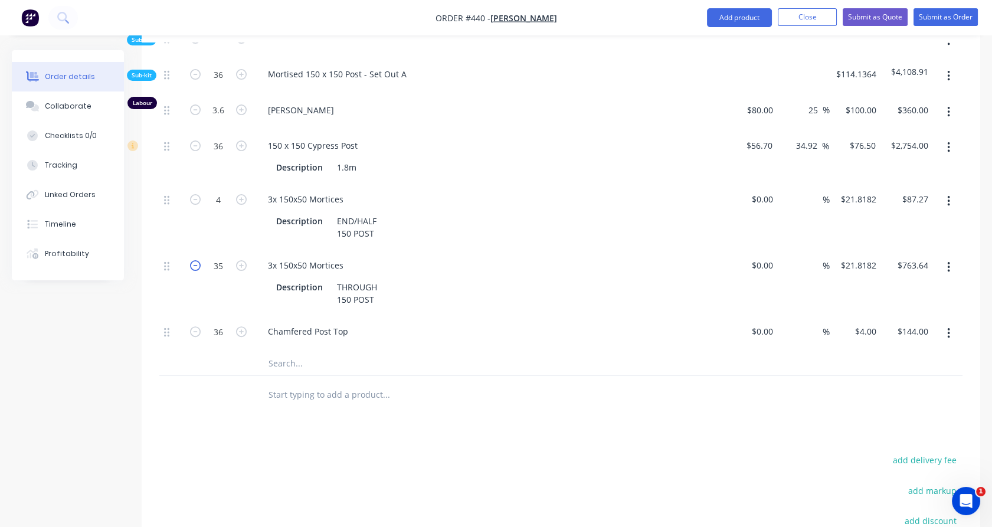
type input "34"
type input "$741.82"
click at [197, 260] on icon "button" at bounding box center [195, 265] width 11 height 11
type input "33"
type input "$720.00"
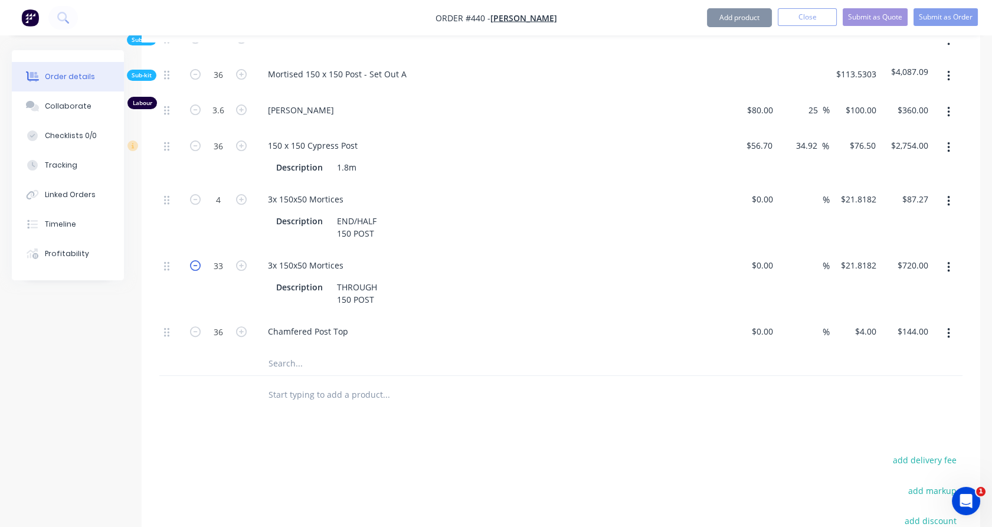
click at [197, 260] on icon "button" at bounding box center [195, 265] width 11 height 11
type input "32"
type input "$698.18"
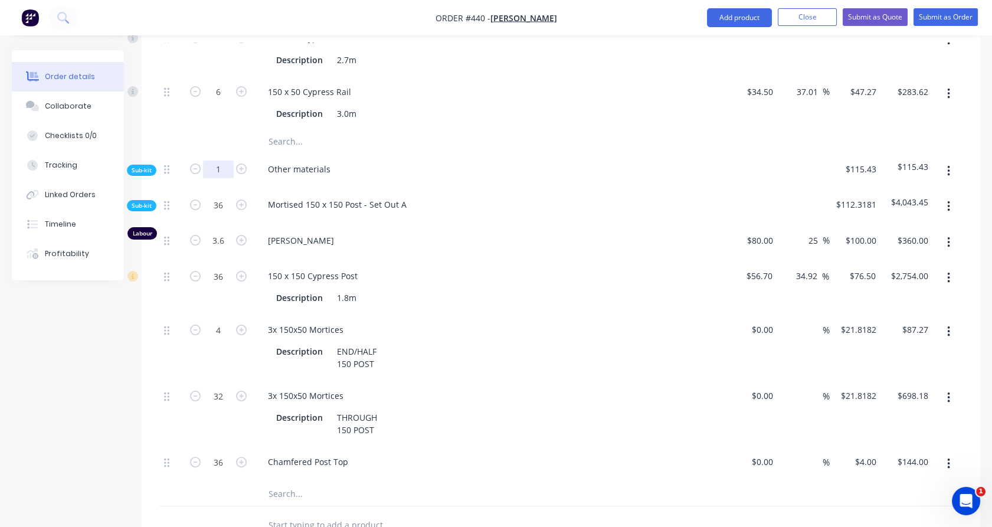
scroll to position [710, 0]
click at [220, 161] on input "1" at bounding box center [218, 170] width 31 height 18
type input "96"
click at [215, 130] on div at bounding box center [218, 142] width 71 height 24
click at [148, 166] on span "Sub-kit" at bounding box center [142, 170] width 20 height 9
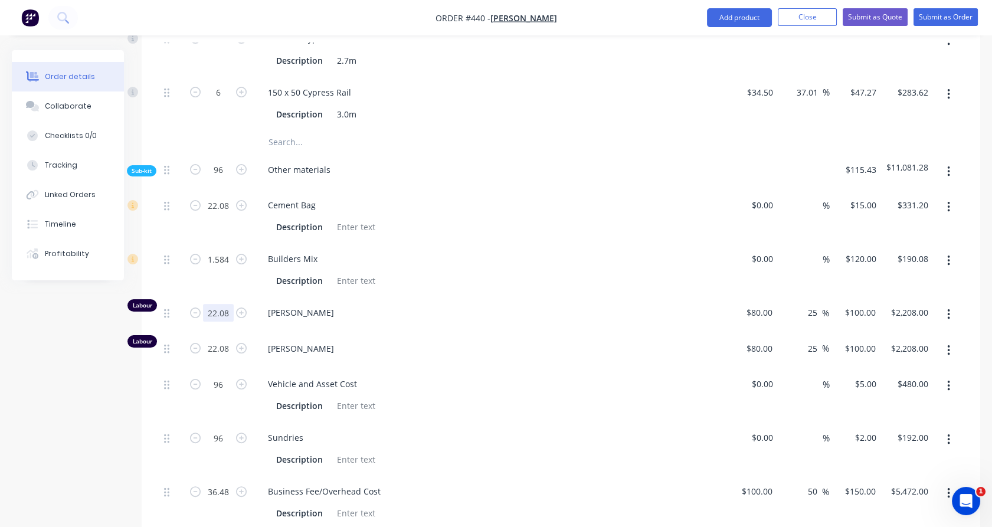
click at [214, 214] on input "22.08" at bounding box center [218, 206] width 31 height 18
type input "22"
type input "$2,200.00"
click at [225, 274] on div "1.584" at bounding box center [218, 270] width 71 height 54
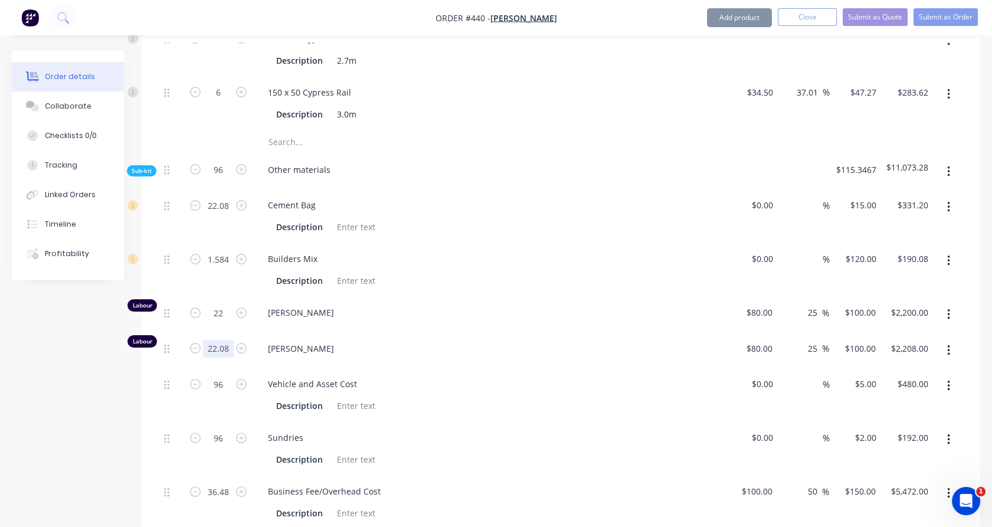
click at [210, 214] on input "22.08" at bounding box center [218, 206] width 31 height 18
click at [215, 214] on input "22.08" at bounding box center [218, 206] width 31 height 18
type input "22"
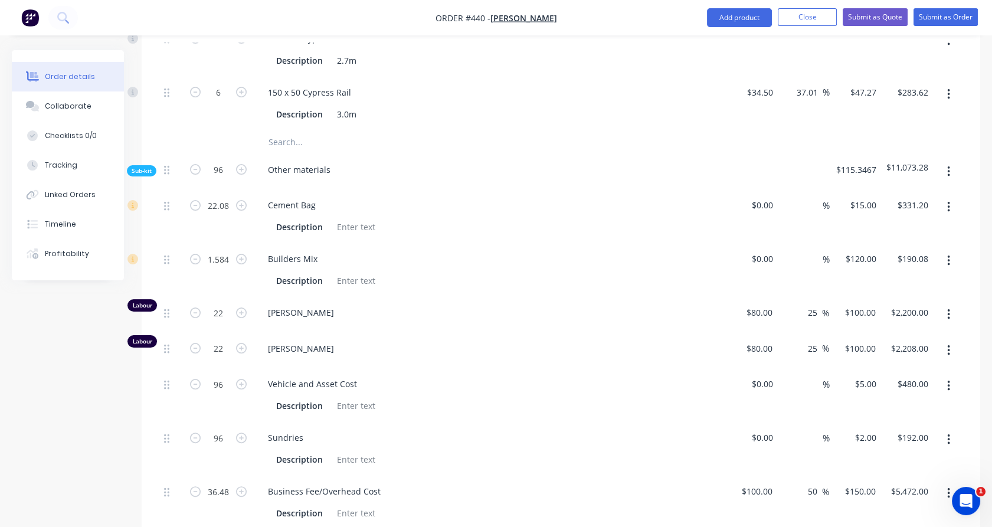
type input "$2,200.00"
click at [218, 312] on div "22" at bounding box center [218, 315] width 71 height 36
click at [222, 214] on input "1.584" at bounding box center [218, 206] width 31 height 18
type input "1.6"
type input "$192.00"
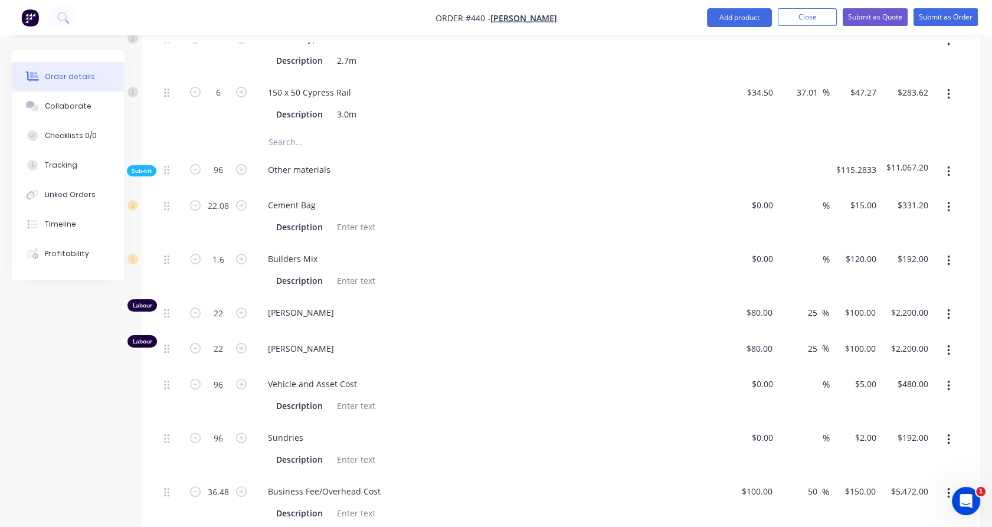
click at [222, 243] on div "1.6" at bounding box center [218, 270] width 71 height 54
click at [231, 197] on input "22.08" at bounding box center [218, 206] width 31 height 18
type input "22"
type input "$330.00"
drag, startPoint x: 202, startPoint y: 211, endPoint x: 199, endPoint y: 304, distance: 93.3
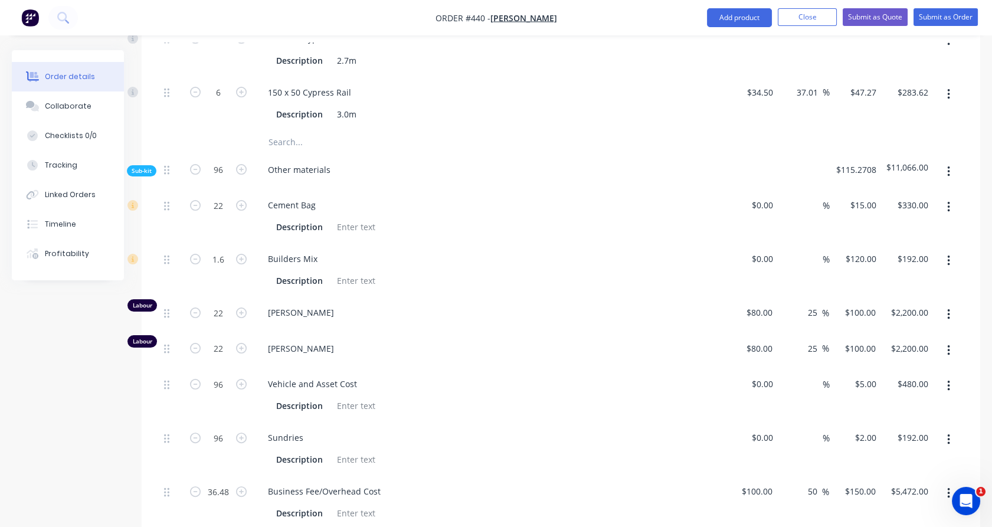
click at [202, 211] on div "22" at bounding box center [218, 216] width 71 height 54
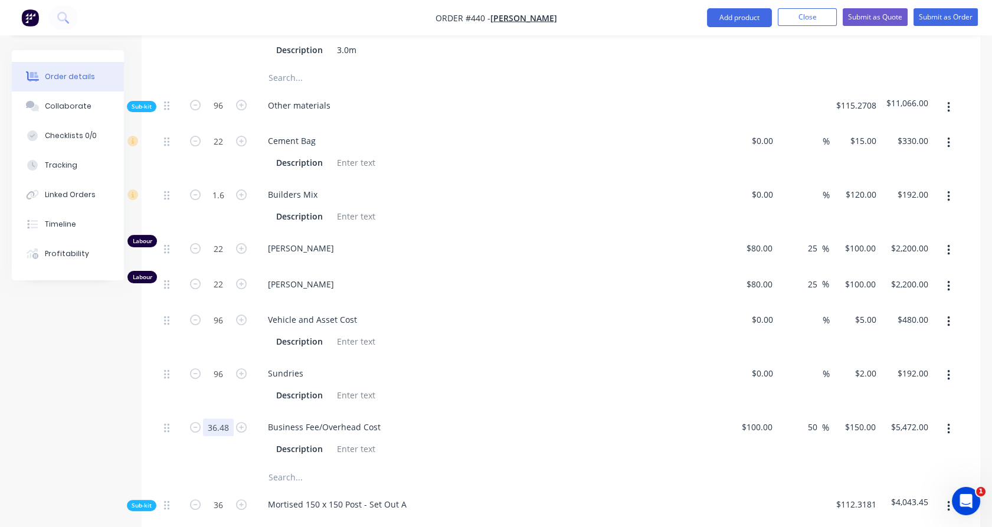
scroll to position [775, 0]
click at [214, 149] on input "36.48" at bounding box center [218, 141] width 31 height 18
type input "30"
type input "$4,500.00"
click at [195, 379] on div "96" at bounding box center [218, 384] width 71 height 54
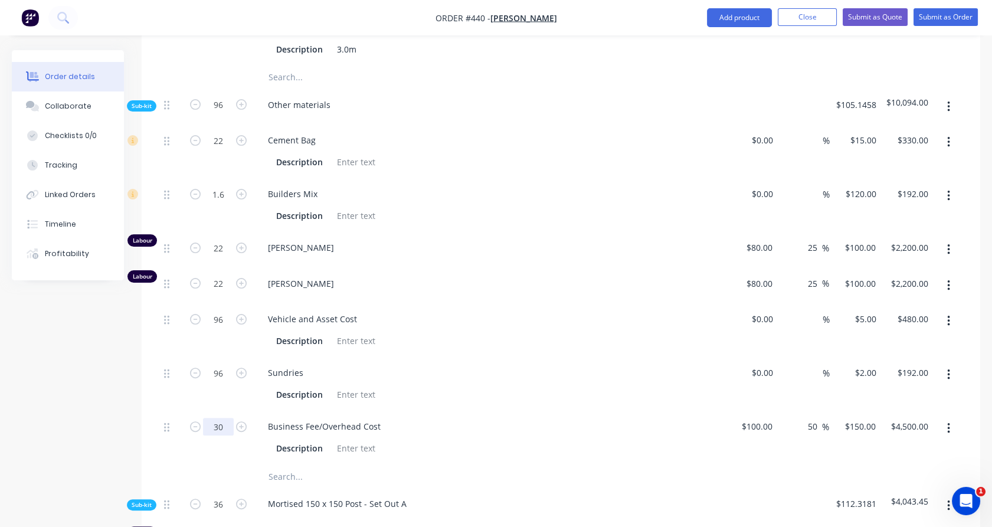
click at [222, 149] on input "30" at bounding box center [218, 141] width 31 height 18
type input "28"
type input "$4,200.00"
click at [220, 379] on div "96" at bounding box center [218, 384] width 71 height 54
click at [222, 418] on div "28" at bounding box center [218, 438] width 71 height 54
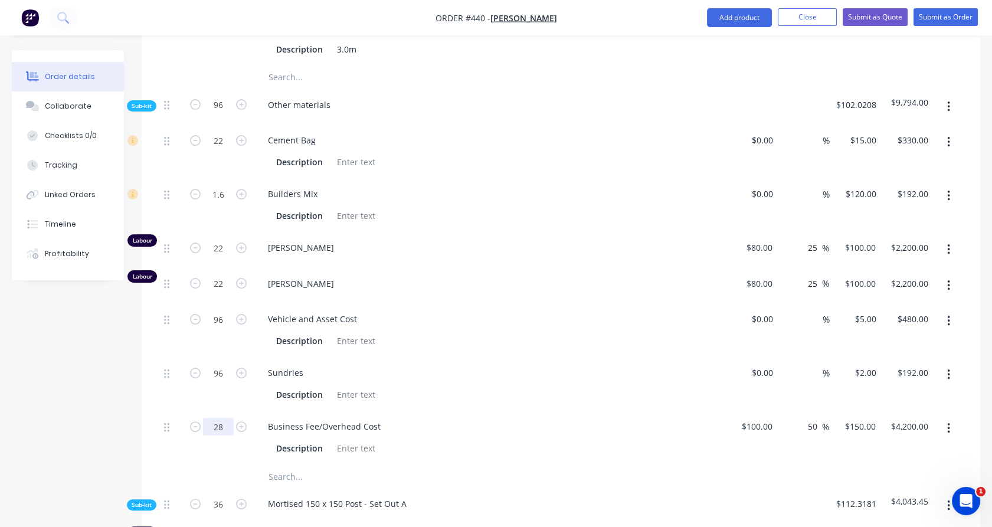
click at [219, 149] on input "28" at bounding box center [218, 141] width 31 height 18
type input "25"
type input "$3,750.00"
click at [191, 388] on div "96" at bounding box center [218, 384] width 71 height 54
click at [148, 102] on span "Sub-kit" at bounding box center [142, 106] width 20 height 9
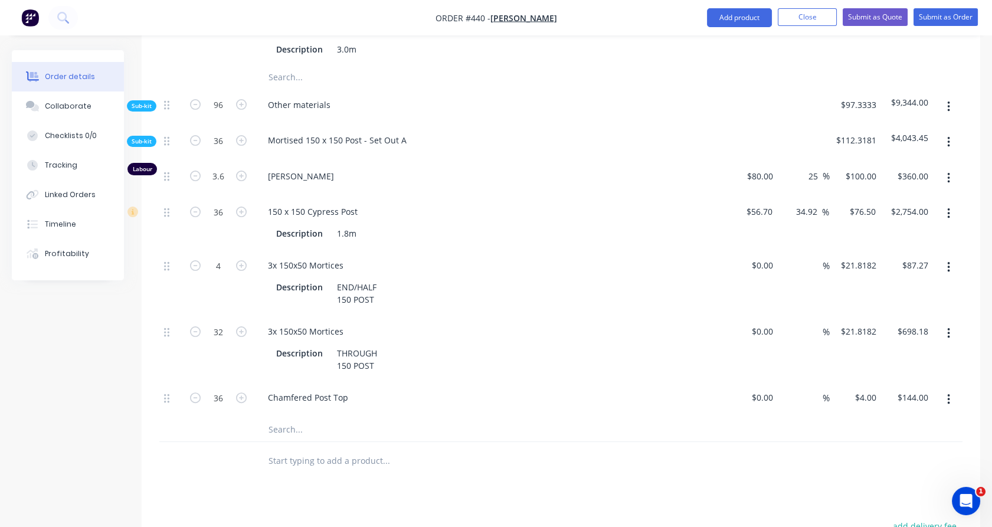
click at [143, 137] on span "Sub-kit" at bounding box center [142, 141] width 20 height 9
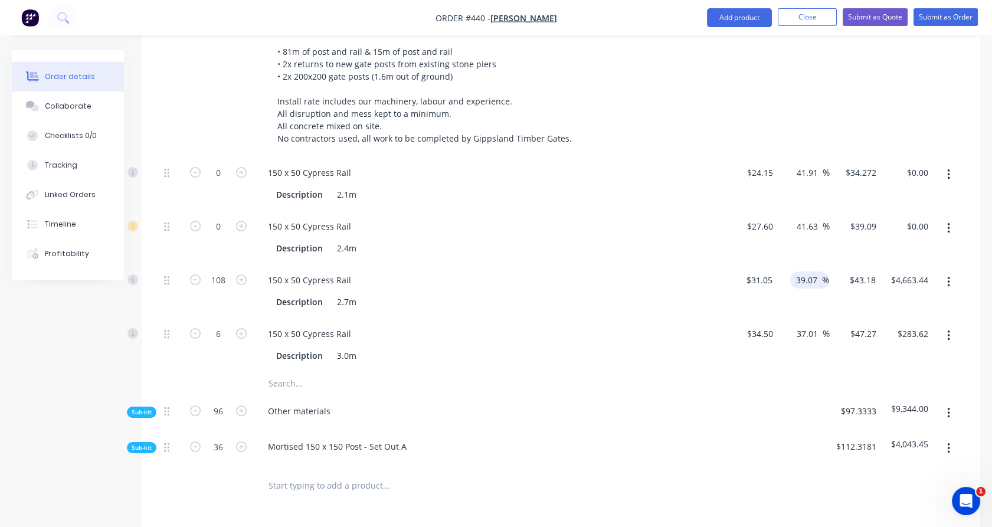
scroll to position [468, 0]
click at [770, 265] on div "$31.05 $31.05" at bounding box center [751, 292] width 51 height 54
click at [762, 272] on input "31.05" at bounding box center [761, 280] width 32 height 17
type input "$27.00"
type input "$37.5478"
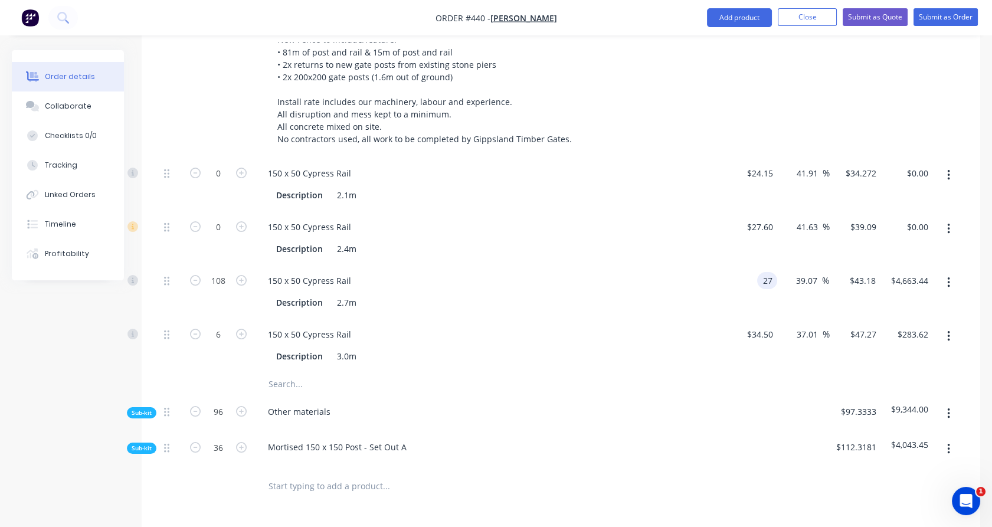
type input "$4,055.16"
click at [755, 237] on div "$27.60 $27.60" at bounding box center [752, 238] width 52 height 54
click at [766, 326] on input "34.5" at bounding box center [766, 334] width 22 height 17
type input "$30.00"
type input "$41.1043"
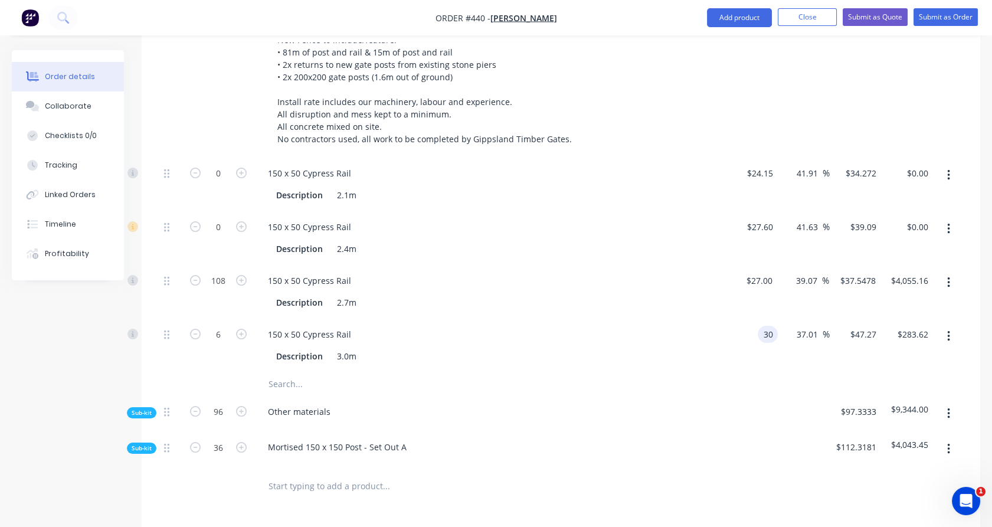
type input "$246.63"
click at [768, 288] on div "$27.00 $27.00" at bounding box center [751, 292] width 51 height 54
click at [308, 373] on input "text" at bounding box center [386, 385] width 236 height 24
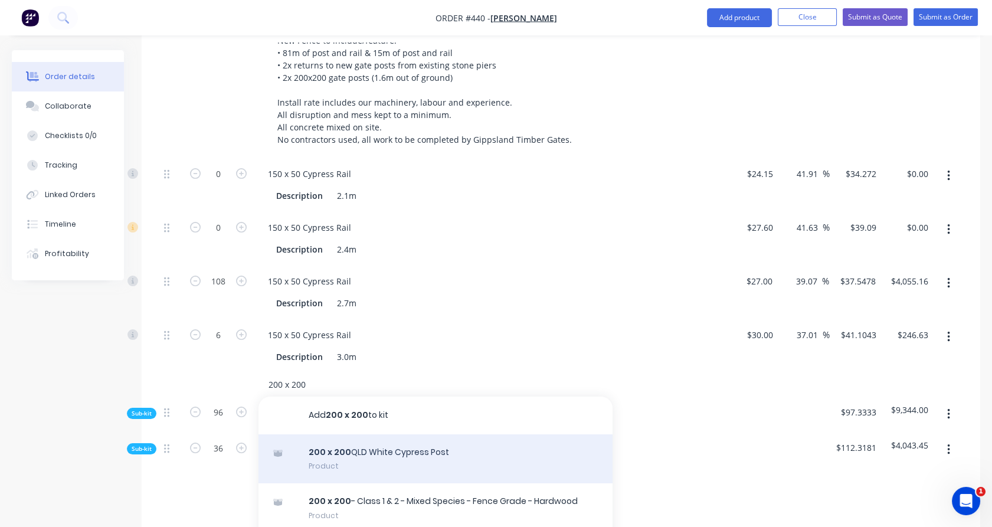
type input "200 x 200"
click at [385, 444] on div "200 x 200 QLD White Cypress Post Product" at bounding box center [436, 459] width 354 height 50
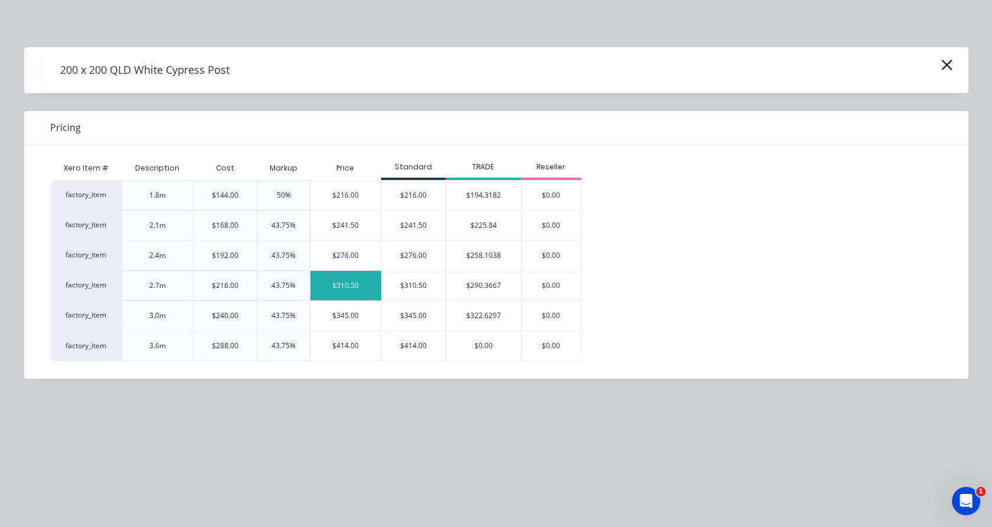
click at [354, 290] on div "$310.50" at bounding box center [345, 286] width 71 height 30
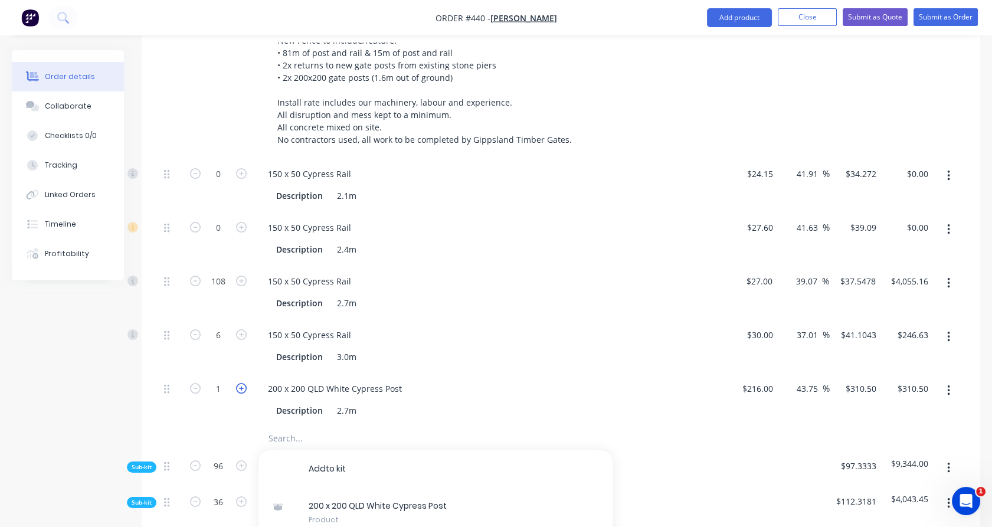
click at [241, 383] on icon "button" at bounding box center [241, 388] width 11 height 11
type input "2"
type input "$621.00"
click at [286, 407] on div "200 x 200 QLD White Cypress Post Description 2.7m" at bounding box center [490, 400] width 472 height 54
click at [287, 427] on input "text" at bounding box center [386, 439] width 236 height 24
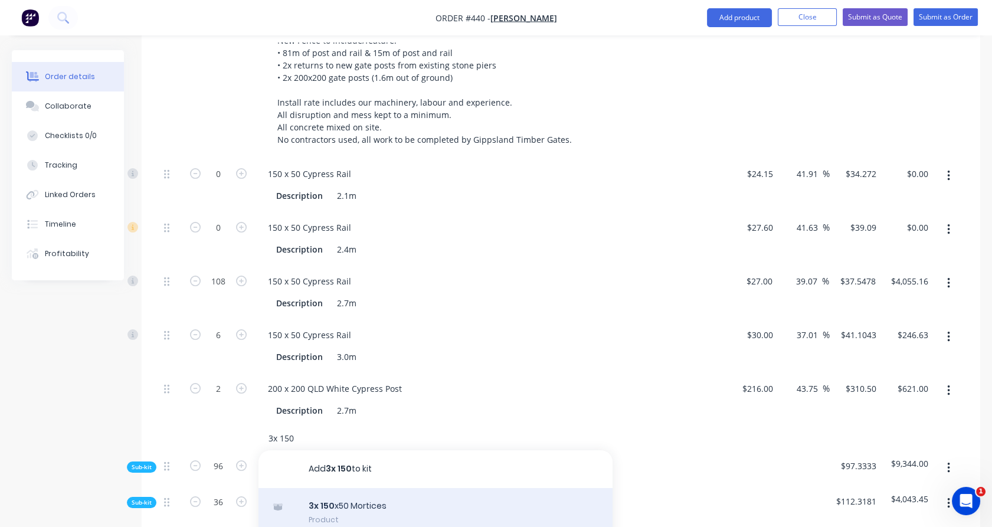
type input "3x 150"
click at [337, 493] on div "3x 150 x50 Mortices Product" at bounding box center [436, 513] width 354 height 50
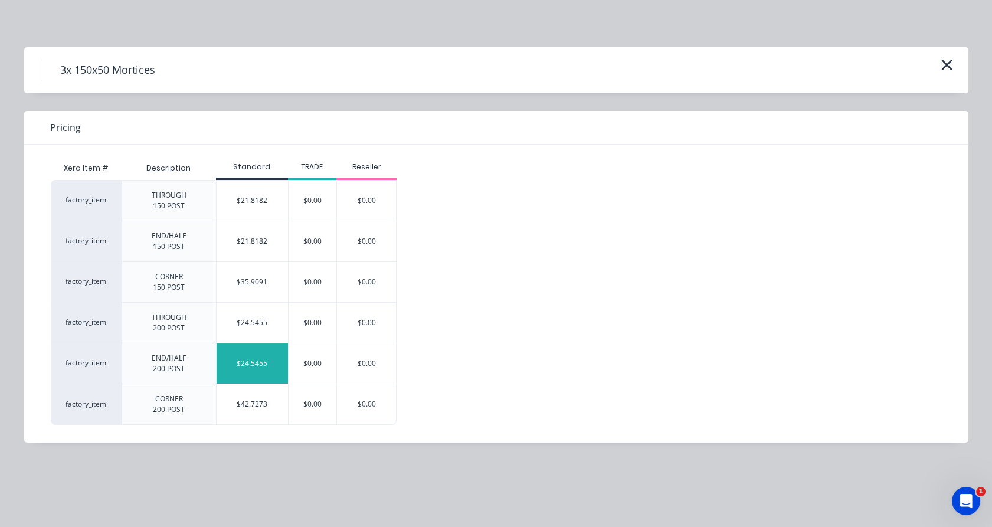
click at [262, 356] on div "$24.5455" at bounding box center [252, 364] width 71 height 40
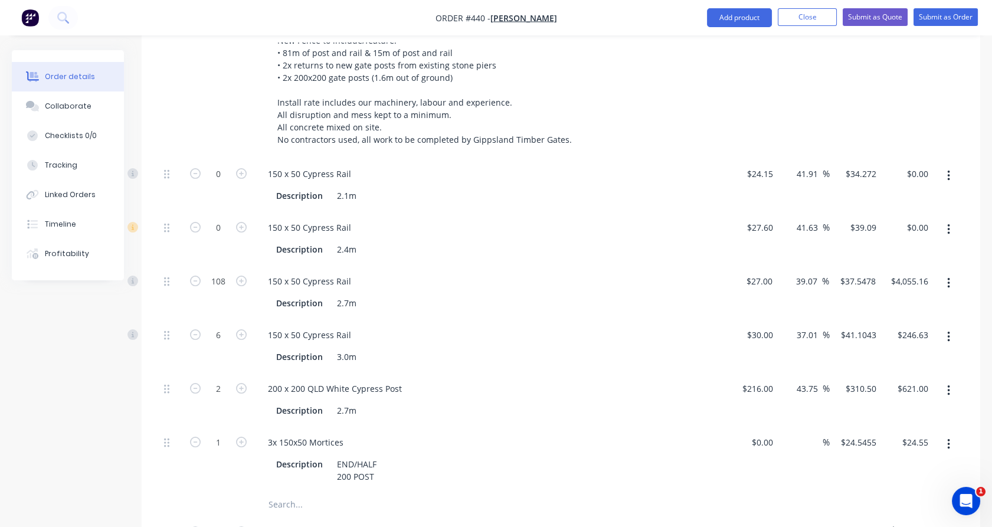
drag, startPoint x: 241, startPoint y: 424, endPoint x: 578, endPoint y: 391, distance: 338.1
click at [241, 437] on icon "button" at bounding box center [241, 442] width 11 height 11
type input "2"
type input "$49.09"
click at [871, 434] on input "24.5455" at bounding box center [860, 442] width 41 height 17
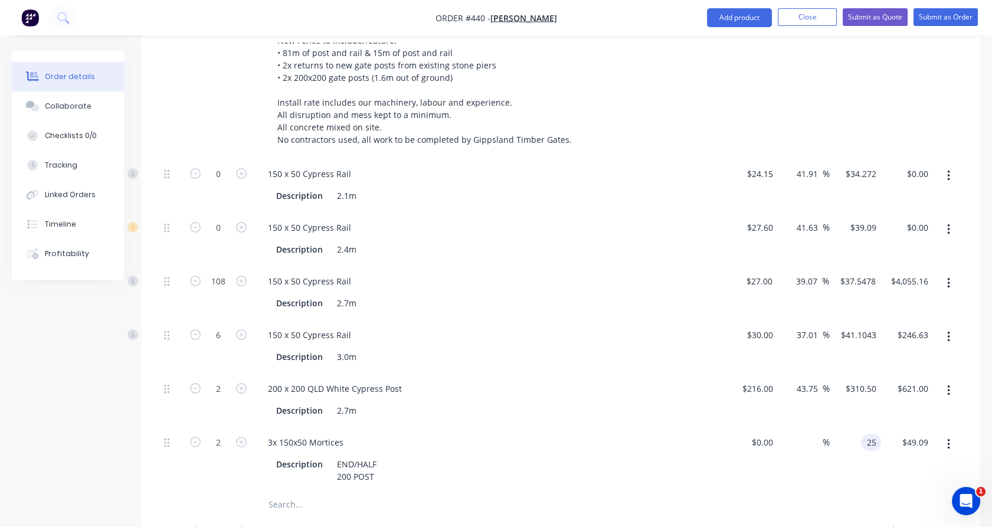
type input "$25.00"
type input "$50.00"
click at [859, 394] on div "$310.50 $310.50" at bounding box center [856, 400] width 52 height 54
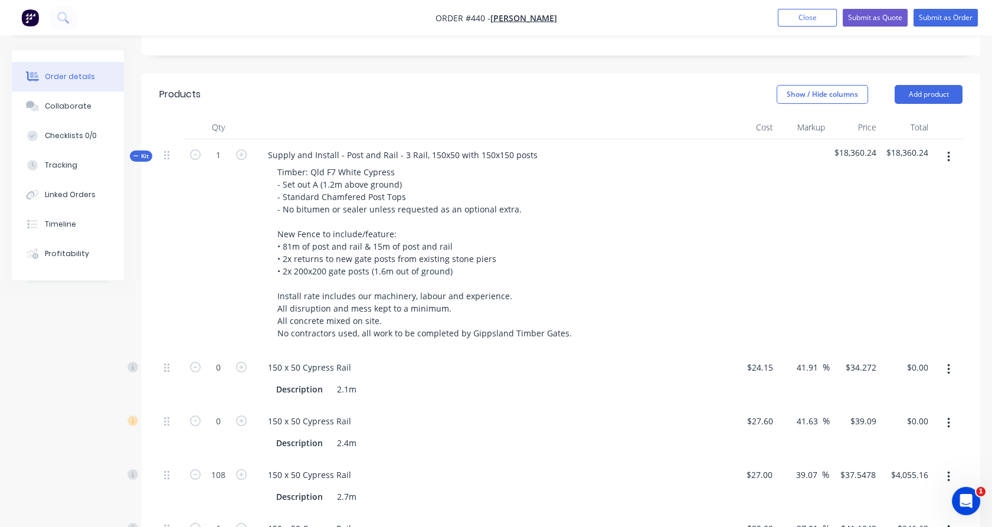
scroll to position [271, 0]
click at [139, 154] on span "Kit" at bounding box center [140, 158] width 15 height 9
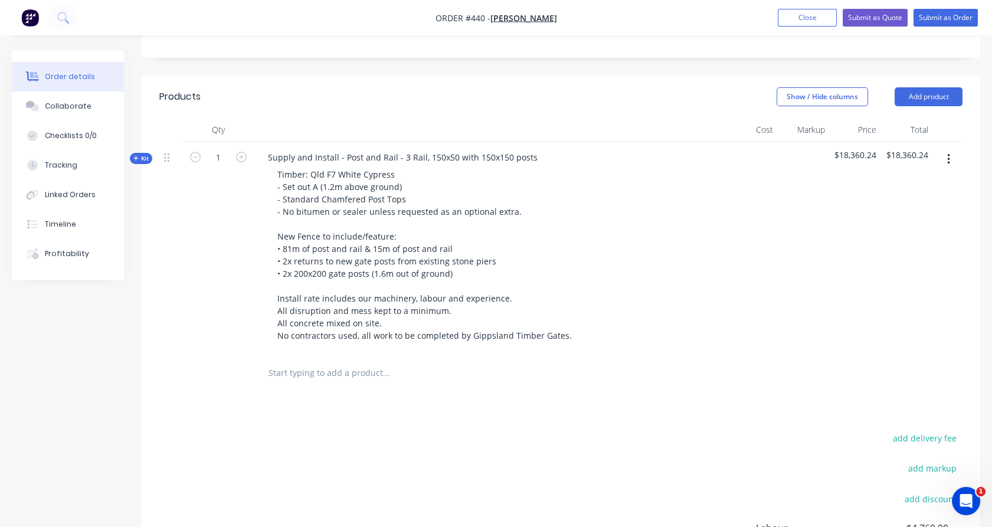
click at [314, 361] on input "text" at bounding box center [386, 373] width 236 height 24
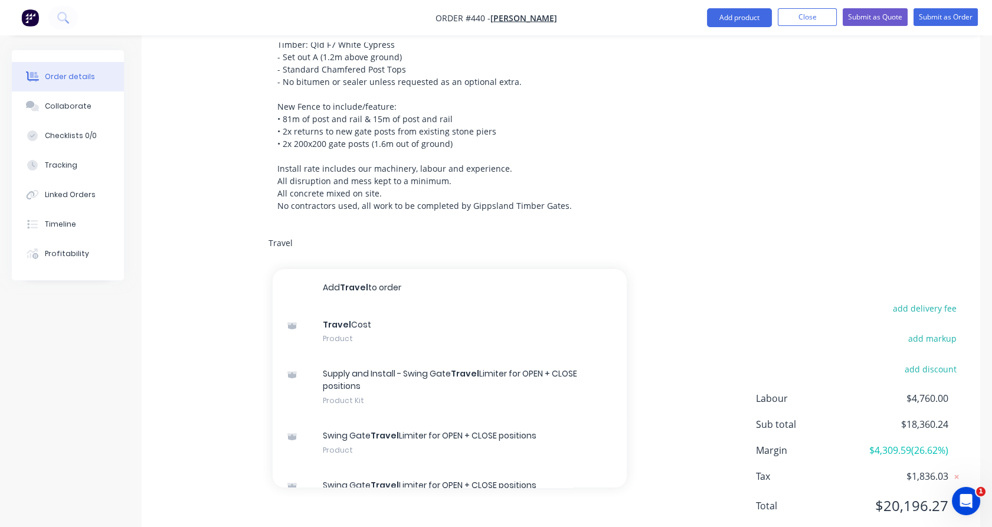
scroll to position [402, 0]
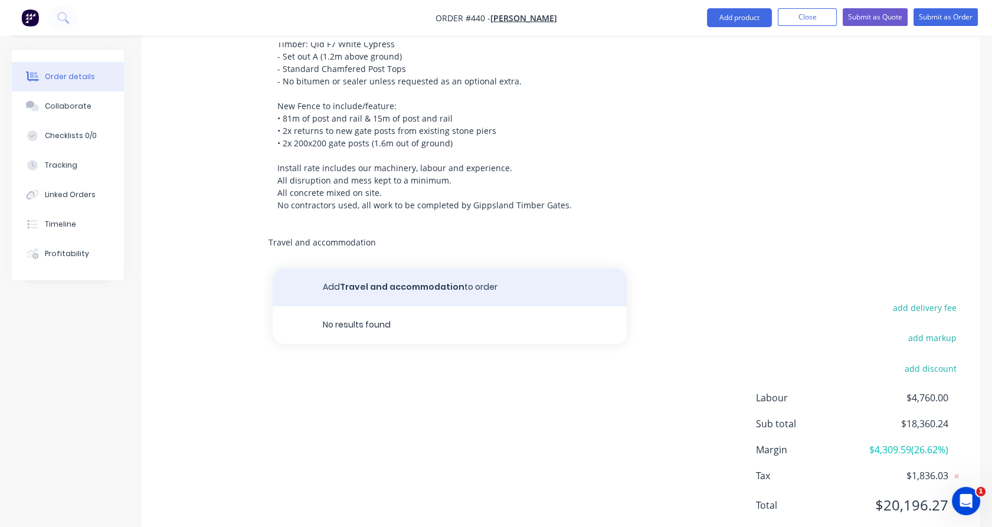
type input "Travel and accommodation"
click at [431, 276] on button "Add Travel and accommodation to order" at bounding box center [450, 288] width 354 height 38
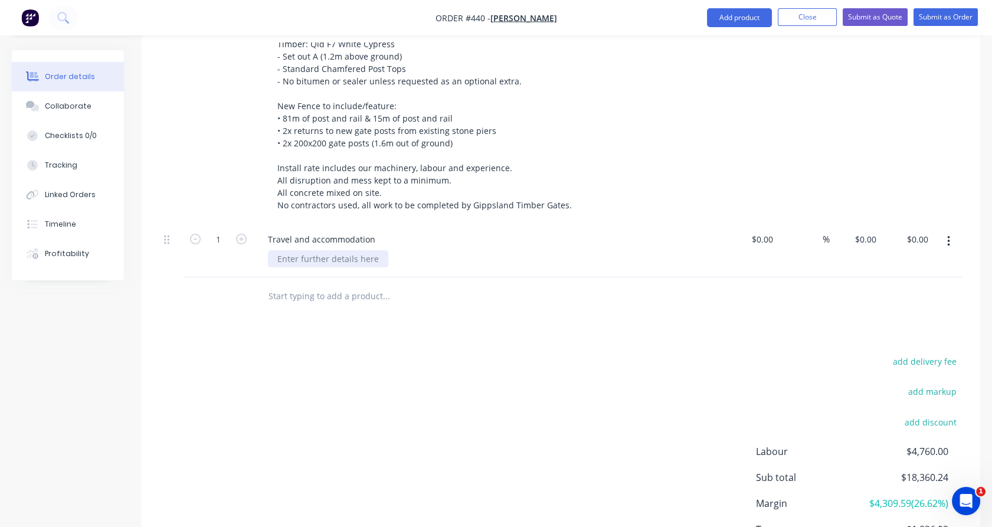
click at [293, 250] on div at bounding box center [328, 258] width 120 height 17
click at [231, 243] on div "1" at bounding box center [218, 251] width 71 height 54
click at [876, 231] on input "0" at bounding box center [867, 239] width 27 height 17
type input "$470.00"
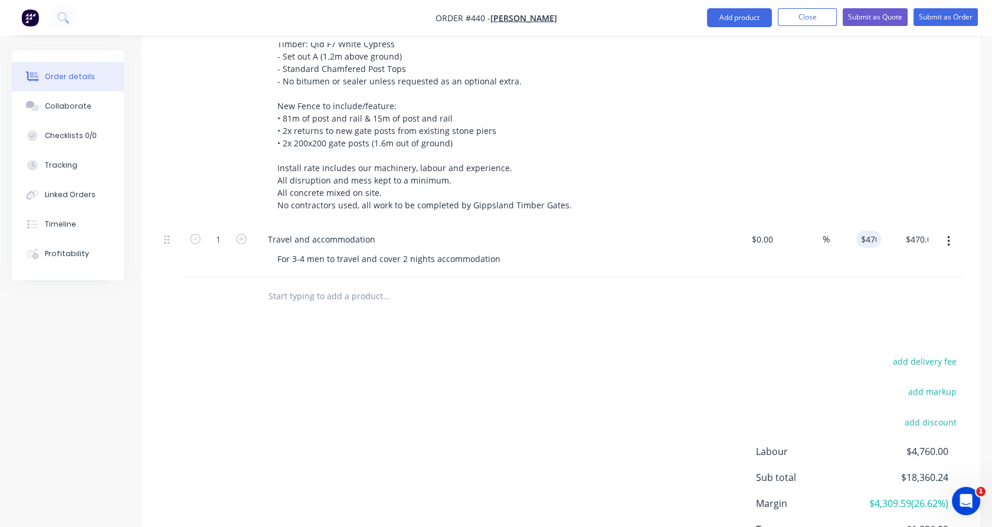
click at [861, 179] on div "$18,360.24" at bounding box center [856, 117] width 52 height 212
click at [243, 234] on icon "button" at bounding box center [241, 239] width 11 height 11
type input "2"
type input "$940.00"
click at [280, 284] on input "text" at bounding box center [386, 296] width 236 height 24
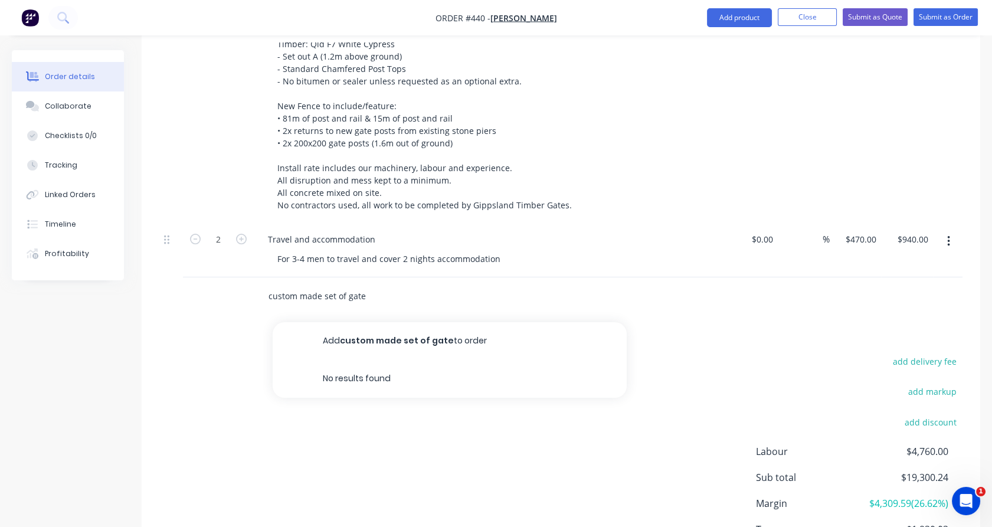
drag, startPoint x: 472, startPoint y: 265, endPoint x: 479, endPoint y: 265, distance: 7.7
click at [479, 277] on div "custom made set of gate Add custom made set of gate to order No results found" at bounding box center [466, 296] width 425 height 38
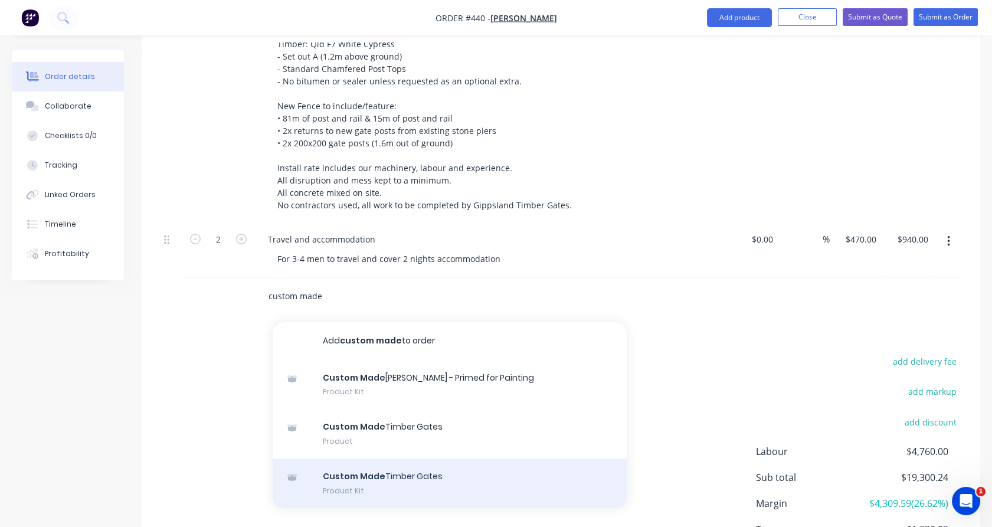
type input "custom made"
click at [370, 462] on div "Custom Made Timber Gates Product Kit" at bounding box center [450, 484] width 354 height 50
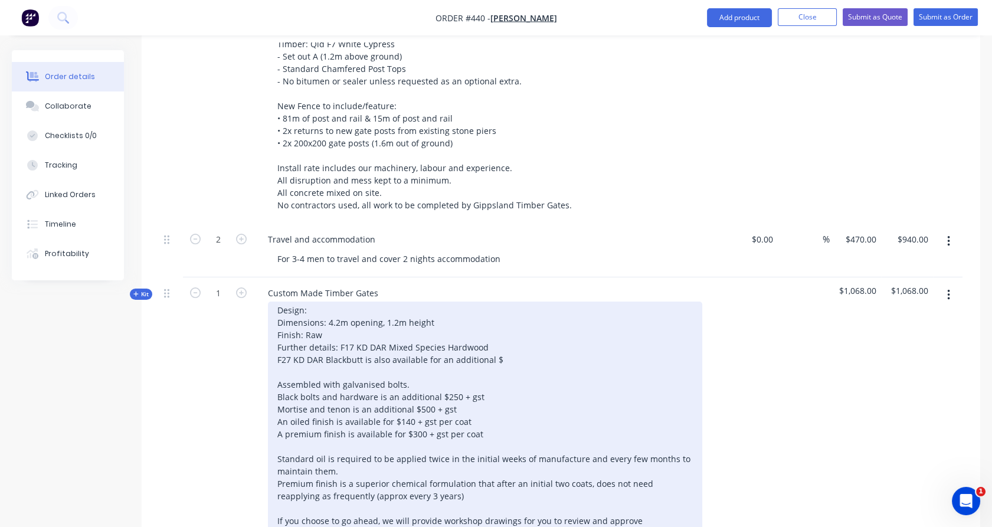
click at [326, 302] on div "Design: Dimensions: 4.2m opening, 1.2m height Finish: Raw Further details: F17 …" at bounding box center [485, 434] width 434 height 265
click at [323, 302] on div "Design: Dimensions: 4.2m opening, 1.2m height Finish: Raw Further details: F17 …" at bounding box center [485, 434] width 434 height 265
click at [340, 303] on div "Design: Great Sweep - As per attached concept photo Dimensions: 4.2m opening, 1…" at bounding box center [485, 434] width 434 height 265
click at [338, 316] on div "Design: Great Sweep - As per attached concept photo Dimensions: 4.2-4.5m openin…" at bounding box center [485, 434] width 434 height 265
click at [503, 340] on div "Design: Great Sweep - As per attached concept photo Dimensions: 4.2-4.5m openin…" at bounding box center [485, 434] width 434 height 265
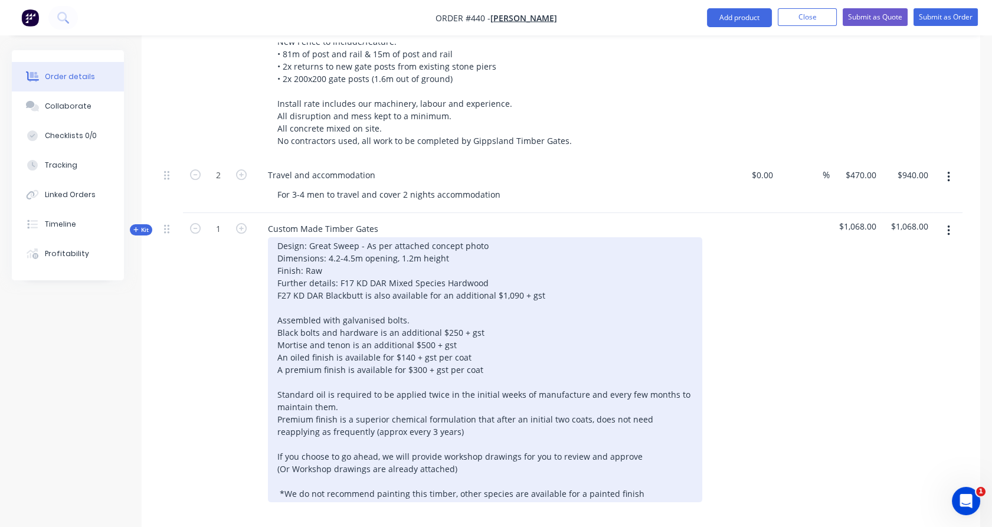
click at [388, 450] on div "Design: Great Sweep - As per attached concept photo Dimensions: 4.2-4.5m openin…" at bounding box center [485, 369] width 434 height 265
click at [388, 450] on div "Design: Great Sweep - As per attached concept photo Dimensions: 4.2-4.5m openin…" at bounding box center [485, 368] width 434 height 265
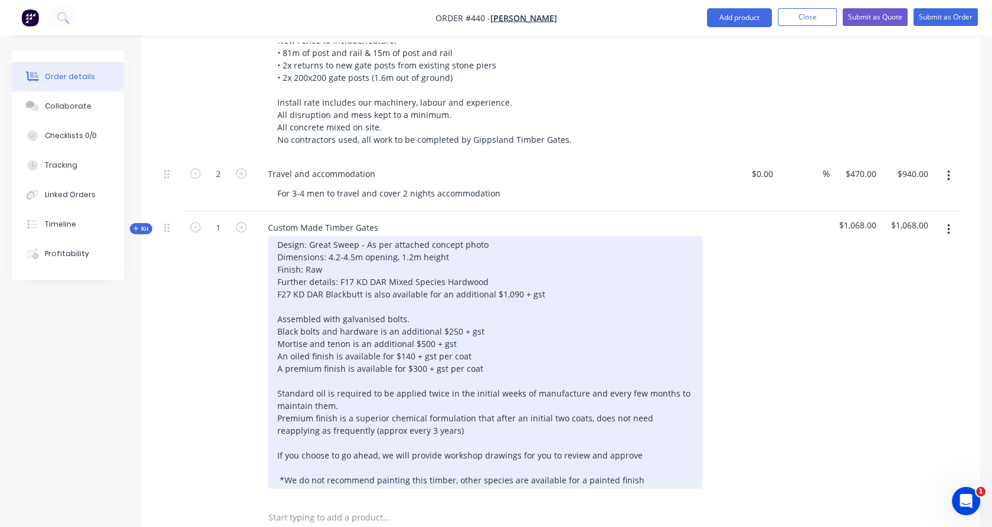
click at [411, 301] on div "Design: Great Sweep - As per attached concept photo Dimensions: 4.2-4.5m openin…" at bounding box center [485, 362] width 434 height 253
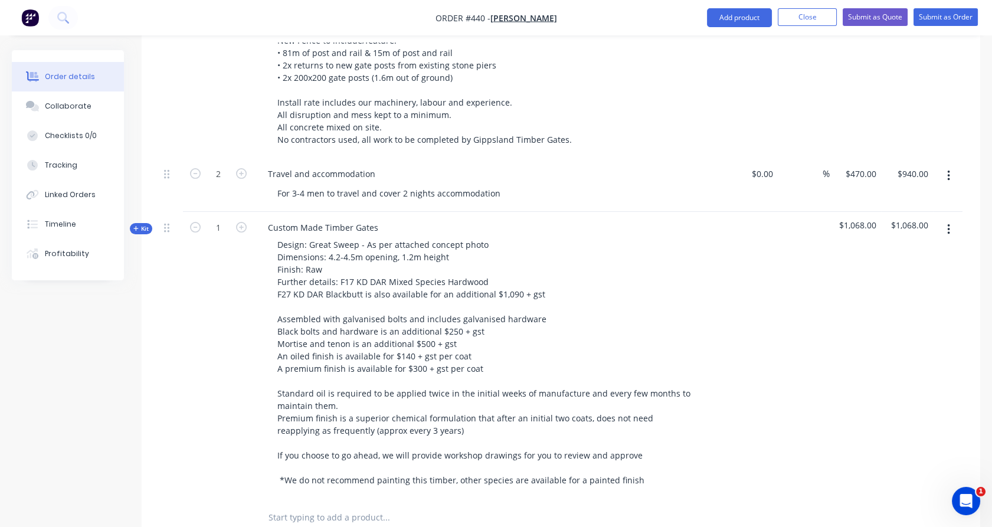
click at [185, 301] on div "1" at bounding box center [218, 355] width 71 height 287
click at [139, 224] on span "Kit" at bounding box center [140, 228] width 15 height 9
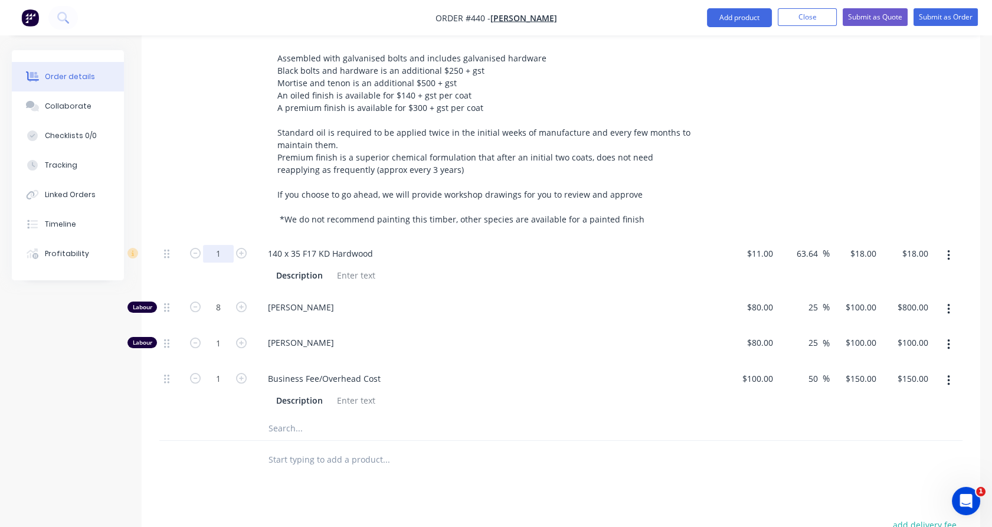
scroll to position [730, 0]
click at [216, 244] on input "1" at bounding box center [218, 253] width 31 height 18
type input "39"
type input "$702.00"
click at [217, 184] on div "1" at bounding box center [218, 93] width 71 height 287
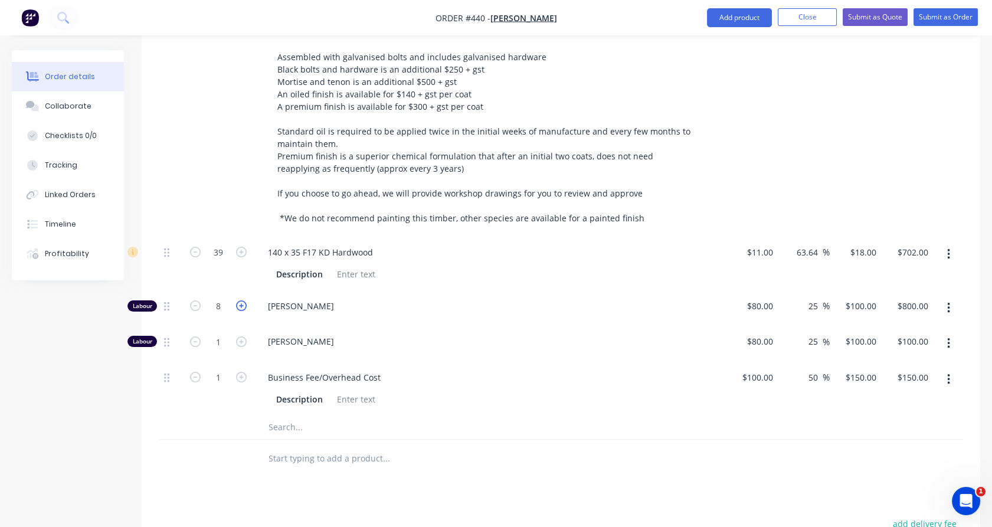
click at [241, 300] on icon "button" at bounding box center [241, 305] width 11 height 11
type input "9"
type input "$900.00"
click at [242, 300] on icon "button" at bounding box center [241, 305] width 11 height 11
type input "10"
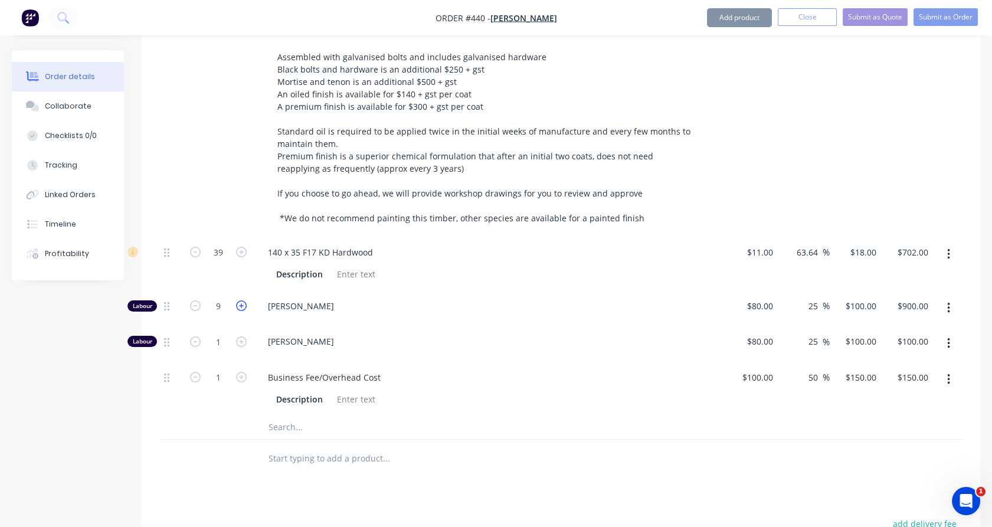
type input "$1,000.00"
click at [241, 300] on icon "button" at bounding box center [241, 305] width 11 height 11
type input "11"
type input "$1,100.00"
click at [240, 336] on icon "button" at bounding box center [241, 341] width 11 height 11
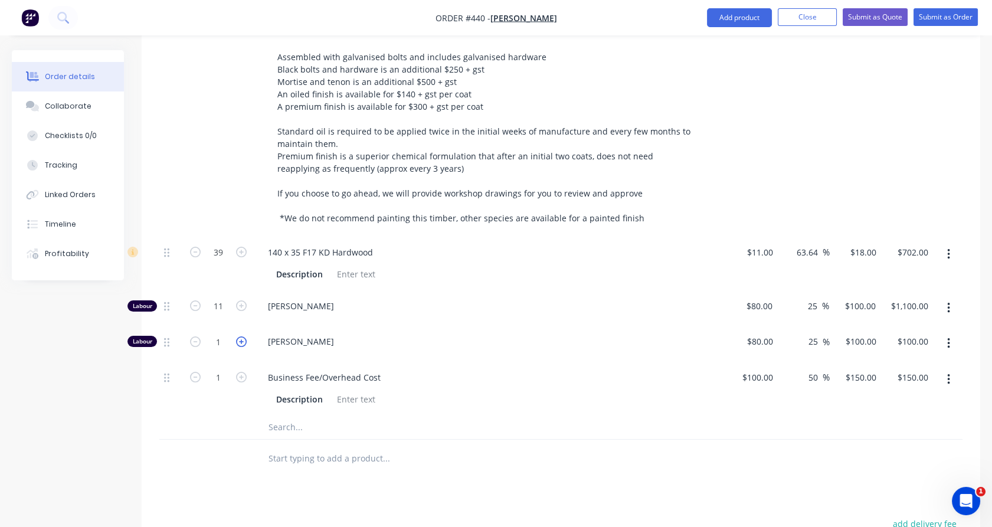
type input "2"
type input "$200.00"
click at [225, 261] on input "1" at bounding box center [218, 253] width 31 height 18
type input "15"
type input "$2,250.00"
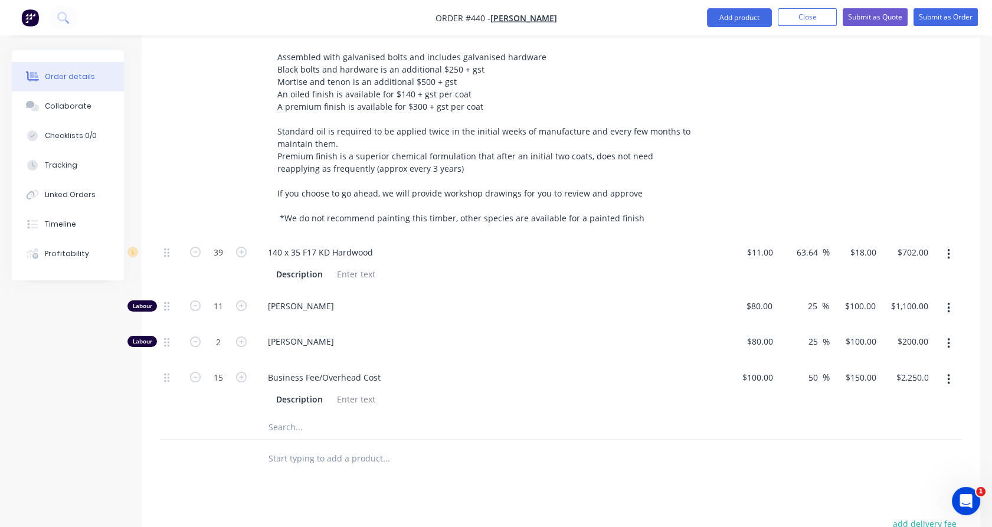
click at [218, 335] on div "2" at bounding box center [218, 344] width 71 height 36
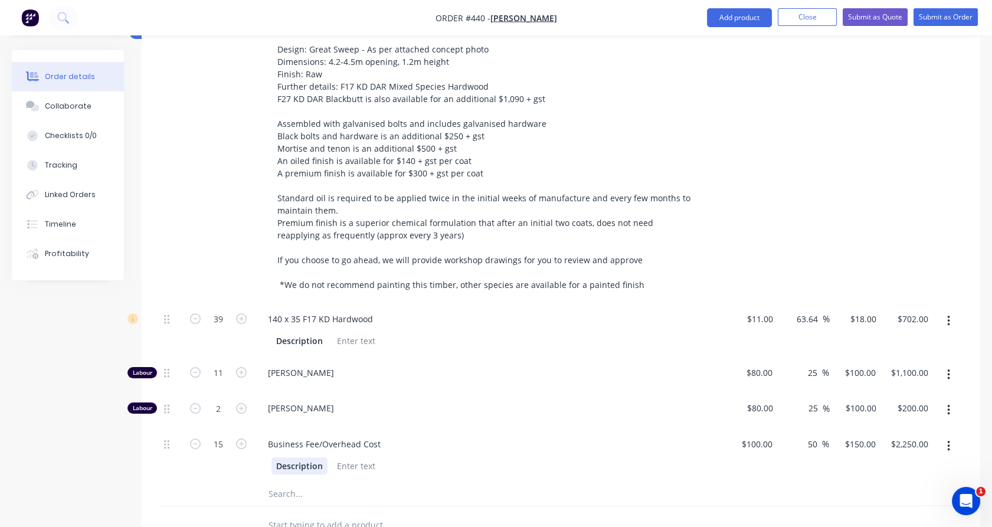
scroll to position [664, 0]
click at [286, 481] on input "text" at bounding box center [386, 493] width 236 height 24
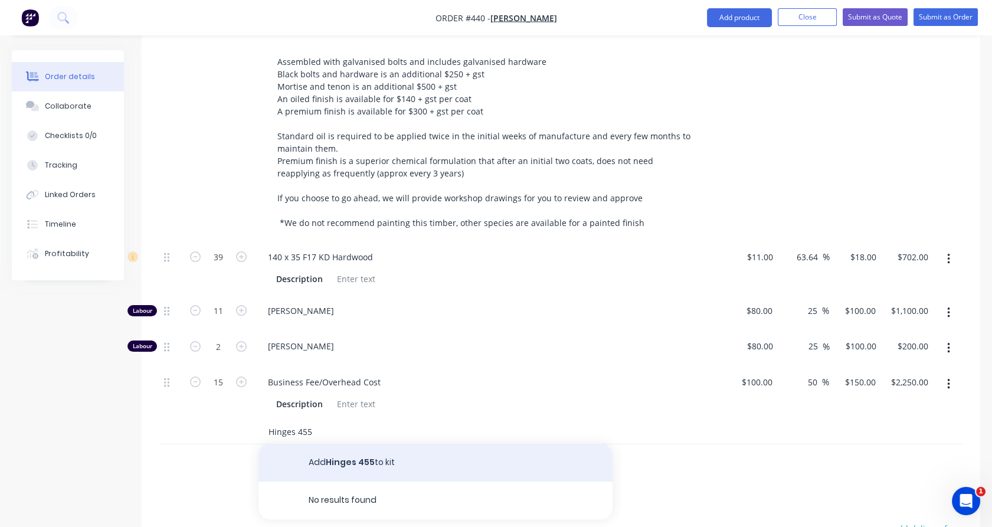
type input "Hinges 455"
click at [365, 443] on button "Add Hinges 455 to kit" at bounding box center [436, 462] width 354 height 38
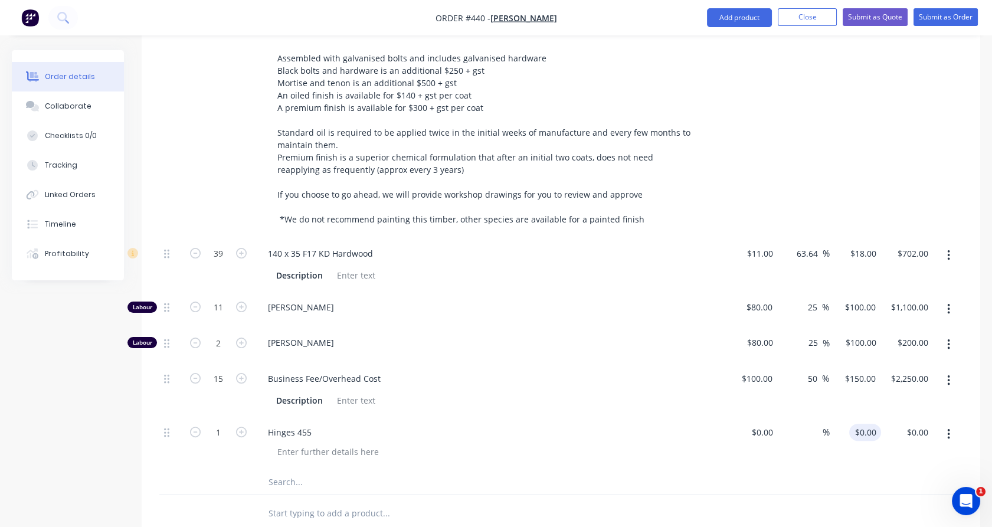
scroll to position [729, 0]
click at [867, 423] on div "0 $0.00" at bounding box center [867, 431] width 27 height 17
type input "$310.00"
click at [871, 391] on div "$150.00 $150.00" at bounding box center [854, 389] width 51 height 54
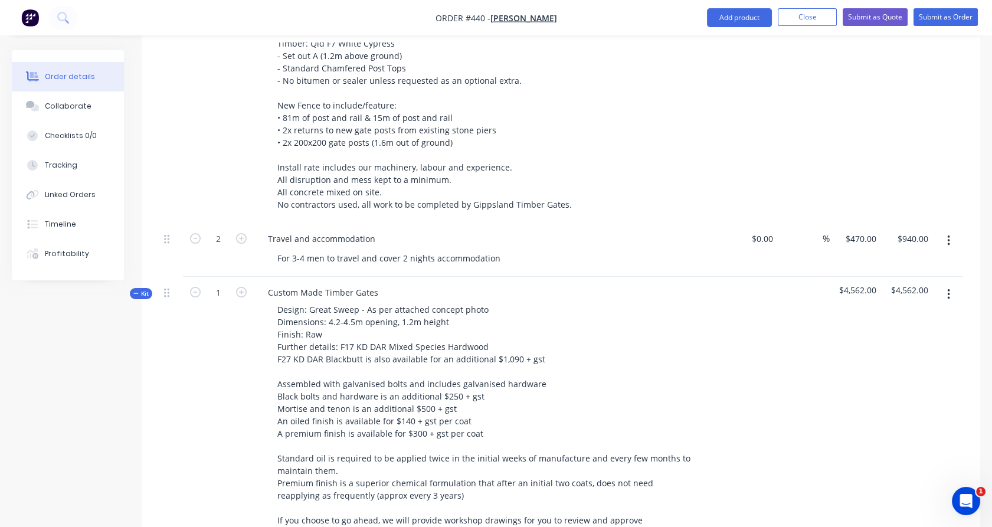
scroll to position [401, 0]
click at [142, 290] on span "Kit" at bounding box center [140, 294] width 15 height 9
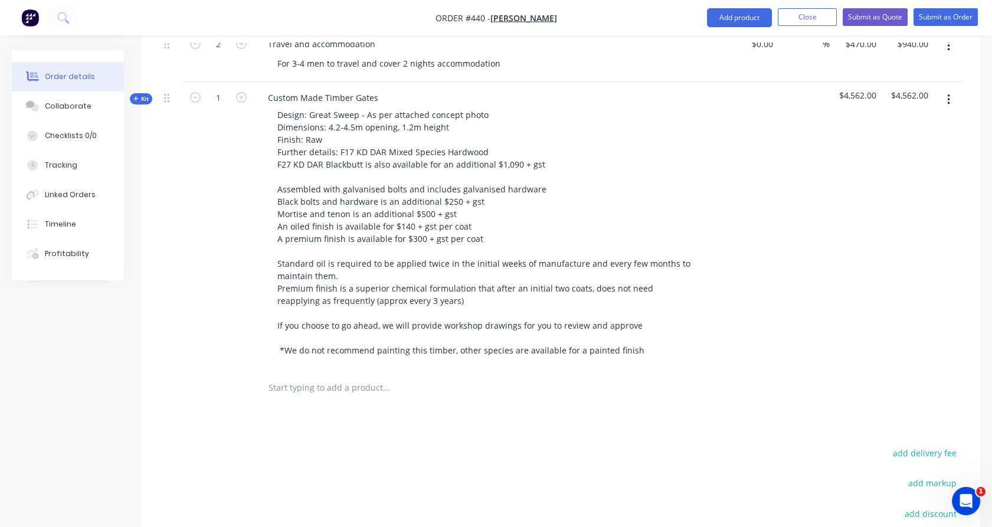
scroll to position [598, 0]
click at [307, 377] on input "text" at bounding box center [386, 387] width 236 height 24
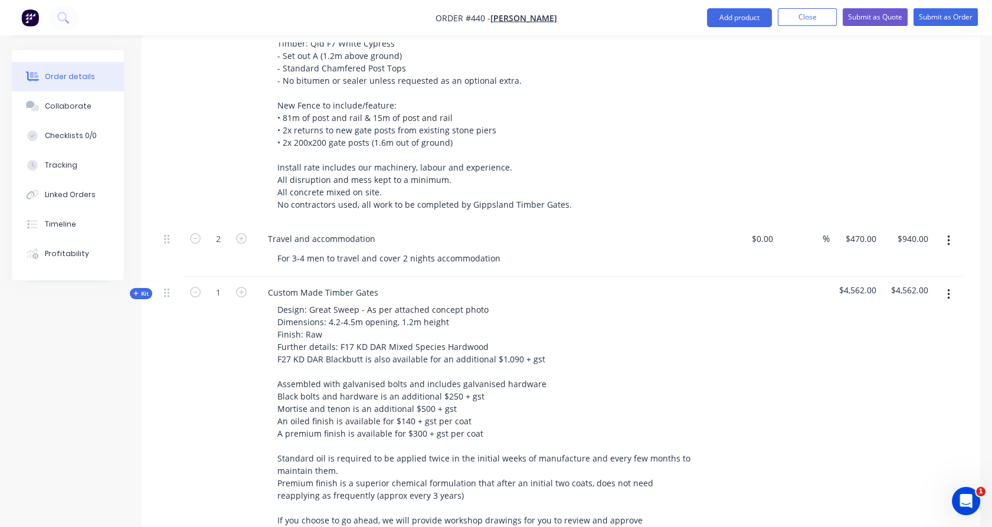
scroll to position [401, 0]
click at [951, 231] on button "button" at bounding box center [949, 241] width 28 height 21
click at [913, 288] on div "Duplicate" at bounding box center [906, 296] width 91 height 17
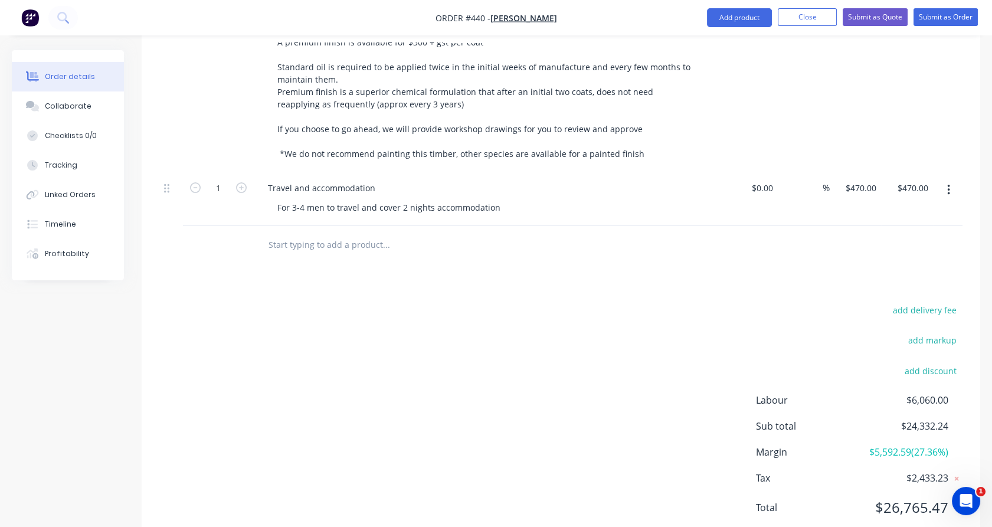
scroll to position [794, 0]
click at [330, 233] on input "text" at bounding box center [386, 245] width 236 height 24
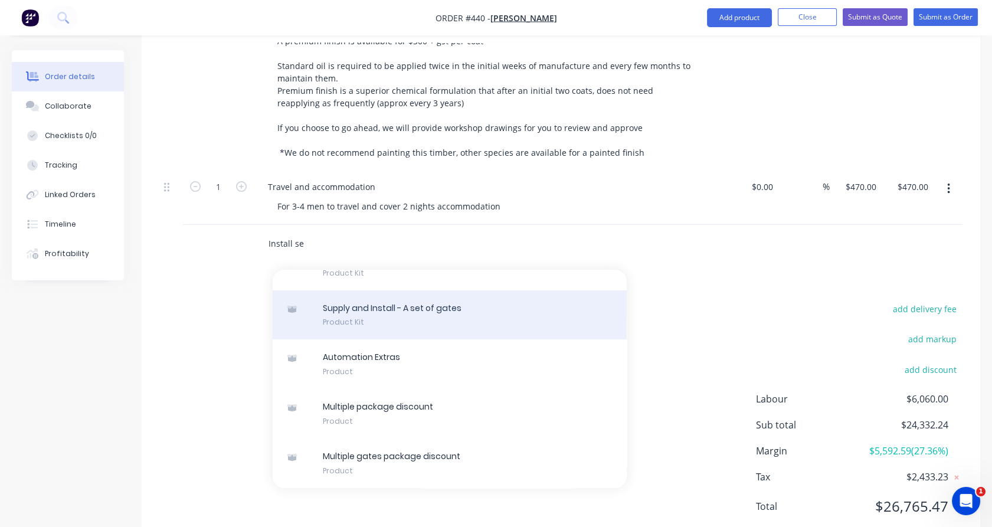
scroll to position [796, 0]
type input "Install se"
click at [399, 294] on div "Supply and Install - A set of gates Product Kit" at bounding box center [450, 315] width 354 height 50
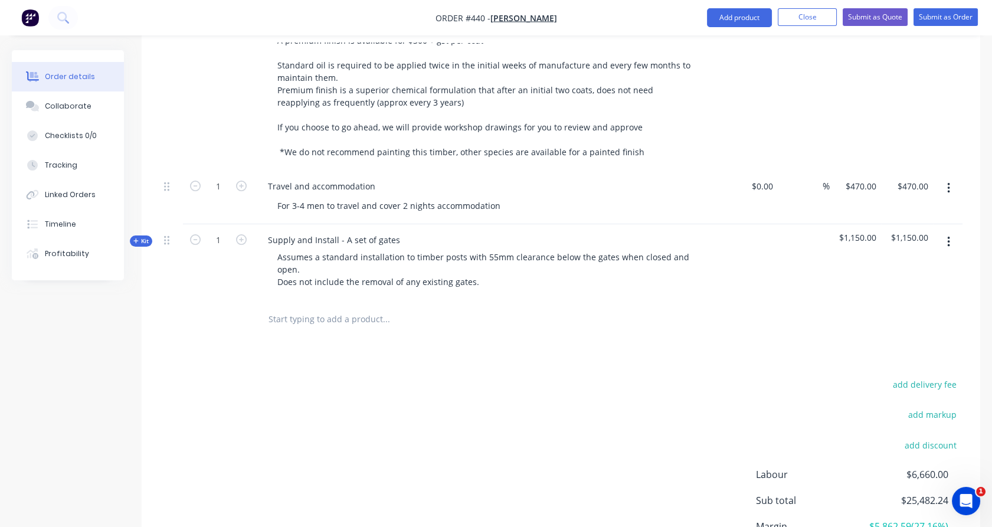
click at [139, 237] on span "Kit" at bounding box center [140, 241] width 15 height 9
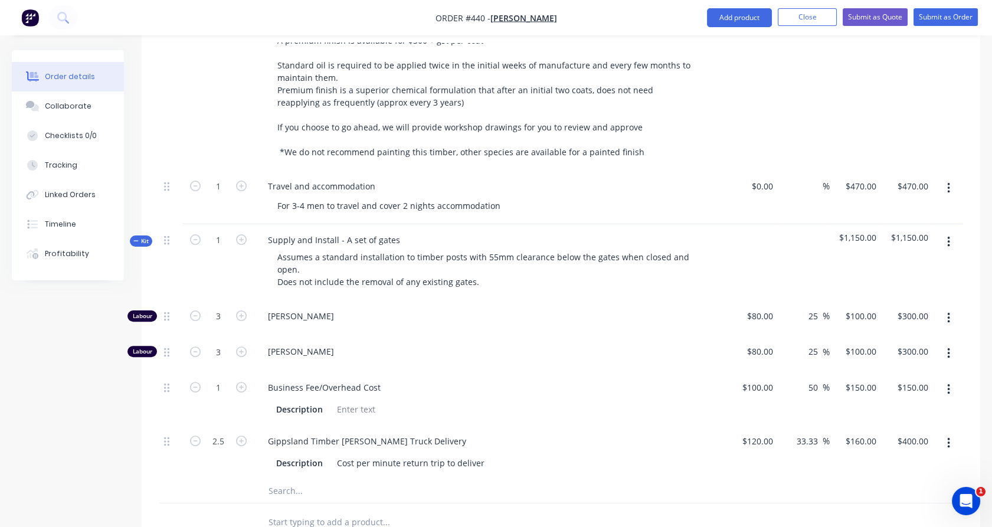
click at [947, 437] on icon "button" at bounding box center [948, 443] width 3 height 13
click at [901, 513] on div "Delete" at bounding box center [906, 521] width 91 height 17
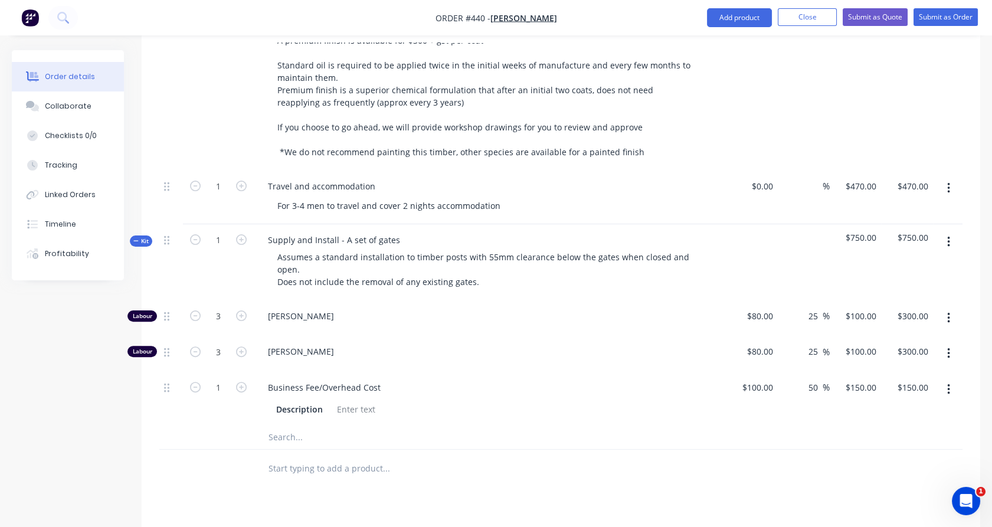
click at [954, 379] on button "button" at bounding box center [949, 389] width 28 height 21
click at [908, 459] on div "Delete" at bounding box center [906, 467] width 91 height 17
click at [299, 403] on input "text" at bounding box center [386, 415] width 236 height 24
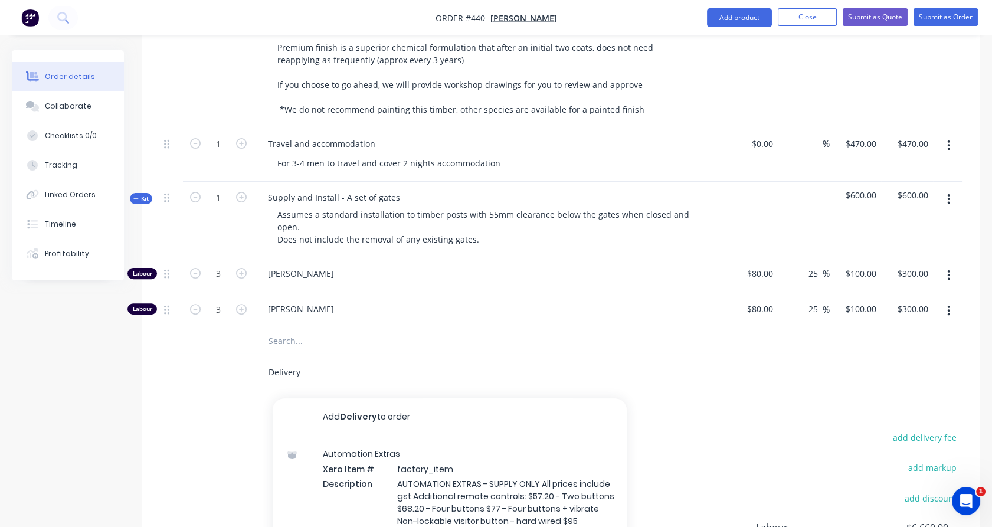
scroll to position [832, 0]
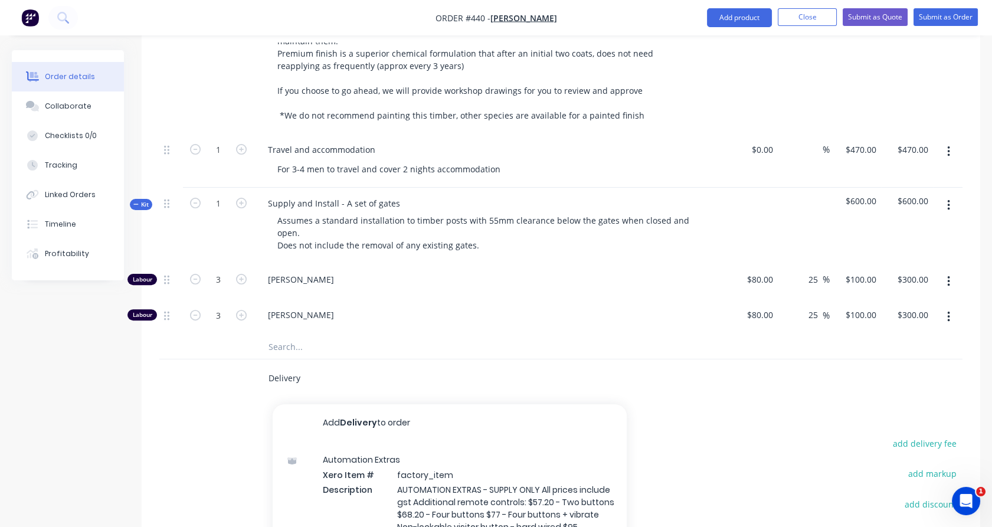
click at [292, 367] on input "Delivery" at bounding box center [386, 379] width 236 height 24
click at [291, 367] on input "Delivery" at bounding box center [386, 379] width 236 height 24
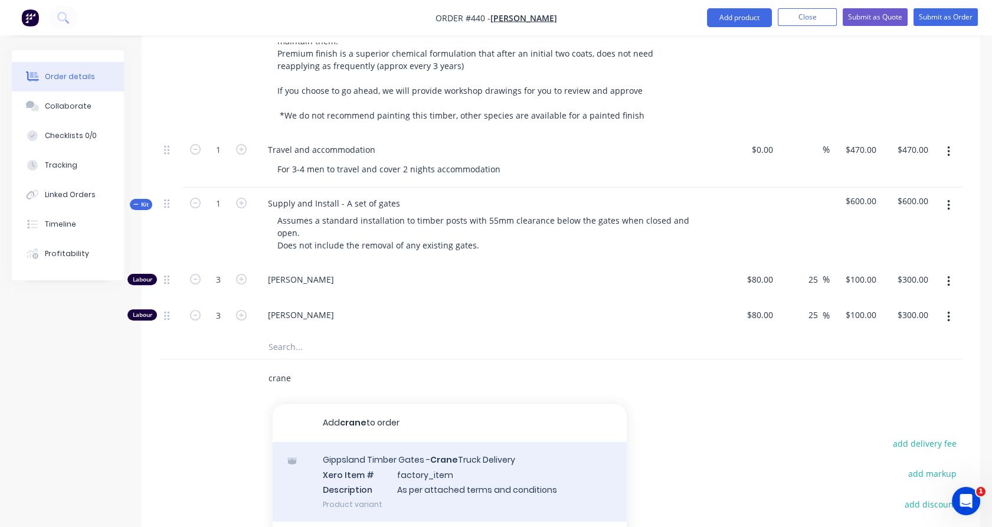
type input "crane"
click at [377, 456] on div "Gippsland Timber Gates - Crane Truck Delivery Xero Item # factory_item Descript…" at bounding box center [450, 482] width 354 height 80
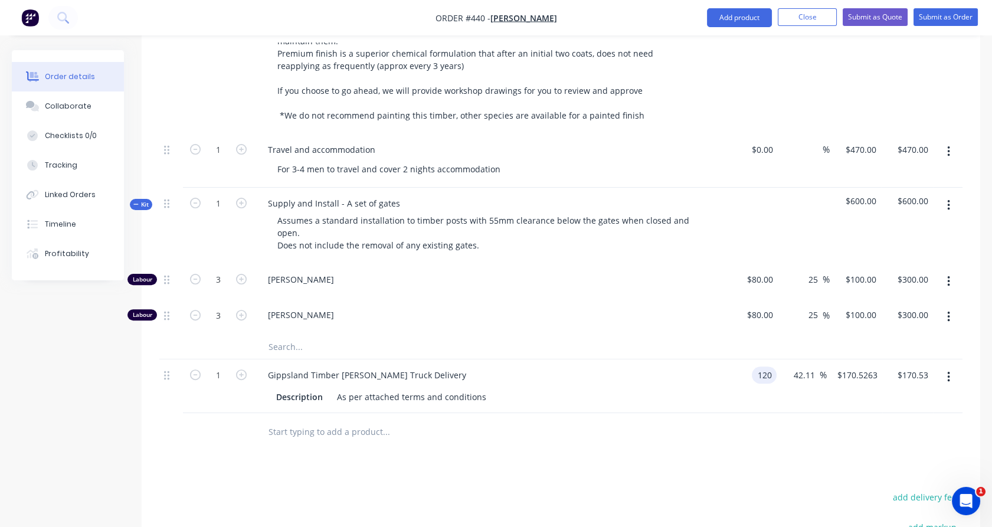
click at [757, 367] on input "120" at bounding box center [767, 375] width 20 height 17
type input "$650.00"
type input "$923.6841"
type input "$923.68"
click at [728, 391] on div "$650.00 650" at bounding box center [751, 386] width 51 height 54
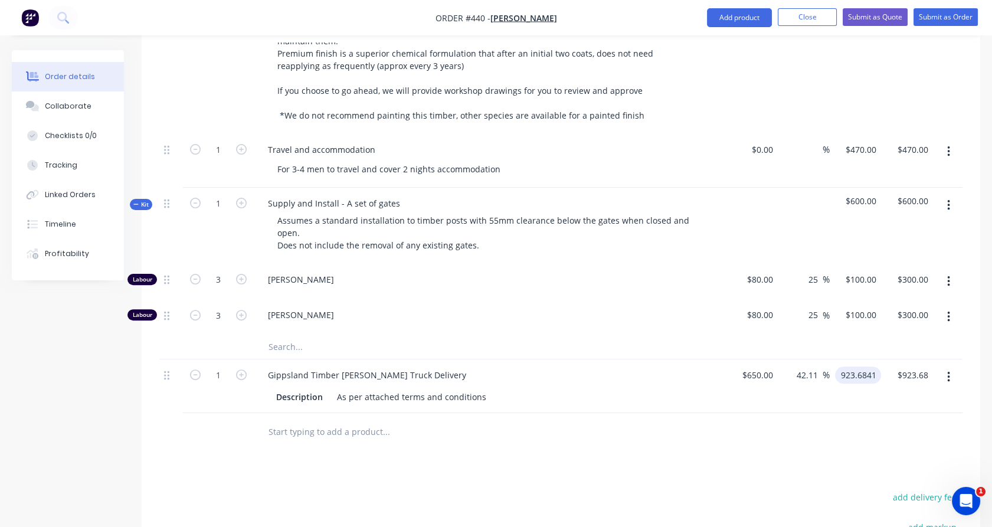
click at [863, 367] on input "923.6841" at bounding box center [860, 375] width 41 height 17
type input "920"
type input "41.54"
type input "$920.00"
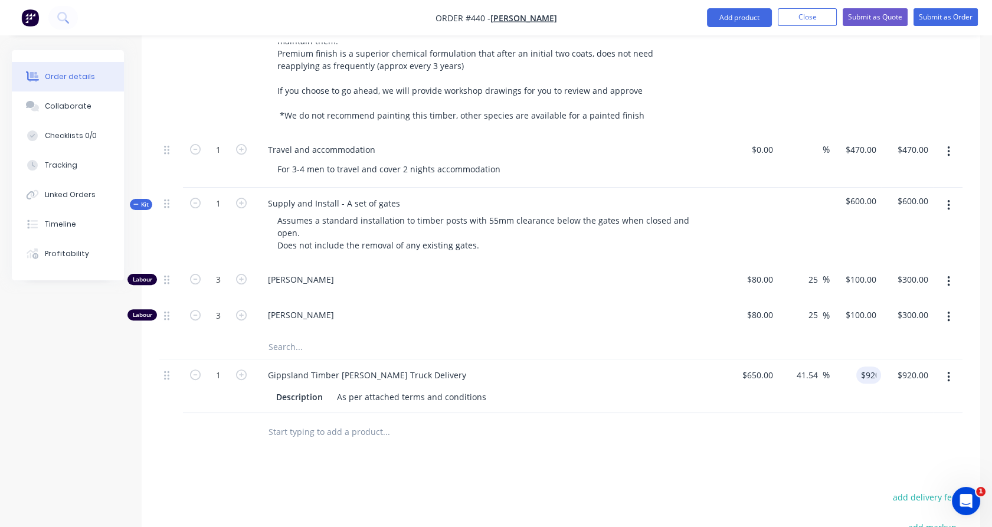
drag, startPoint x: 852, startPoint y: 400, endPoint x: 775, endPoint y: 398, distance: 77.3
click at [853, 413] on div at bounding box center [560, 432] width 803 height 38
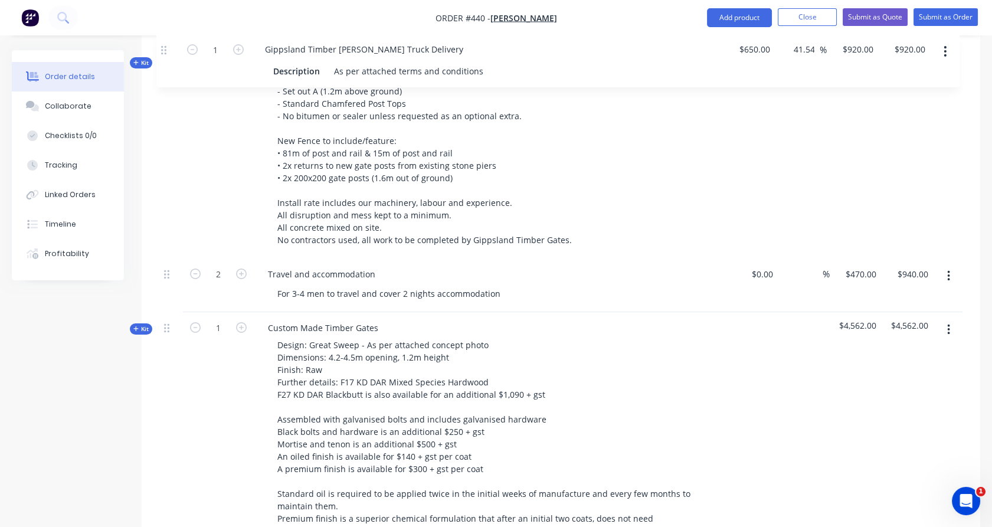
scroll to position [412, 0]
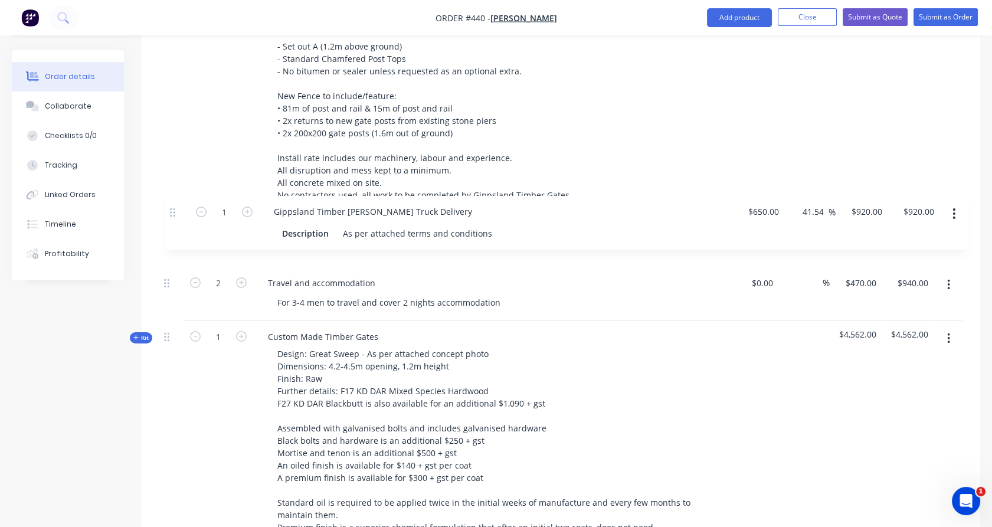
drag, startPoint x: 167, startPoint y: 359, endPoint x: 430, endPoint y: 240, distance: 288.4
click at [176, 212] on div "Kit 1 Supply and Install - Post and Rail - 3 Rail, 150x50 with 150x150 posts Ti…" at bounding box center [560, 417] width 803 height 832
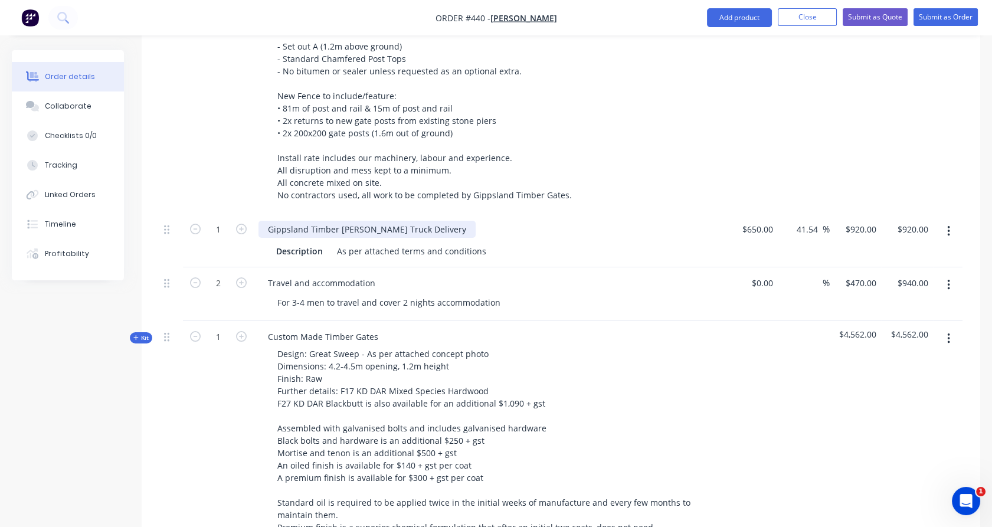
click at [456, 221] on div "Gippsland Timber [PERSON_NAME] Truck Delivery" at bounding box center [367, 229] width 217 height 17
click at [337, 243] on div "As per attached terms and conditions" at bounding box center [411, 251] width 159 height 17
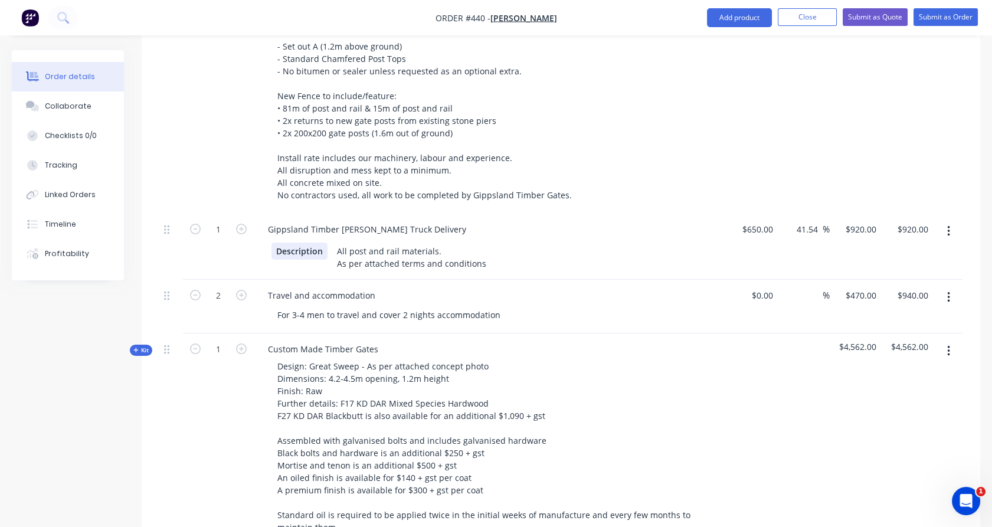
click at [283, 257] on div "Gippsland Timber Gates - Crane Truck Delivery Description All post and rail mat…" at bounding box center [490, 247] width 472 height 66
click at [240, 240] on div "1" at bounding box center [218, 247] width 71 height 66
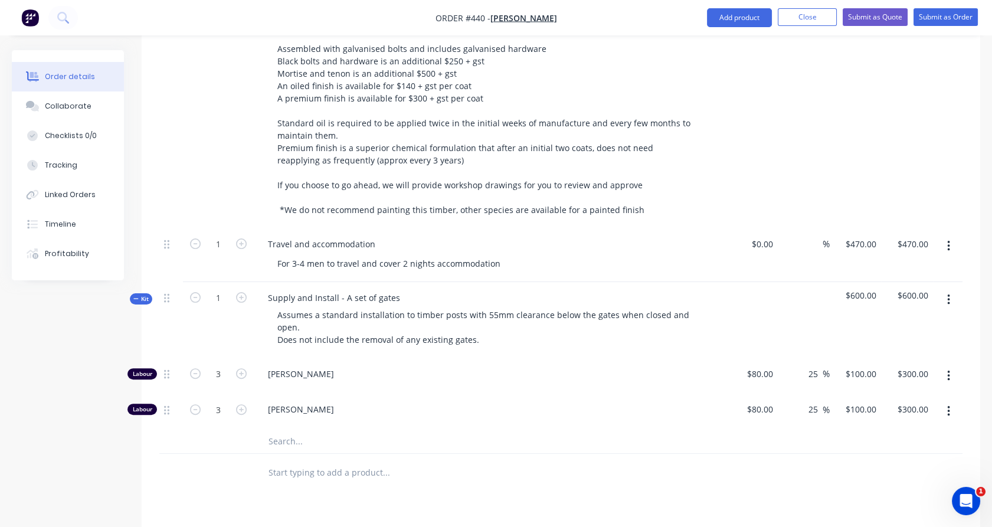
scroll to position [804, 0]
click at [220, 365] on input "3" at bounding box center [218, 374] width 31 height 18
type input "2.5"
type input "$250.00"
click at [218, 382] on input "3" at bounding box center [218, 374] width 31 height 18
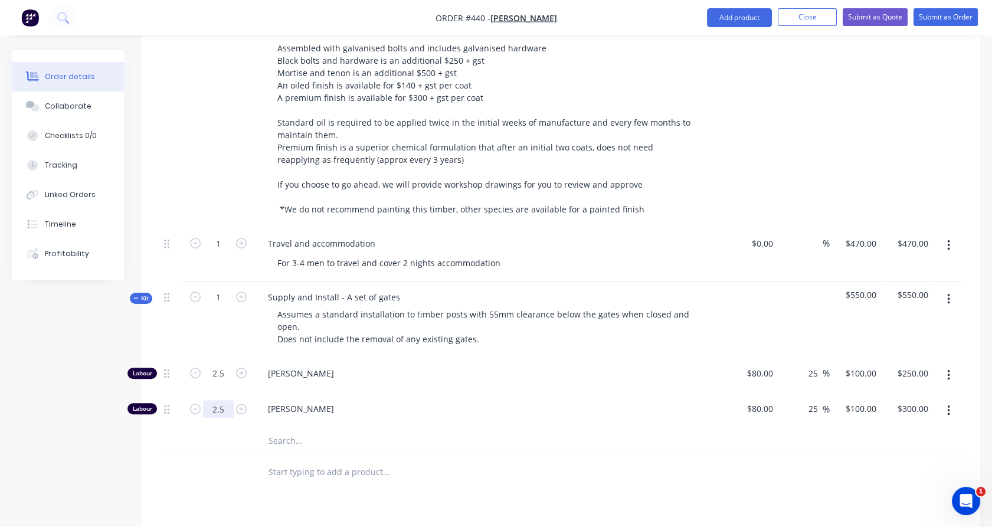
type input "2.5"
type input "$250.00"
click at [202, 371] on div "2.5" at bounding box center [218, 376] width 71 height 36
click at [143, 294] on span "Kit" at bounding box center [140, 298] width 15 height 9
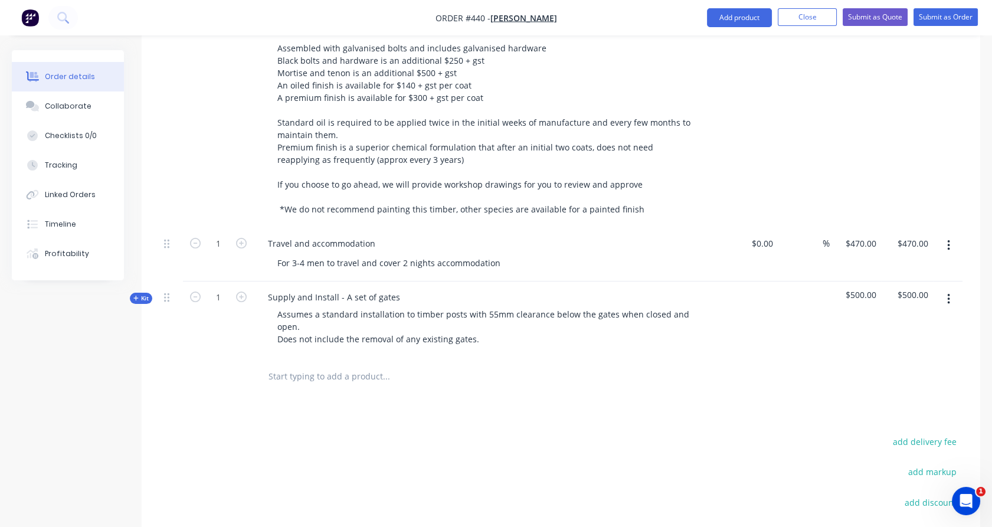
drag, startPoint x: 313, startPoint y: 358, endPoint x: 326, endPoint y: 359, distance: 13.6
click at [313, 365] on input "text" at bounding box center [386, 377] width 236 height 24
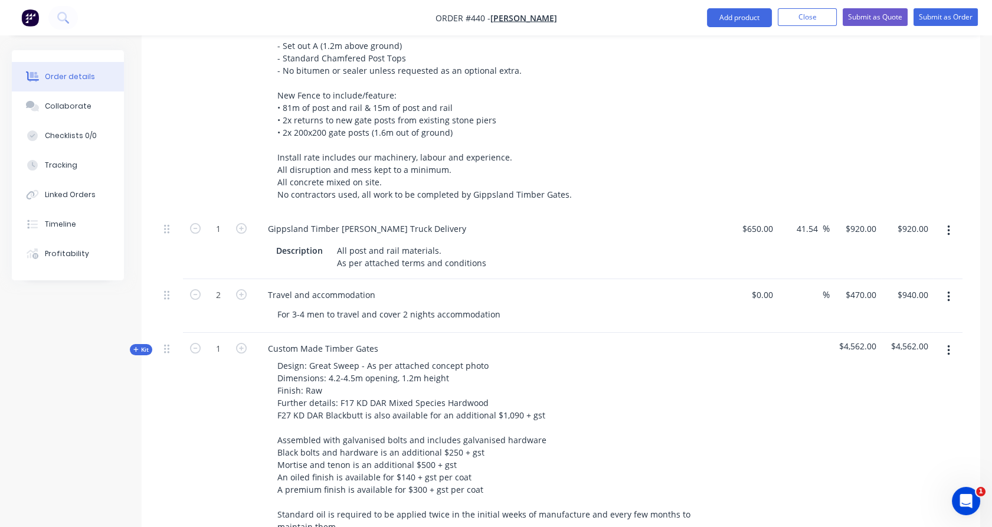
scroll to position [412, 0]
click at [951, 221] on button "button" at bounding box center [949, 231] width 28 height 21
click at [910, 274] on button "Duplicate" at bounding box center [906, 286] width 112 height 24
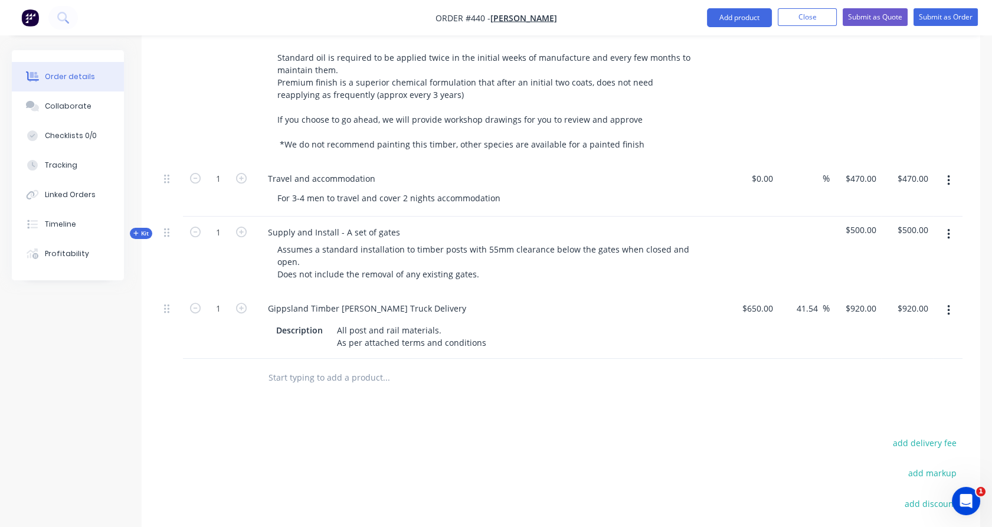
scroll to position [871, 0]
click at [242, 331] on div "1" at bounding box center [218, 325] width 71 height 66
drag, startPoint x: 363, startPoint y: 311, endPoint x: 446, endPoint y: 306, distance: 83.4
click at [446, 320] on div "All post and rail materials. As per attached terms and conditions" at bounding box center [411, 335] width 159 height 30
click at [238, 332] on div "1" at bounding box center [218, 325] width 71 height 66
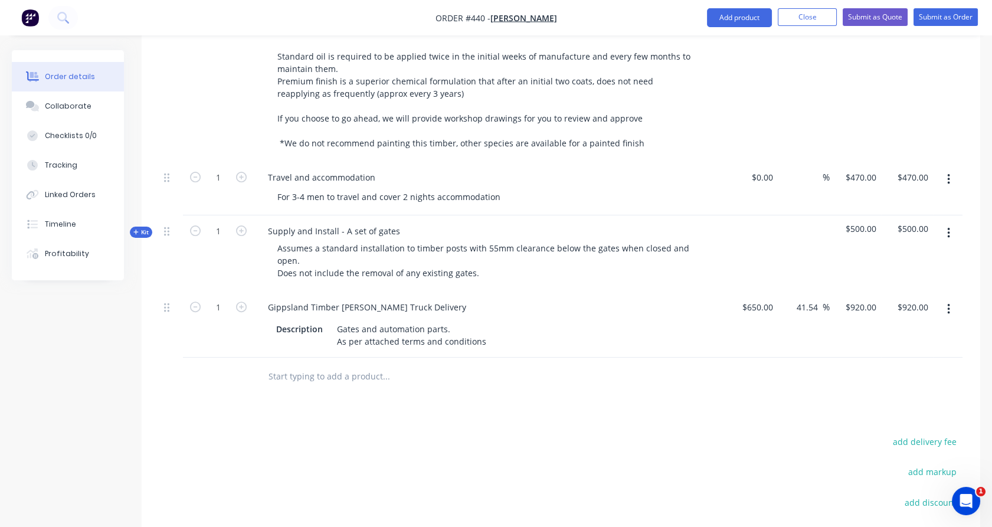
click at [222, 314] on div "1" at bounding box center [218, 325] width 71 height 66
click at [763, 299] on input "650" at bounding box center [759, 307] width 37 height 17
click at [763, 299] on input "650" at bounding box center [768, 307] width 20 height 17
type input "$450.00"
type input "$636.9231"
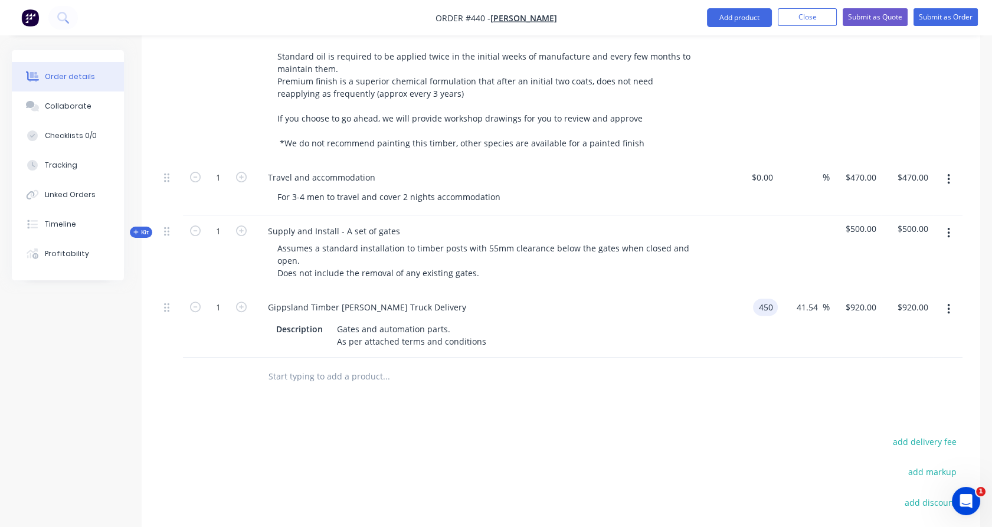
type input "$636.92"
click at [779, 319] on div "41.54 41.54 %" at bounding box center [802, 325] width 51 height 66
click at [845, 299] on input "636.9231" at bounding box center [860, 307] width 41 height 17
type input "600"
type input "33.33"
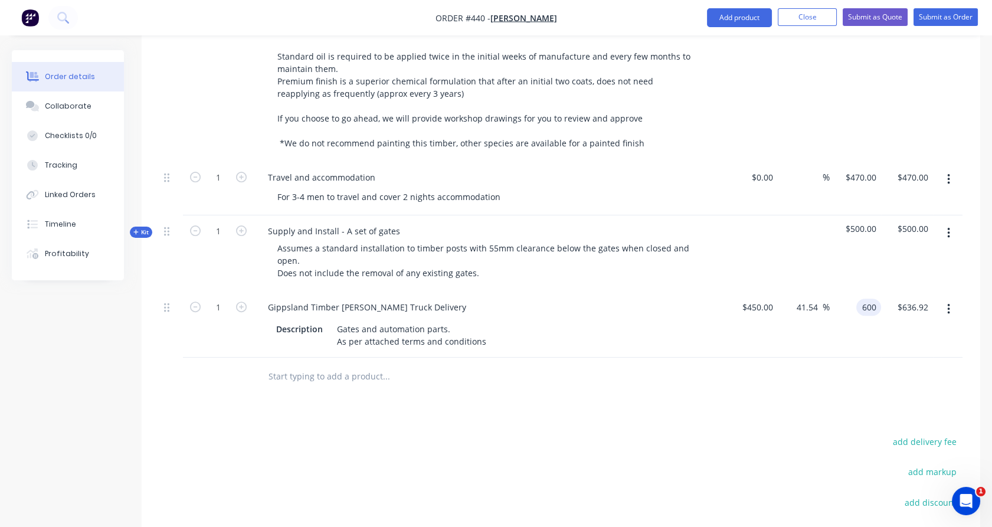
type input "$600.00"
click at [845, 323] on div "$600.00 $600.00" at bounding box center [856, 325] width 52 height 66
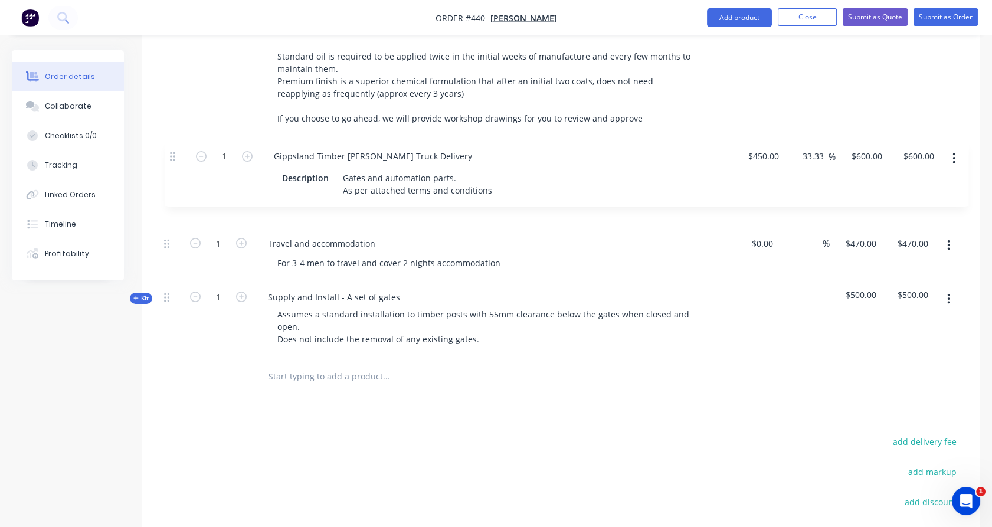
drag, startPoint x: 170, startPoint y: 293, endPoint x: 179, endPoint y: 152, distance: 141.9
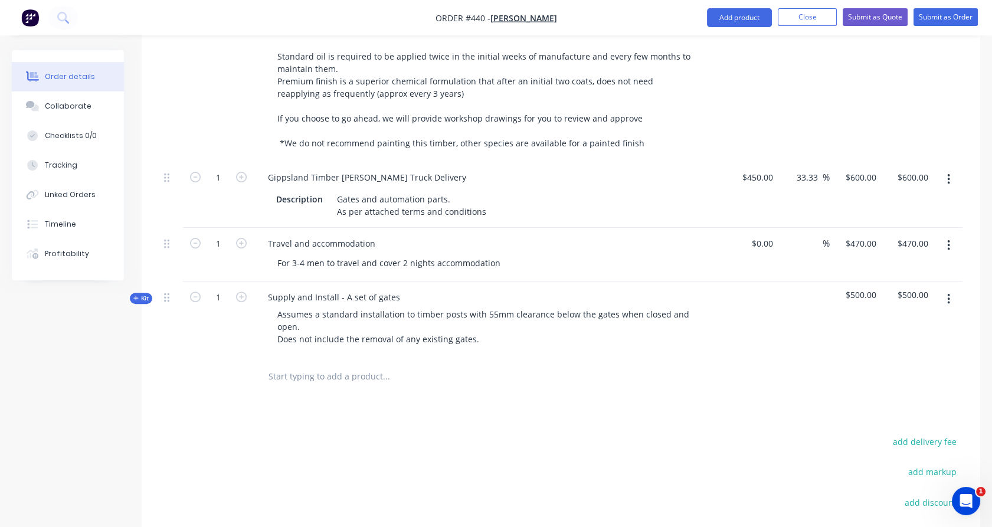
click at [180, 119] on div at bounding box center [171, 18] width 24 height 287
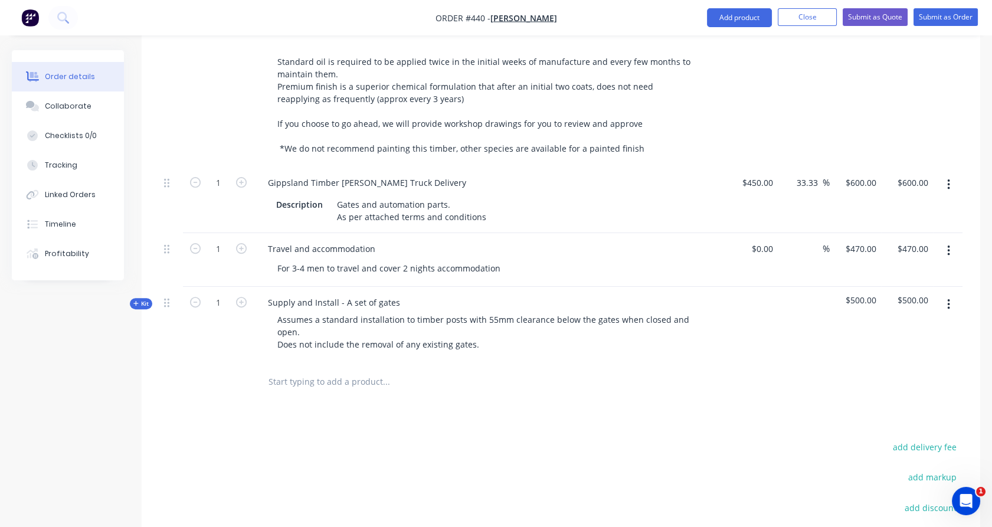
click at [312, 370] on input "text" at bounding box center [386, 382] width 236 height 24
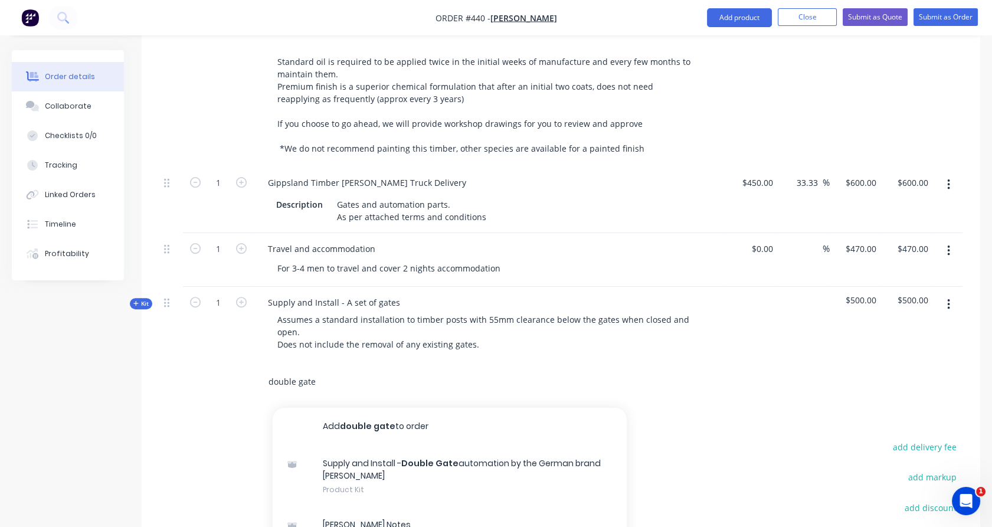
type input "double gate"
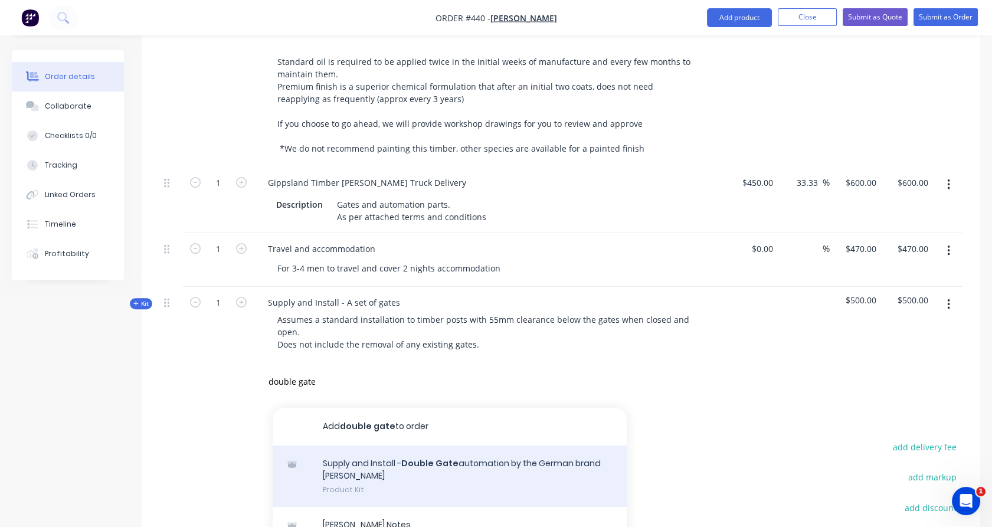
click at [397, 455] on div "Supply and Install - Double Gate automation by the German brand SOMMER Product …" at bounding box center [450, 477] width 354 height 62
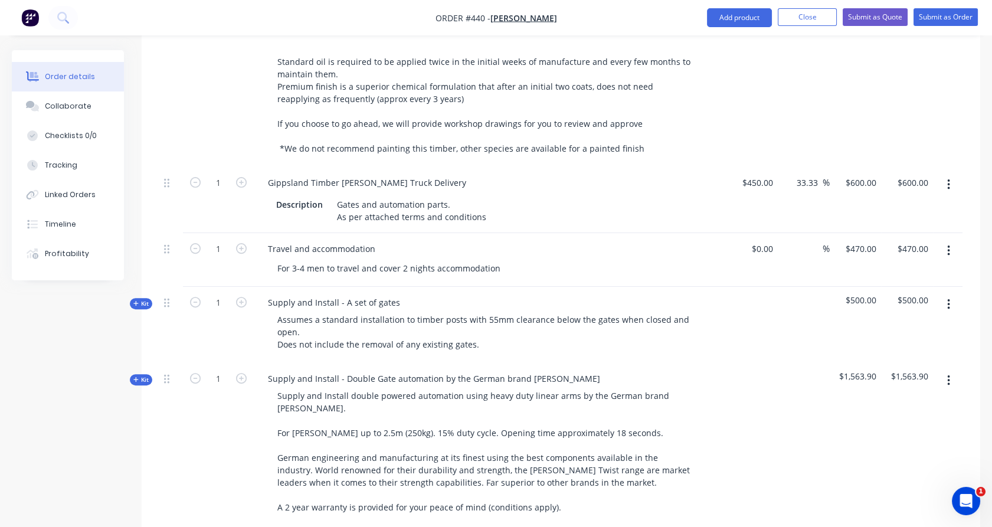
click at [239, 399] on div "1" at bounding box center [218, 444] width 71 height 163
click at [145, 375] on span "Kit" at bounding box center [140, 379] width 15 height 9
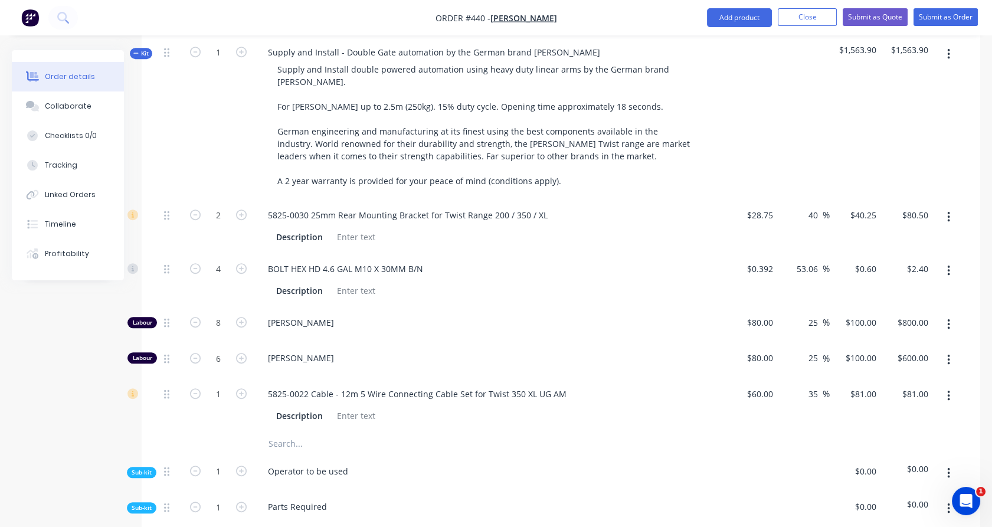
scroll to position [1193, 0]
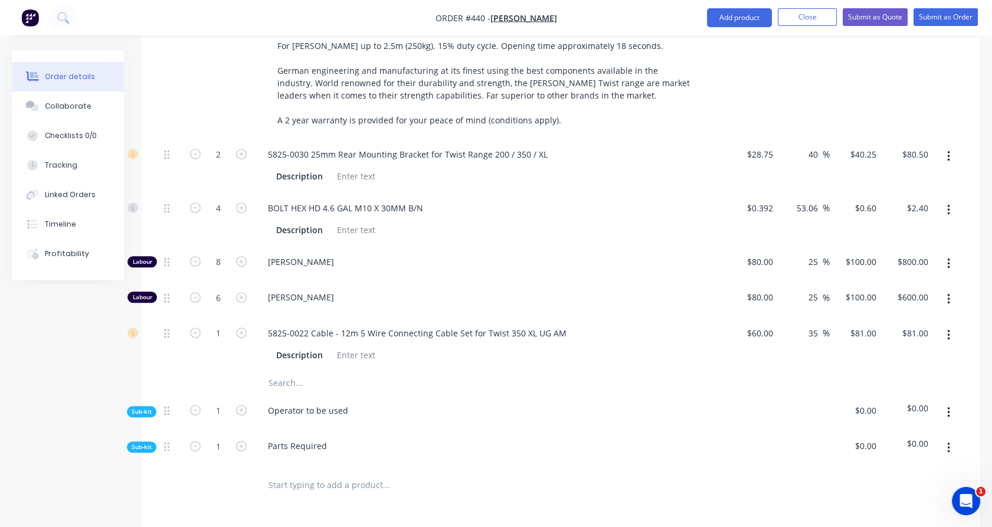
click at [146, 407] on span "Sub-kit" at bounding box center [142, 411] width 20 height 9
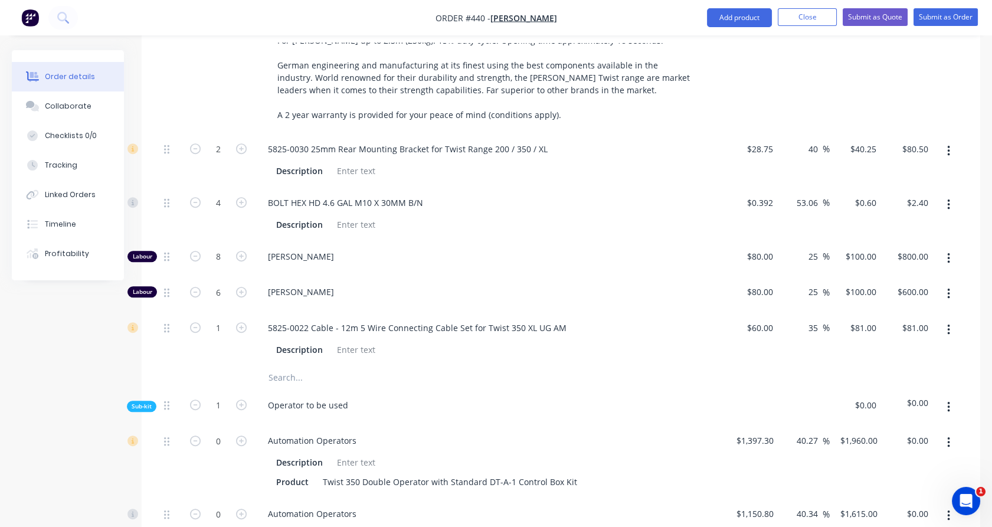
scroll to position [1258, 0]
click at [241, 435] on icon "button" at bounding box center [241, 440] width 11 height 11
type input "1"
type input "$1,960.00"
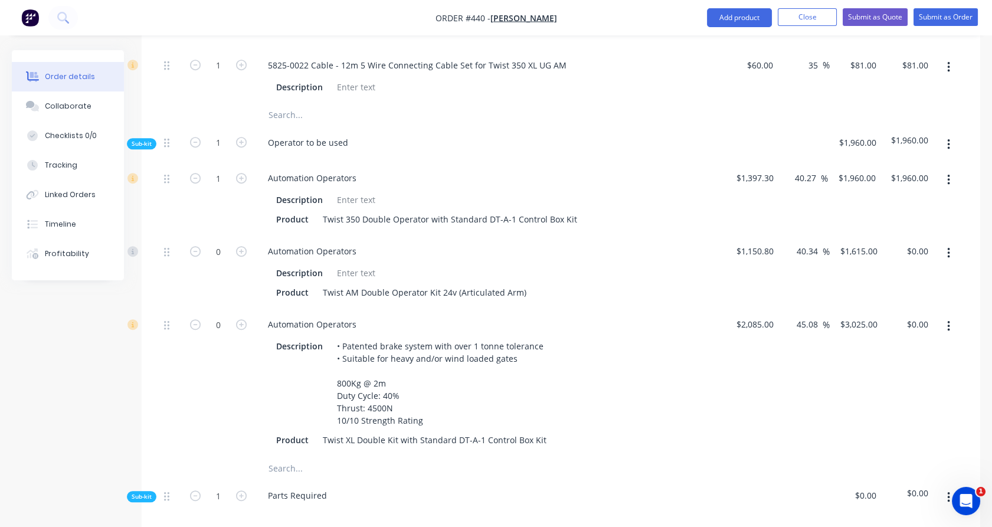
scroll to position [1520, 0]
click at [949, 247] on icon "button" at bounding box center [948, 253] width 3 height 13
click at [935, 323] on div "Delete" at bounding box center [906, 331] width 91 height 17
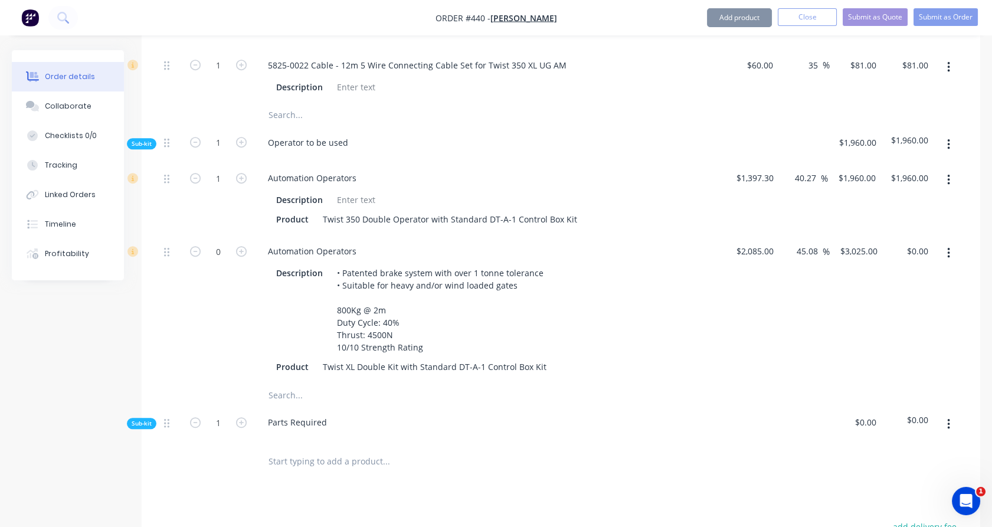
click at [949, 247] on icon "button" at bounding box center [948, 253] width 3 height 13
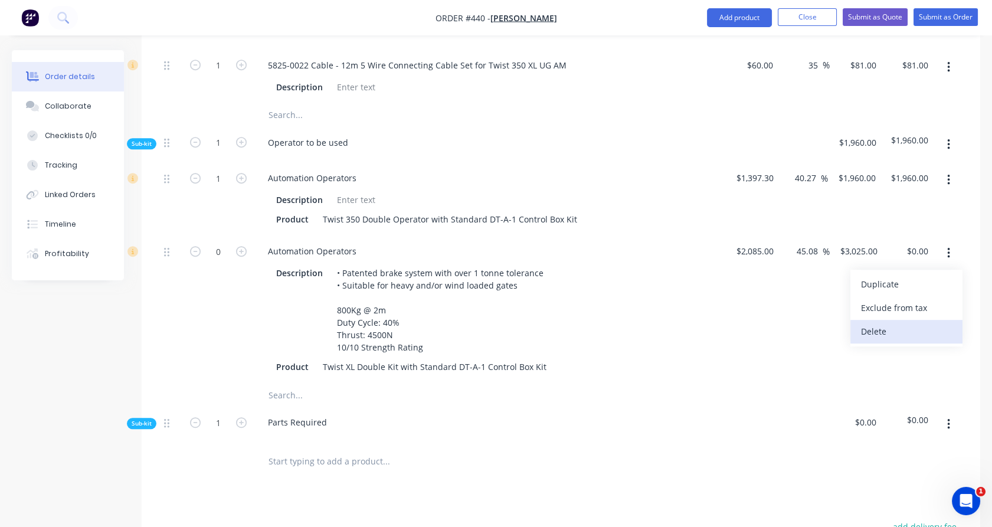
click at [937, 323] on div "Delete" at bounding box center [906, 331] width 91 height 17
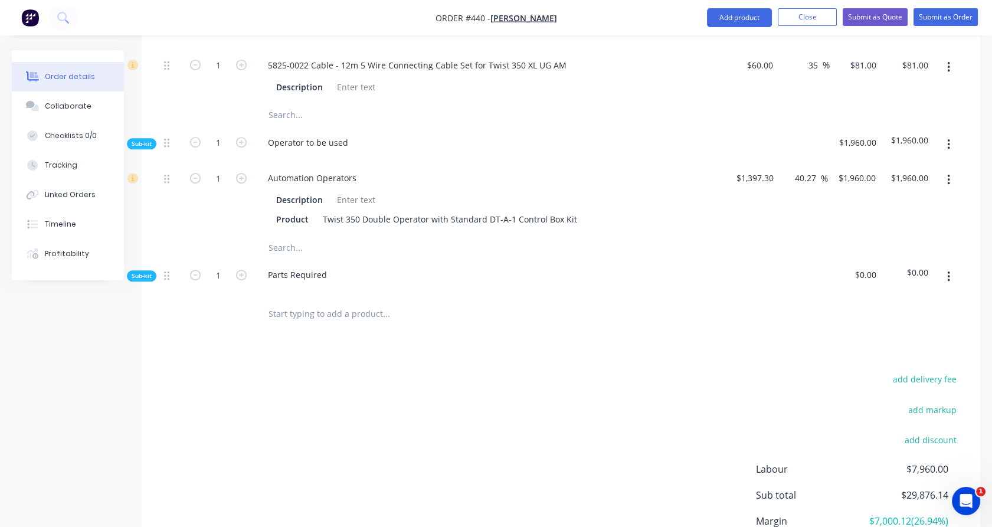
click at [143, 271] on span "Sub-kit" at bounding box center [142, 275] width 20 height 9
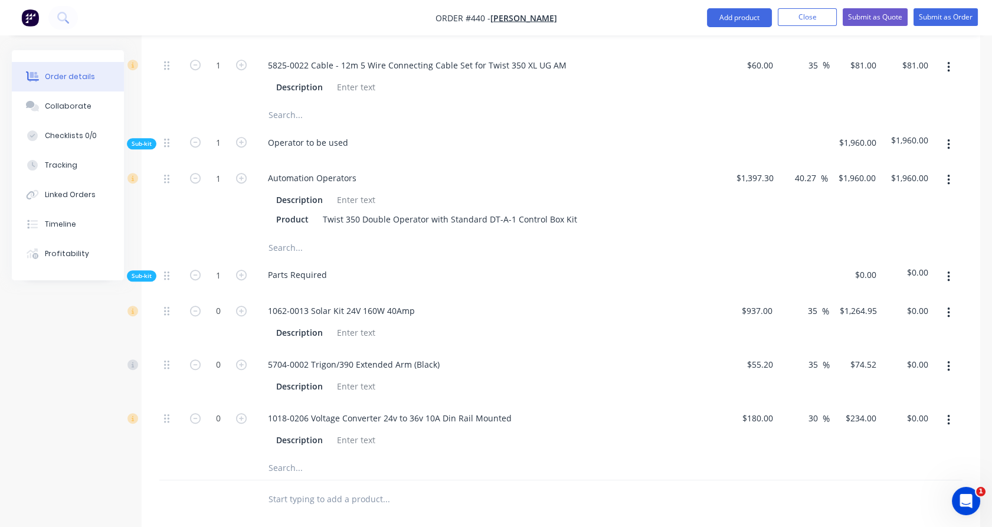
click at [951, 266] on button "button" at bounding box center [949, 276] width 28 height 21
click at [902, 323] on div "Delete" at bounding box center [906, 331] width 91 height 17
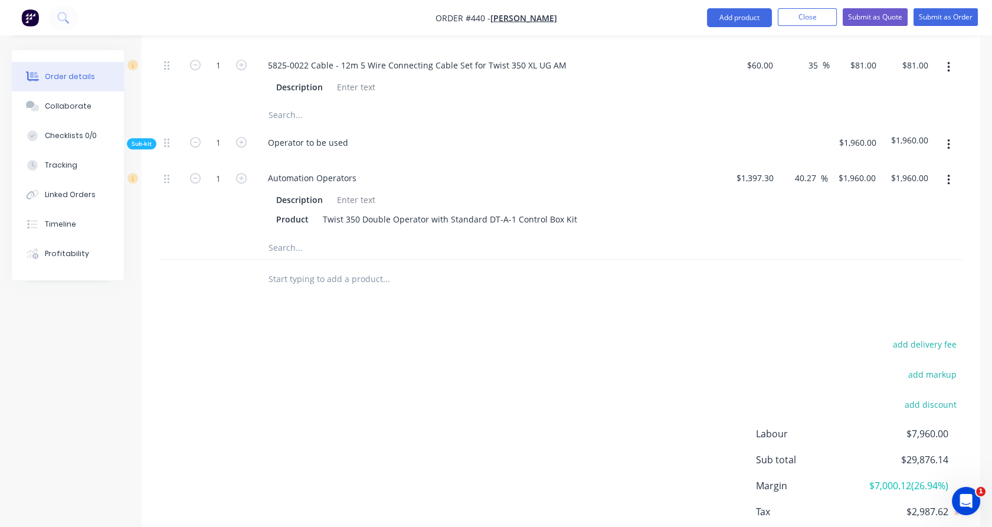
drag, startPoint x: 320, startPoint y: 294, endPoint x: 314, endPoint y: 263, distance: 31.4
click at [314, 267] on input "text" at bounding box center [386, 279] width 236 height 24
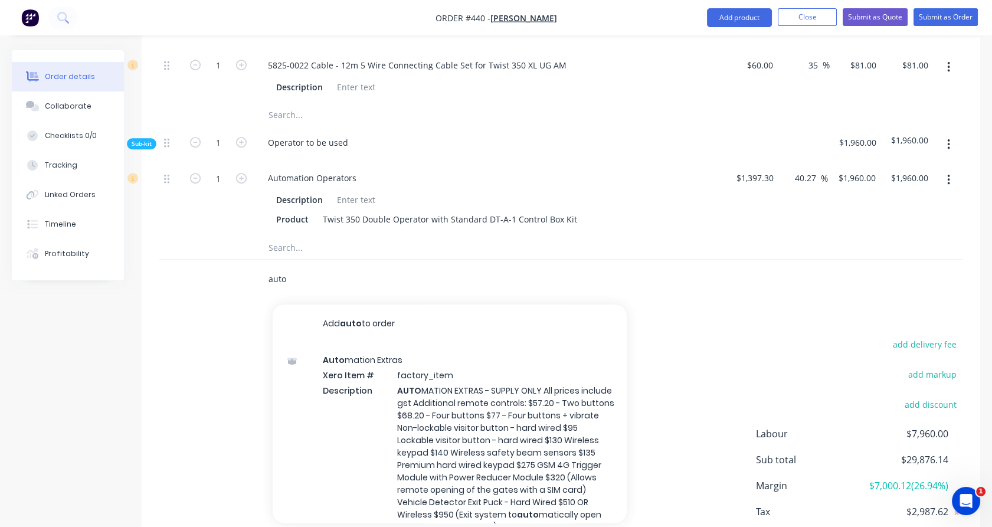
drag, startPoint x: 289, startPoint y: 258, endPoint x: 273, endPoint y: 257, distance: 16.5
click at [268, 267] on input "auto" at bounding box center [386, 279] width 236 height 24
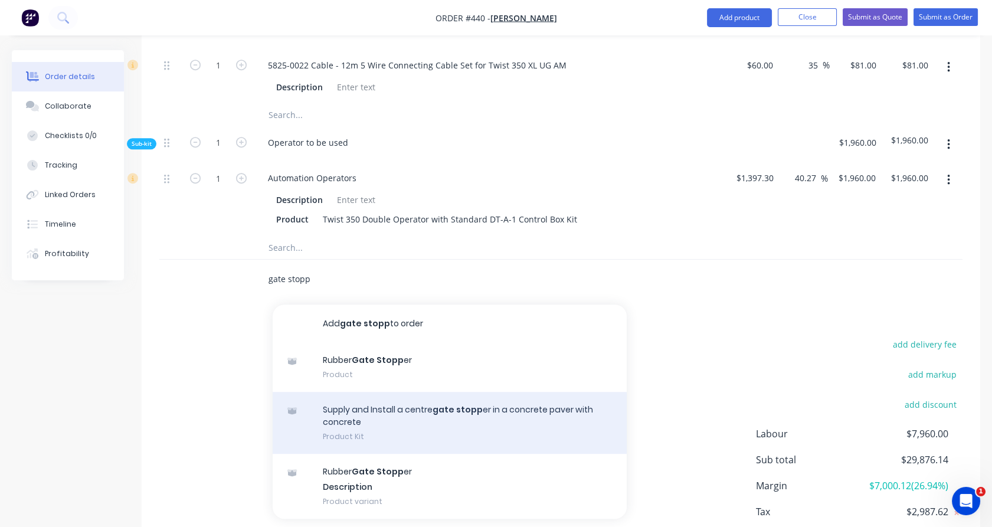
type input "gate stopp"
click at [434, 405] on div "Supply and Install a centre gate stopp er in a concrete paver with concrete Pro…" at bounding box center [450, 423] width 354 height 62
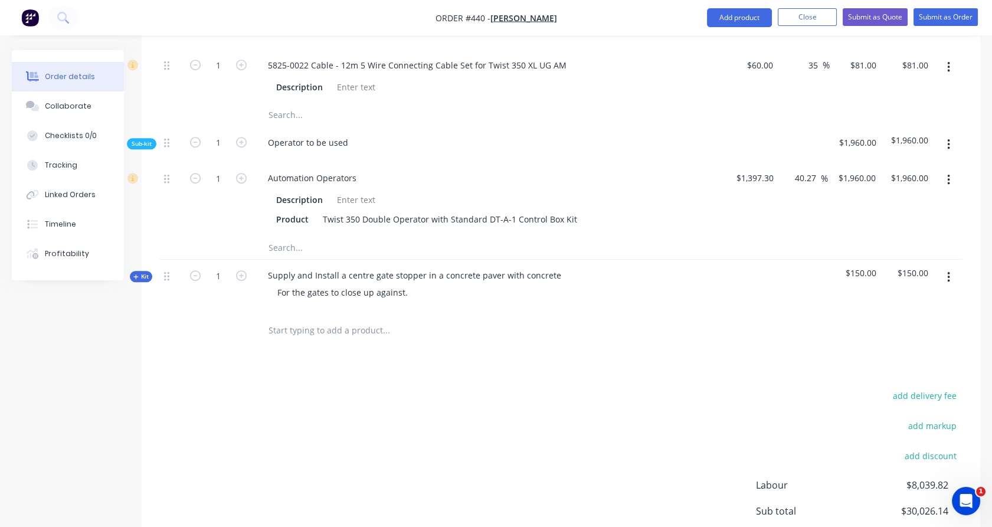
click at [345, 318] on input "text" at bounding box center [386, 330] width 236 height 24
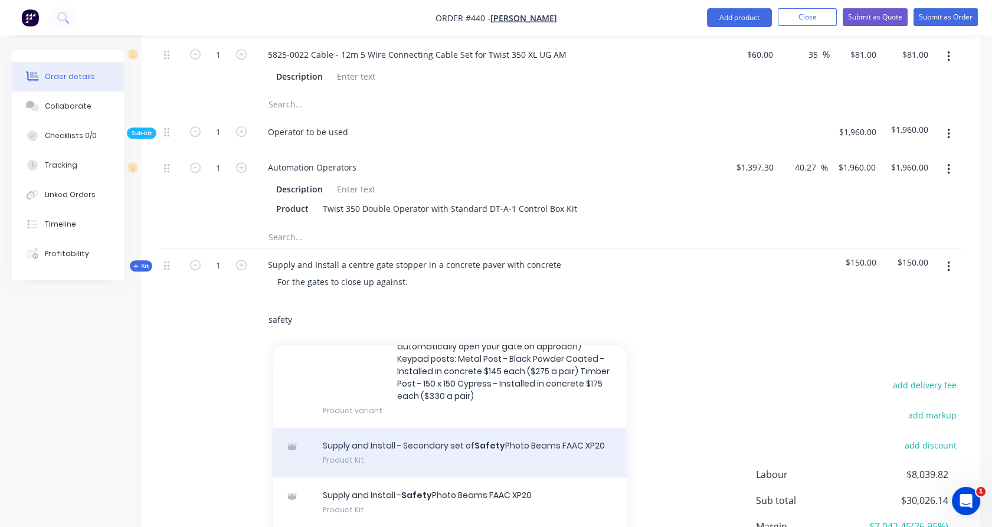
scroll to position [1532, 0]
type input "safety"
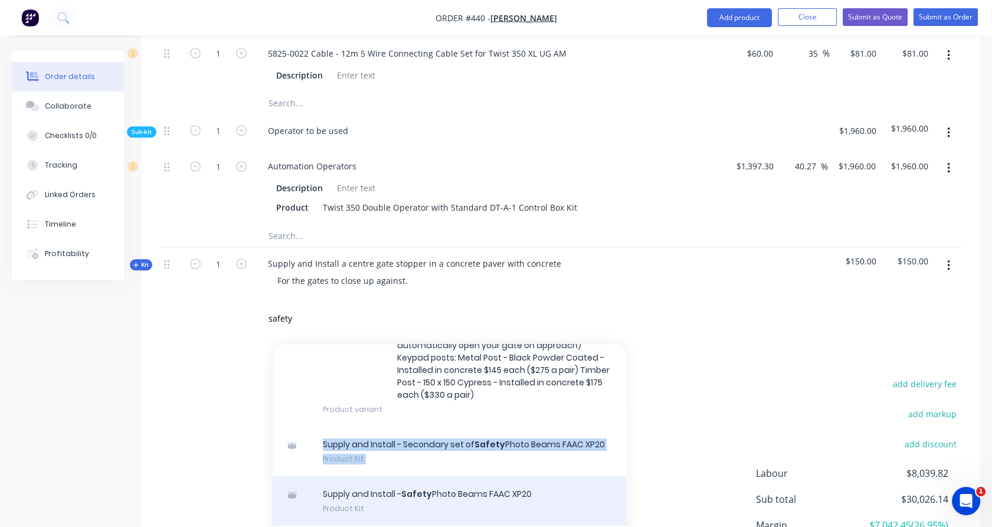
drag, startPoint x: 444, startPoint y: 431, endPoint x: 434, endPoint y: 473, distance: 43.0
click at [434, 473] on div "Add safety to order Automation Extras Xero Item # factory_item Description AUTO…" at bounding box center [450, 453] width 354 height 218
drag, startPoint x: 434, startPoint y: 473, endPoint x: 423, endPoint y: 475, distance: 11.4
click at [423, 476] on div "Supply and Install - Safety Photo Beams FAAC XP20 Product Kit" at bounding box center [450, 501] width 354 height 50
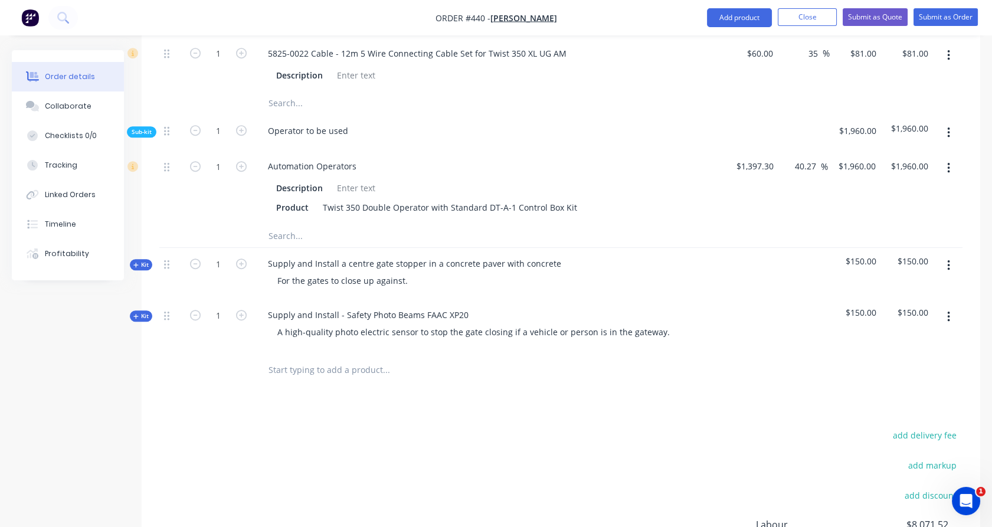
click at [334, 358] on input "text" at bounding box center [386, 370] width 236 height 24
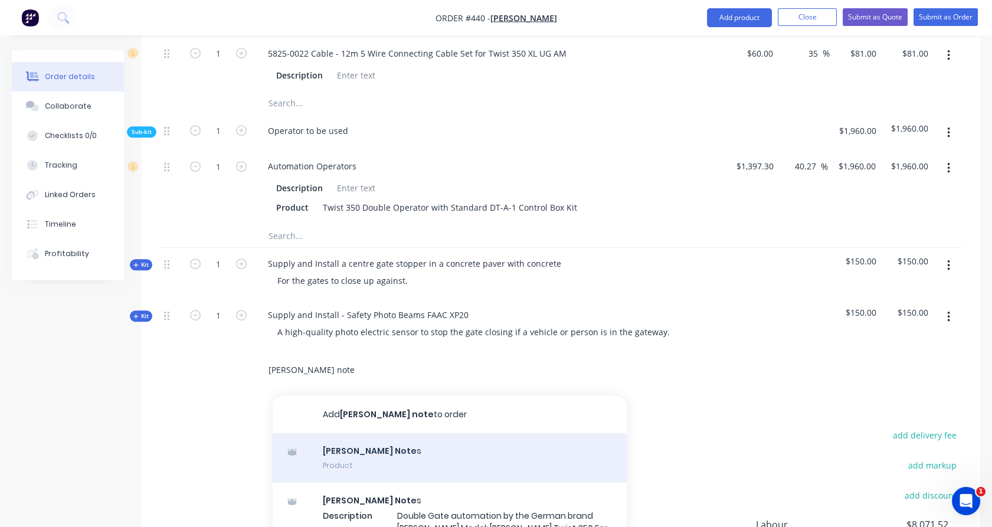
type input "sommer note"
click at [358, 434] on div "Sommer Note s Product" at bounding box center [450, 458] width 354 height 50
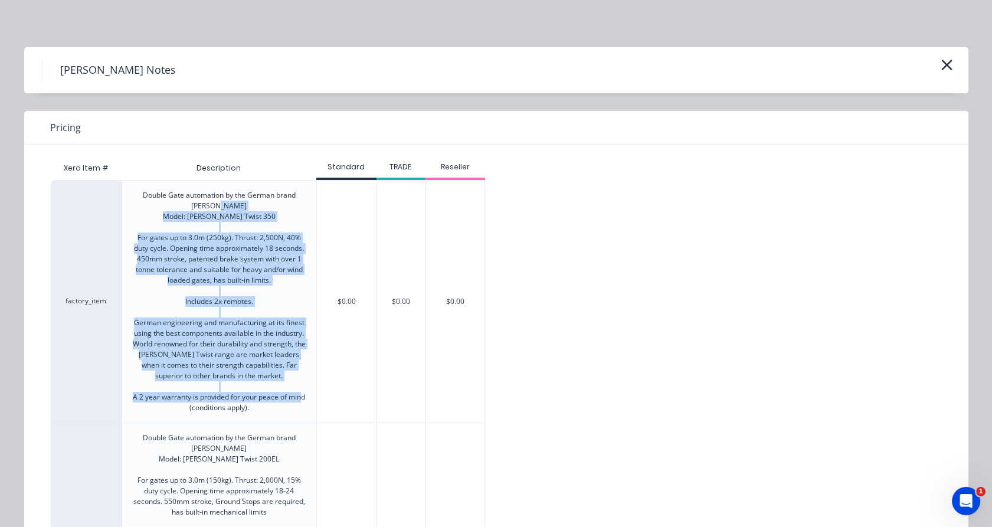
copy div "Model: SOMMER Twist 350 For gates up to 3.0m (250kg). Thrust: 2,500N, 40% duty …"
drag, startPoint x: 171, startPoint y: 215, endPoint x: 278, endPoint y: 405, distance: 218.5
click at [278, 405] on div "Double Gate automation by the German brand SOMMER Model: SOMMER Twist 350 For g…" at bounding box center [219, 301] width 175 height 223
click at [943, 68] on icon "button" at bounding box center [947, 65] width 12 height 17
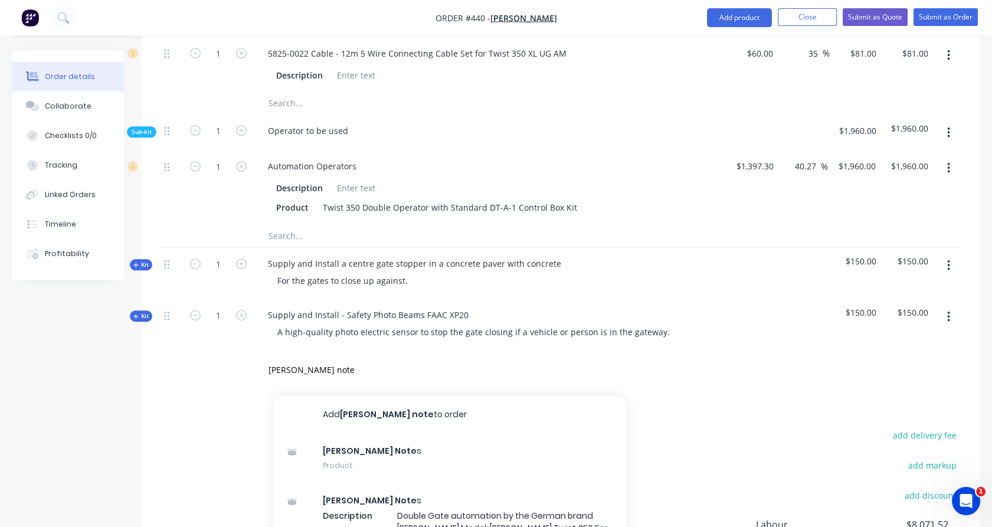
click at [227, 362] on div at bounding box center [218, 370] width 71 height 38
click at [293, 358] on input "sommer note" at bounding box center [386, 370] width 236 height 24
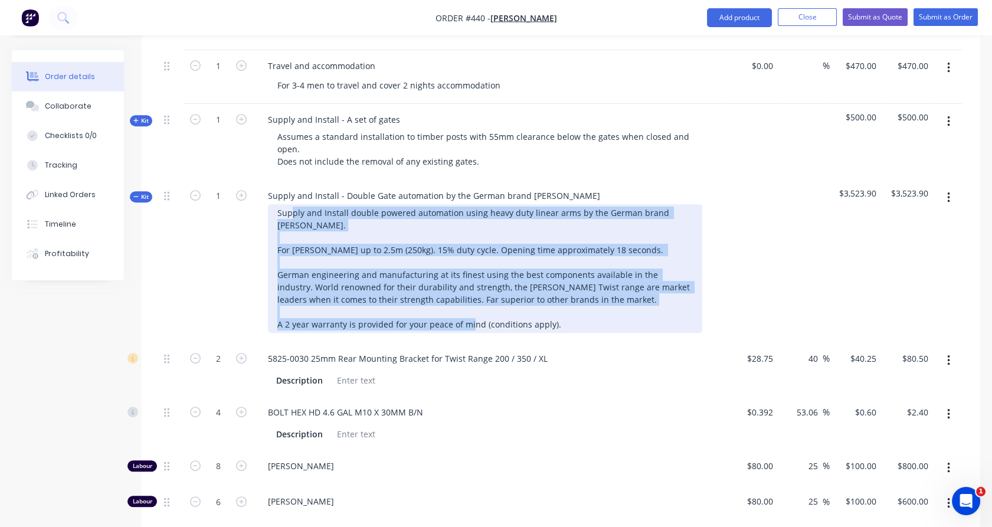
scroll to position [770, 0]
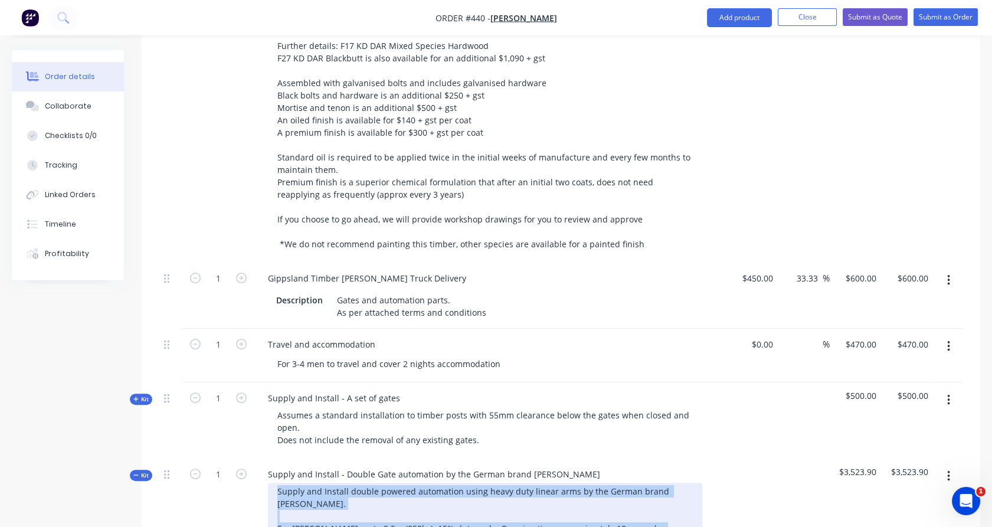
drag, startPoint x: 561, startPoint y: 154, endPoint x: 246, endPoint y: 475, distance: 449.9
paste div
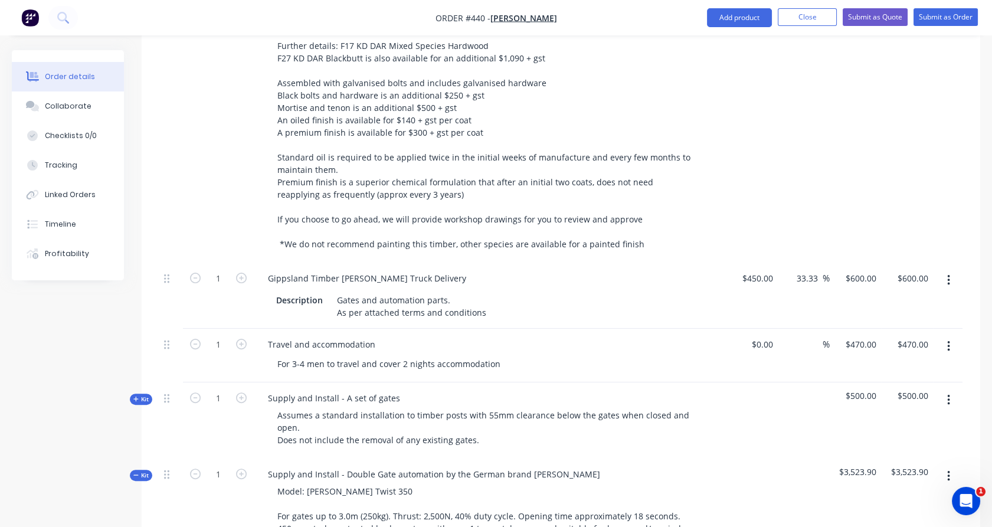
click at [221, 414] on div "1" at bounding box center [218, 420] width 71 height 76
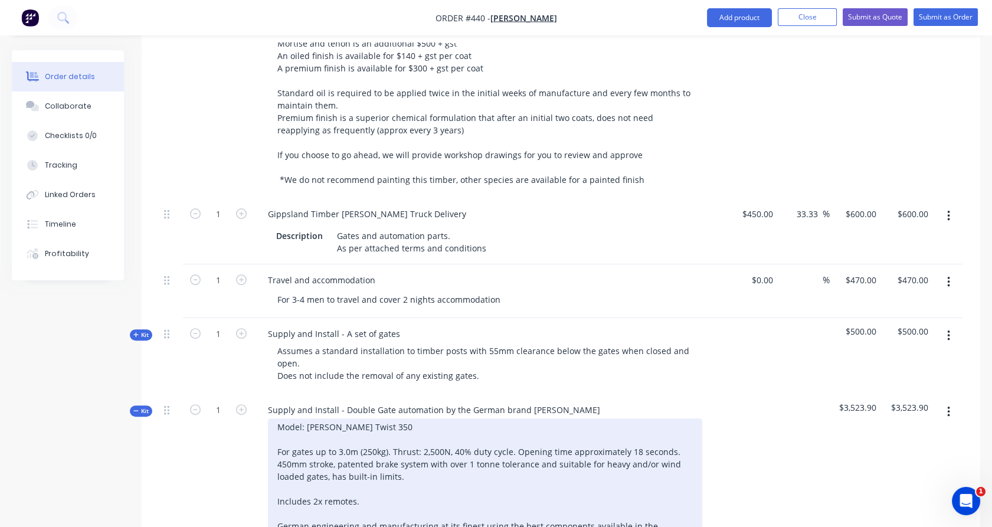
scroll to position [835, 0]
click at [374, 484] on div "Model: SOMMER Twist 350 For gates up to 3.0m (250kg). Thrust: 2,500N, 40% duty …" at bounding box center [485, 501] width 434 height 166
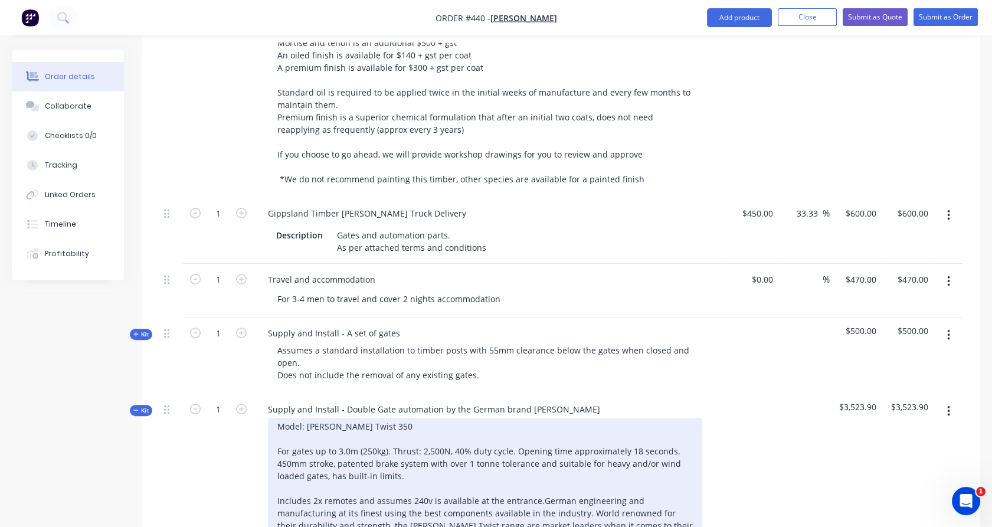
click at [394, 418] on div "Model: SOMMER Twist 350 For gates up to 3.0m (250kg). Thrust: 2,500N, 40% duty …" at bounding box center [485, 494] width 434 height 153
click at [437, 459] on div "Model: SOMMER Twist 350 For gates up to 3.0m (250kg). Thrust: 2,500N, 40% duty …" at bounding box center [485, 494] width 434 height 153
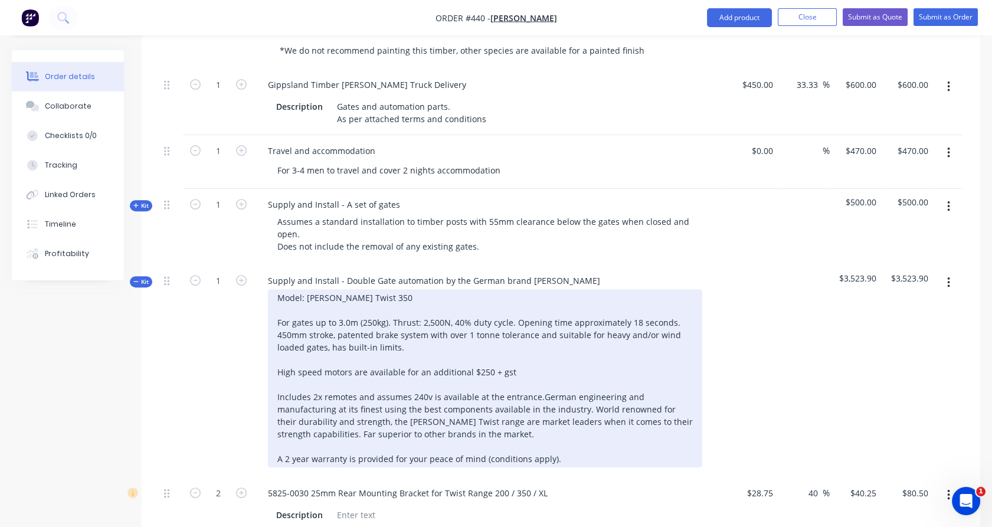
scroll to position [966, 0]
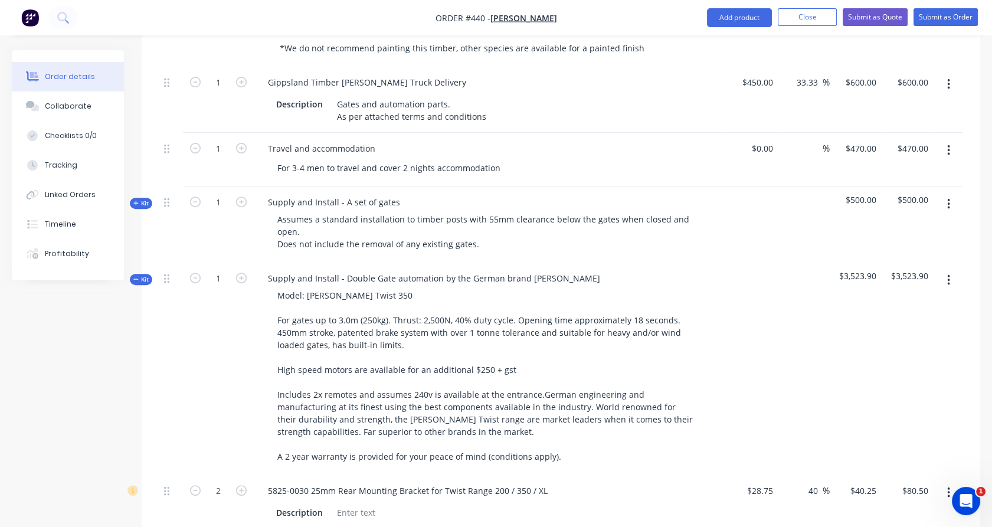
click at [185, 439] on div "1" at bounding box center [218, 369] width 71 height 212
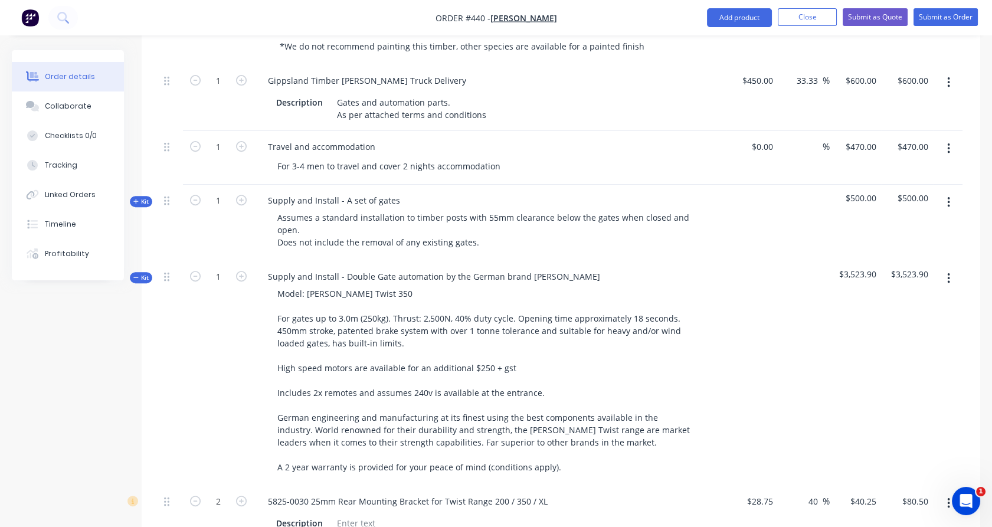
scroll to position [966, 0]
click at [138, 276] on icon at bounding box center [135, 279] width 5 height 6
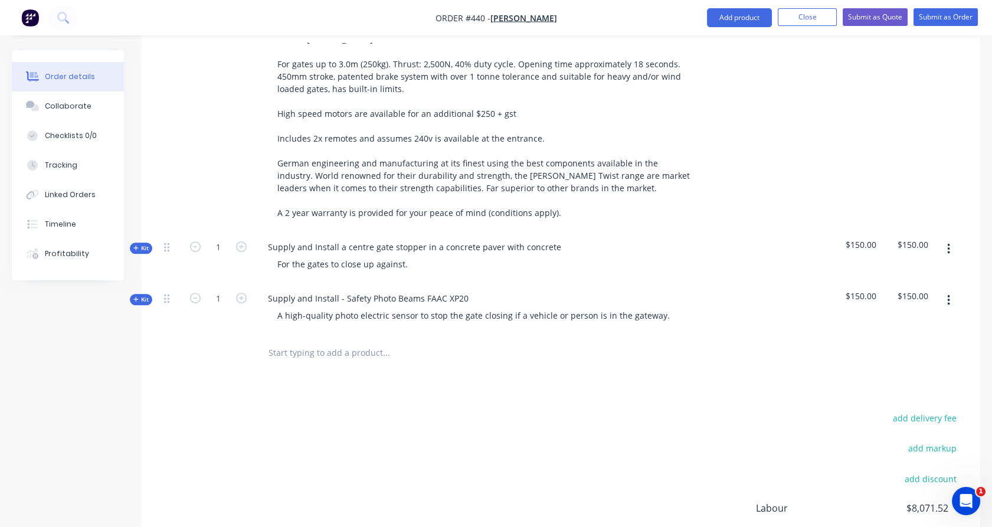
click at [344, 341] on input "text" at bounding box center [386, 353] width 236 height 24
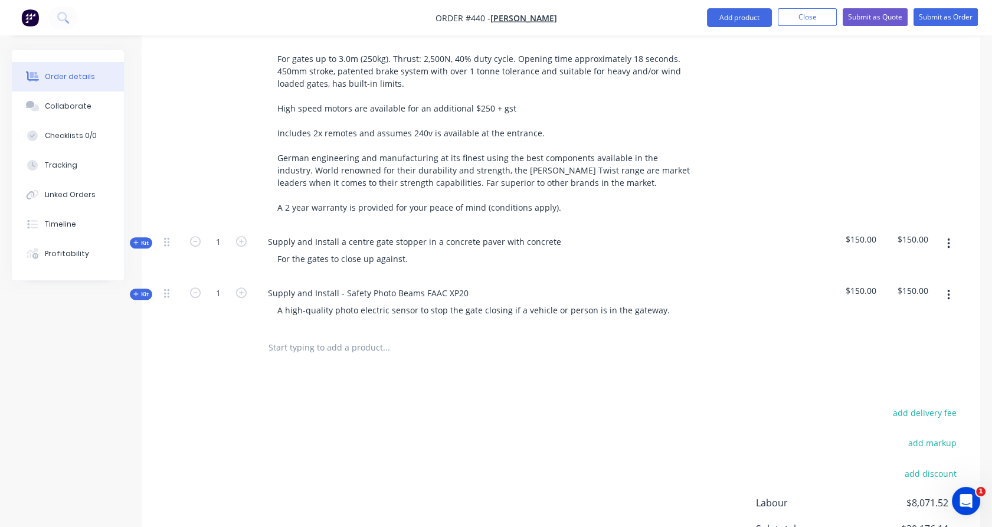
scroll to position [1228, 0]
type input "a"
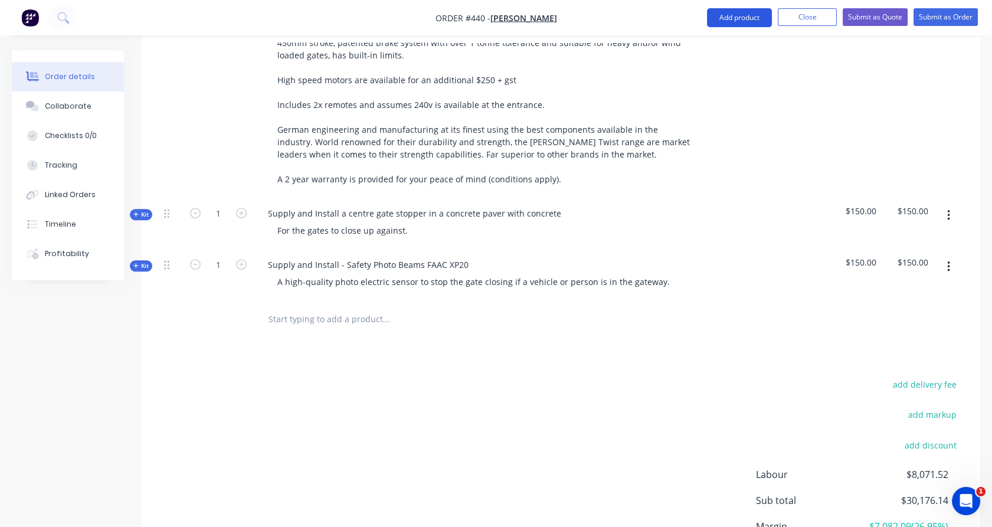
click at [749, 26] on button "Add product" at bounding box center [739, 17] width 65 height 19
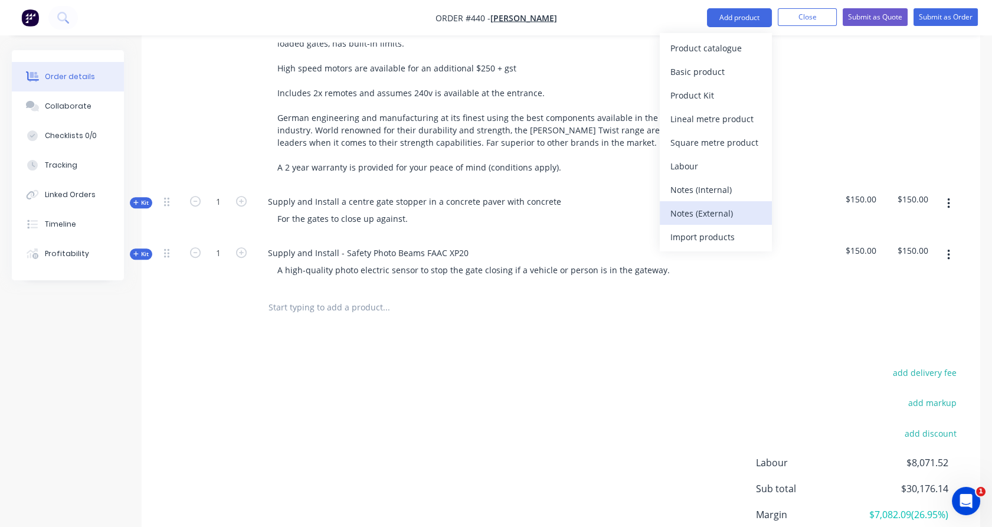
click at [737, 212] on div "Notes (External)" at bounding box center [715, 213] width 91 height 17
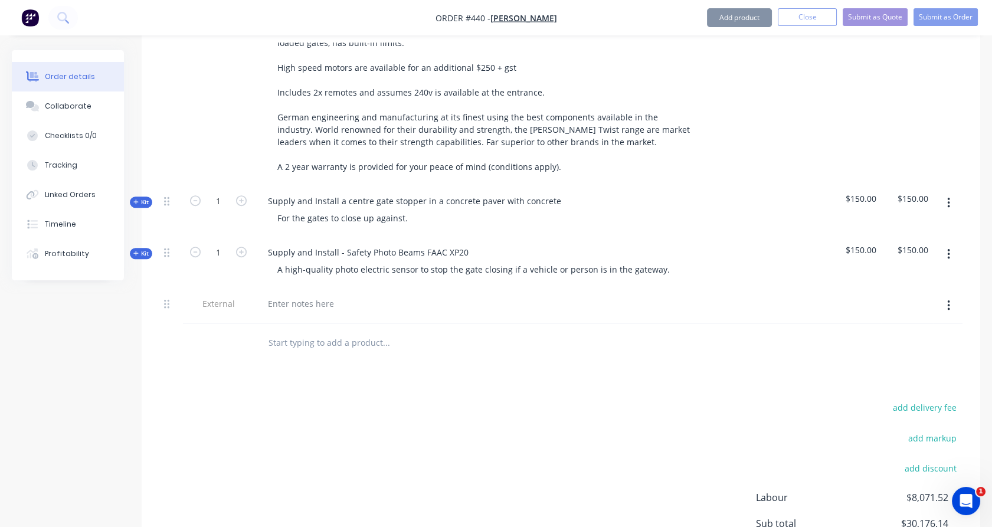
scroll to position [1268, 0]
click at [316, 295] on div at bounding box center [301, 303] width 85 height 17
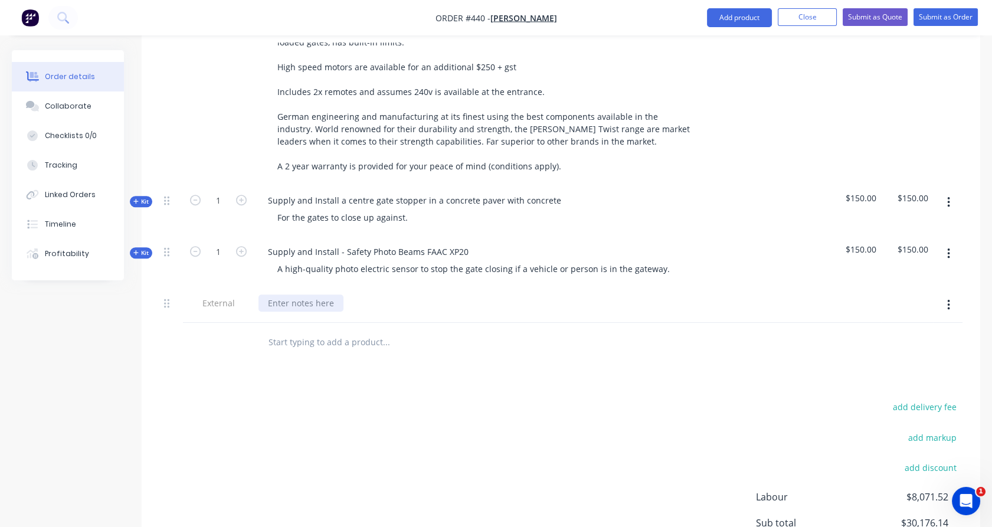
click at [316, 295] on div at bounding box center [301, 303] width 85 height 17
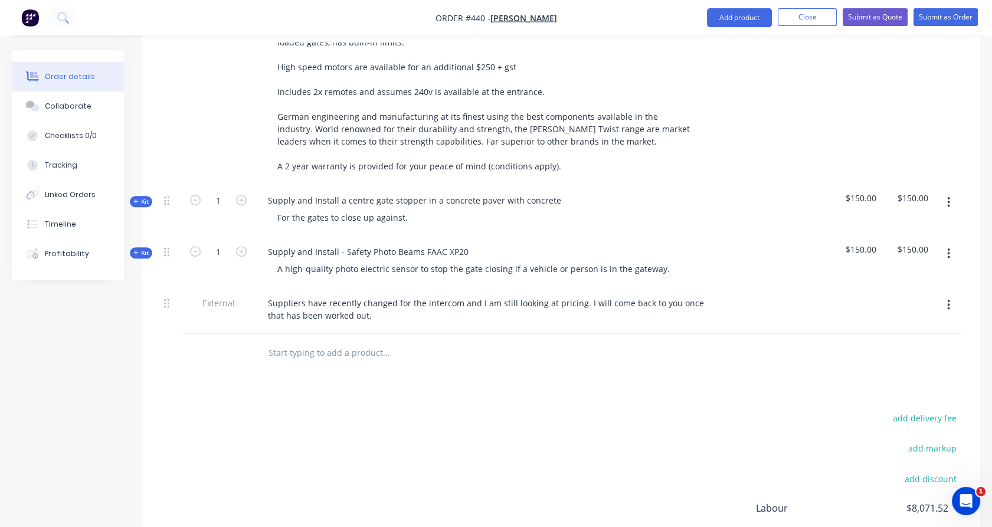
click at [377, 435] on div "add delivery fee add markup add discount Labour $8,071.52 Sub total $30,176.14 …" at bounding box center [560, 524] width 803 height 228
click at [335, 345] on input "text" at bounding box center [386, 353] width 236 height 24
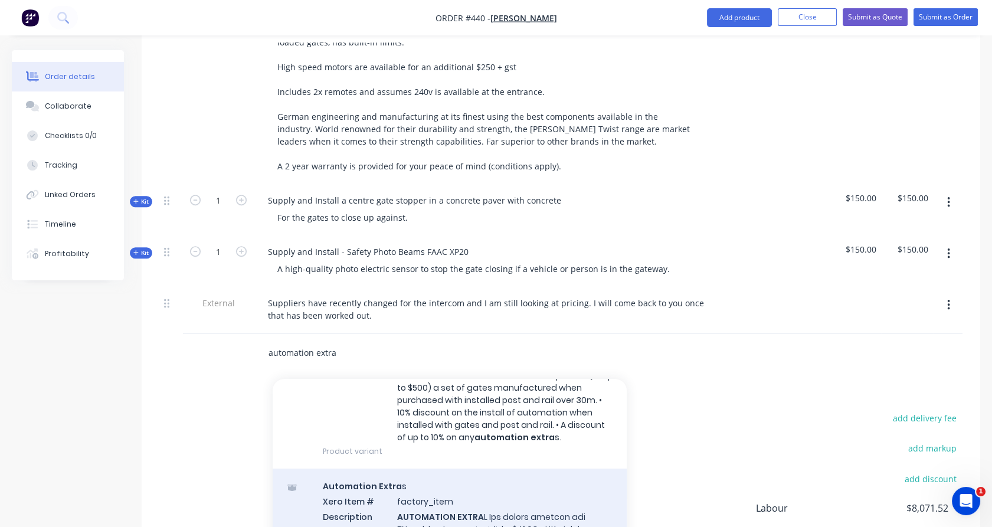
scroll to position [329, 0]
type input "automation extra"
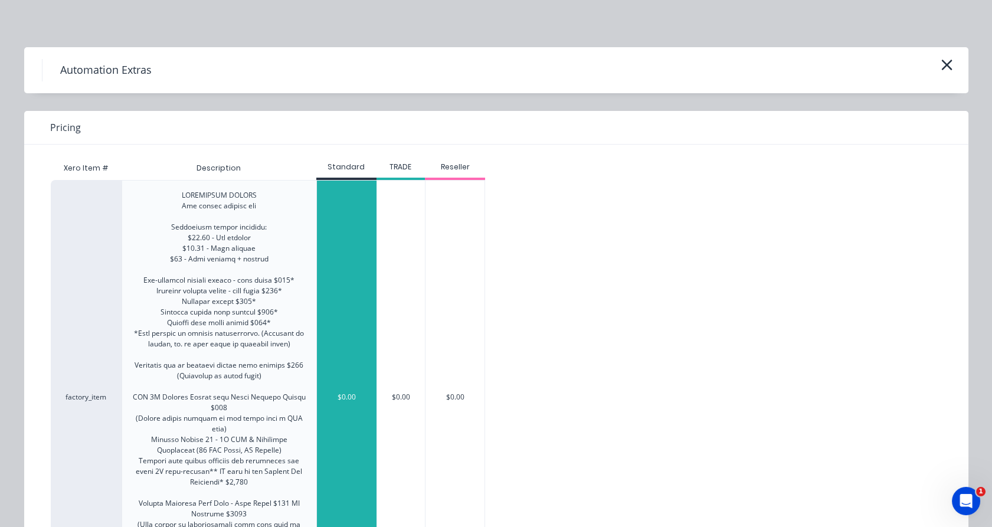
click at [353, 369] on div "$0.00" at bounding box center [347, 397] width 60 height 433
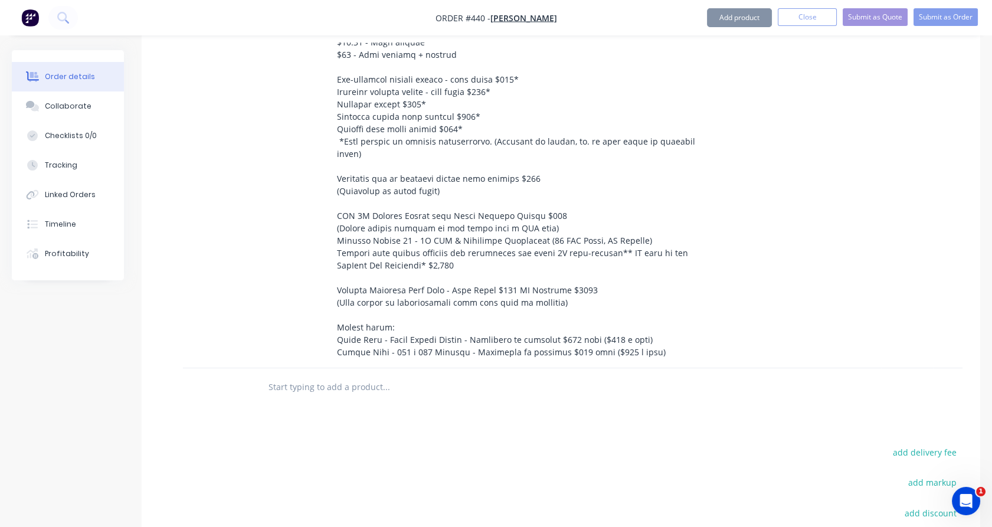
click at [361, 375] on input "text" at bounding box center [386, 387] width 236 height 24
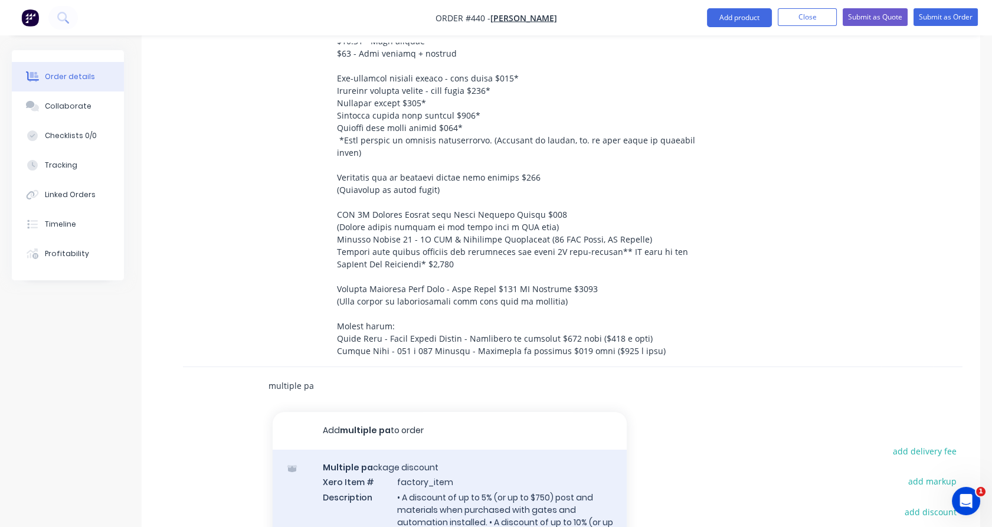
type input "multiple pa"
click at [415, 454] on div "Multiple pa ckage discount Xero Item # factory_item Description • A discount of…" at bounding box center [450, 533] width 354 height 166
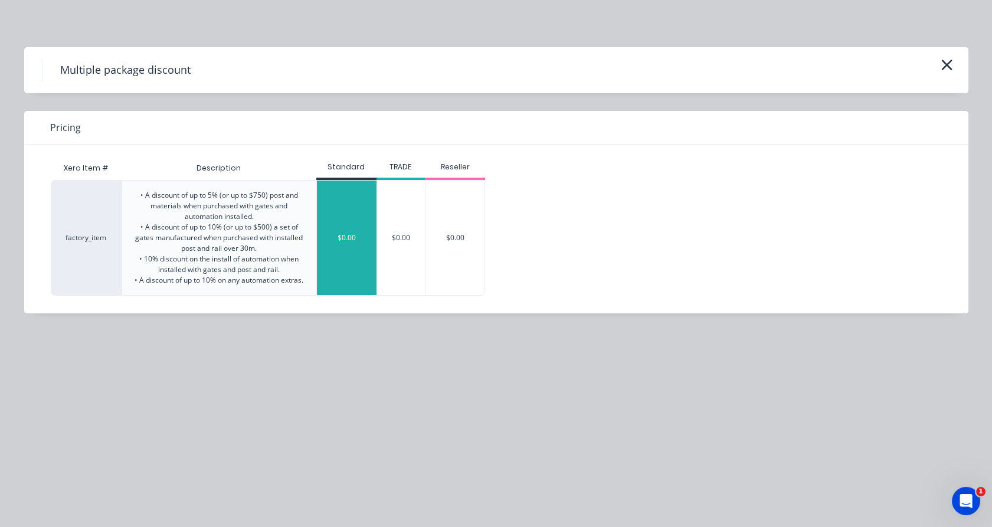
click at [329, 212] on div "$0.00" at bounding box center [347, 238] width 60 height 115
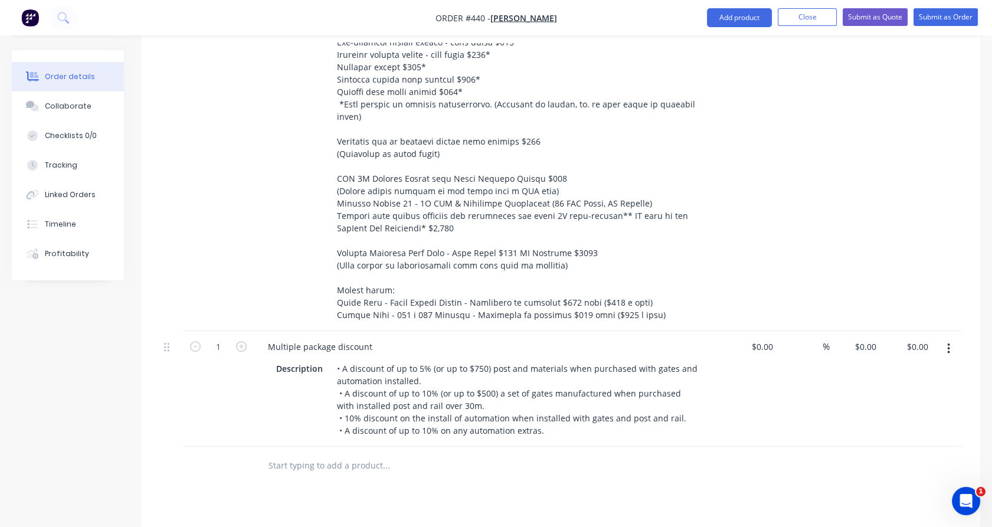
scroll to position [1692, 0]
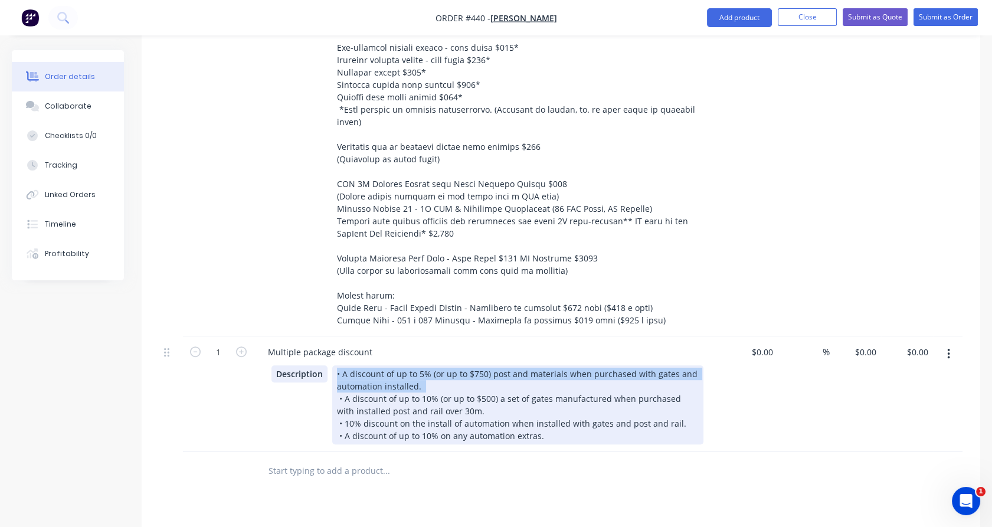
drag, startPoint x: 426, startPoint y: 365, endPoint x: 320, endPoint y: 354, distance: 106.2
click at [320, 365] on div "Description • A discount of up to 5% (or up to $750) post and materials when pu…" at bounding box center [487, 404] width 432 height 79
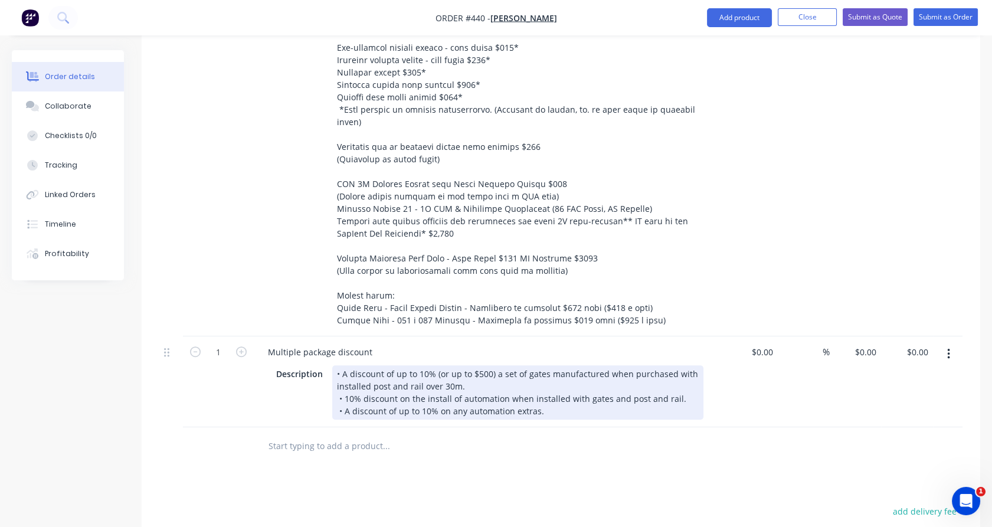
click at [306, 392] on div "Description • A discount of up to 10% (or up to $500) a set of gates manufactur…" at bounding box center [487, 392] width 432 height 54
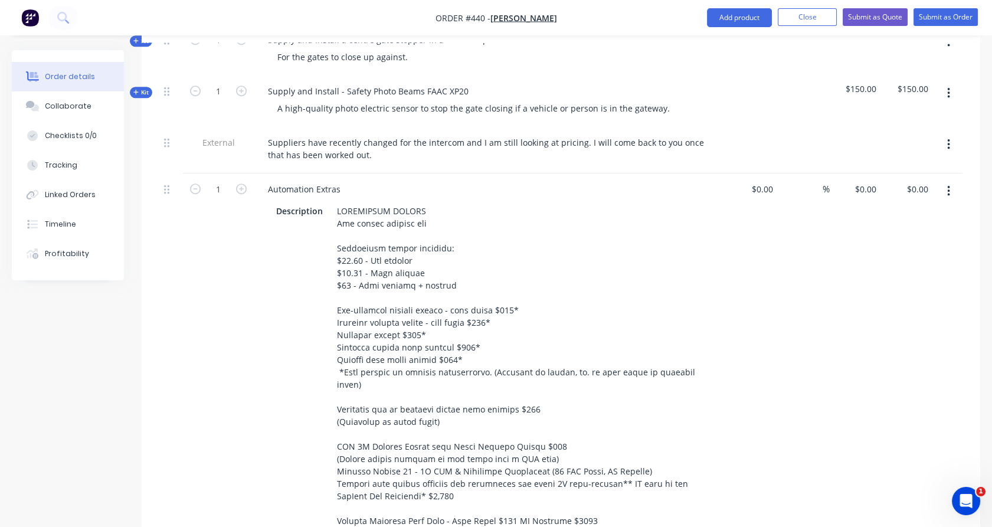
scroll to position [1430, 0]
click at [876, 179] on input "0" at bounding box center [875, 187] width 14 height 17
type input "$-840.00"
drag, startPoint x: 869, startPoint y: 264, endPoint x: 927, endPoint y: 299, distance: 66.7
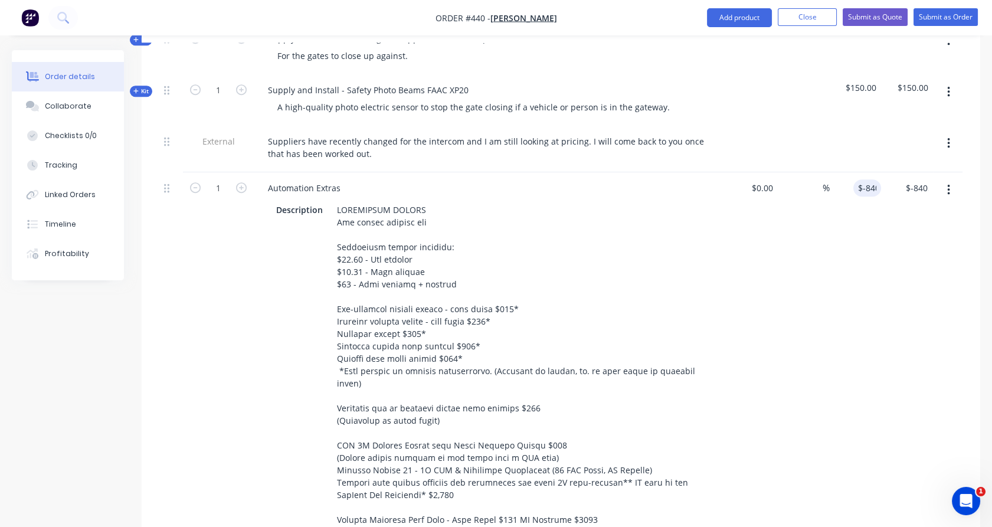
click at [869, 264] on div "$-840.00 -840" at bounding box center [856, 385] width 52 height 426
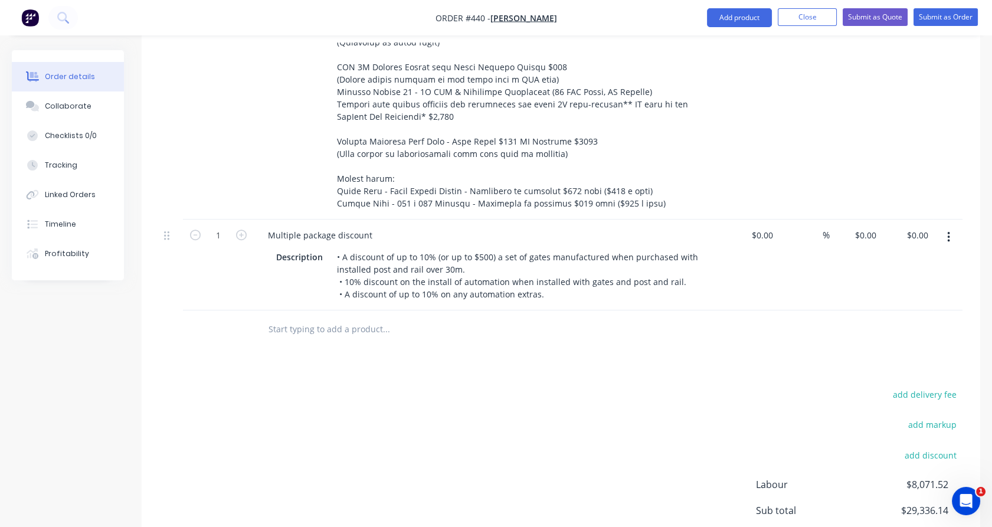
scroll to position [1913, 0]
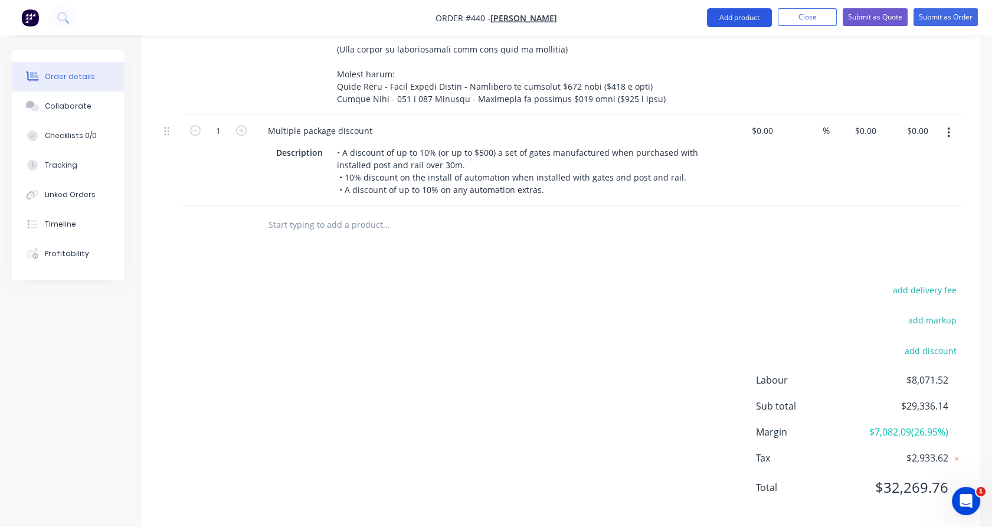
click at [740, 17] on button "Add product" at bounding box center [739, 17] width 65 height 19
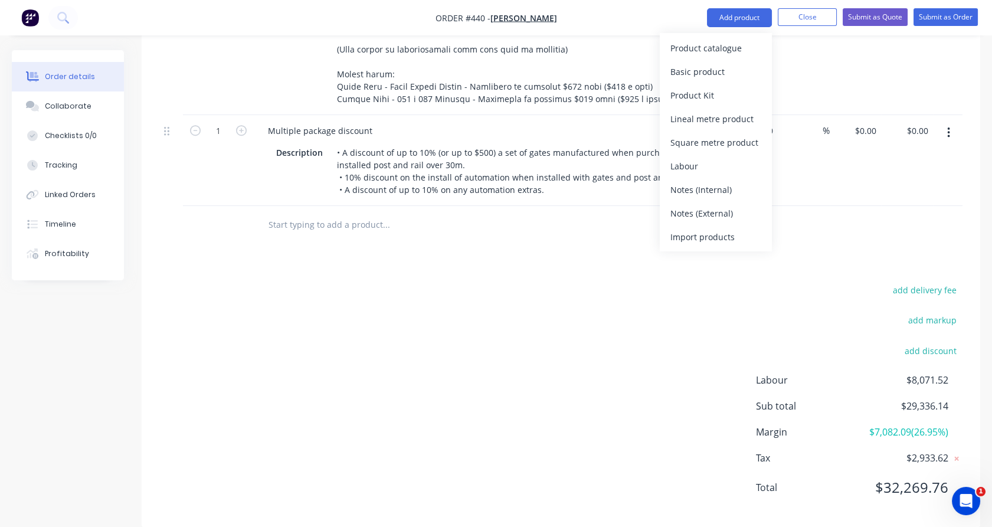
click at [729, 208] on div "Notes (External)" at bounding box center [715, 213] width 91 height 17
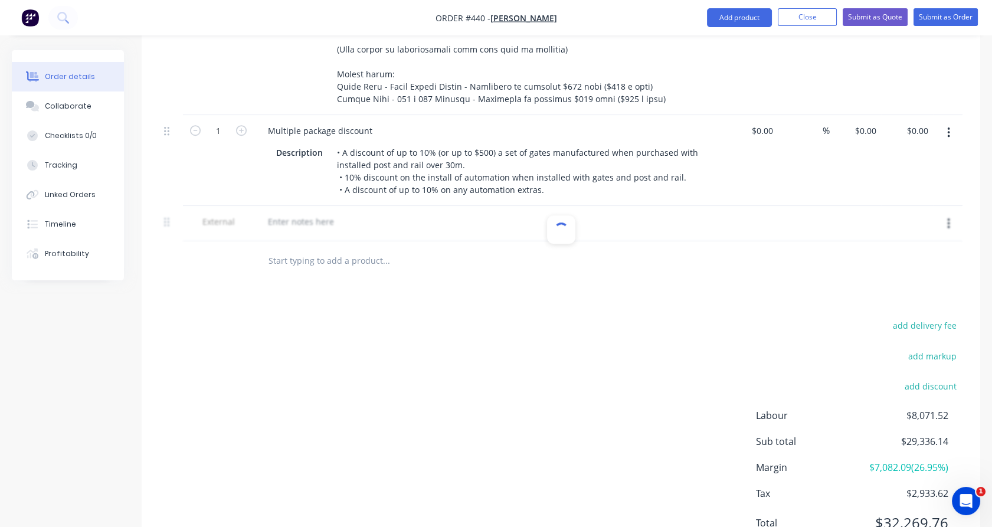
click at [302, 206] on div at bounding box center [560, 224] width 803 height 36
click at [272, 254] on div at bounding box center [466, 260] width 425 height 38
click at [951, 122] on button "button" at bounding box center [949, 132] width 28 height 21
click at [930, 226] on div "Delete" at bounding box center [906, 234] width 91 height 17
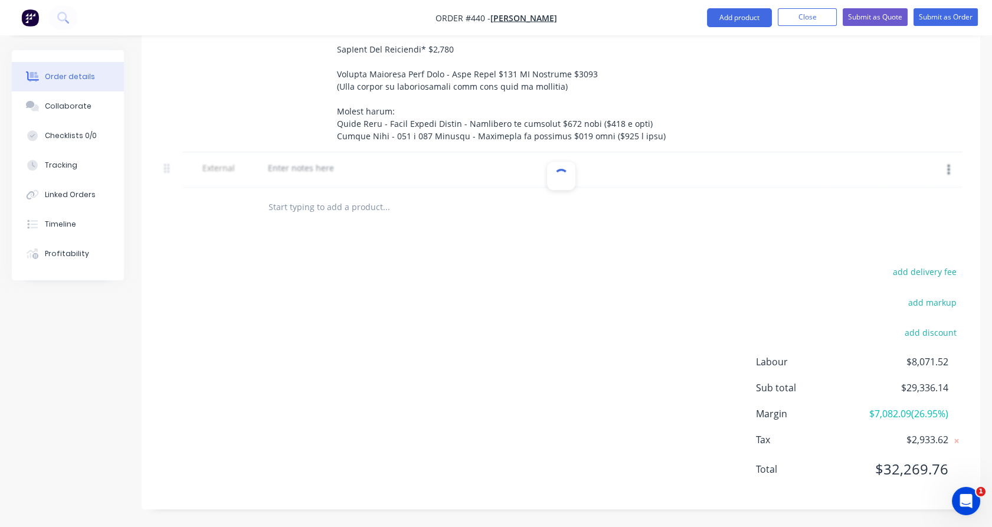
scroll to position [1857, 0]
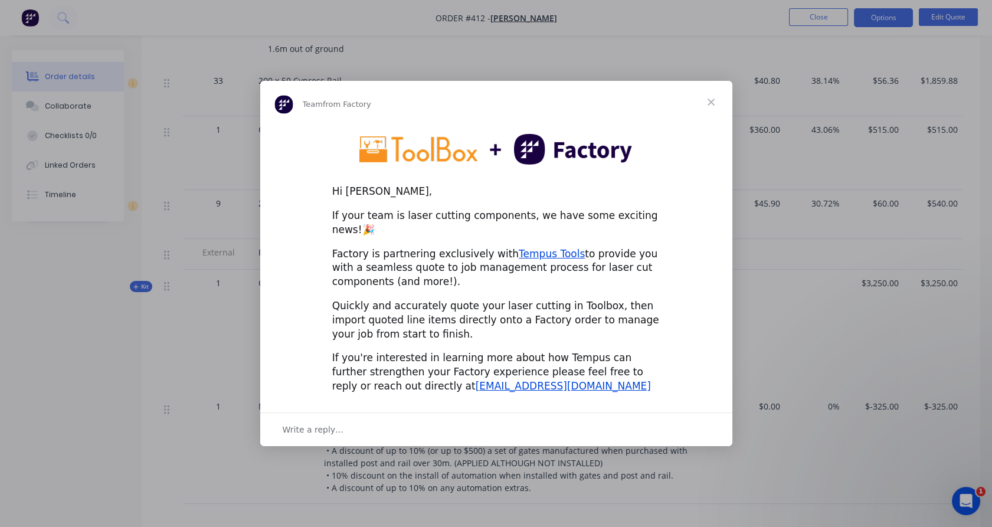
click at [714, 111] on span "Close" at bounding box center [711, 102] width 42 height 42
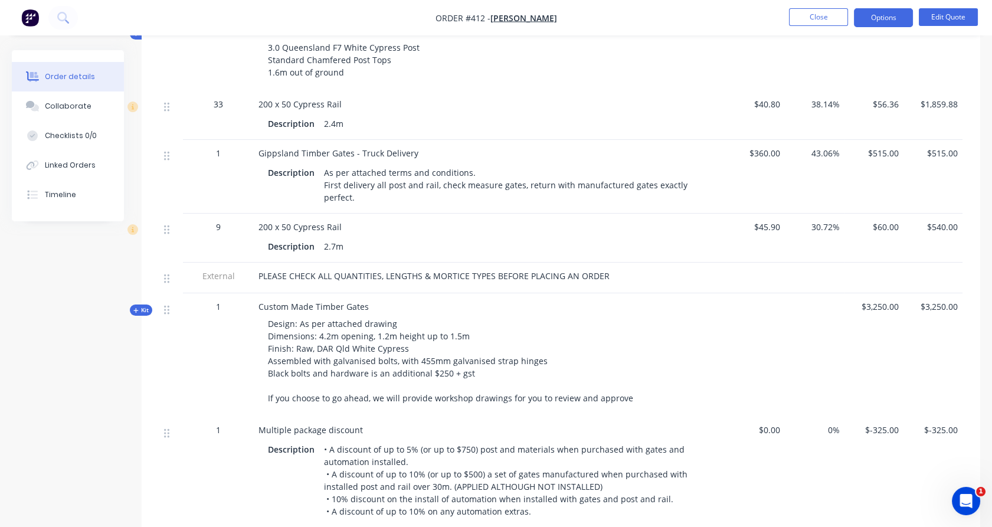
scroll to position [501, 0]
click at [79, 111] on div "Collaborate" at bounding box center [68, 106] width 47 height 11
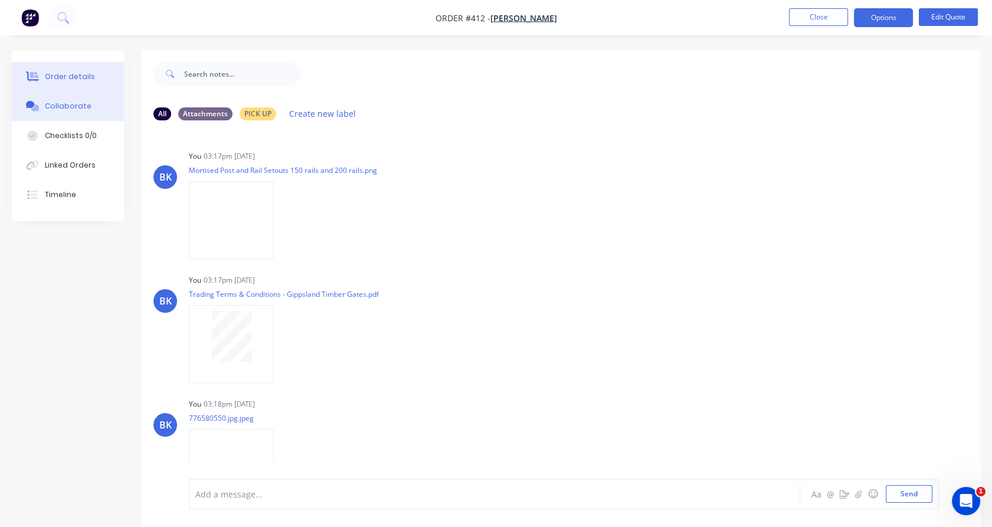
click at [73, 83] on button "Order details" at bounding box center [68, 77] width 112 height 30
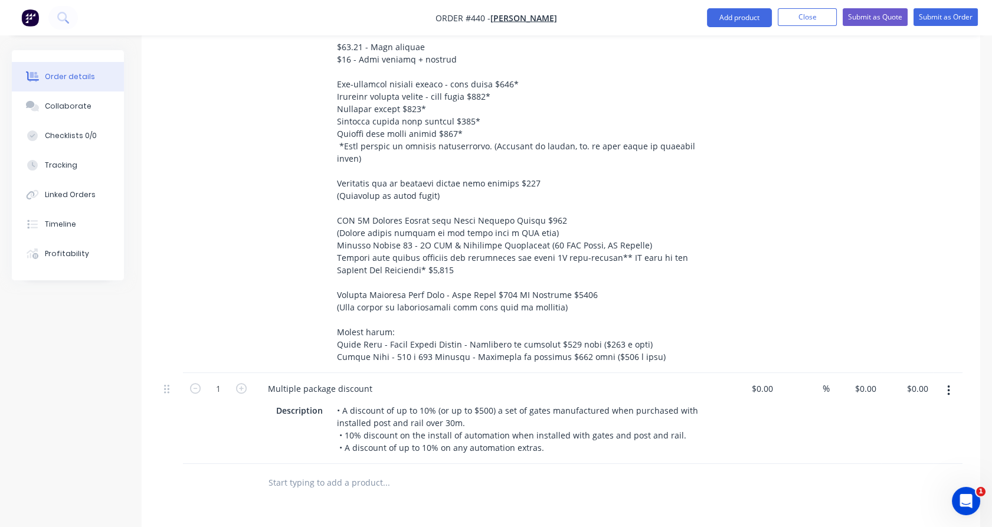
scroll to position [1681, 0]
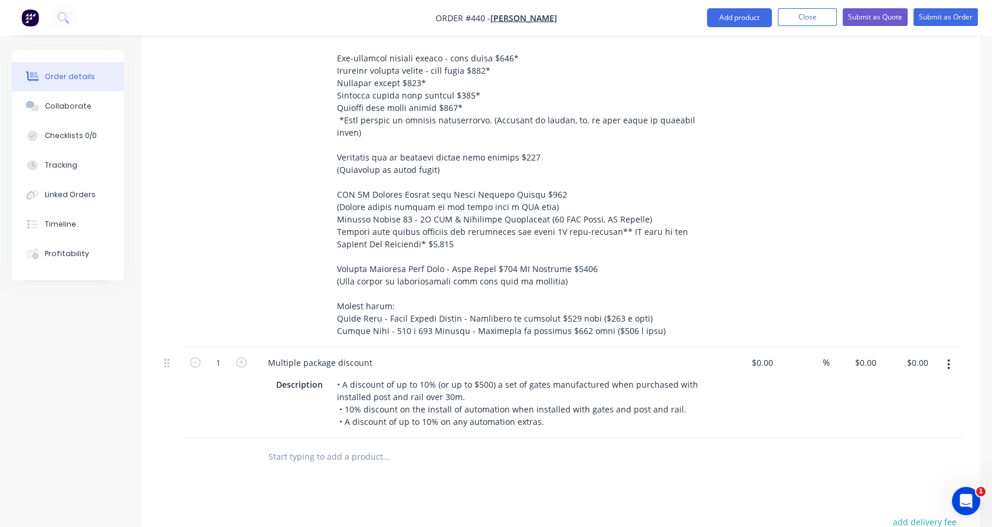
click at [953, 354] on button "button" at bounding box center [949, 364] width 28 height 21
click at [907, 458] on div "Delete" at bounding box center [906, 466] width 91 height 17
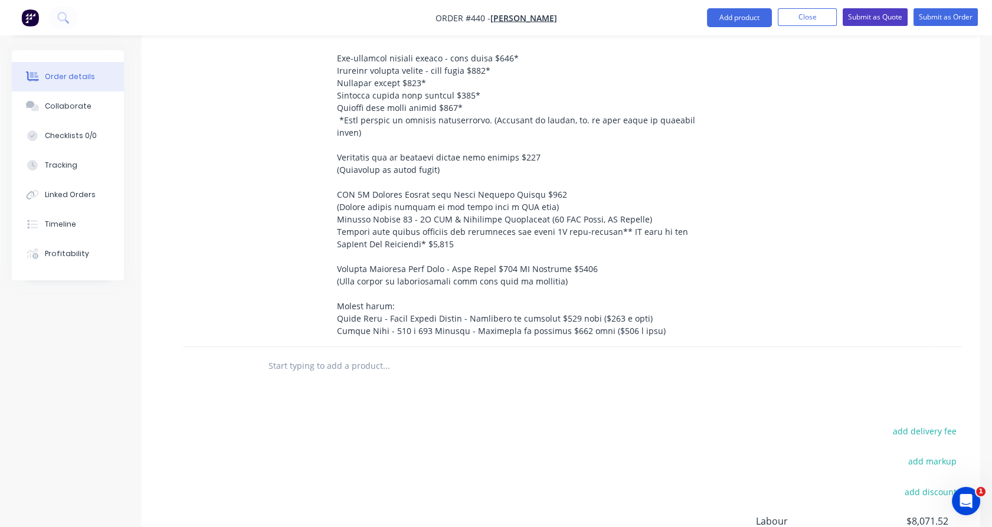
click at [888, 19] on button "Submit as Quote" at bounding box center [875, 17] width 65 height 18
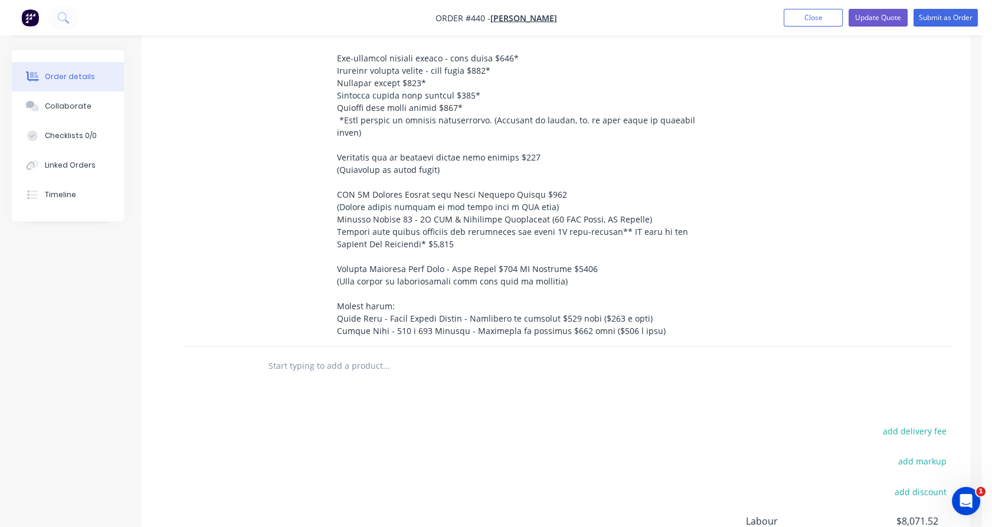
scroll to position [0, 0]
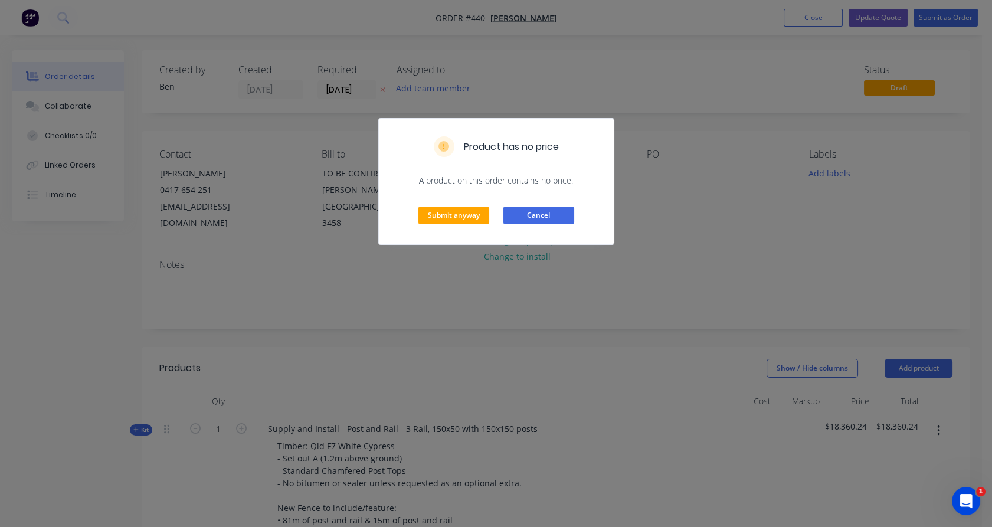
click at [546, 217] on button "Cancel" at bounding box center [538, 216] width 71 height 18
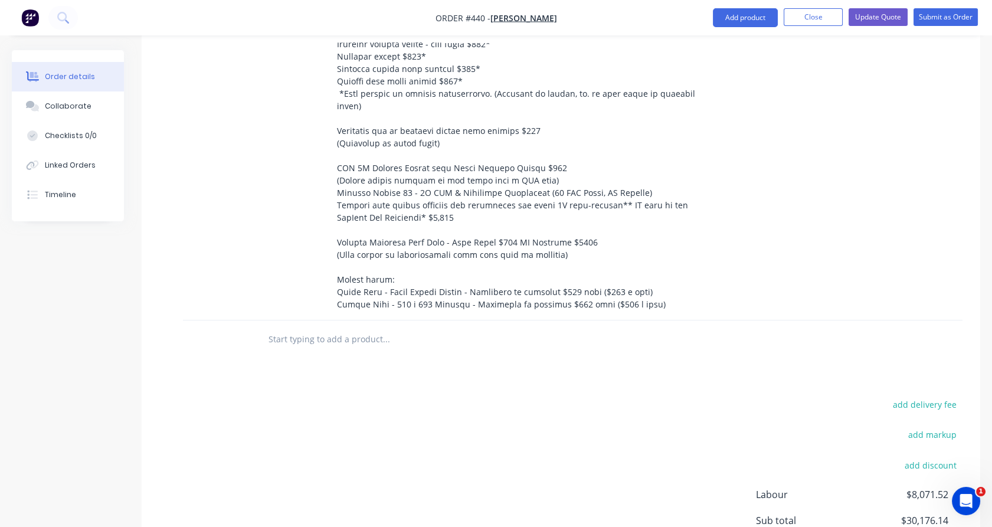
scroll to position [1700, 0]
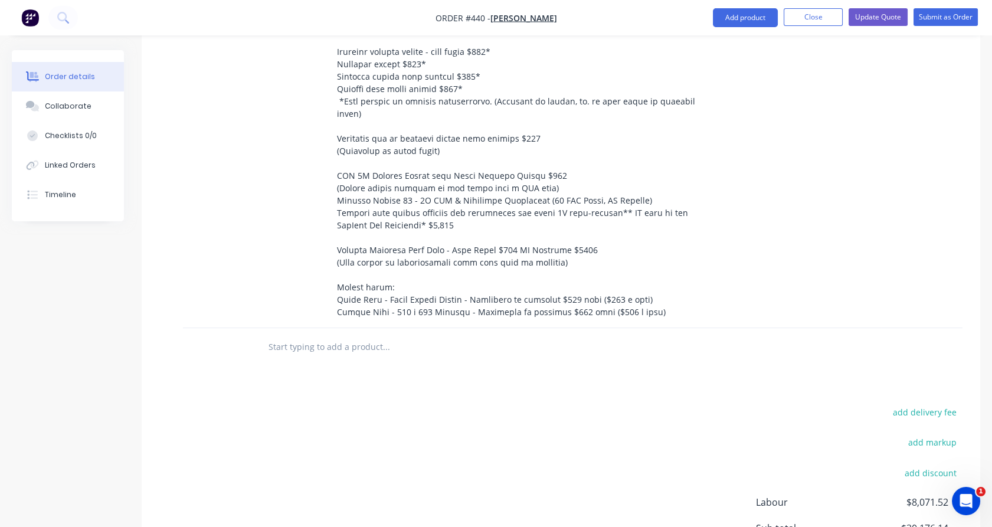
click at [361, 335] on input "text" at bounding box center [386, 347] width 236 height 24
click at [757, 14] on button "Add product" at bounding box center [745, 17] width 65 height 19
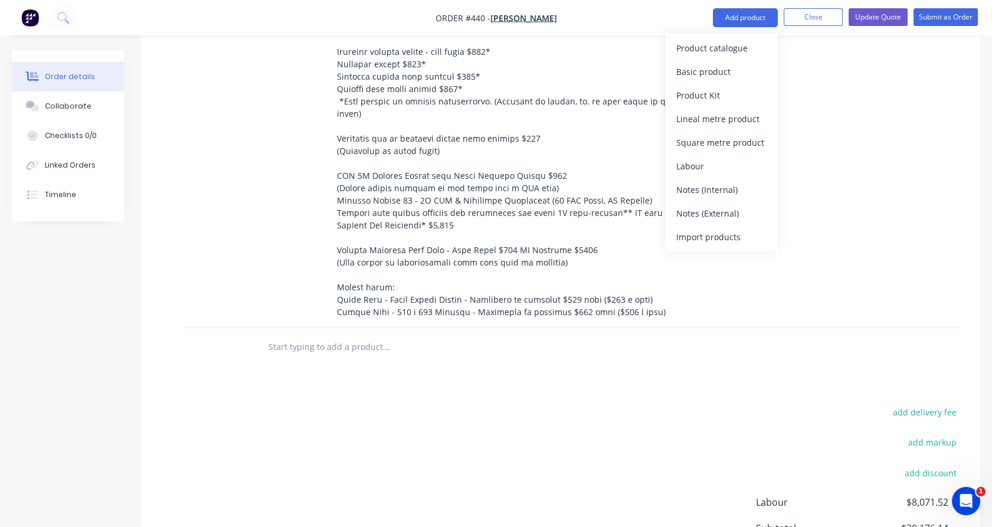
click at [718, 211] on div "Notes (External)" at bounding box center [721, 213] width 91 height 17
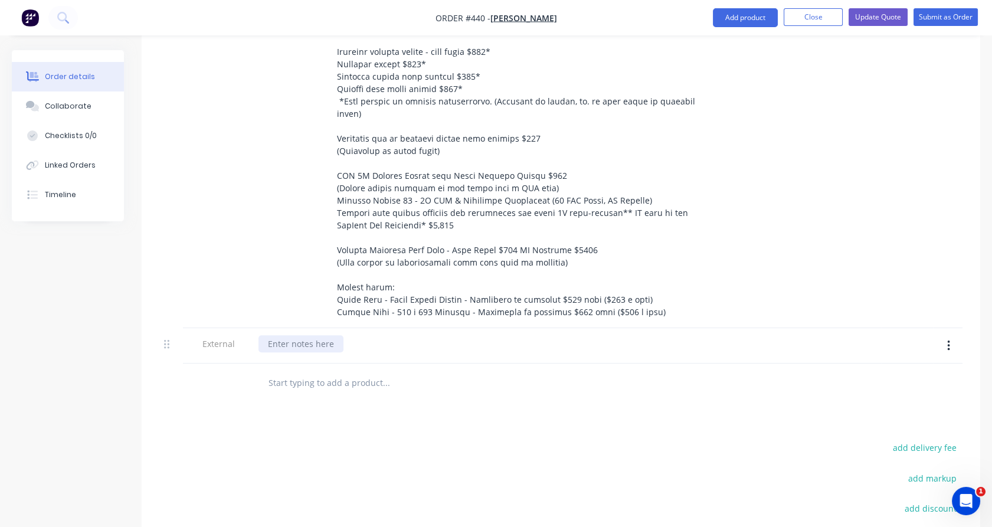
click at [295, 335] on div at bounding box center [301, 343] width 85 height 17
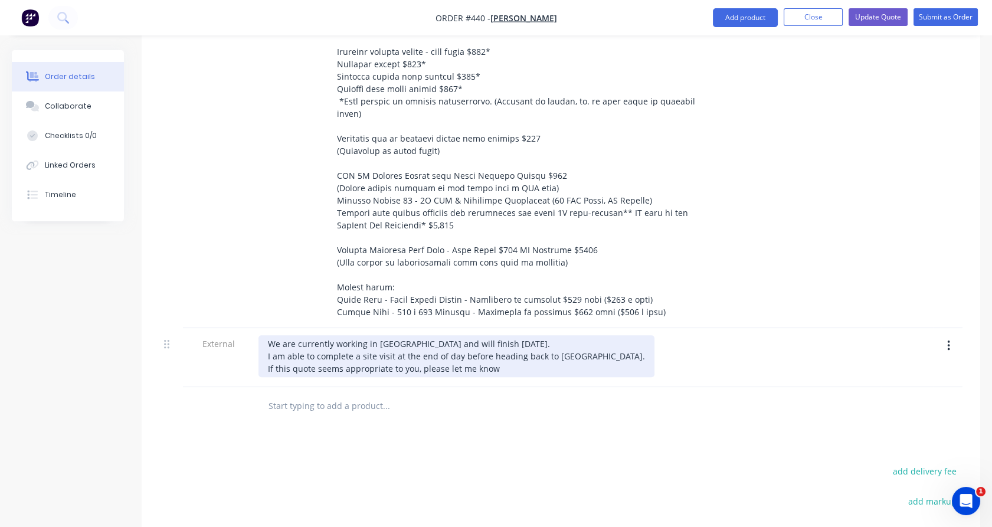
click at [419, 344] on div "We are currently working in [GEOGRAPHIC_DATA] and will finish [DATE]. I am able…" at bounding box center [457, 356] width 396 height 42
click at [418, 354] on div "We are currently working in [GEOGRAPHIC_DATA] and will finish [DATE]. I am able…" at bounding box center [457, 356] width 396 height 42
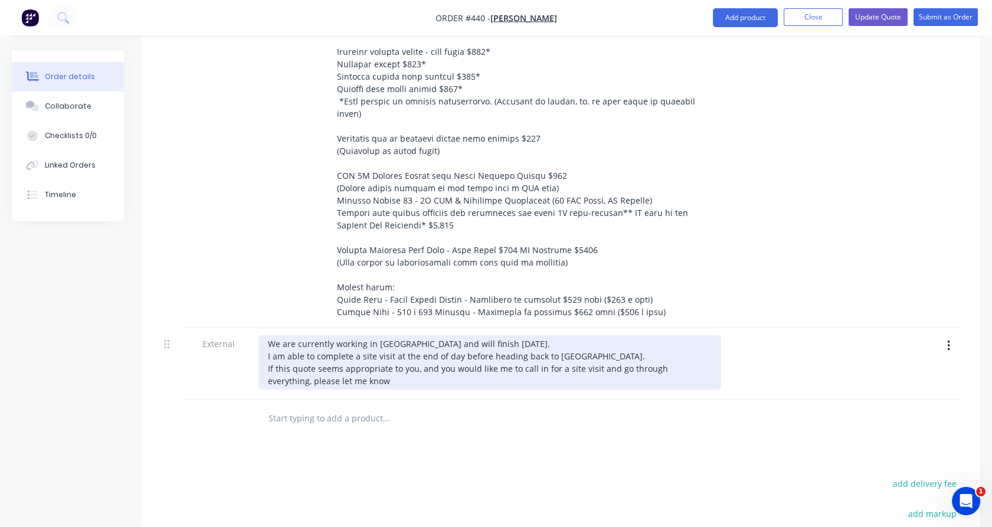
click at [411, 358] on div "We are currently working in [GEOGRAPHIC_DATA] and will finish [DATE]. I am able…" at bounding box center [490, 362] width 463 height 54
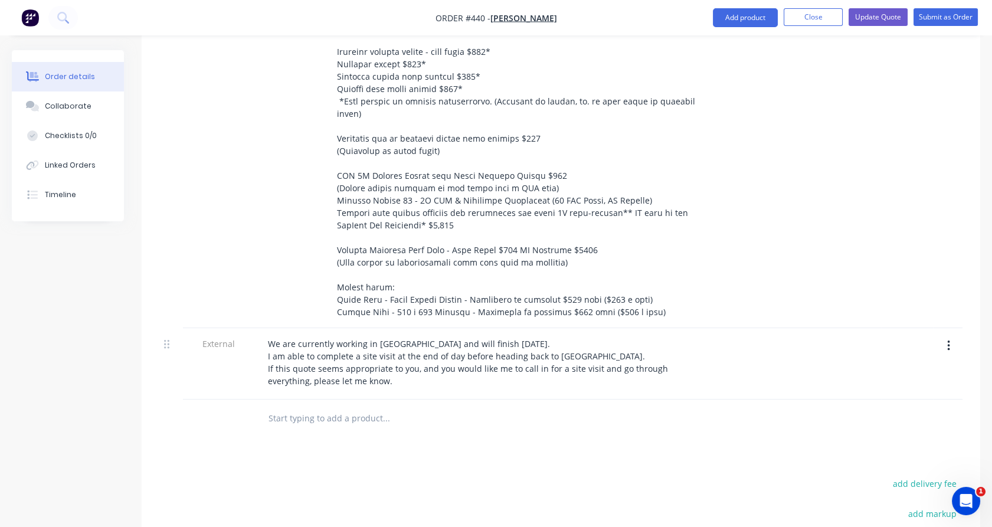
click at [210, 403] on div at bounding box center [218, 419] width 71 height 38
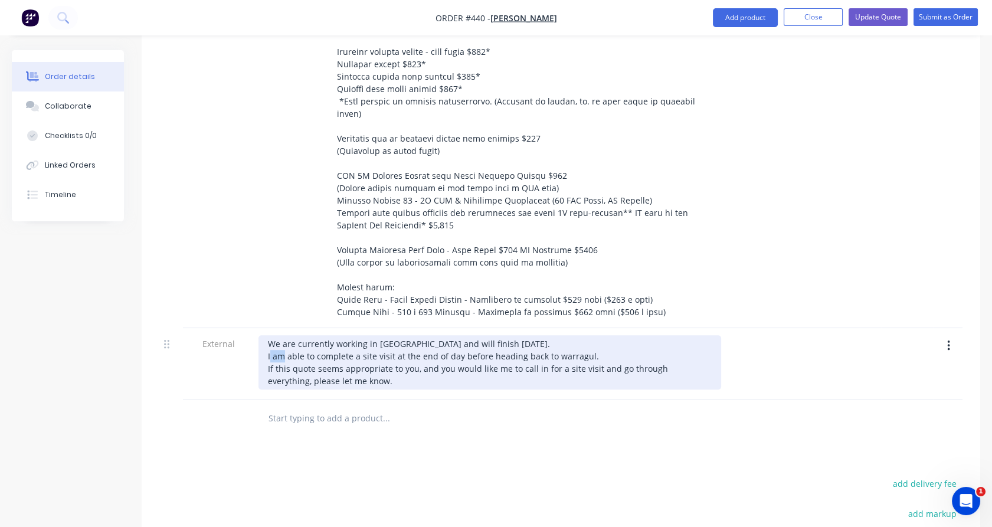
drag, startPoint x: 271, startPoint y: 339, endPoint x: 284, endPoint y: 339, distance: 13.0
click at [284, 339] on div "We are currently working in [GEOGRAPHIC_DATA] and will finish [DATE]. I am able…" at bounding box center [490, 362] width 463 height 54
click at [580, 340] on div "We are currently working in [GEOGRAPHIC_DATA] and will finish [DATE]. I should …" at bounding box center [490, 362] width 463 height 54
click at [400, 360] on div "We are currently working in [GEOGRAPHIC_DATA] and will finish [DATE]. I should …" at bounding box center [490, 362] width 463 height 54
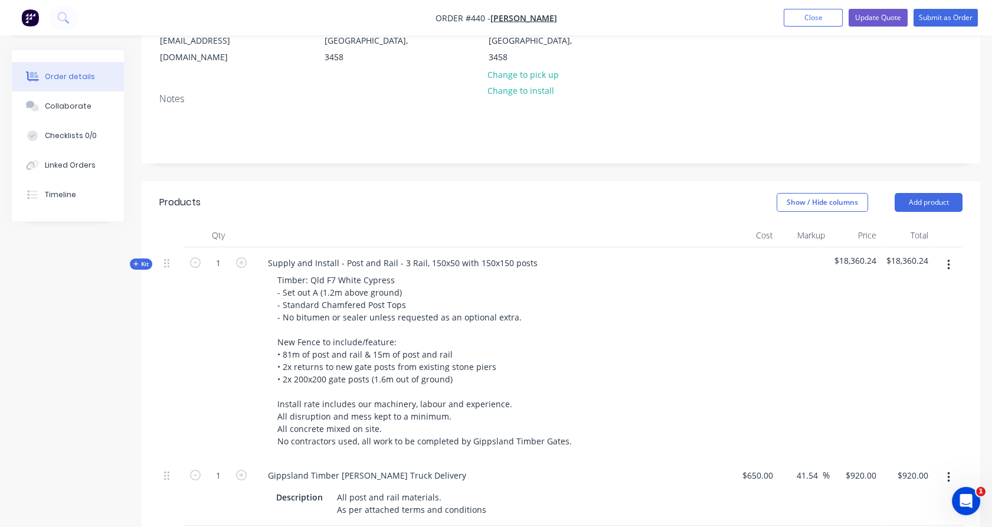
scroll to position [0, 0]
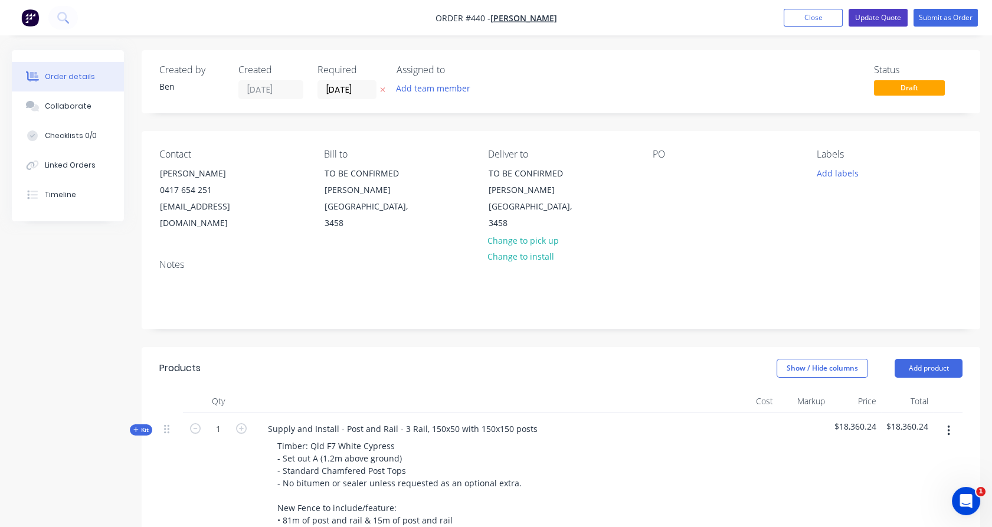
click at [880, 23] on button "Update Quote" at bounding box center [878, 18] width 59 height 18
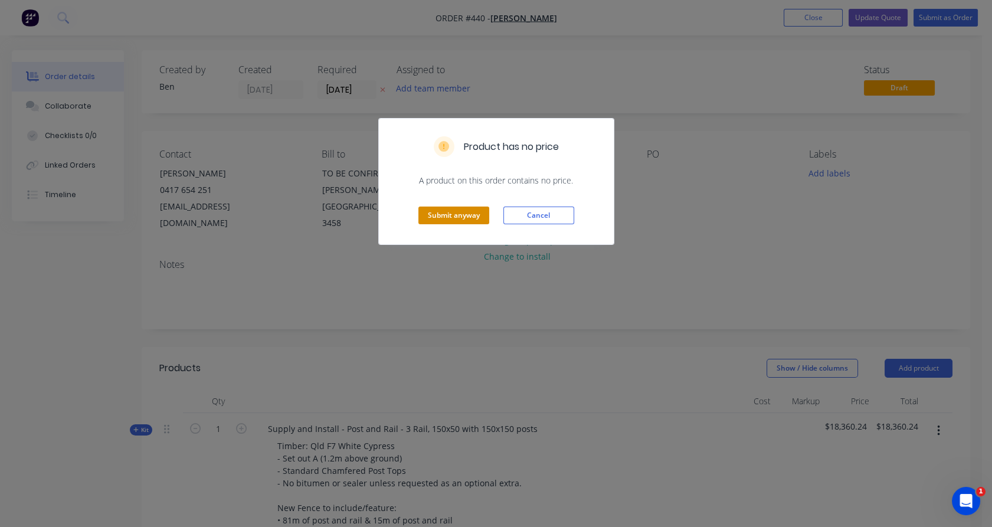
click at [472, 222] on button "Submit anyway" at bounding box center [453, 216] width 71 height 18
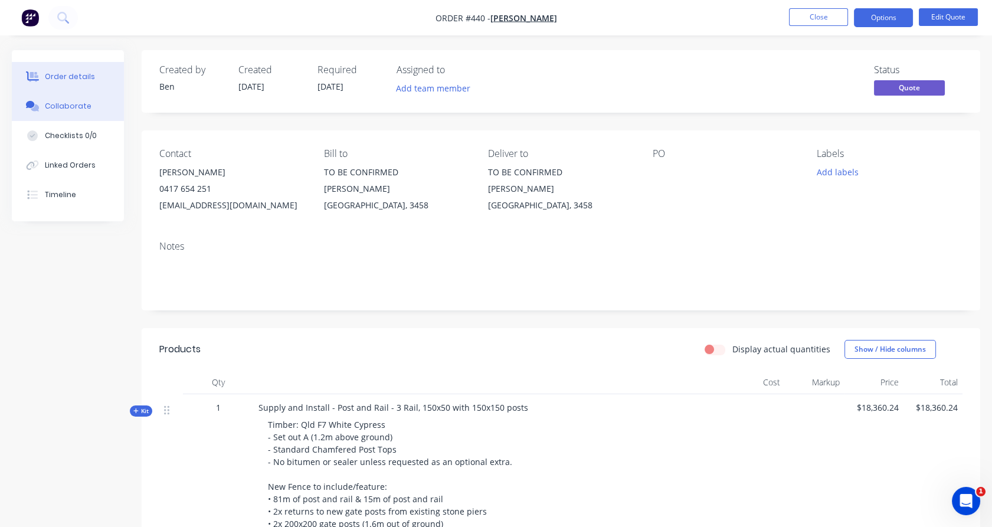
click at [71, 115] on button "Collaborate" at bounding box center [68, 106] width 112 height 30
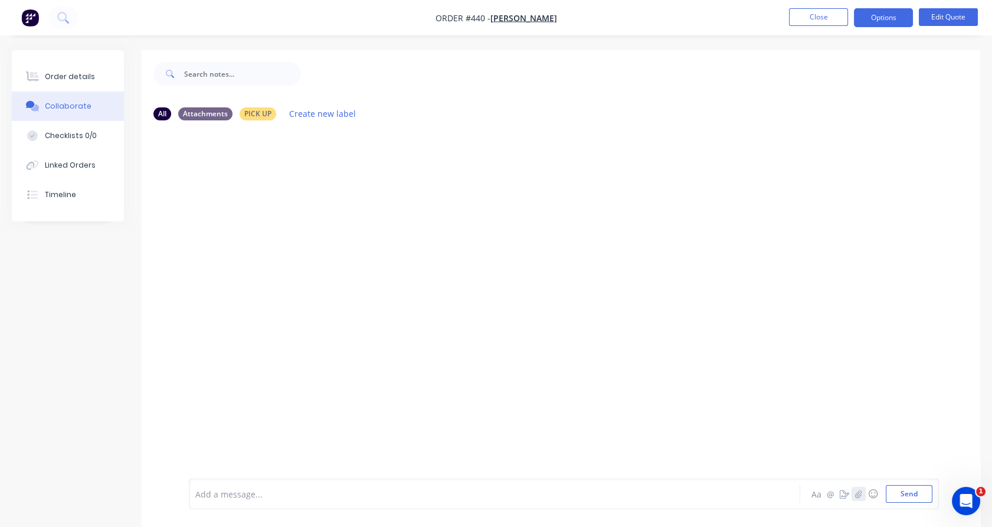
click at [859, 495] on icon "button" at bounding box center [858, 494] width 7 height 8
click at [923, 497] on button "Send" at bounding box center [909, 494] width 47 height 18
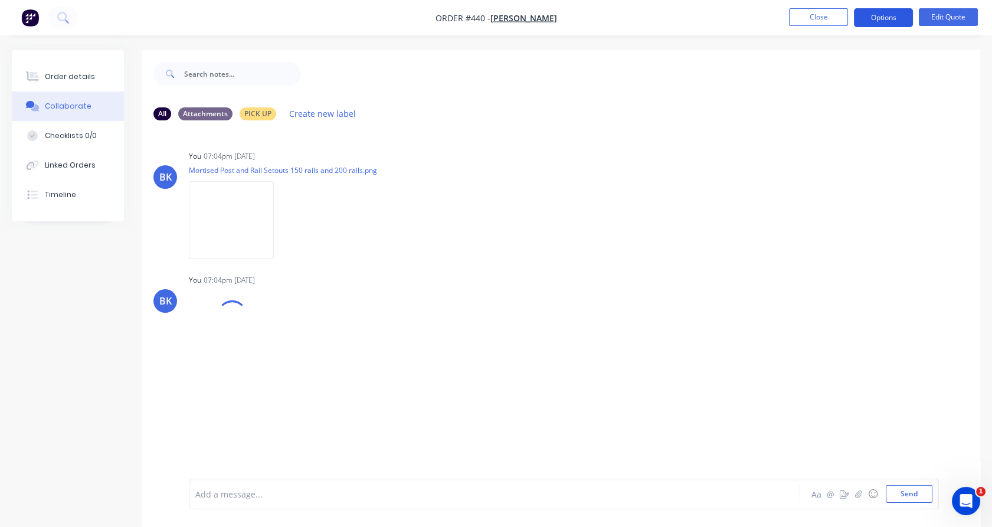
click at [880, 19] on button "Options" at bounding box center [883, 17] width 59 height 19
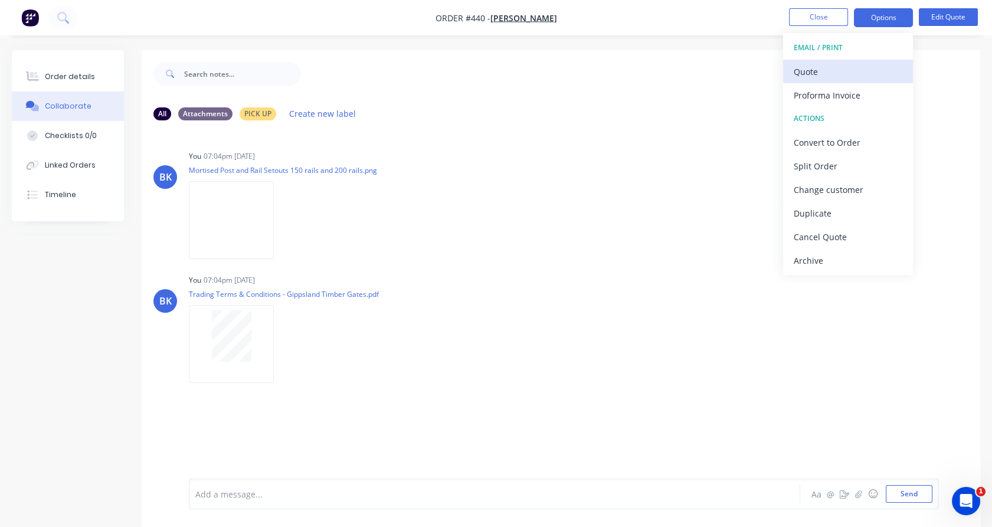
click at [867, 74] on div "Quote" at bounding box center [848, 71] width 109 height 17
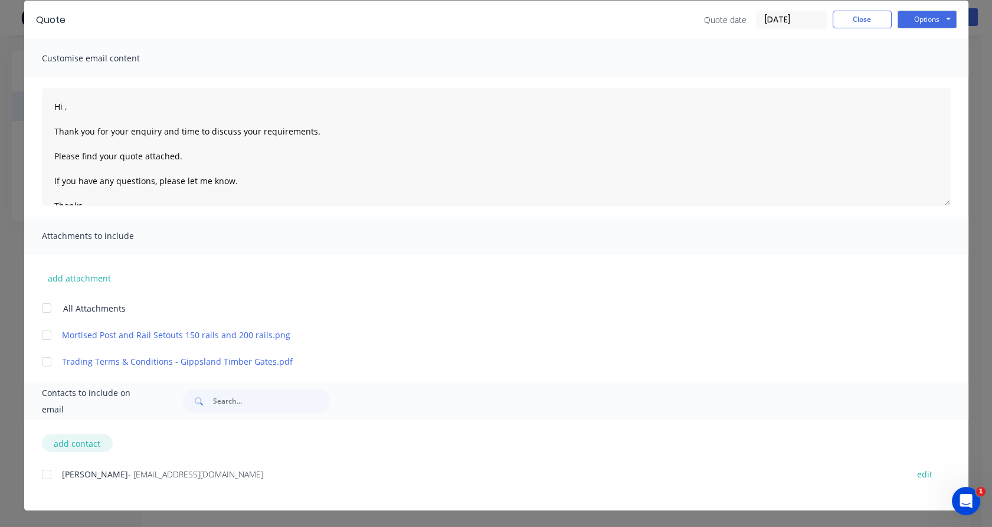
scroll to position [8, 0]
click at [71, 439] on button "add contact" at bounding box center [77, 443] width 71 height 18
select select "AU"
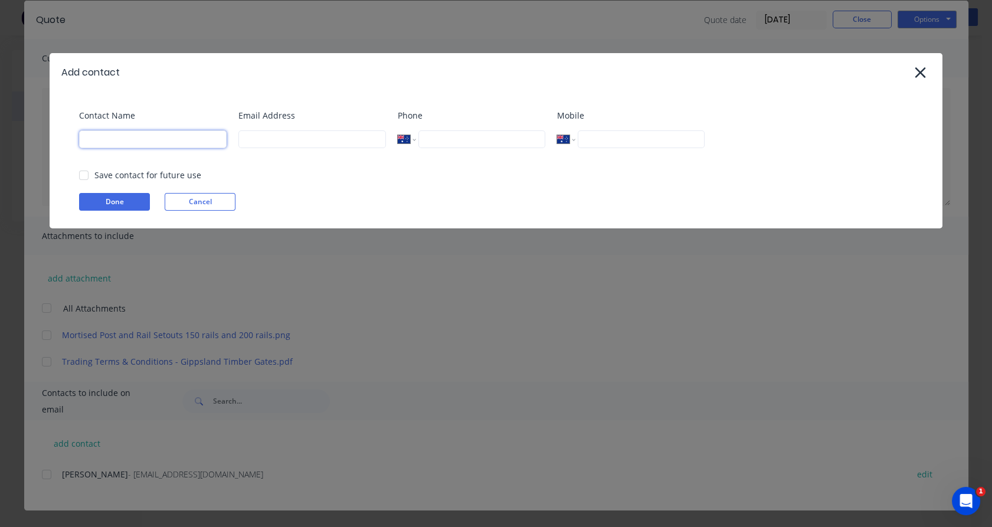
drag, startPoint x: 187, startPoint y: 146, endPoint x: 454, endPoint y: 323, distance: 320.7
click at [187, 146] on input at bounding box center [153, 139] width 148 height 18
paste input "[PERSON_NAME]"
type input "[PERSON_NAME]"
click at [356, 136] on input at bounding box center [312, 139] width 148 height 18
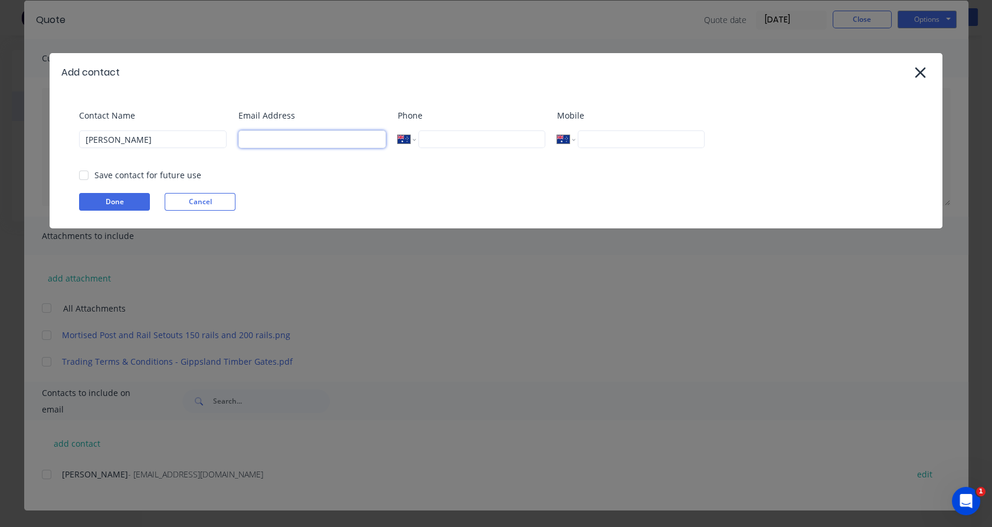
paste input "[EMAIL_ADDRESS][DOMAIN_NAME]"
type input "[EMAIL_ADDRESS][DOMAIN_NAME]"
click at [184, 157] on div "Contact Name [PERSON_NAME]" at bounding box center [153, 133] width 148 height 48
drag, startPoint x: 95, startPoint y: 178, endPoint x: 100, endPoint y: 185, distance: 9.3
click at [95, 177] on div at bounding box center [84, 175] width 24 height 24
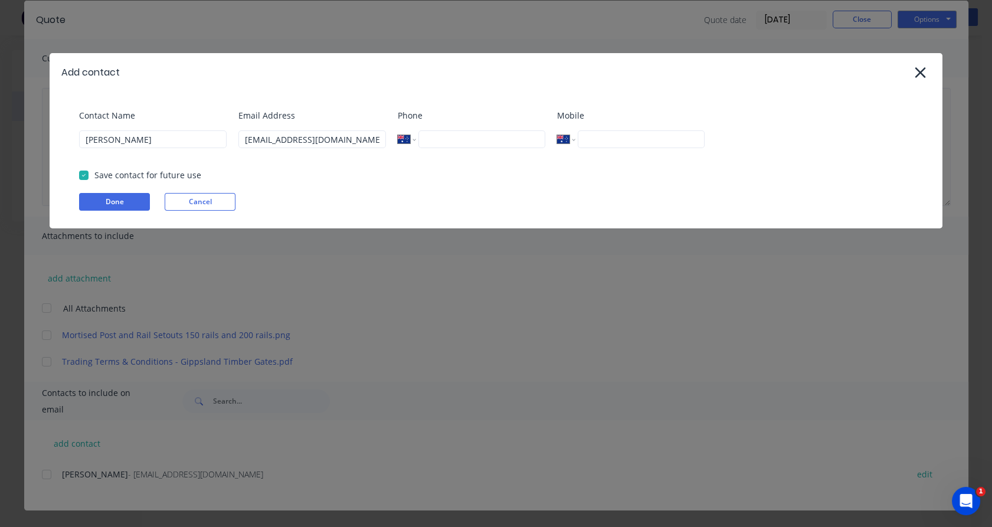
click at [104, 194] on button "Done" at bounding box center [114, 202] width 71 height 18
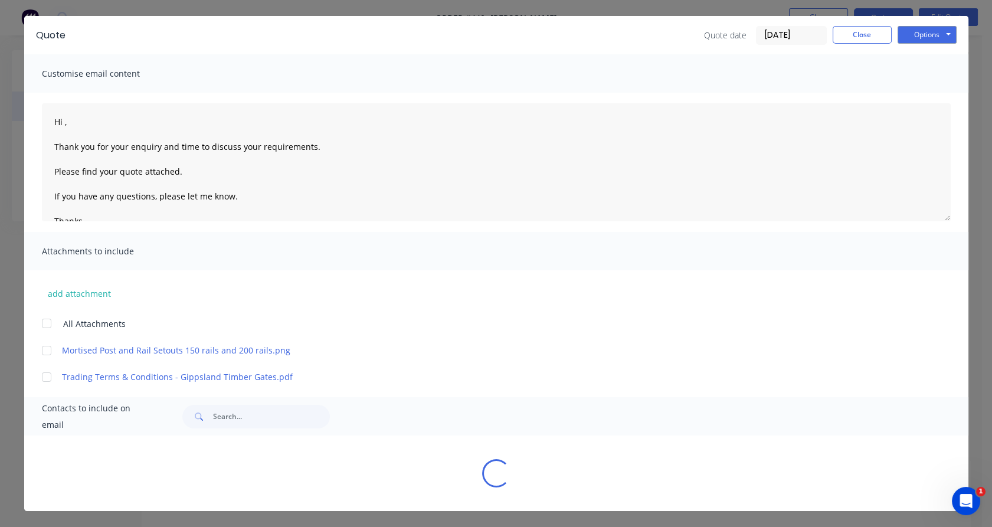
scroll to position [47, 0]
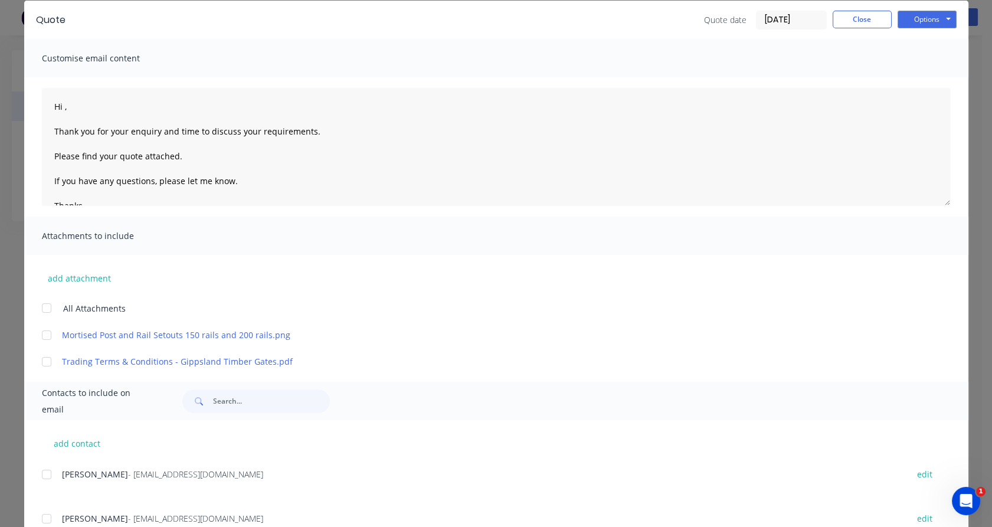
click at [42, 477] on div at bounding box center [47, 475] width 24 height 24
click at [42, 516] on div at bounding box center [47, 519] width 24 height 24
click at [39, 309] on div at bounding box center [47, 308] width 24 height 24
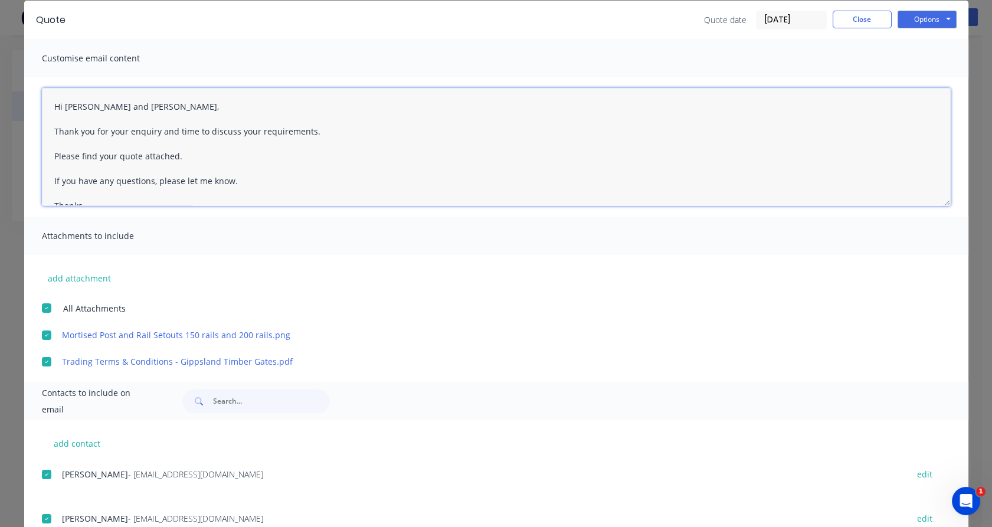
drag, startPoint x: 156, startPoint y: 132, endPoint x: 307, endPoint y: 135, distance: 151.1
click at [307, 135] on textarea "Hi [PERSON_NAME] and [PERSON_NAME], Thank you for your enquiry and time to disc…" at bounding box center [496, 147] width 909 height 118
click at [170, 152] on textarea "Hi [PERSON_NAME] and [PERSON_NAME], Thank you for your enquiry Please find your…" at bounding box center [496, 147] width 909 height 118
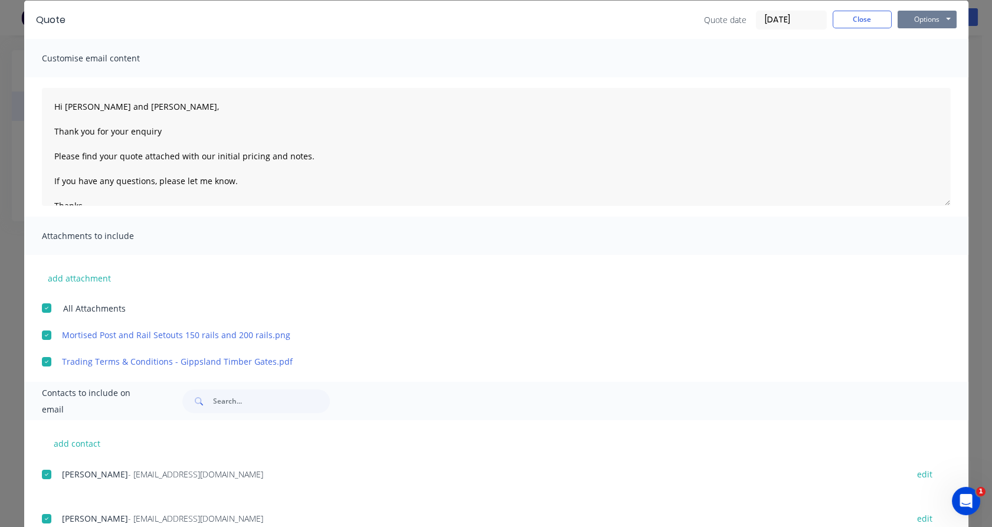
click at [921, 23] on button "Options" at bounding box center [927, 20] width 59 height 18
click at [930, 80] on button "Email" at bounding box center [936, 79] width 76 height 19
type textarea "Hi , Thank you for your enquiry and time to discuss your requirements. Please f…"
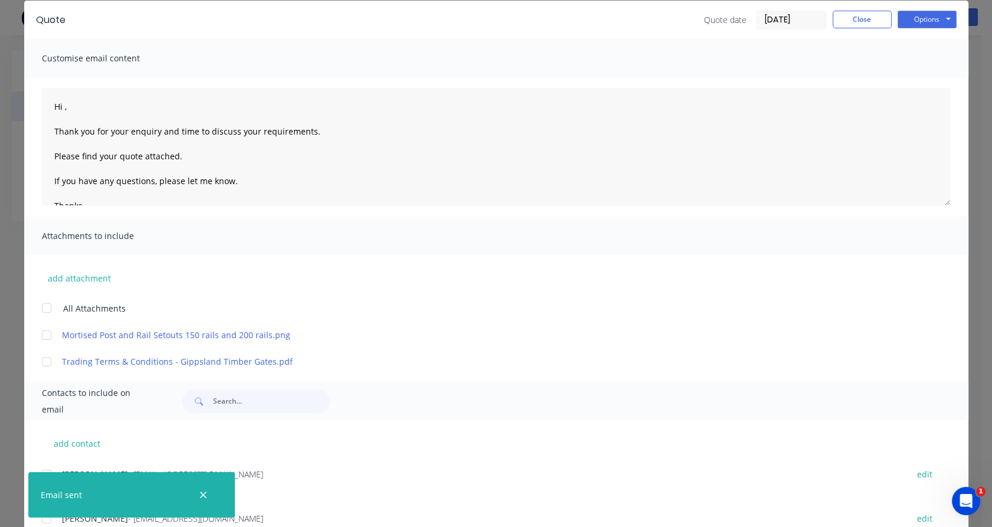
scroll to position [0, 0]
